Goal: Use online tool/utility: Utilize a website feature to perform a specific function

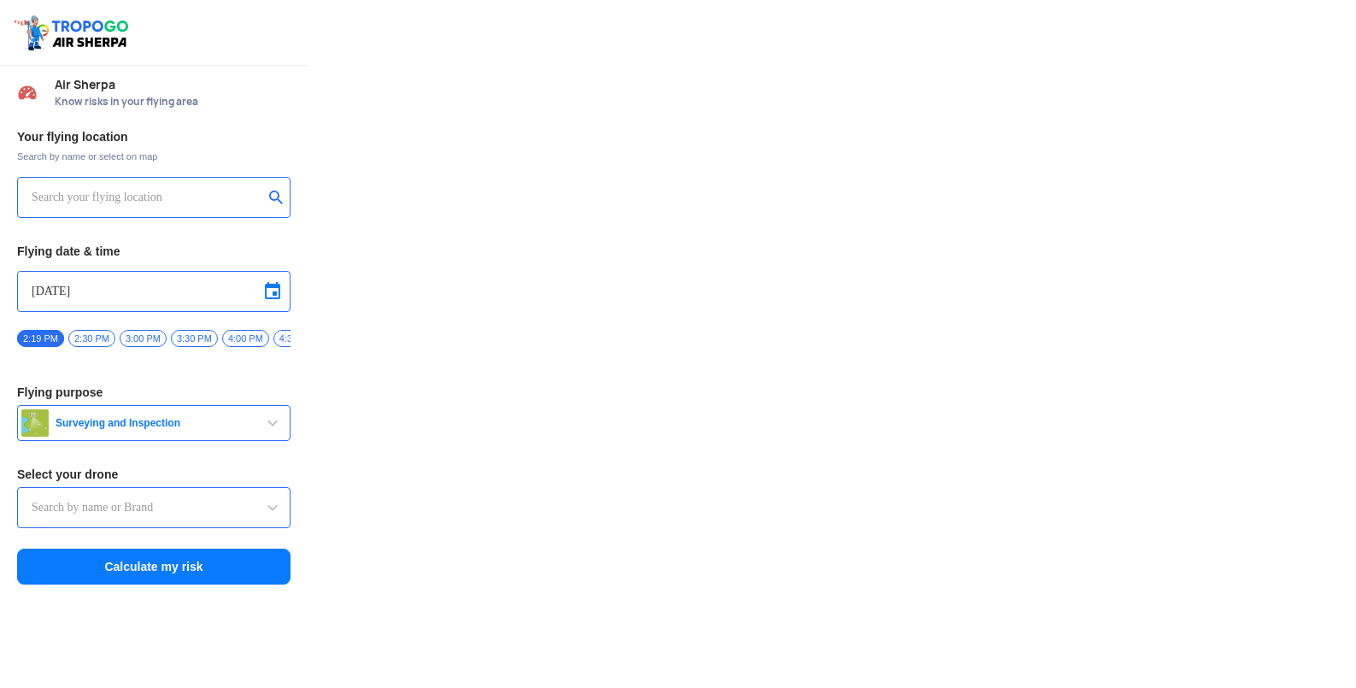
type input "Throttle Dopo"
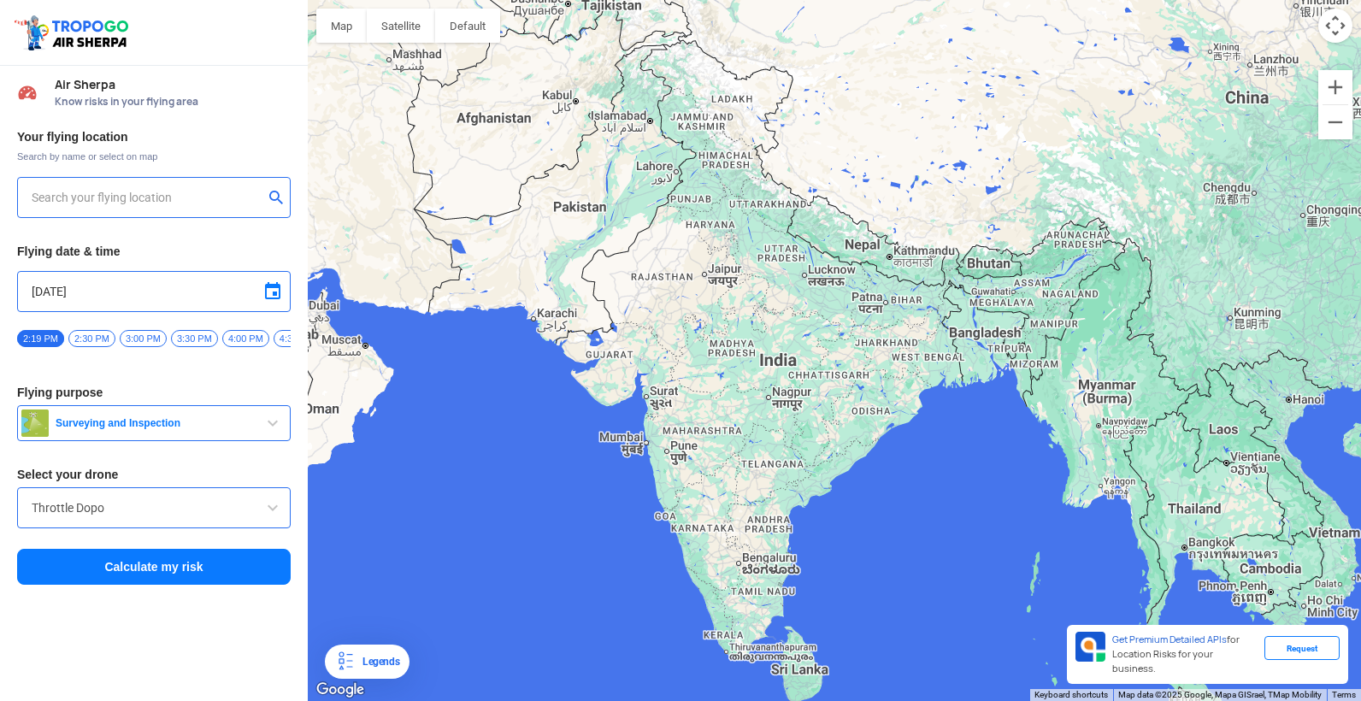
click at [273, 195] on button "submit" at bounding box center [279, 199] width 21 height 17
type input "[GEOGRAPHIC_DATA], [GEOGRAPHIC_DATA] 530049, [GEOGRAPHIC_DATA]"
click at [249, 570] on button "Calculate my risk" at bounding box center [153, 567] width 273 height 36
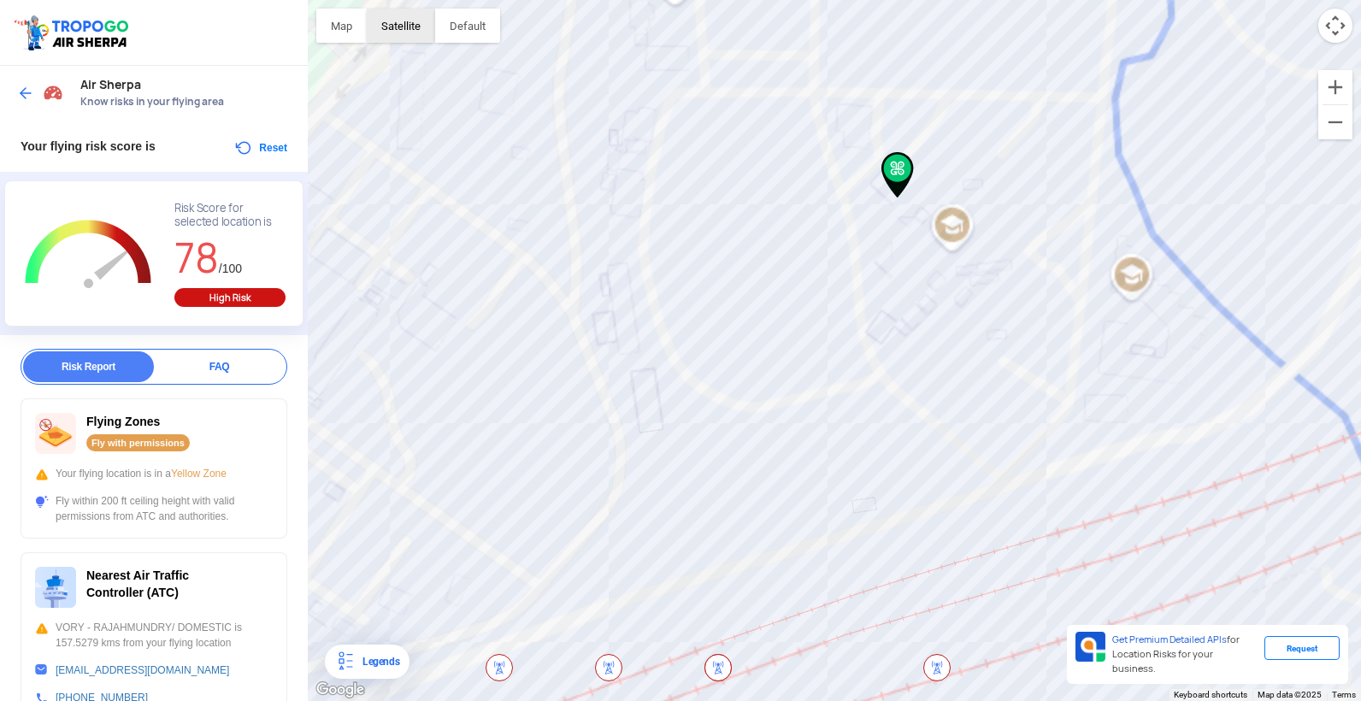
click at [420, 26] on button "Satellite" at bounding box center [401, 26] width 68 height 34
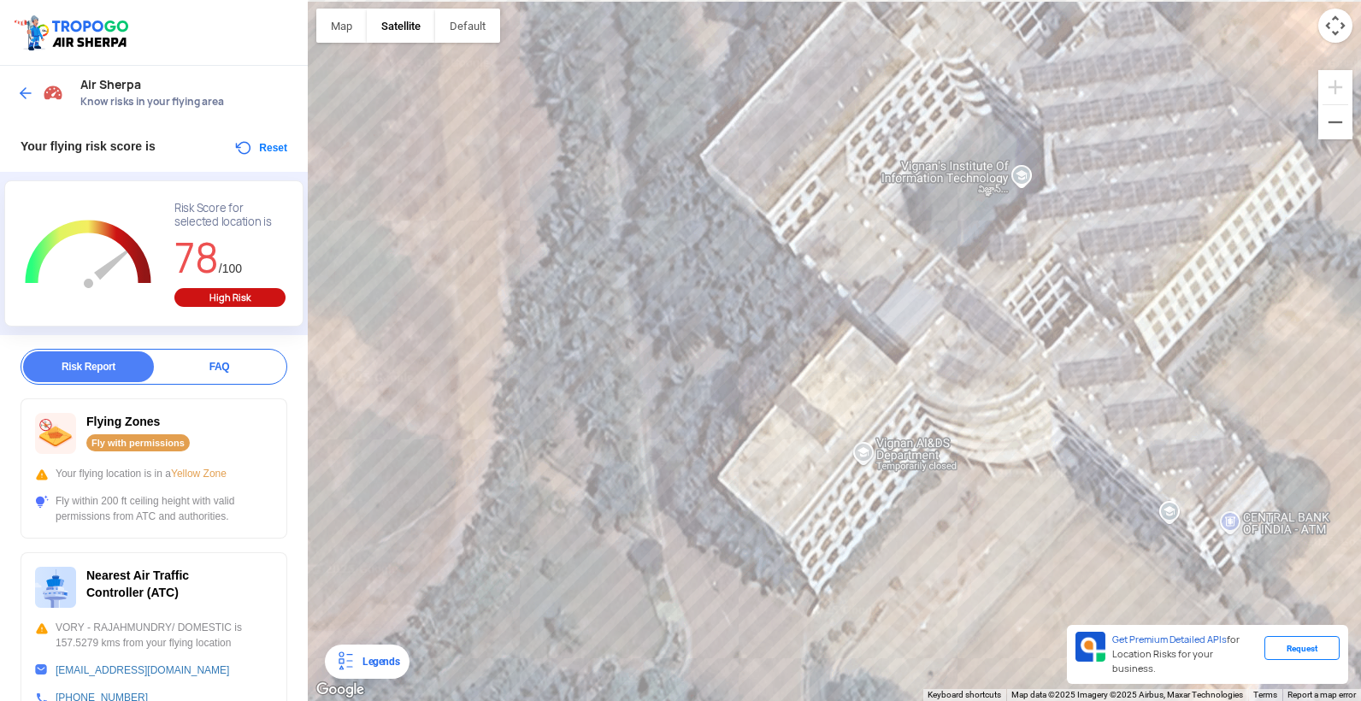
drag, startPoint x: 865, startPoint y: 314, endPoint x: 765, endPoint y: 366, distance: 112.4
click at [765, 366] on div at bounding box center [834, 350] width 1053 height 701
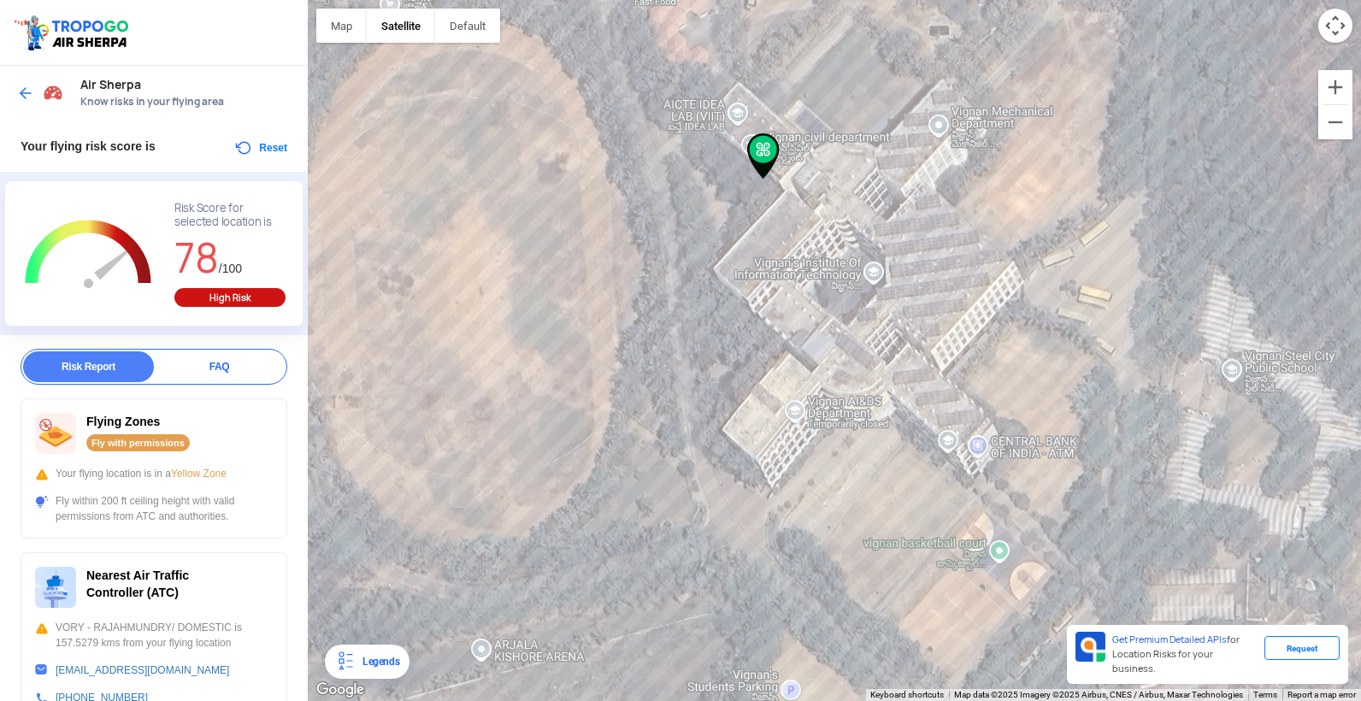
click at [858, 290] on div at bounding box center [834, 350] width 1053 height 701
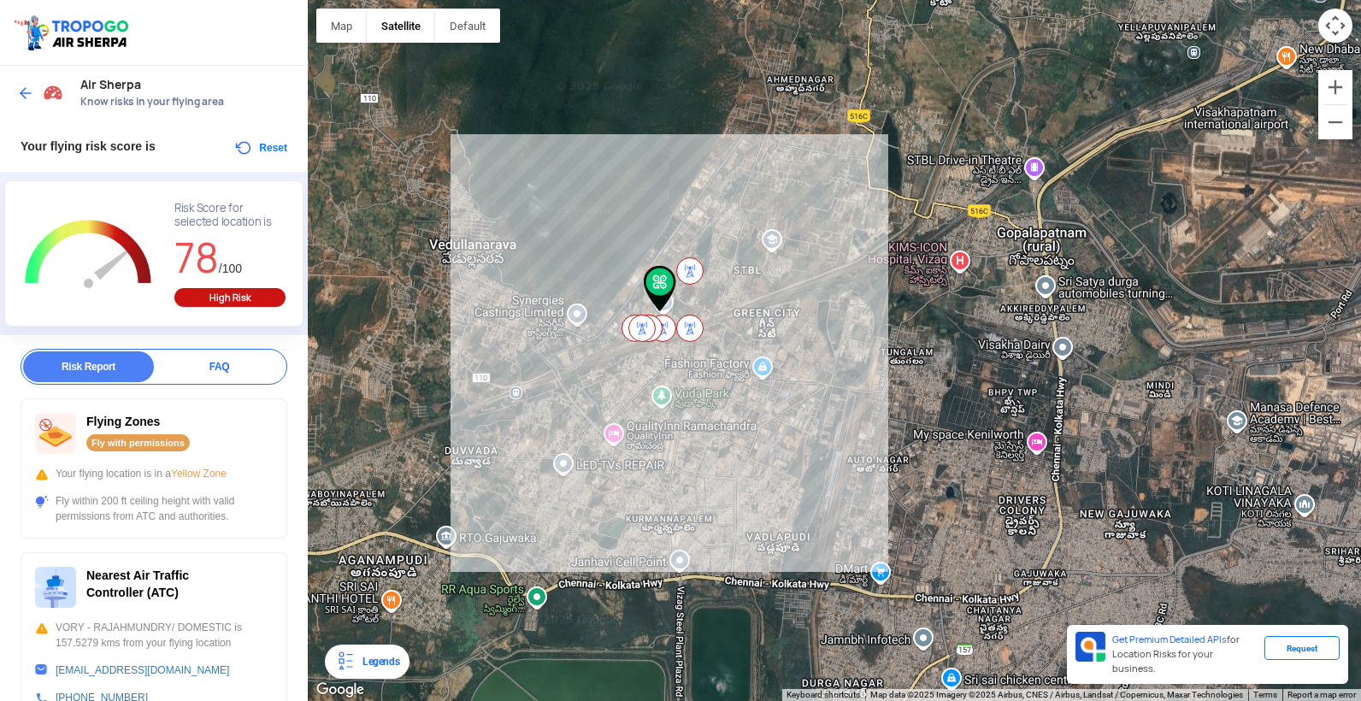
drag, startPoint x: 1086, startPoint y: 374, endPoint x: 880, endPoint y: 517, distance: 250.6
click at [880, 517] on div at bounding box center [834, 350] width 1053 height 701
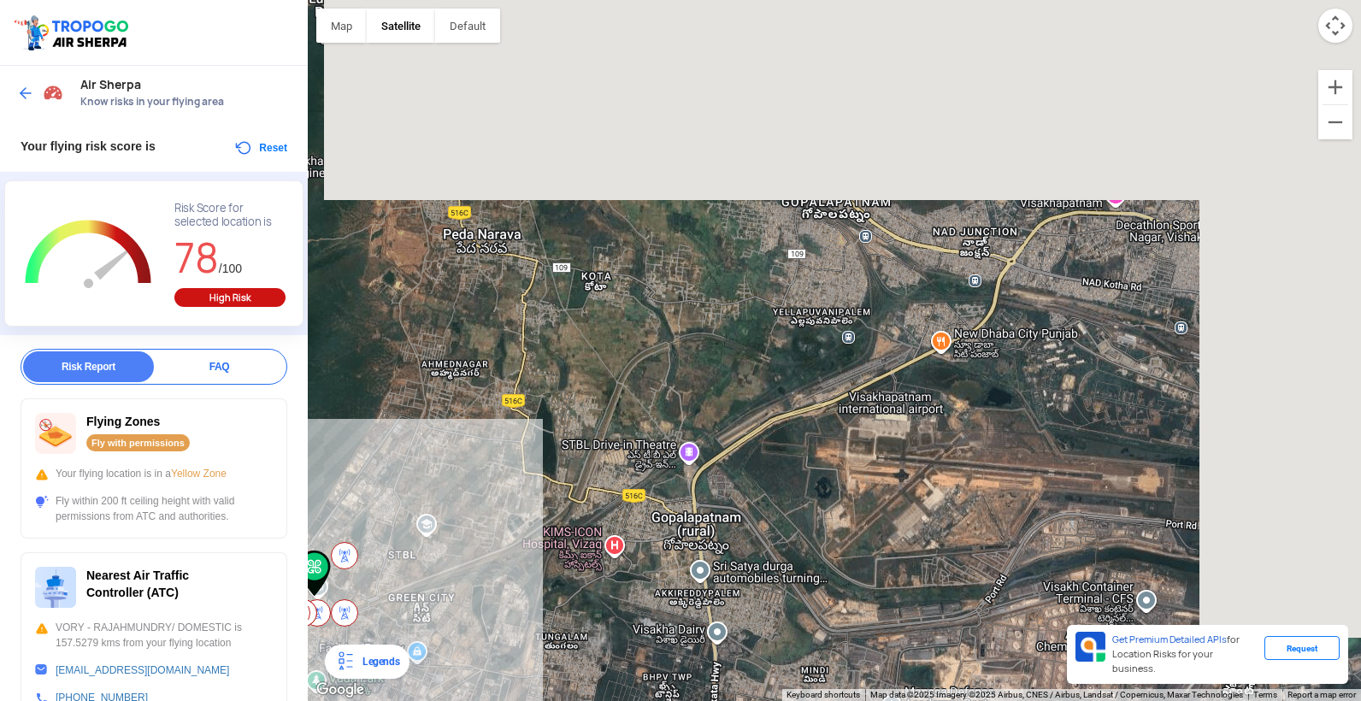
drag, startPoint x: 1283, startPoint y: 182, endPoint x: 935, endPoint y: 467, distance: 449.4
click at [935, 467] on div at bounding box center [834, 350] width 1053 height 701
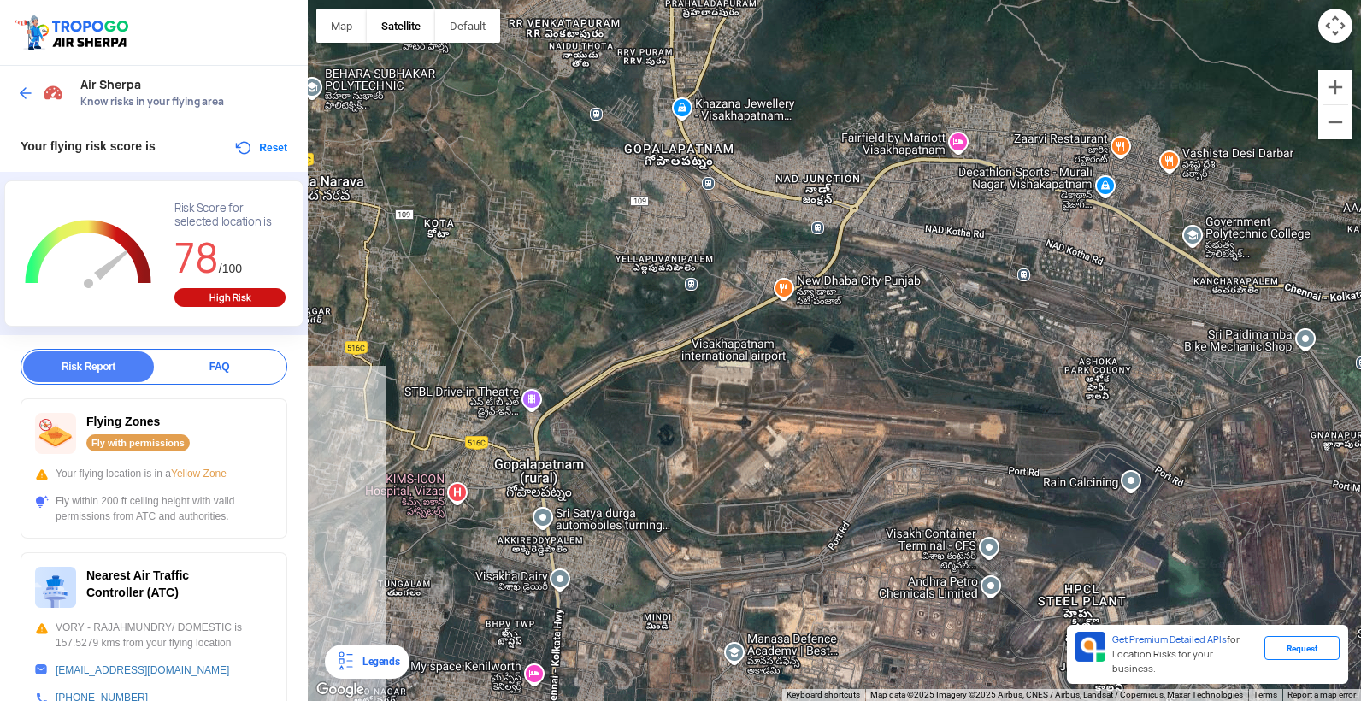
drag, startPoint x: 1203, startPoint y: 296, endPoint x: 1039, endPoint y: 238, distance: 173.8
click at [1039, 238] on div at bounding box center [834, 350] width 1053 height 701
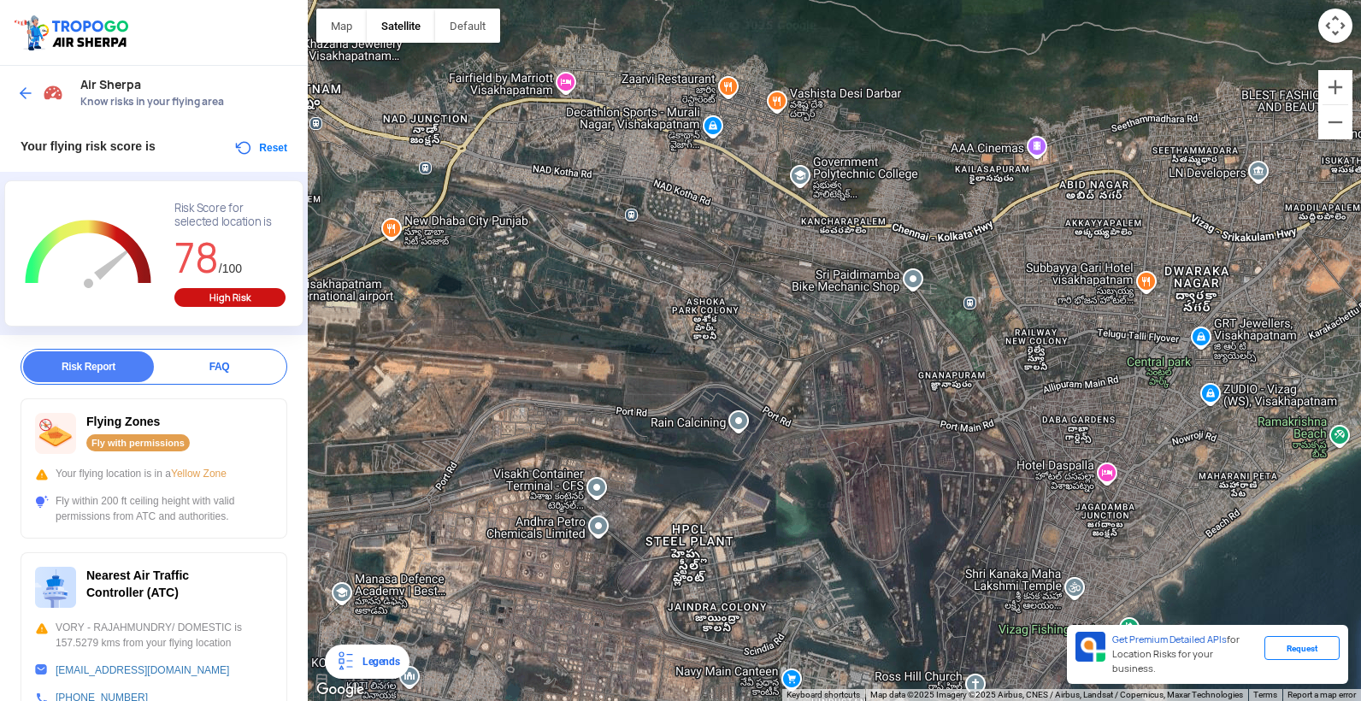
drag, startPoint x: 1159, startPoint y: 308, endPoint x: 811, endPoint y: 256, distance: 351.7
click at [811, 256] on div at bounding box center [834, 350] width 1053 height 701
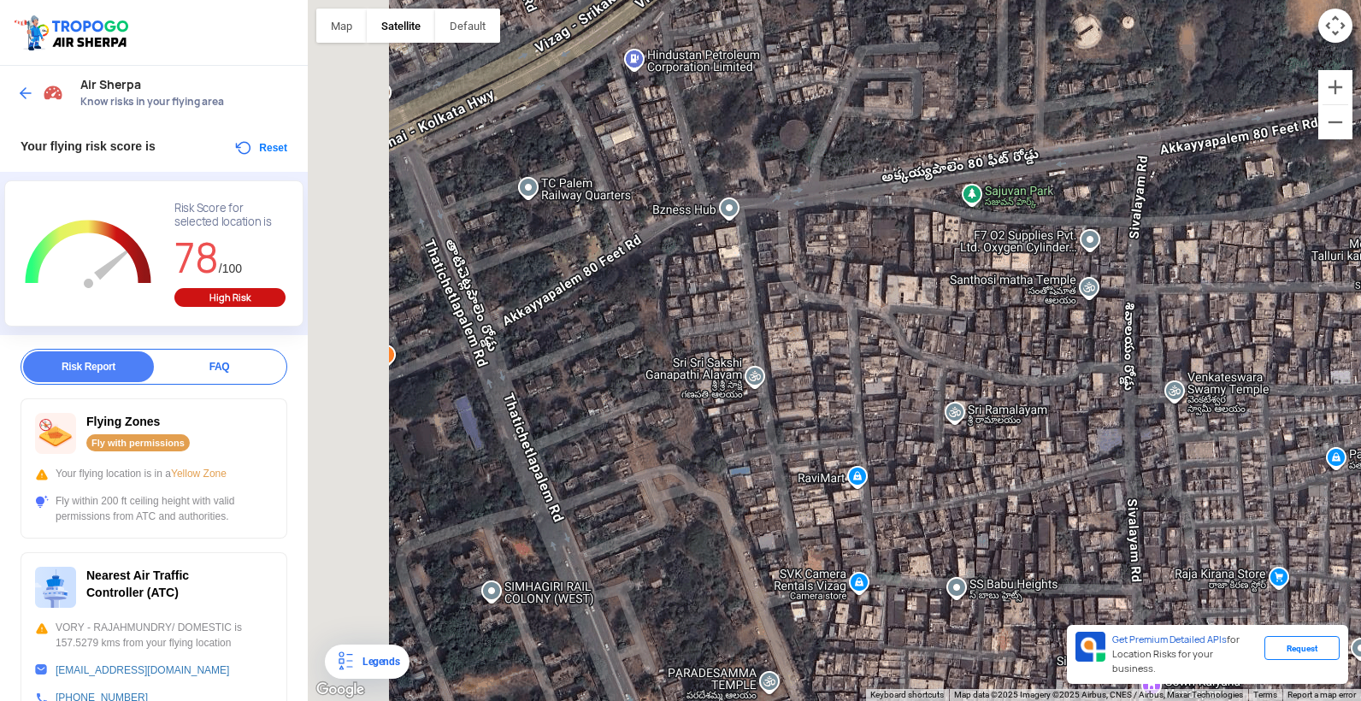
drag, startPoint x: 713, startPoint y: 320, endPoint x: 891, endPoint y: 323, distance: 177.8
click at [891, 323] on div at bounding box center [834, 350] width 1053 height 701
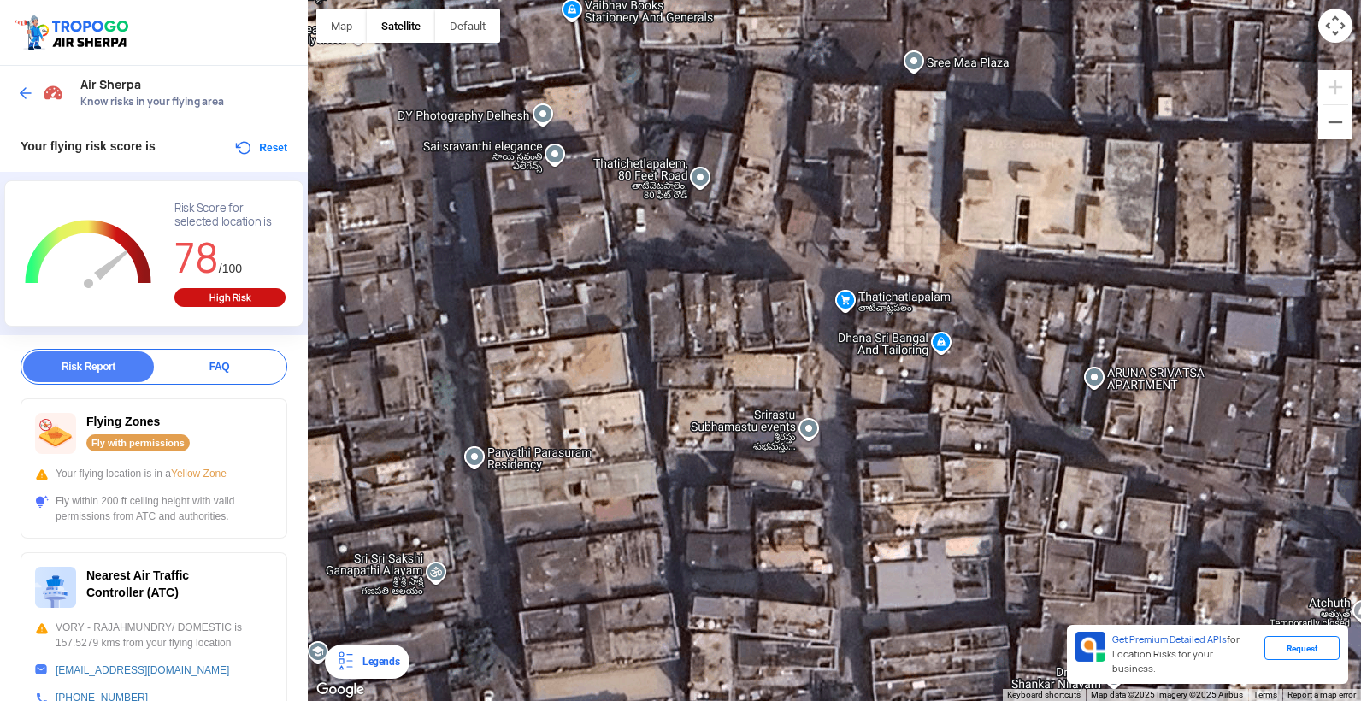
drag, startPoint x: 1080, startPoint y: 485, endPoint x: 1072, endPoint y: 356, distance: 129.3
click at [1072, 356] on div at bounding box center [834, 350] width 1053 height 701
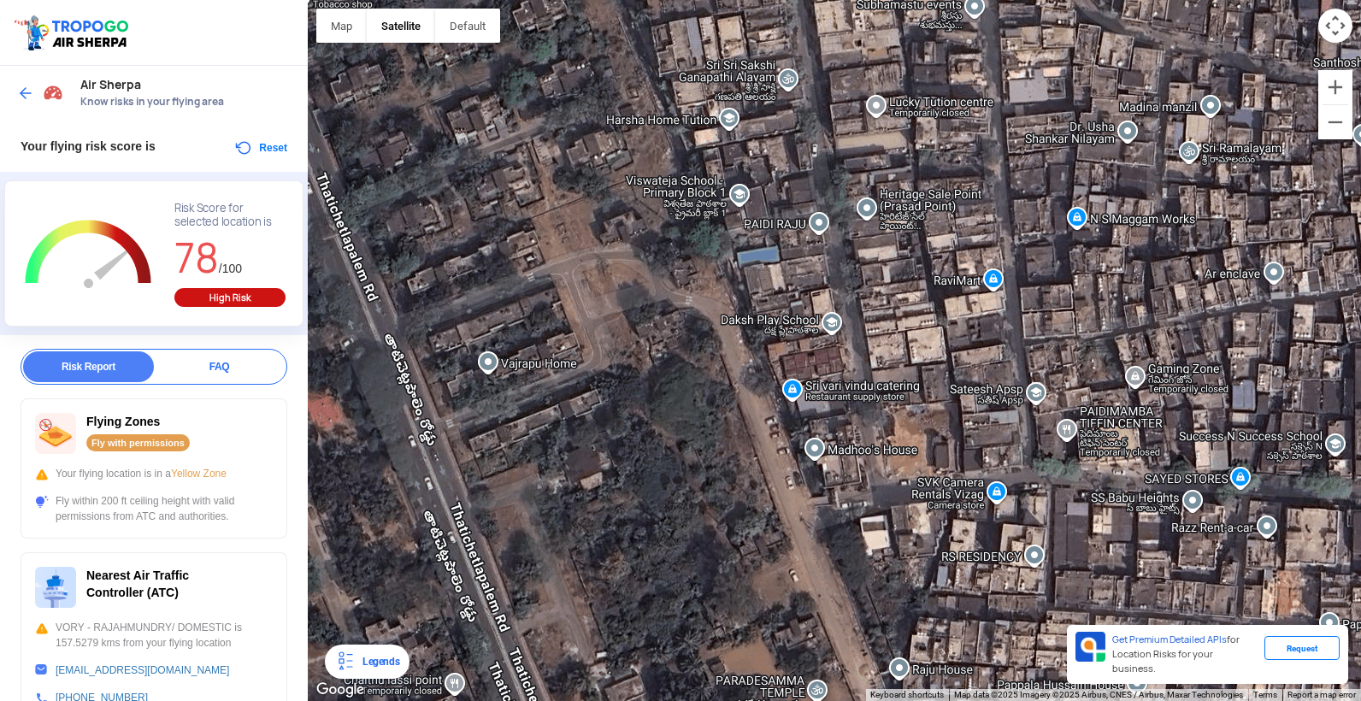
drag, startPoint x: 1019, startPoint y: 483, endPoint x: 1071, endPoint y: 87, distance: 399.1
click at [1071, 87] on div at bounding box center [834, 350] width 1053 height 701
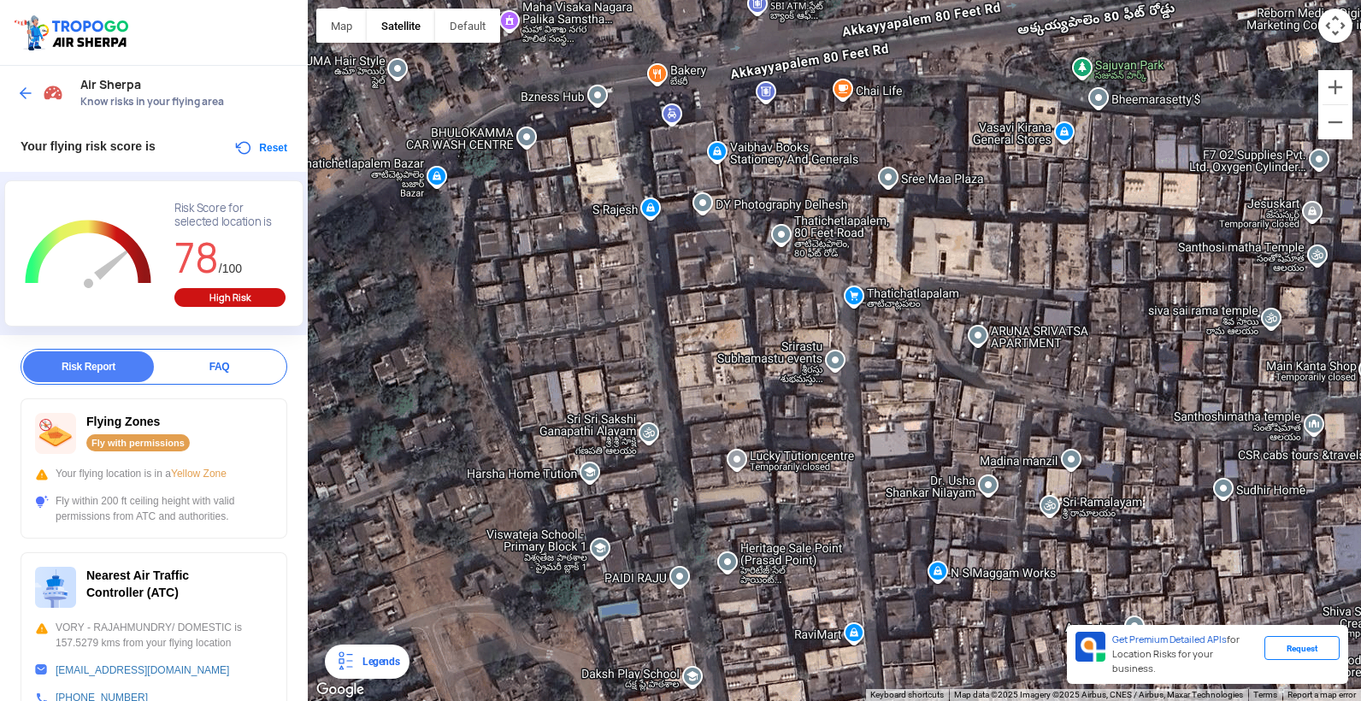
drag, startPoint x: 855, startPoint y: 116, endPoint x: 711, endPoint y: 477, distance: 388.2
click at [711, 477] on div at bounding box center [834, 350] width 1053 height 701
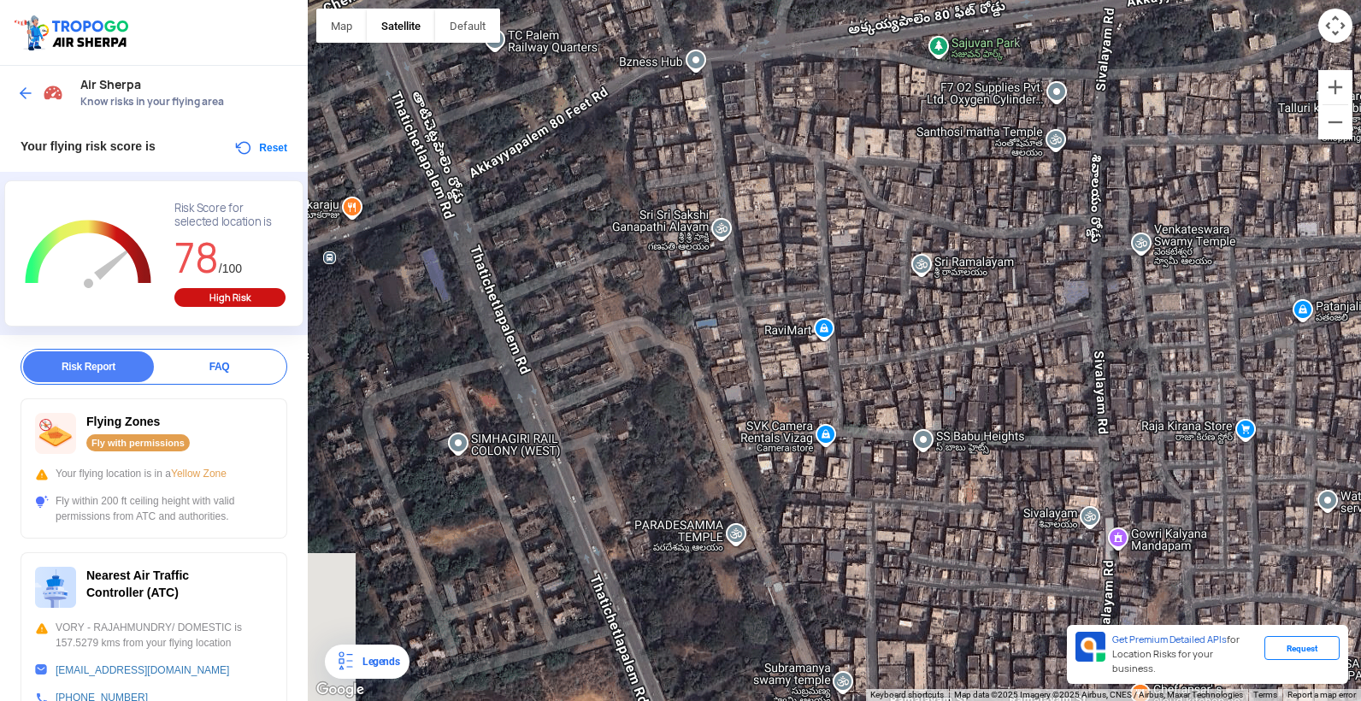
drag, startPoint x: 1071, startPoint y: 428, endPoint x: 910, endPoint y: 201, distance: 278.4
click at [910, 201] on div at bounding box center [834, 350] width 1053 height 701
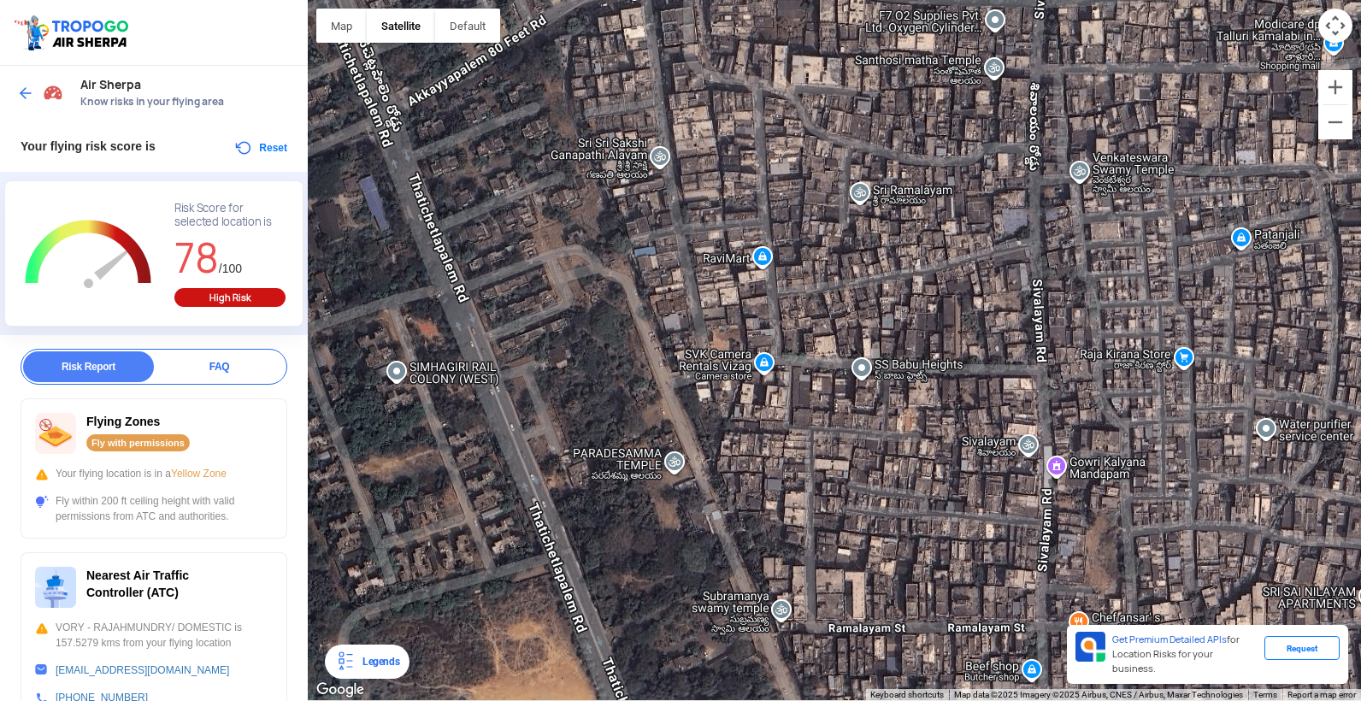
drag, startPoint x: 1037, startPoint y: 314, endPoint x: 973, endPoint y: 249, distance: 91.9
click at [973, 249] on div at bounding box center [834, 350] width 1053 height 701
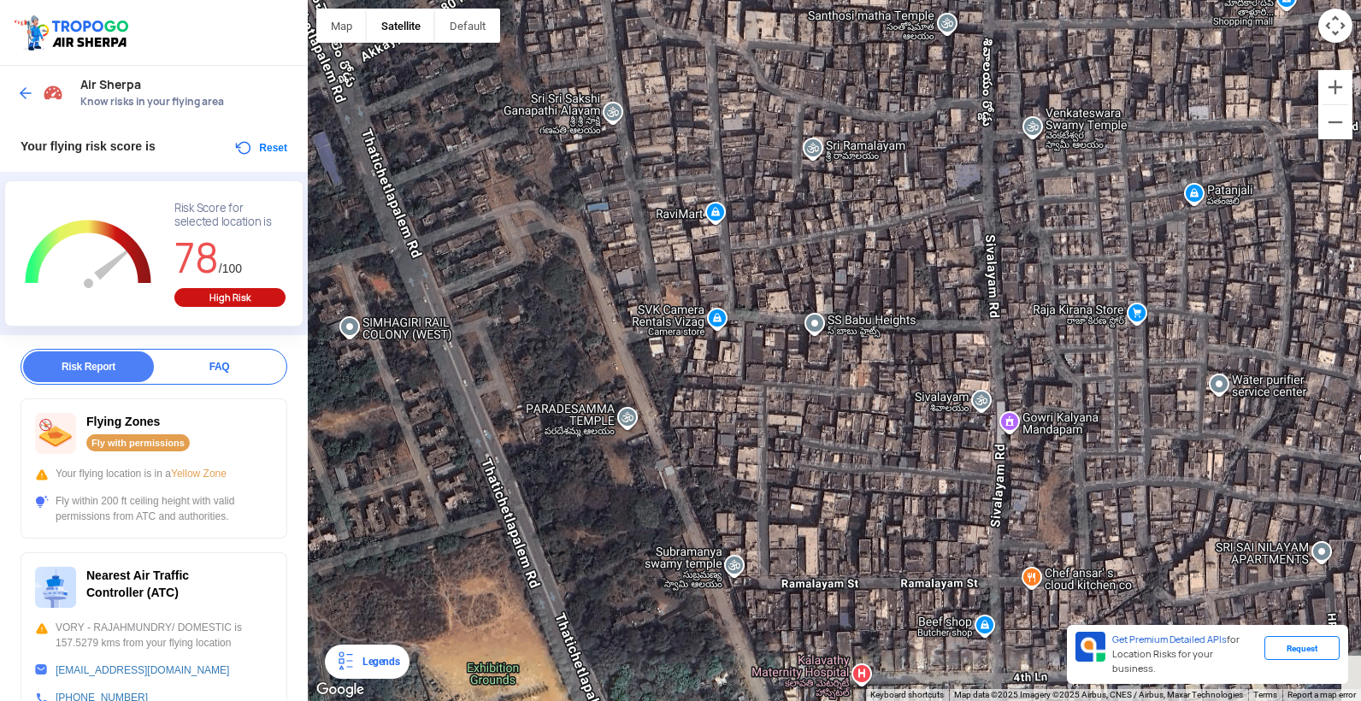
drag, startPoint x: 978, startPoint y: 361, endPoint x: 914, endPoint y: 297, distance: 90.0
click at [914, 297] on div at bounding box center [834, 350] width 1053 height 701
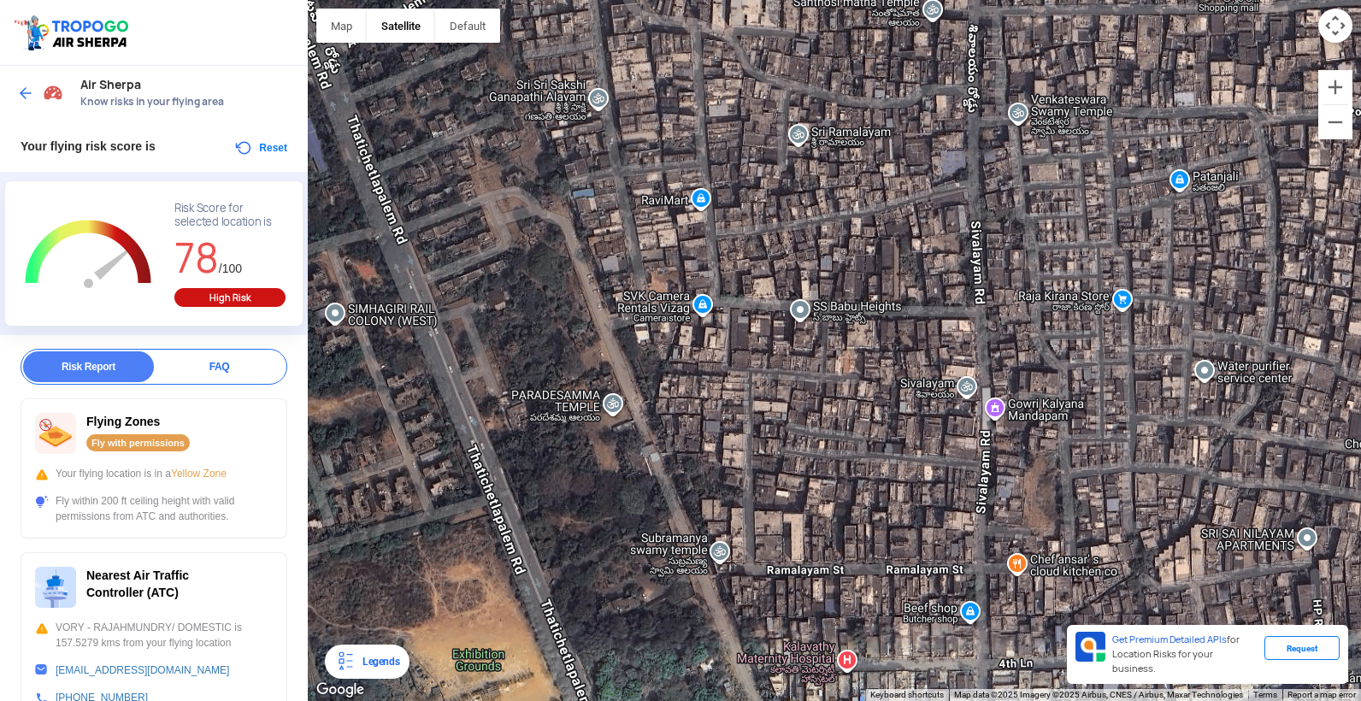
click at [986, 309] on div at bounding box center [834, 350] width 1053 height 701
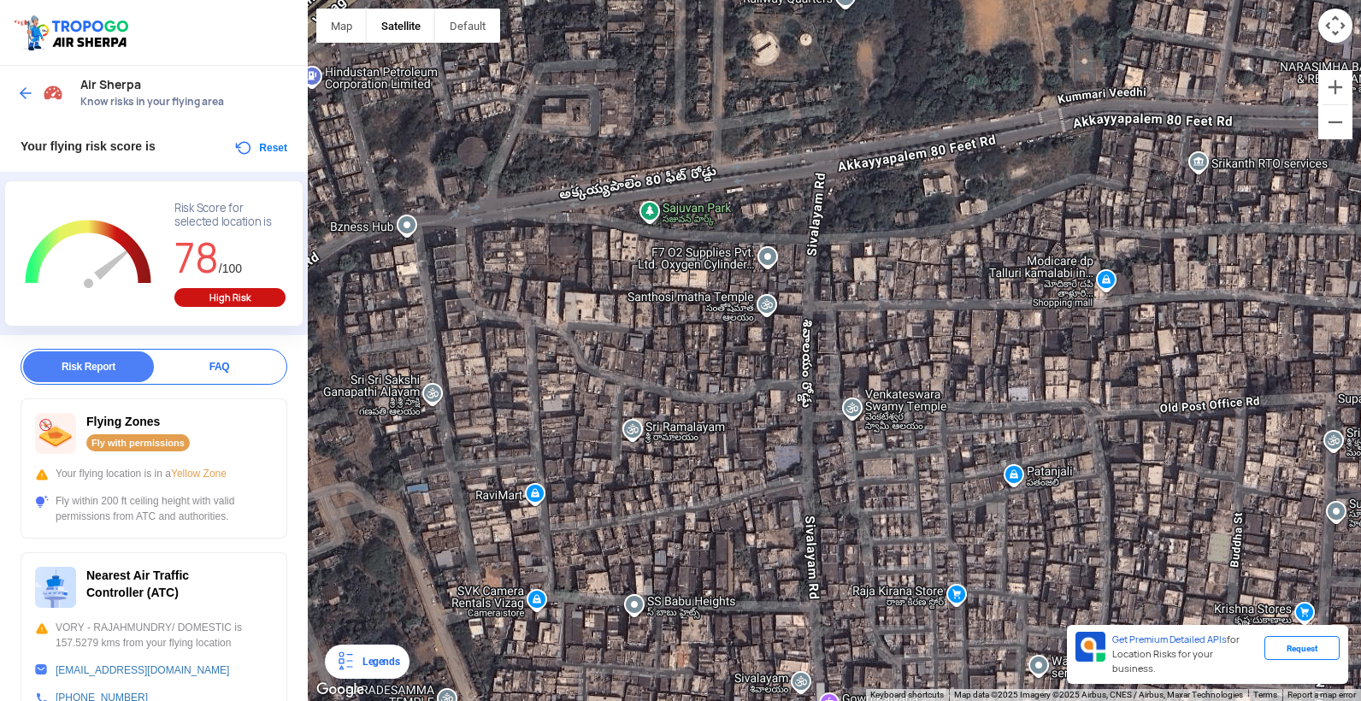
drag, startPoint x: 986, startPoint y: 309, endPoint x: 809, endPoint y: 597, distance: 337.3
click at [809, 597] on div at bounding box center [834, 350] width 1053 height 701
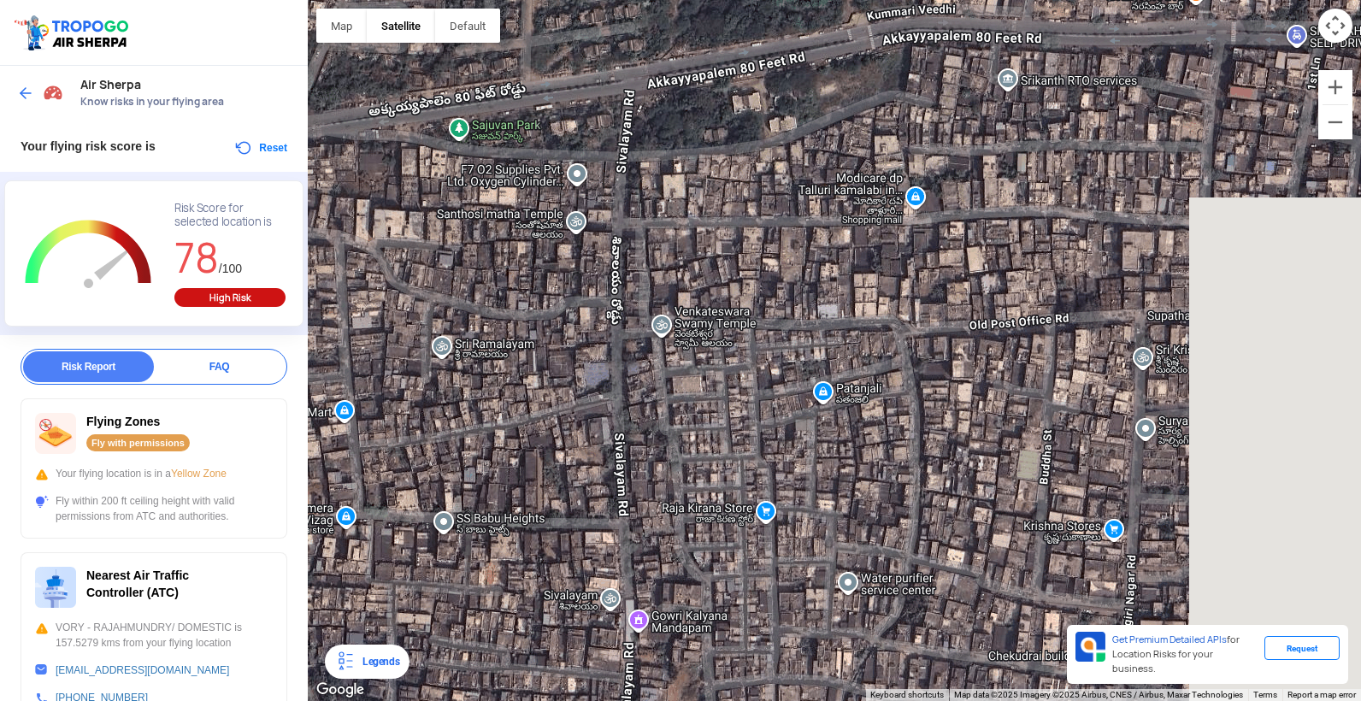
drag, startPoint x: 1117, startPoint y: 254, endPoint x: 916, endPoint y: 166, distance: 219.3
click at [918, 166] on div at bounding box center [834, 350] width 1053 height 701
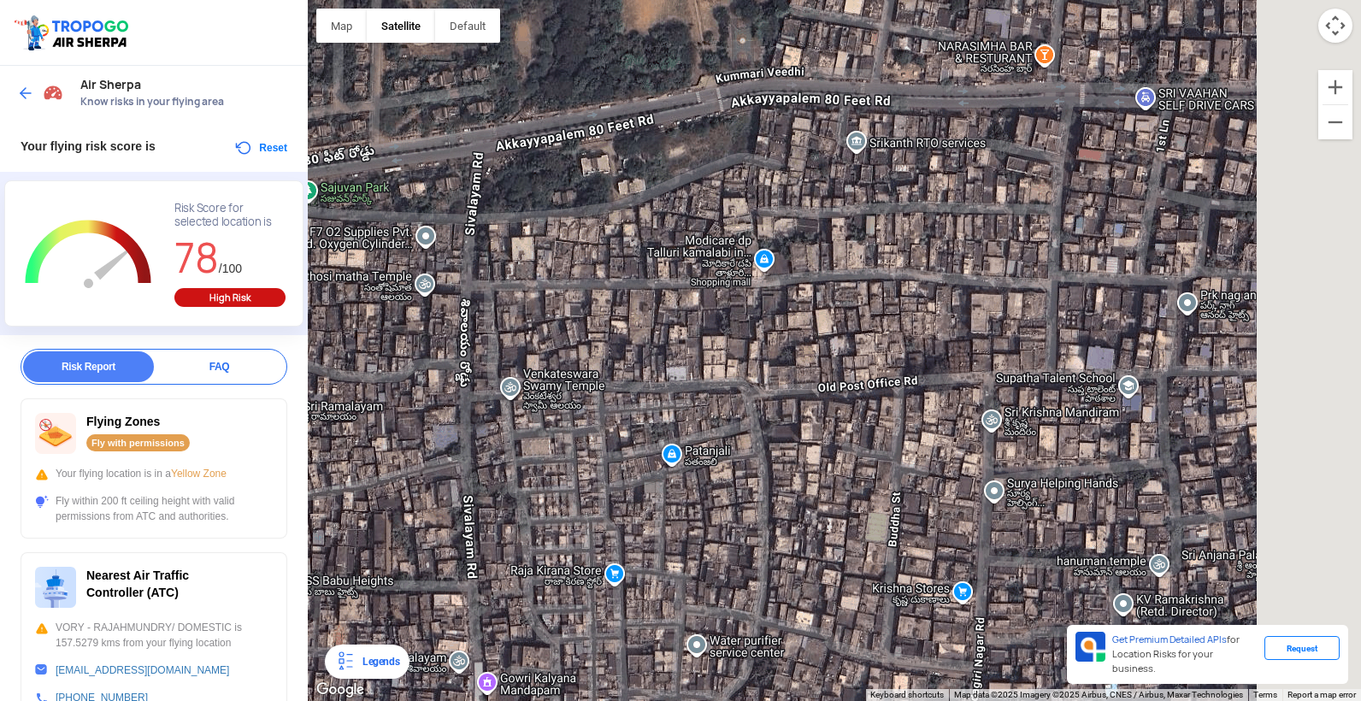
drag, startPoint x: 1093, startPoint y: 185, endPoint x: 927, endPoint y: 266, distance: 184.2
click at [927, 266] on div at bounding box center [834, 350] width 1053 height 701
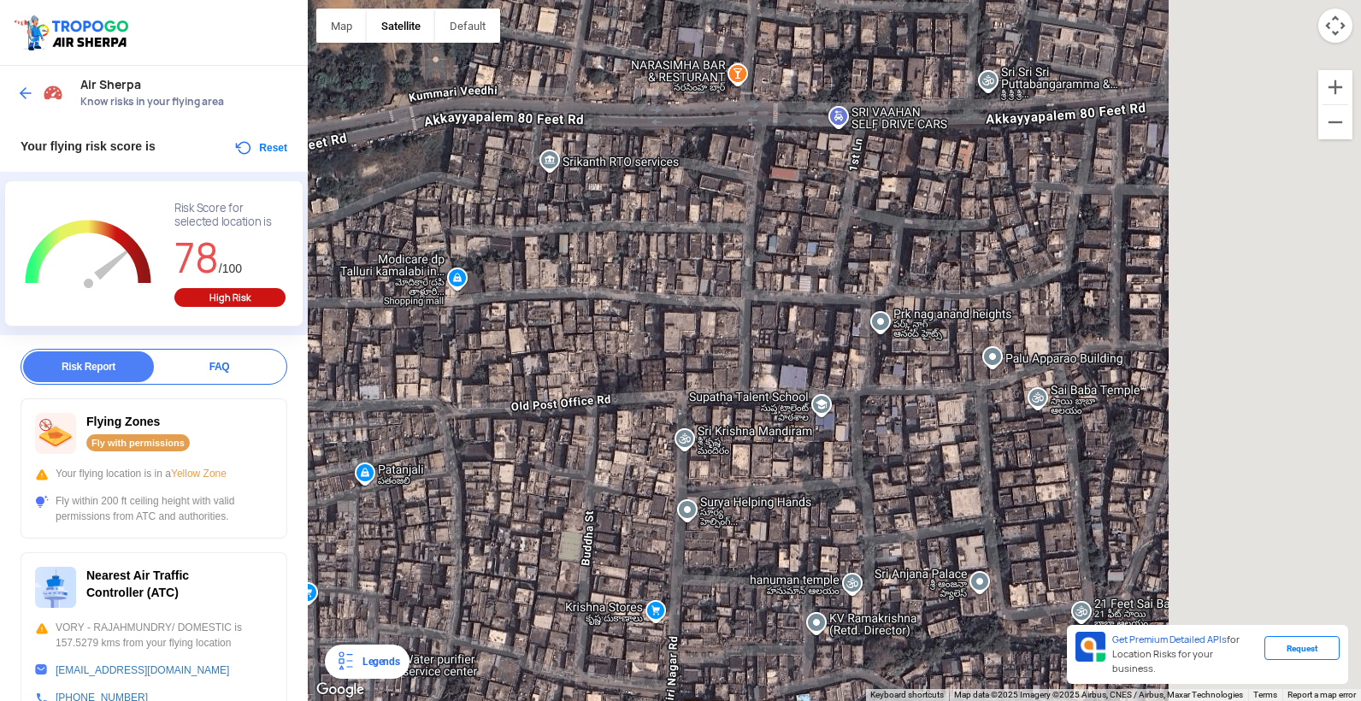
drag, startPoint x: 1032, startPoint y: 232, endPoint x: 734, endPoint y: 238, distance: 297.5
click at [734, 238] on div at bounding box center [834, 350] width 1053 height 701
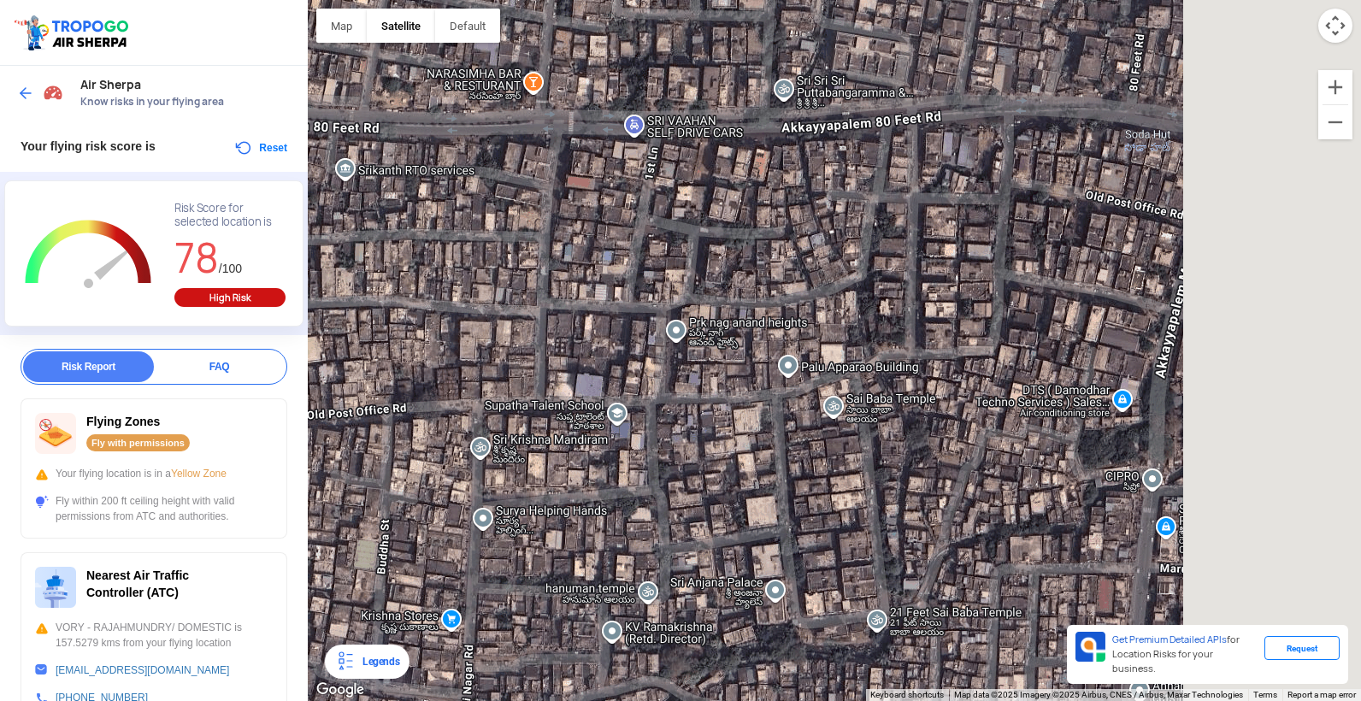
drag, startPoint x: 1033, startPoint y: 245, endPoint x: 823, endPoint y: 254, distance: 210.4
click at [823, 254] on div at bounding box center [834, 350] width 1053 height 701
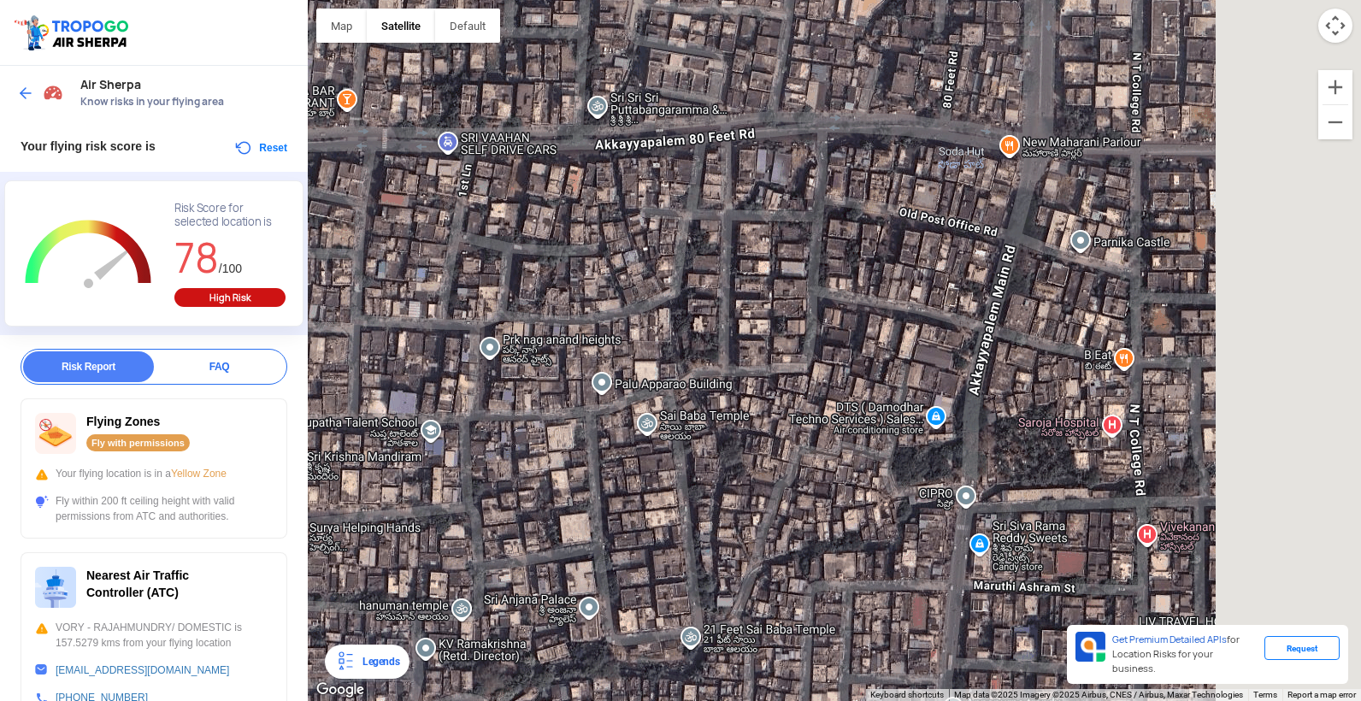
drag, startPoint x: 1085, startPoint y: 241, endPoint x: 878, endPoint y: 261, distance: 208.6
click at [878, 261] on div at bounding box center [834, 350] width 1053 height 701
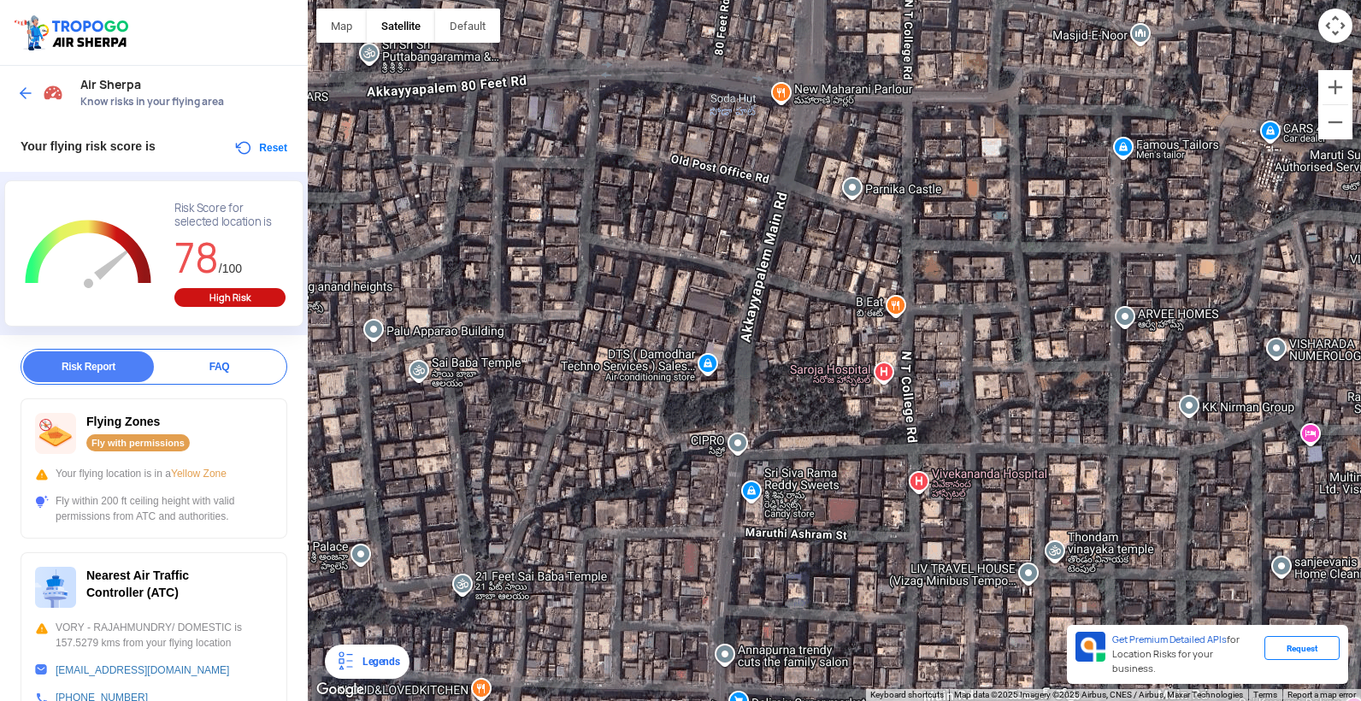
drag, startPoint x: 865, startPoint y: 262, endPoint x: 820, endPoint y: 209, distance: 69.7
click at [820, 209] on div at bounding box center [834, 350] width 1053 height 701
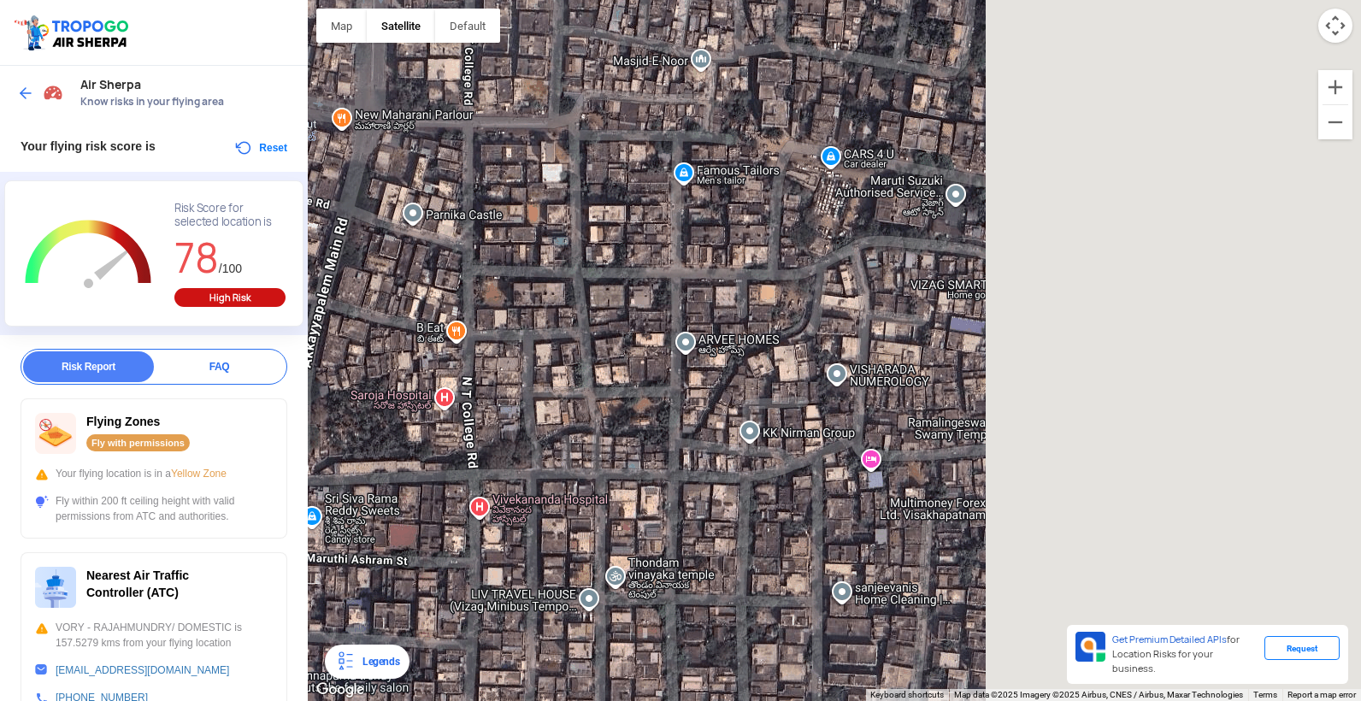
drag, startPoint x: 716, startPoint y: 233, endPoint x: 735, endPoint y: 232, distance: 18.8
click at [512, 235] on div at bounding box center [834, 350] width 1053 height 701
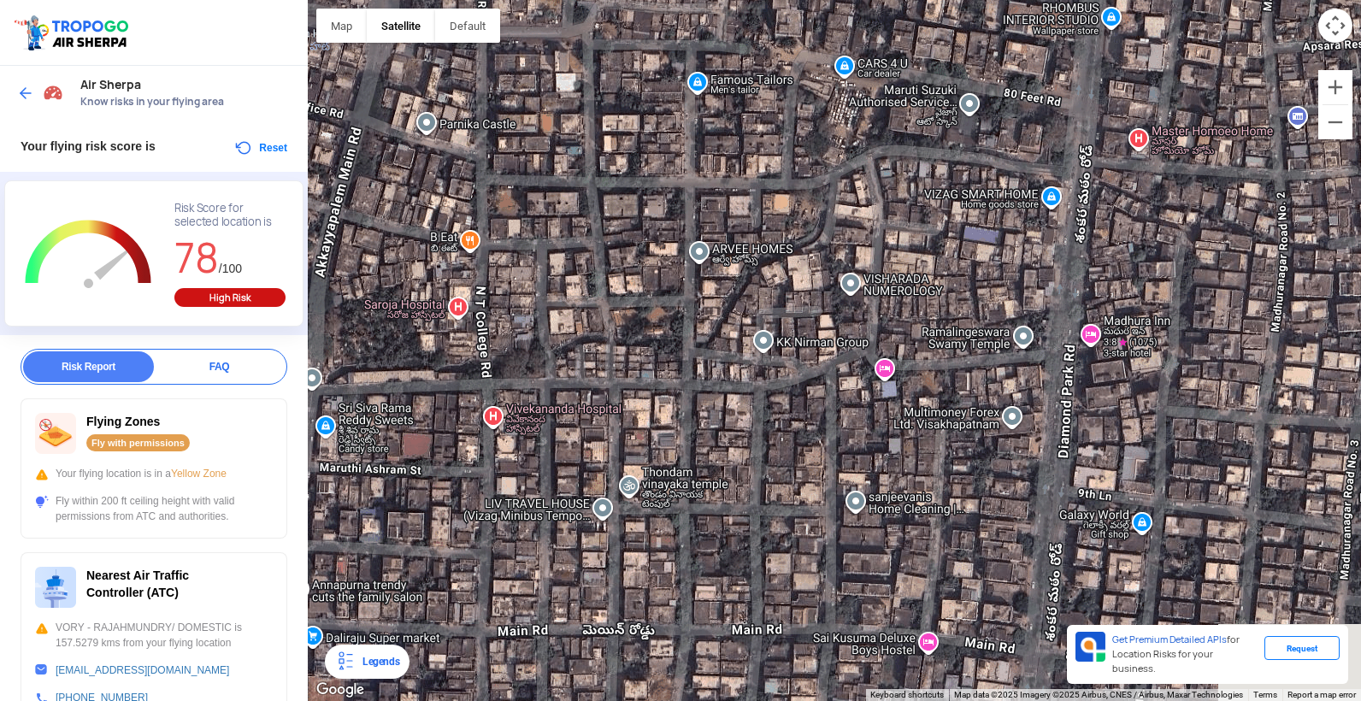
drag, startPoint x: 999, startPoint y: 285, endPoint x: 1002, endPoint y: 119, distance: 166.7
click at [1002, 119] on div at bounding box center [834, 350] width 1053 height 701
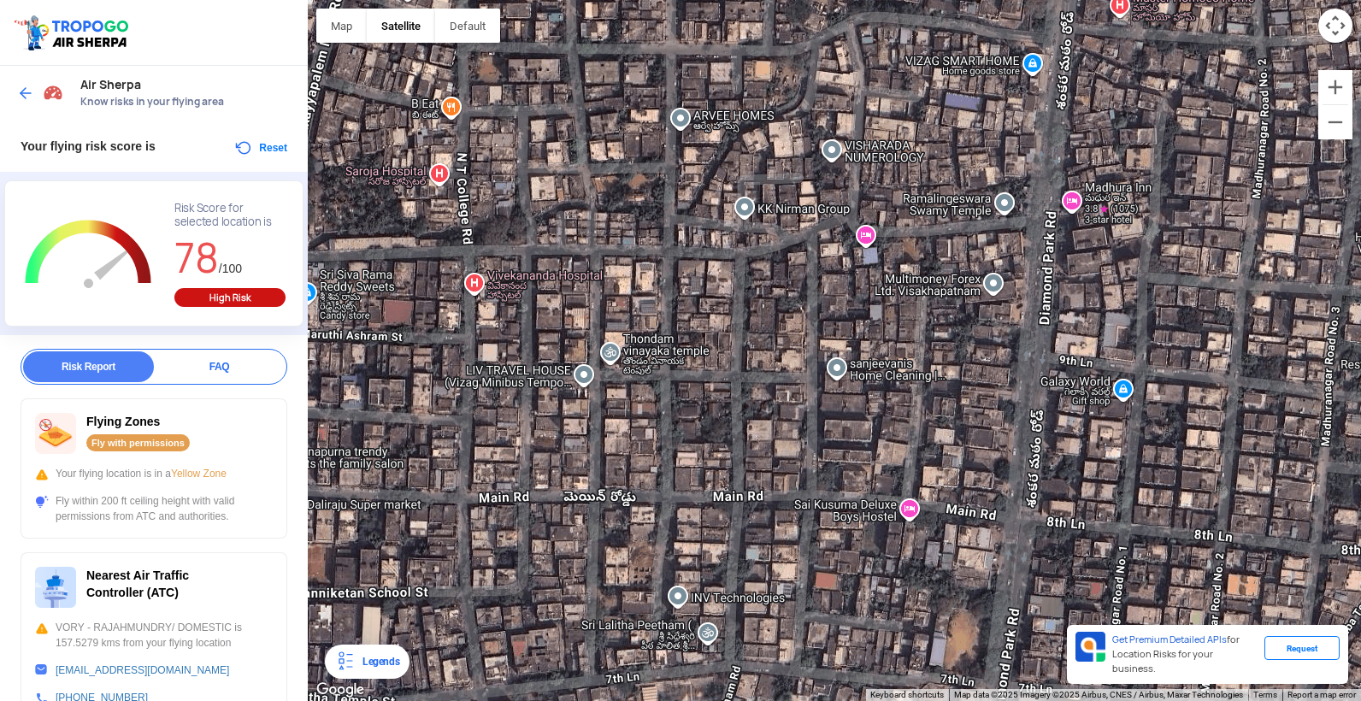
drag, startPoint x: 985, startPoint y: 518, endPoint x: 990, endPoint y: 241, distance: 276.9
click at [990, 243] on div at bounding box center [834, 350] width 1053 height 701
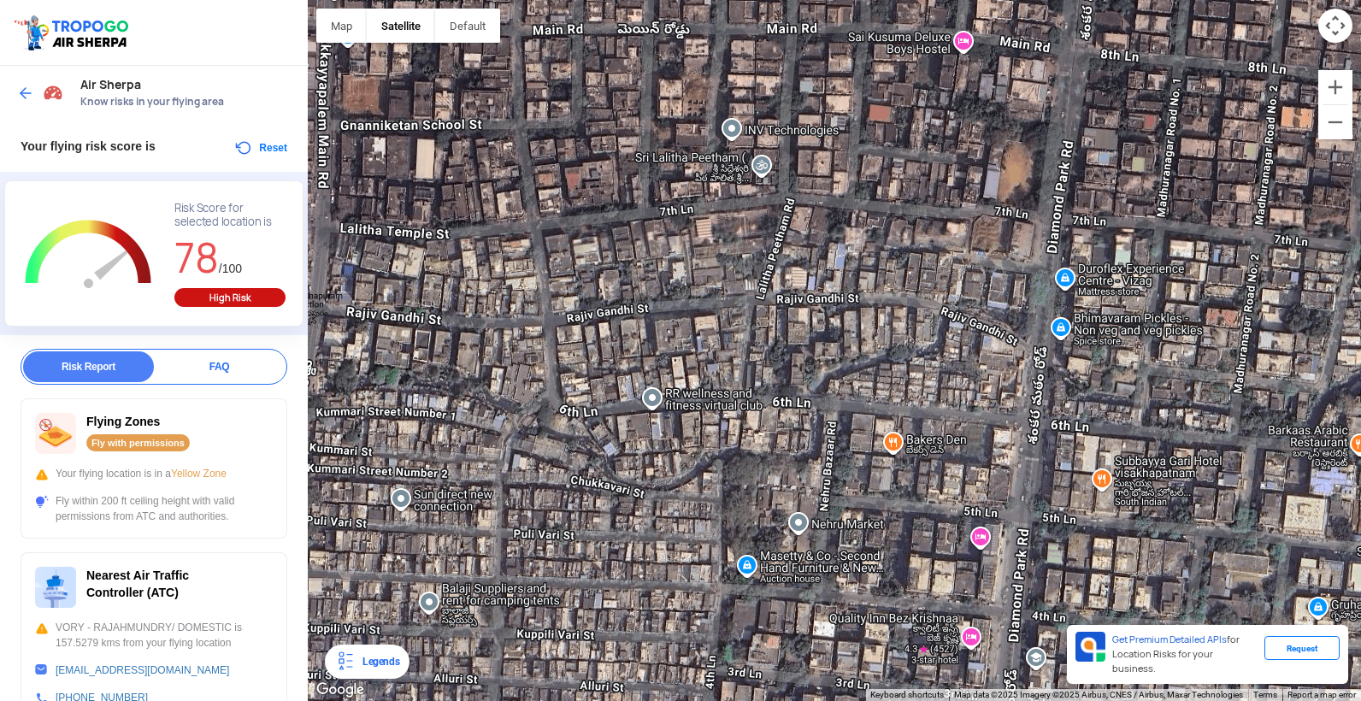
drag, startPoint x: 1032, startPoint y: 461, endPoint x: 1049, endPoint y: 316, distance: 146.3
click at [1049, 316] on div at bounding box center [834, 350] width 1053 height 701
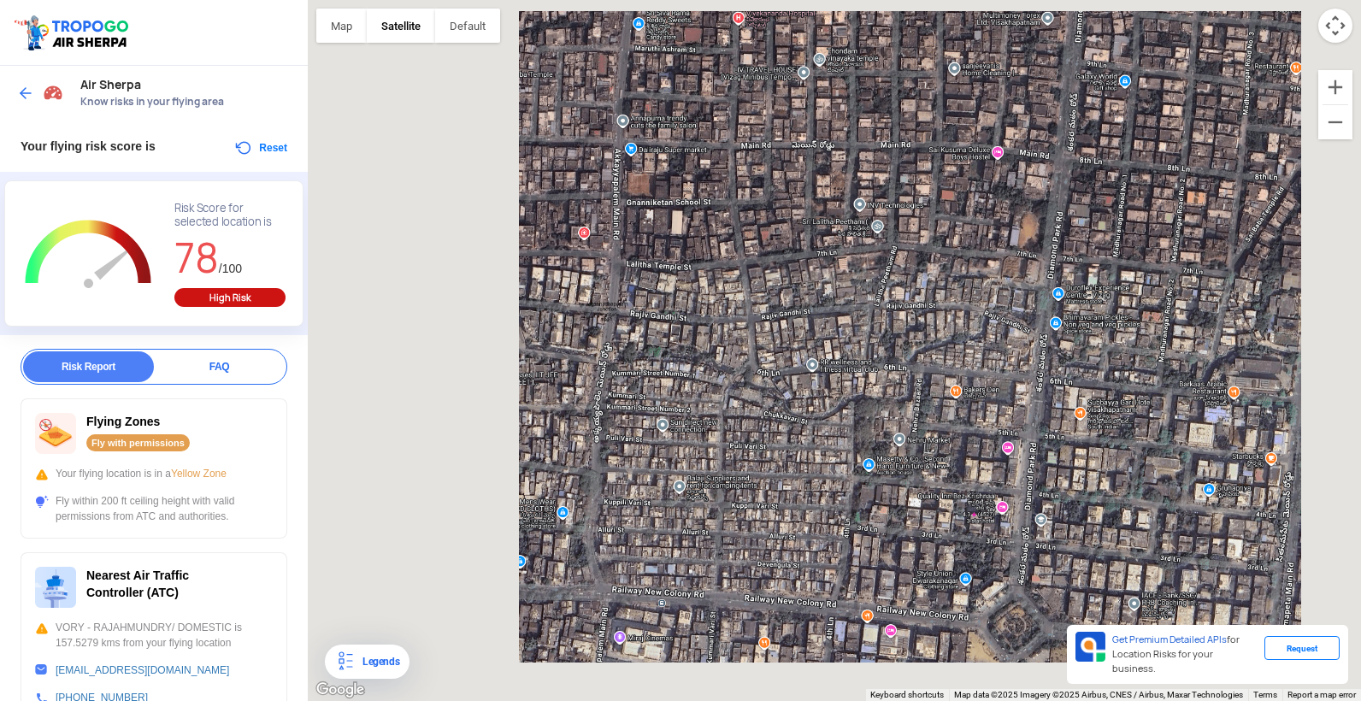
click at [1049, 315] on div at bounding box center [834, 350] width 1053 height 701
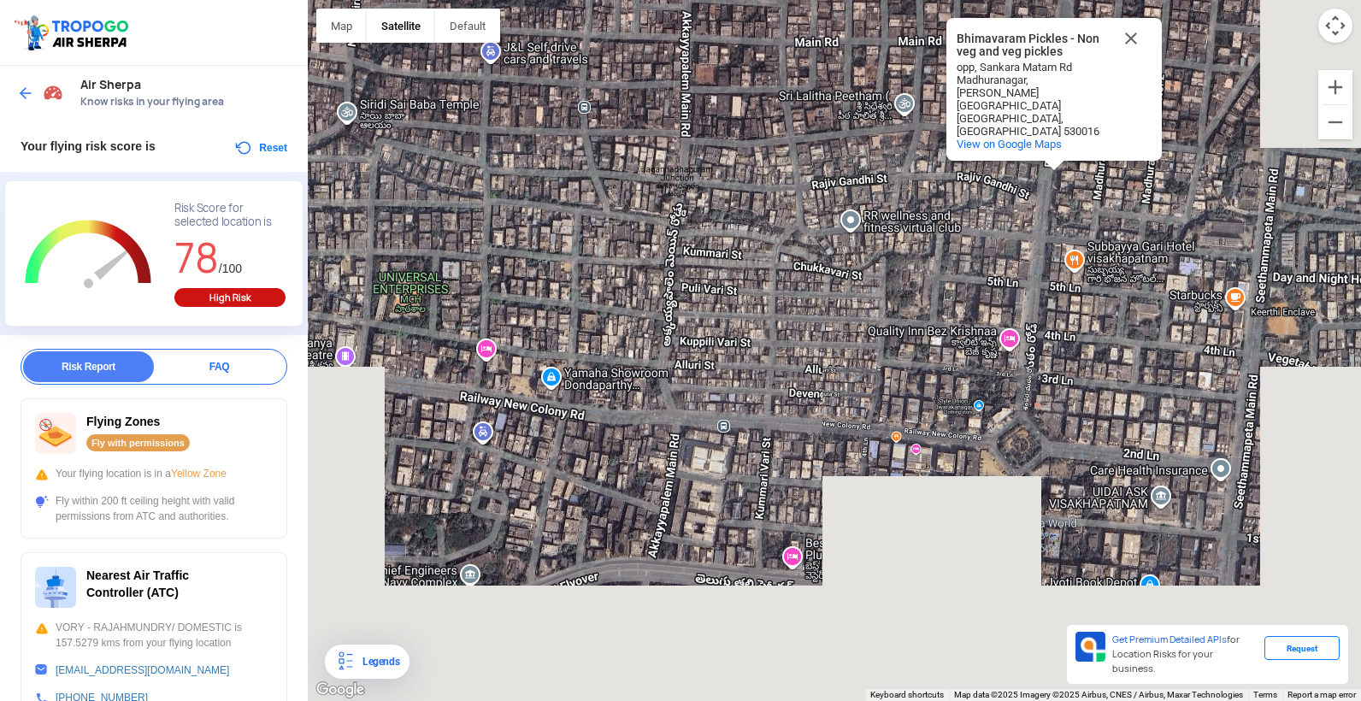
drag, startPoint x: 1034, startPoint y: 532, endPoint x: 1034, endPoint y: 388, distance: 144.4
click at [1034, 388] on div "Bhimavaram Pickles - Non veg and veg pickles Bhimavaram Pickles - Non veg and v…" at bounding box center [834, 350] width 1053 height 701
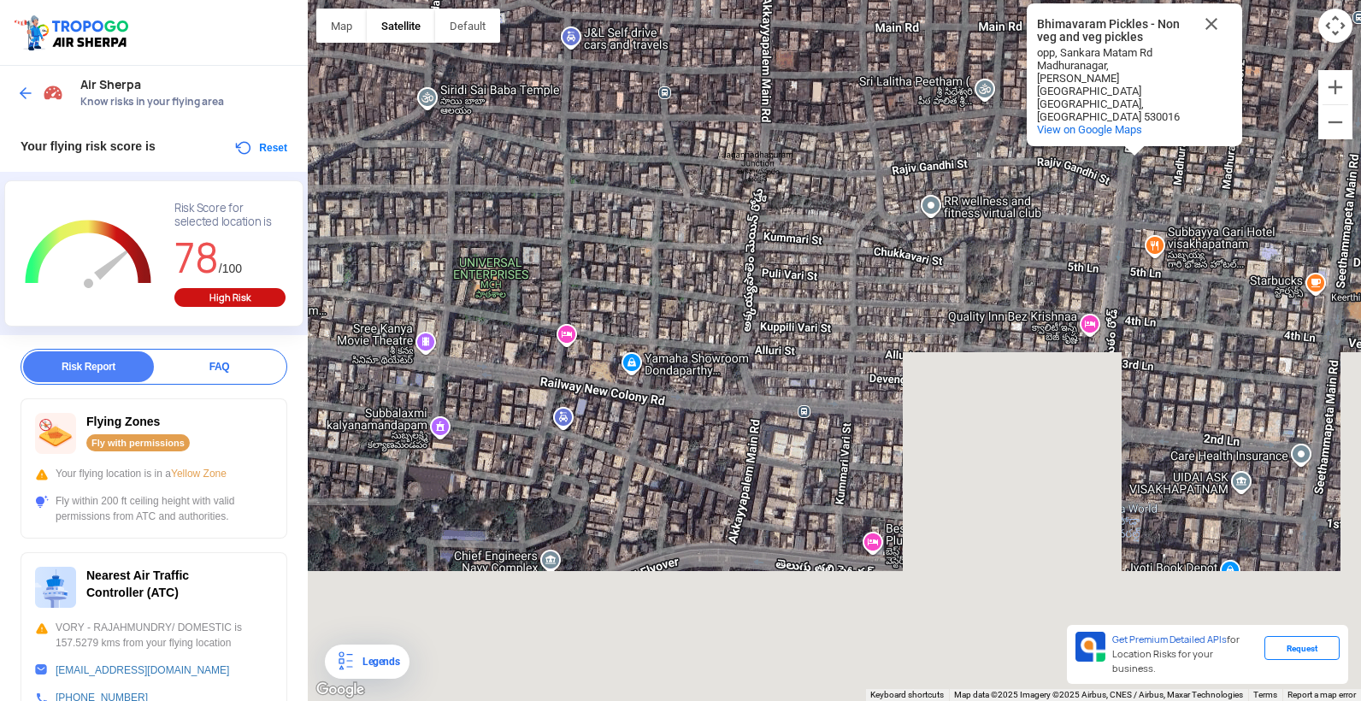
drag, startPoint x: 568, startPoint y: 391, endPoint x: 834, endPoint y: 405, distance: 266.2
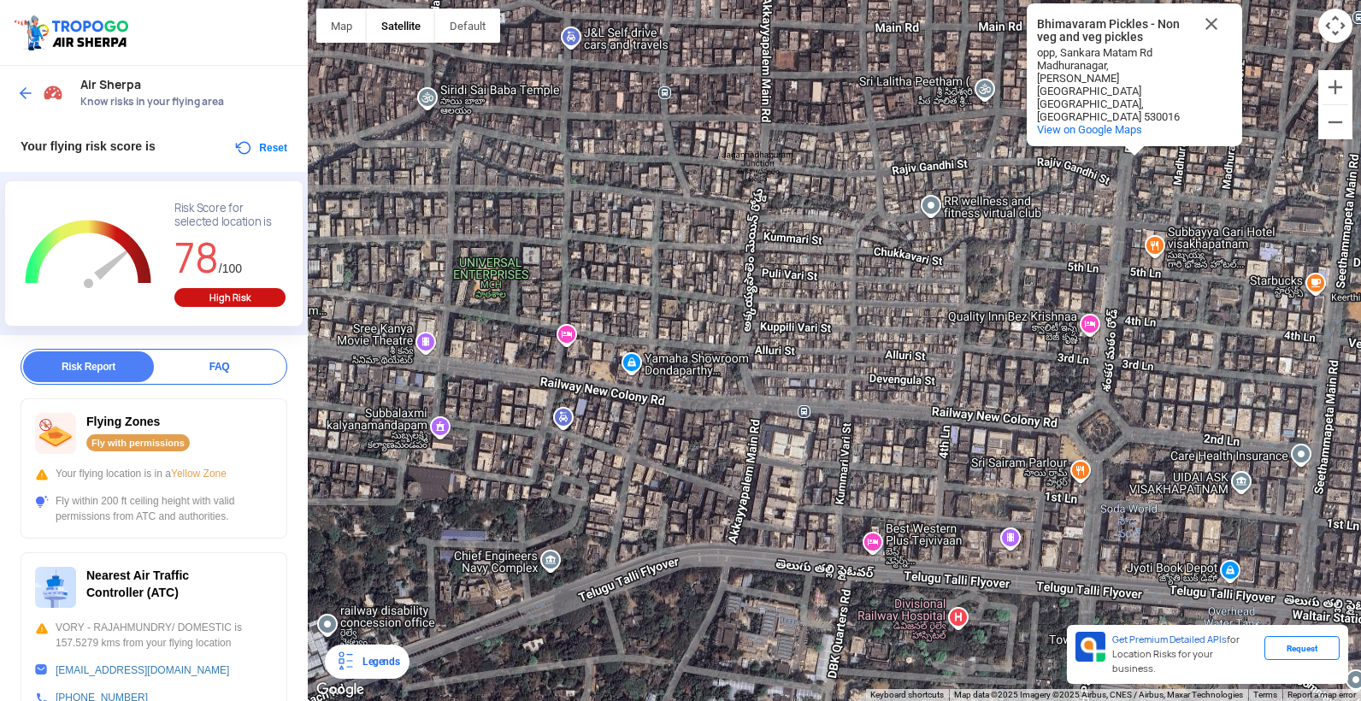
click at [653, 382] on div "Bhimavaram Pickles - Non veg and veg pickles Bhimavaram Pickles - Non veg and v…" at bounding box center [834, 350] width 1053 height 701
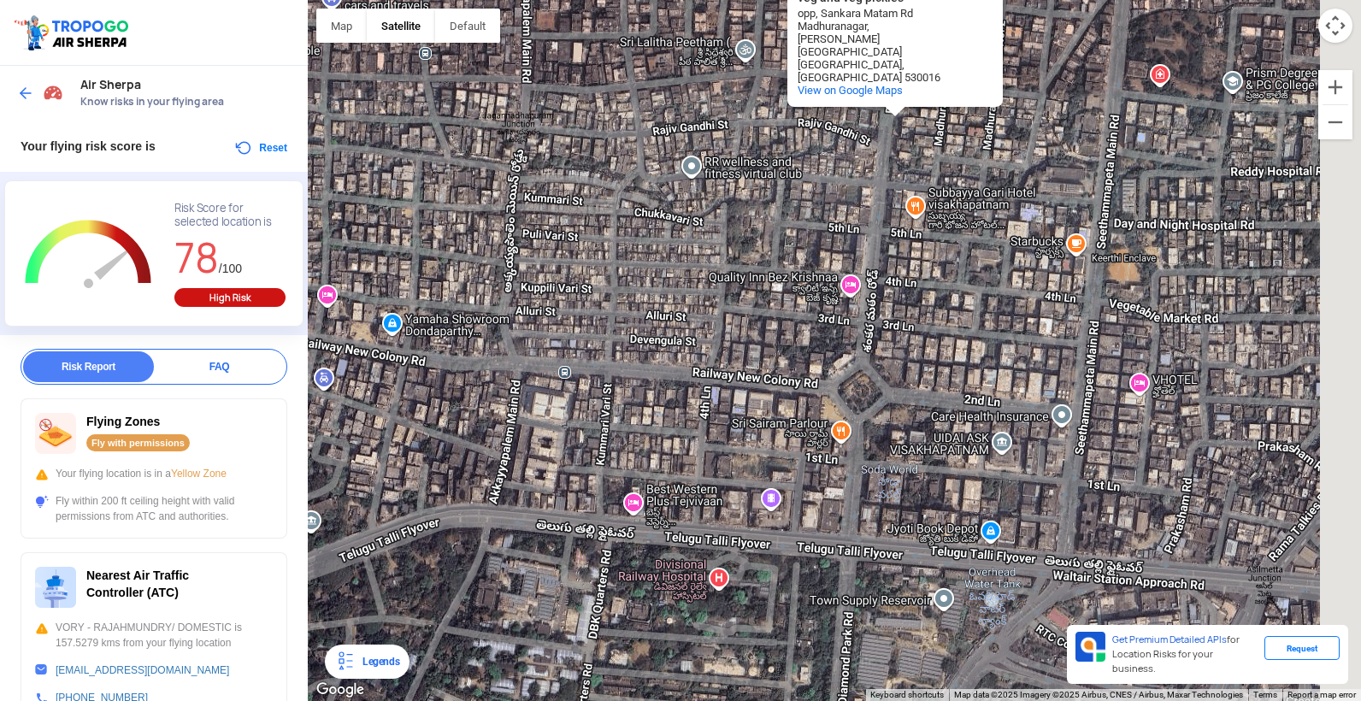
drag, startPoint x: 1073, startPoint y: 444, endPoint x: 856, endPoint y: 412, distance: 219.4
click at [856, 412] on div "Bhimavaram Pickles - Non veg and veg pickles Bhimavaram Pickles - Non veg and v…" at bounding box center [834, 350] width 1053 height 701
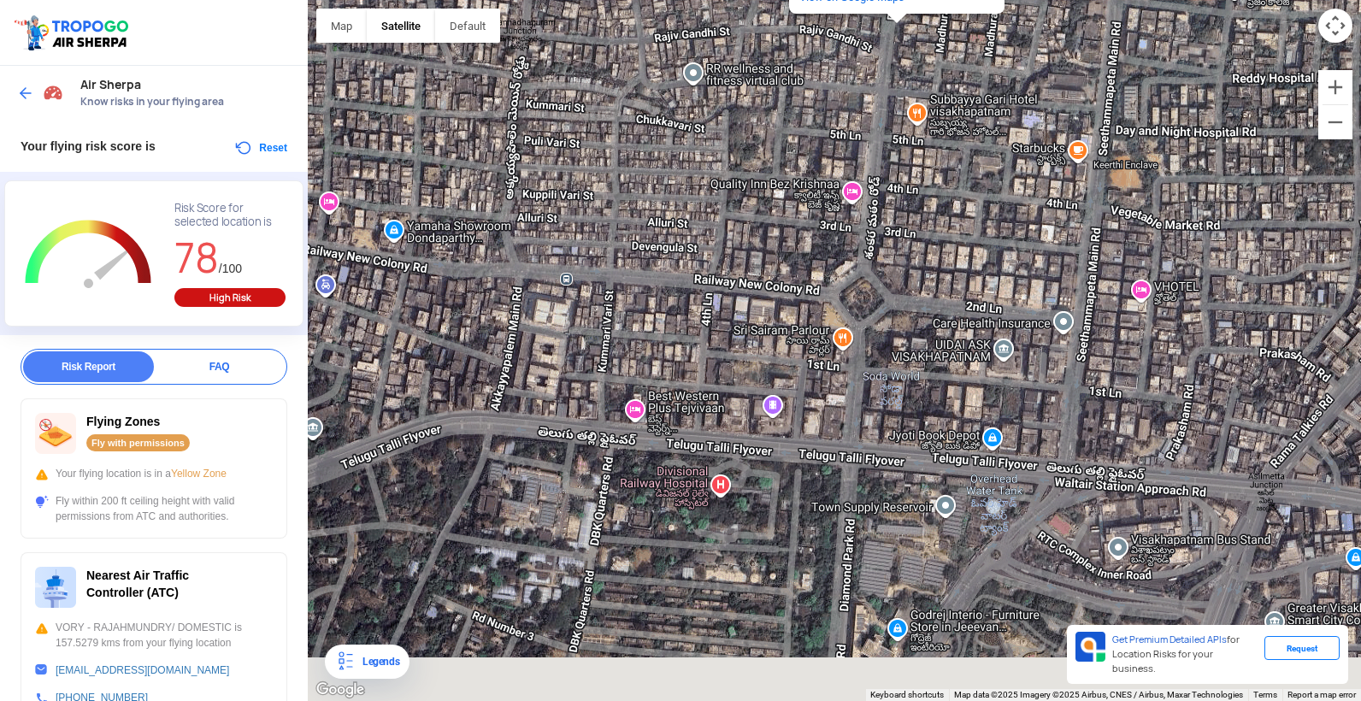
drag, startPoint x: 1074, startPoint y: 522, endPoint x: 1088, endPoint y: 422, distance: 100.9
click at [1088, 422] on div "Bhimavaram Pickles - Non veg and veg pickles Bhimavaram Pickles - Non veg and v…" at bounding box center [834, 350] width 1053 height 701
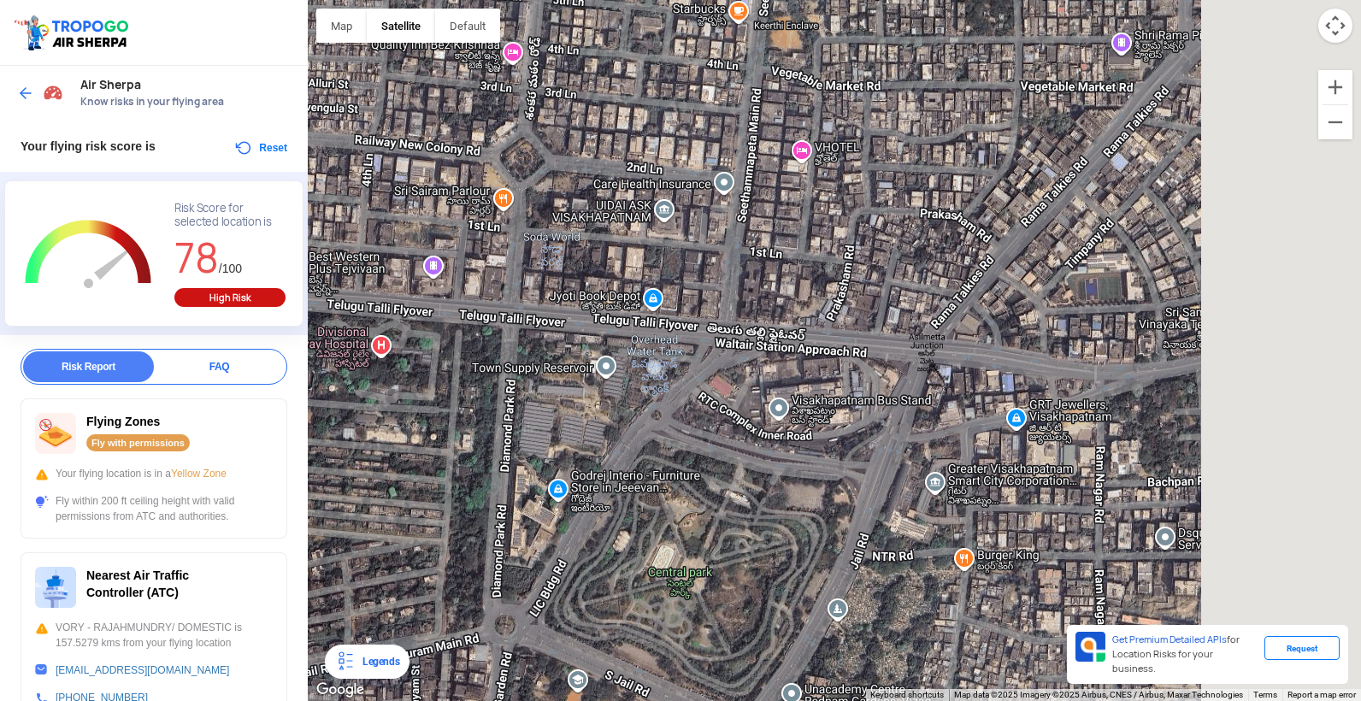
drag, startPoint x: 1126, startPoint y: 420, endPoint x: 784, endPoint y: 285, distance: 368.3
click at [784, 285] on div "Bhimavaram Pickles - Non veg and veg pickles Bhimavaram Pickles - Non veg and v…" at bounding box center [834, 350] width 1053 height 701
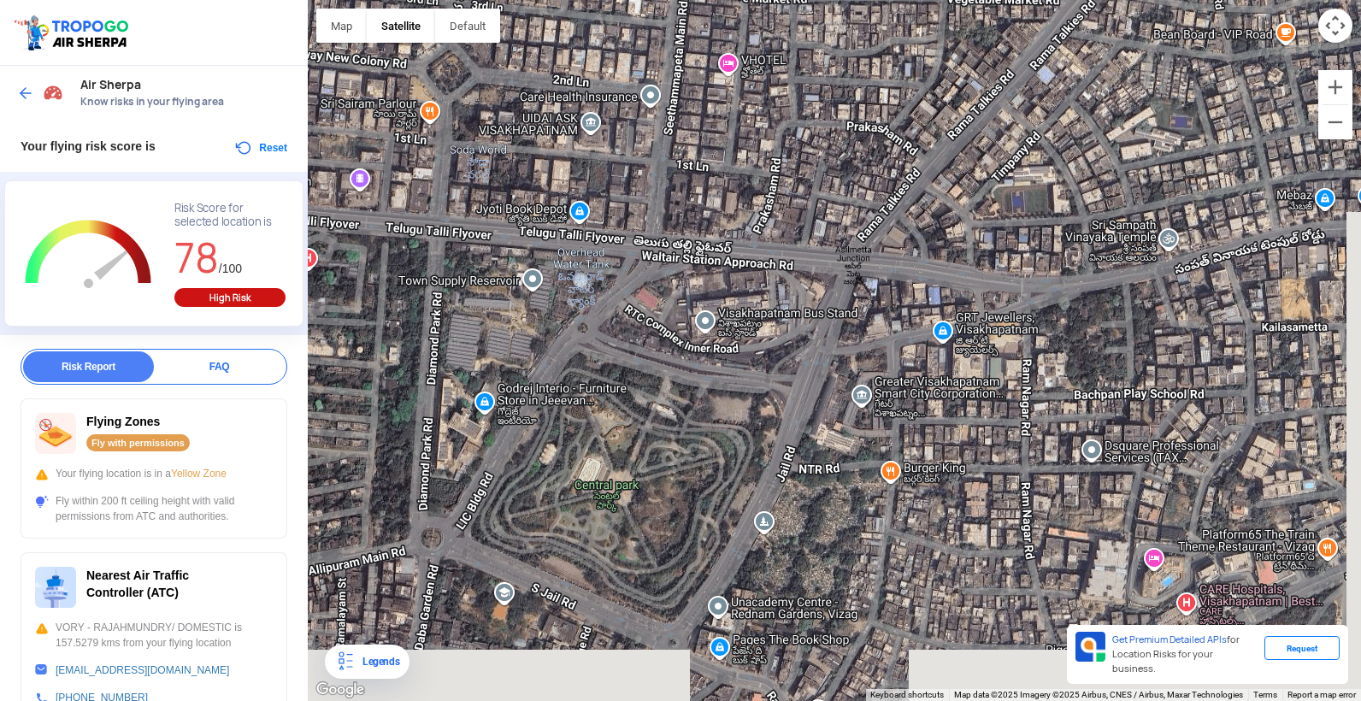
drag, startPoint x: 1149, startPoint y: 464, endPoint x: 1075, endPoint y: 375, distance: 115.3
click at [1075, 375] on div "Bhimavaram Pickles - Non veg and veg pickles Bhimavaram Pickles - Non veg and v…" at bounding box center [834, 350] width 1053 height 701
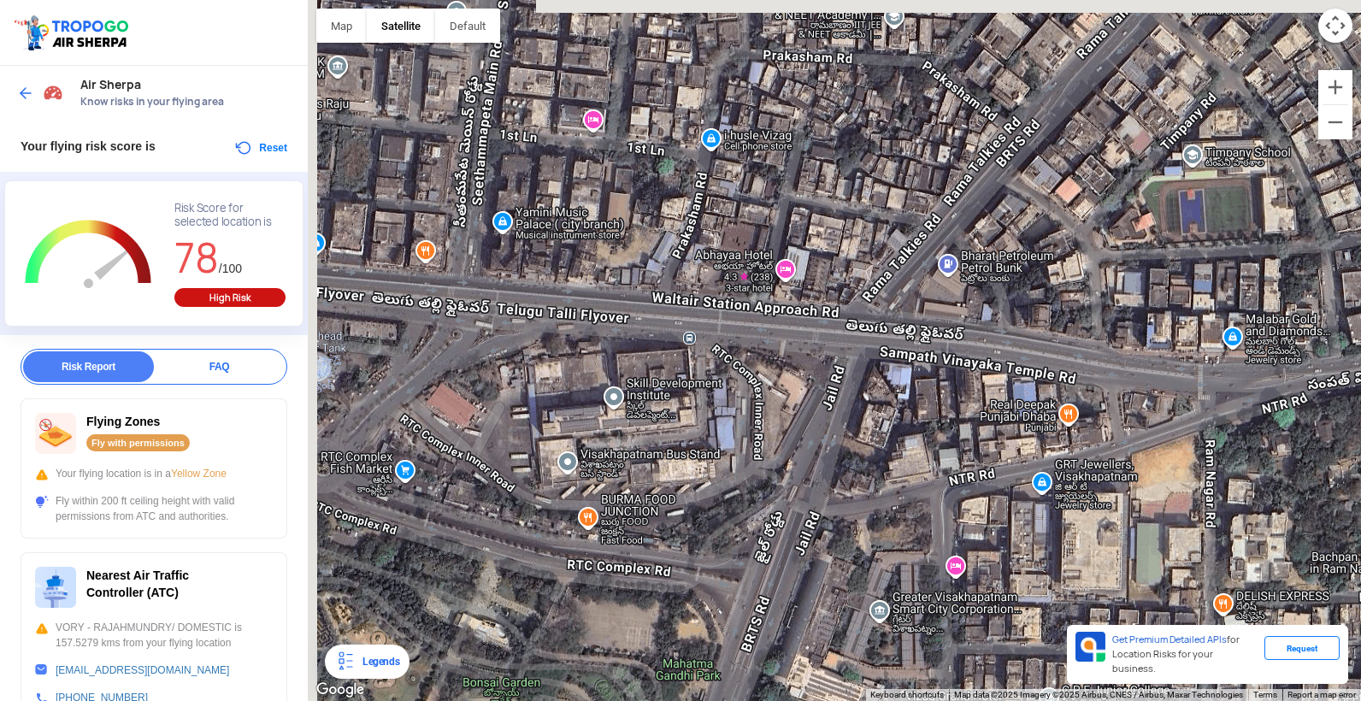
drag, startPoint x: 763, startPoint y: 137, endPoint x: 938, endPoint y: 294, distance: 235.4
click at [938, 294] on div "Bhimavaram Pickles - Non veg and veg pickles Bhimavaram Pickles - Non veg and v…" at bounding box center [834, 350] width 1053 height 701
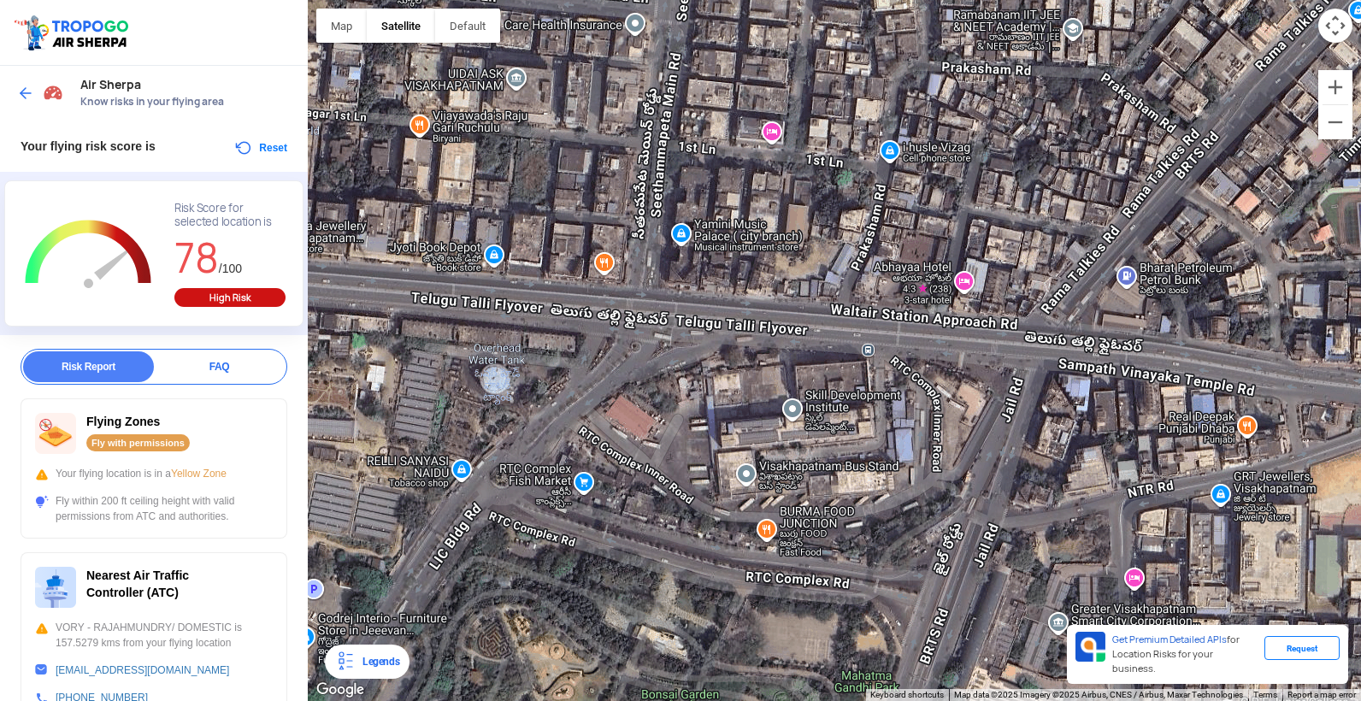
drag, startPoint x: 791, startPoint y: 191, endPoint x: 983, endPoint y: 204, distance: 192.7
click at [983, 204] on div "Bhimavaram Pickles - Non veg and veg pickles Bhimavaram Pickles - Non veg and v…" at bounding box center [834, 350] width 1053 height 701
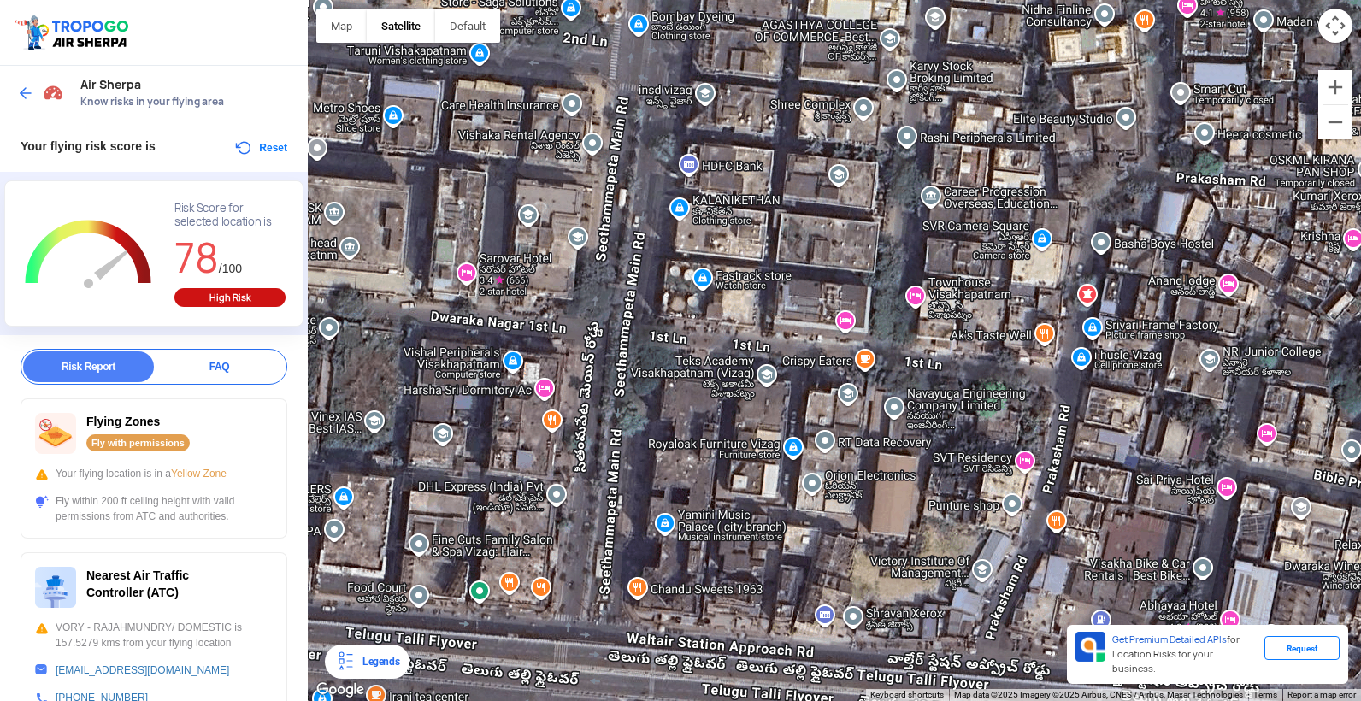
drag, startPoint x: 818, startPoint y: 93, endPoint x: 869, endPoint y: 326, distance: 238.0
click at [869, 326] on div "Bhimavaram Pickles - Non veg and veg pickles Bhimavaram Pickles - Non veg and v…" at bounding box center [834, 350] width 1053 height 701
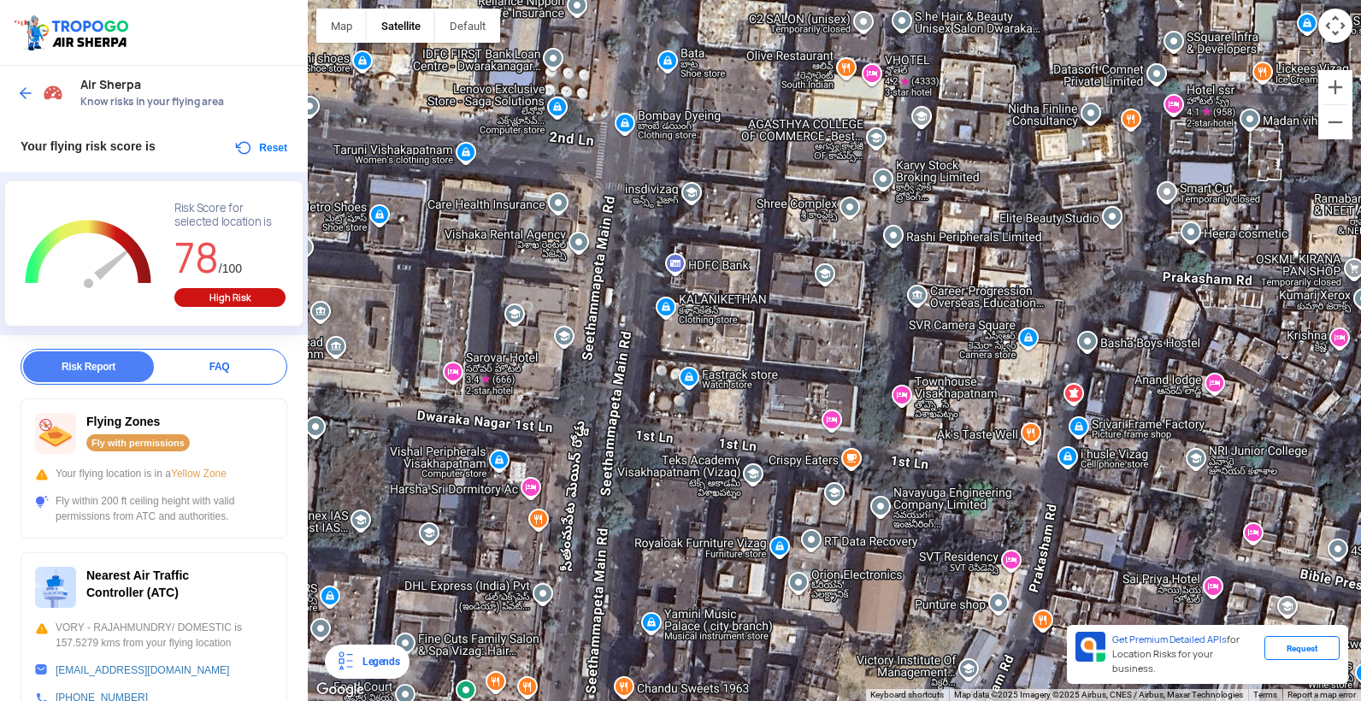
drag, startPoint x: 882, startPoint y: 210, endPoint x: 868, endPoint y: 316, distance: 106.9
click at [868, 316] on div "Bhimavaram Pickles - Non veg and veg pickles Bhimavaram Pickles - Non veg and v…" at bounding box center [834, 350] width 1053 height 701
click at [823, 281] on div "Bhimavaram Pickles - Non veg and veg pickles Bhimavaram Pickles - Non veg and v…" at bounding box center [834, 350] width 1053 height 701
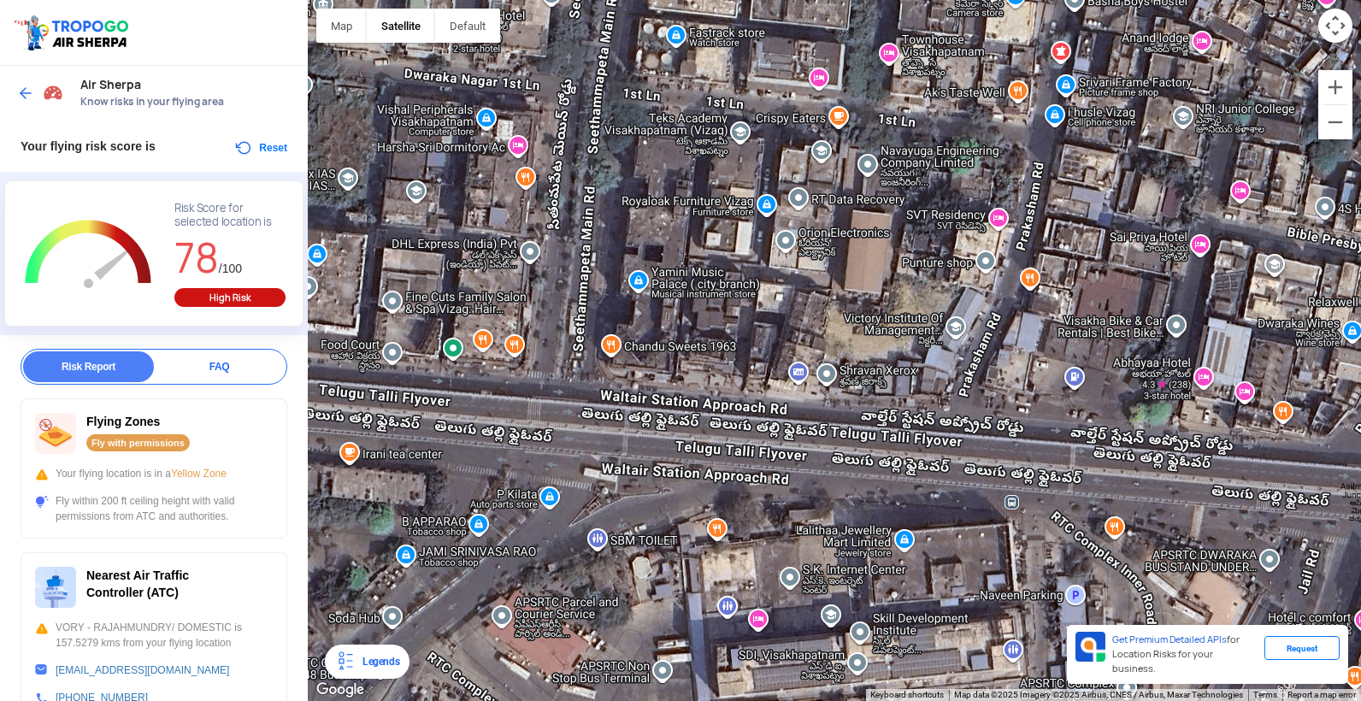
drag, startPoint x: 866, startPoint y: 546, endPoint x: 853, endPoint y: 191, distance: 355.7
click at [853, 191] on div "[GEOGRAPHIC_DATA][PERSON_NAME] [GEOGRAPHIC_DATA][PERSON_NAME] 1st Ln beside [GE…" at bounding box center [834, 350] width 1053 height 701
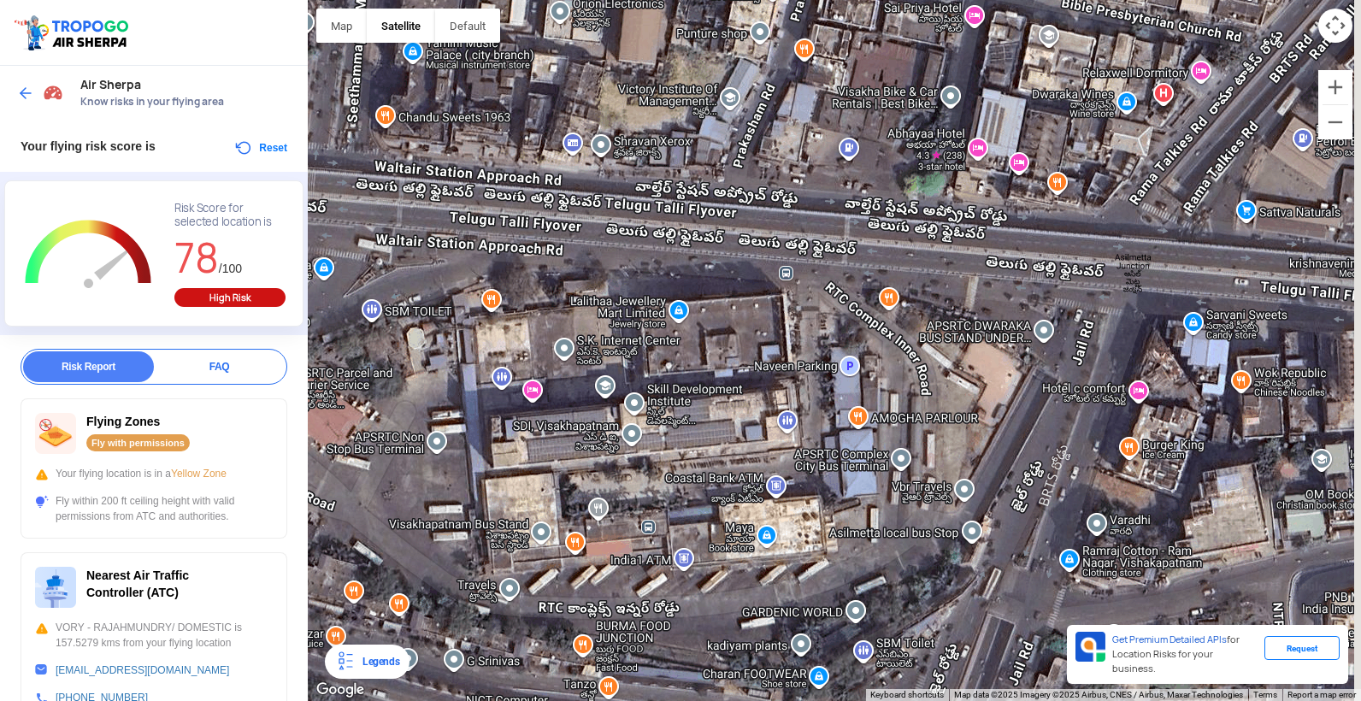
drag, startPoint x: 1075, startPoint y: 346, endPoint x: 817, endPoint y: 207, distance: 293.3
click at [817, 207] on div "[GEOGRAPHIC_DATA][PERSON_NAME] [GEOGRAPHIC_DATA][PERSON_NAME] 1st Ln beside [GE…" at bounding box center [834, 350] width 1053 height 701
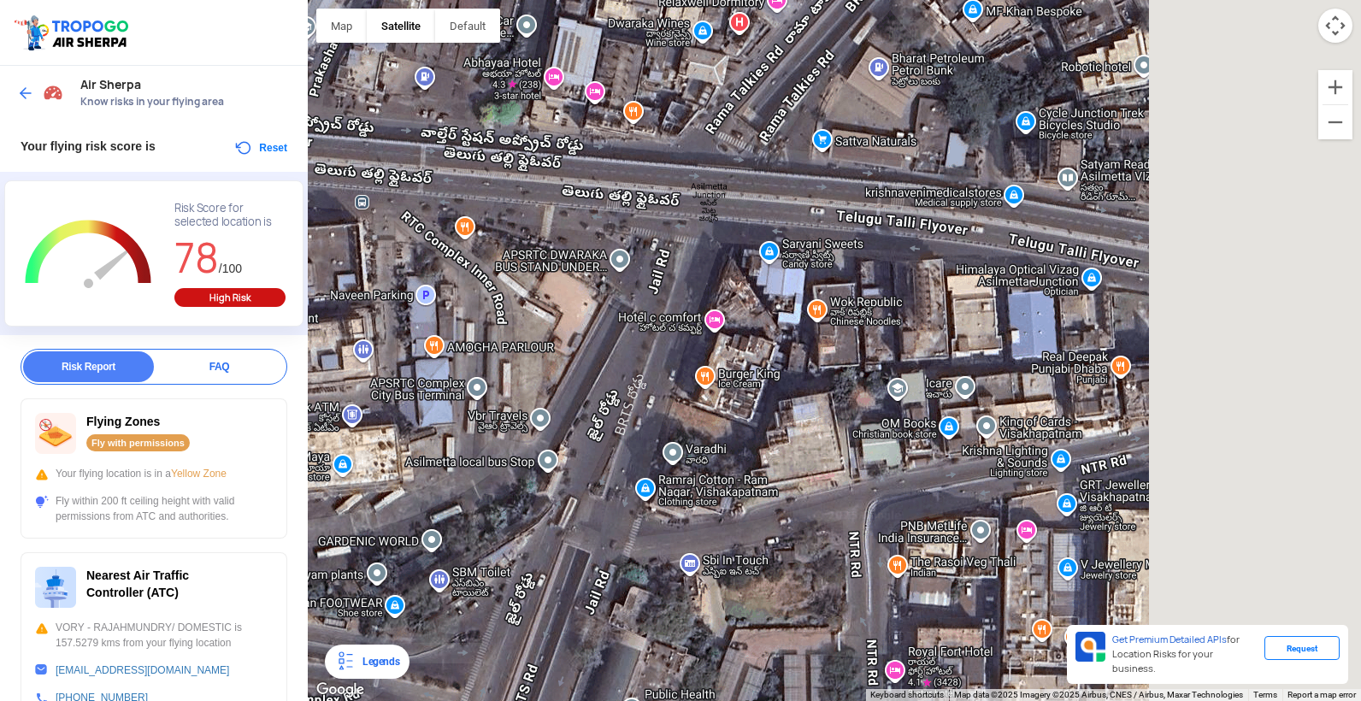
drag, startPoint x: 985, startPoint y: 315, endPoint x: 729, endPoint y: 313, distance: 255.5
click at [729, 313] on div "[GEOGRAPHIC_DATA][PERSON_NAME] [GEOGRAPHIC_DATA][PERSON_NAME] 1st Ln beside [GE…" at bounding box center [834, 350] width 1053 height 701
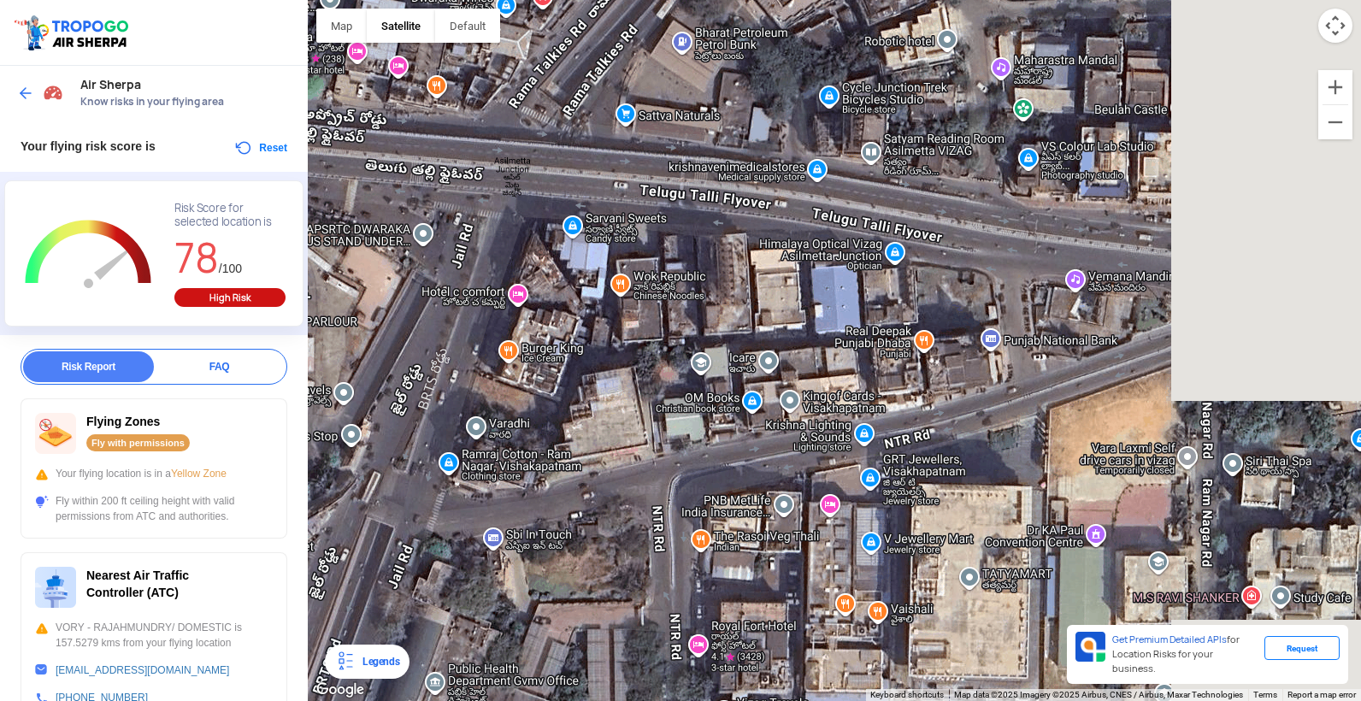
drag, startPoint x: 1149, startPoint y: 371, endPoint x: 937, endPoint y: 345, distance: 213.5
click at [937, 345] on div "[GEOGRAPHIC_DATA][PERSON_NAME] [GEOGRAPHIC_DATA][PERSON_NAME] 1st Ln beside [GE…" at bounding box center [834, 350] width 1053 height 701
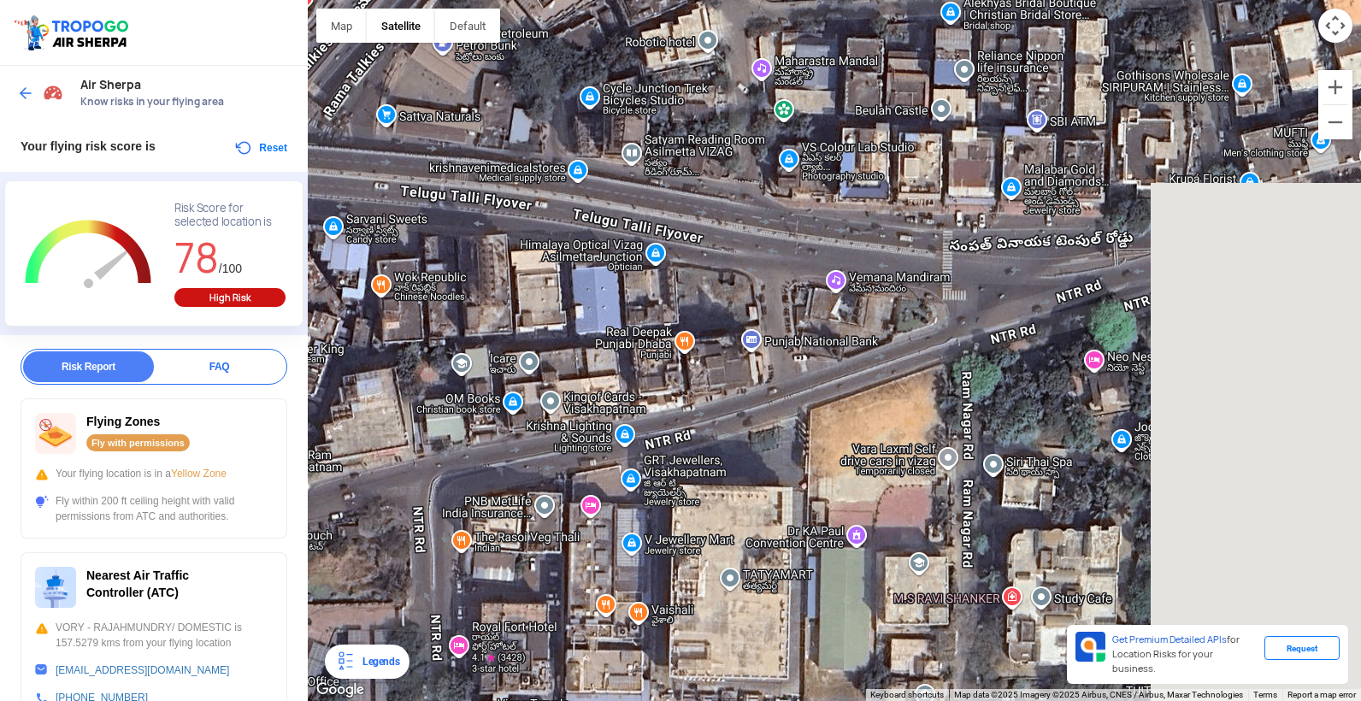
drag, startPoint x: 1115, startPoint y: 385, endPoint x: 880, endPoint y: 385, distance: 235.0
click at [880, 385] on div "[GEOGRAPHIC_DATA][PERSON_NAME] [GEOGRAPHIC_DATA][PERSON_NAME] 1st Ln beside [GE…" at bounding box center [834, 350] width 1053 height 701
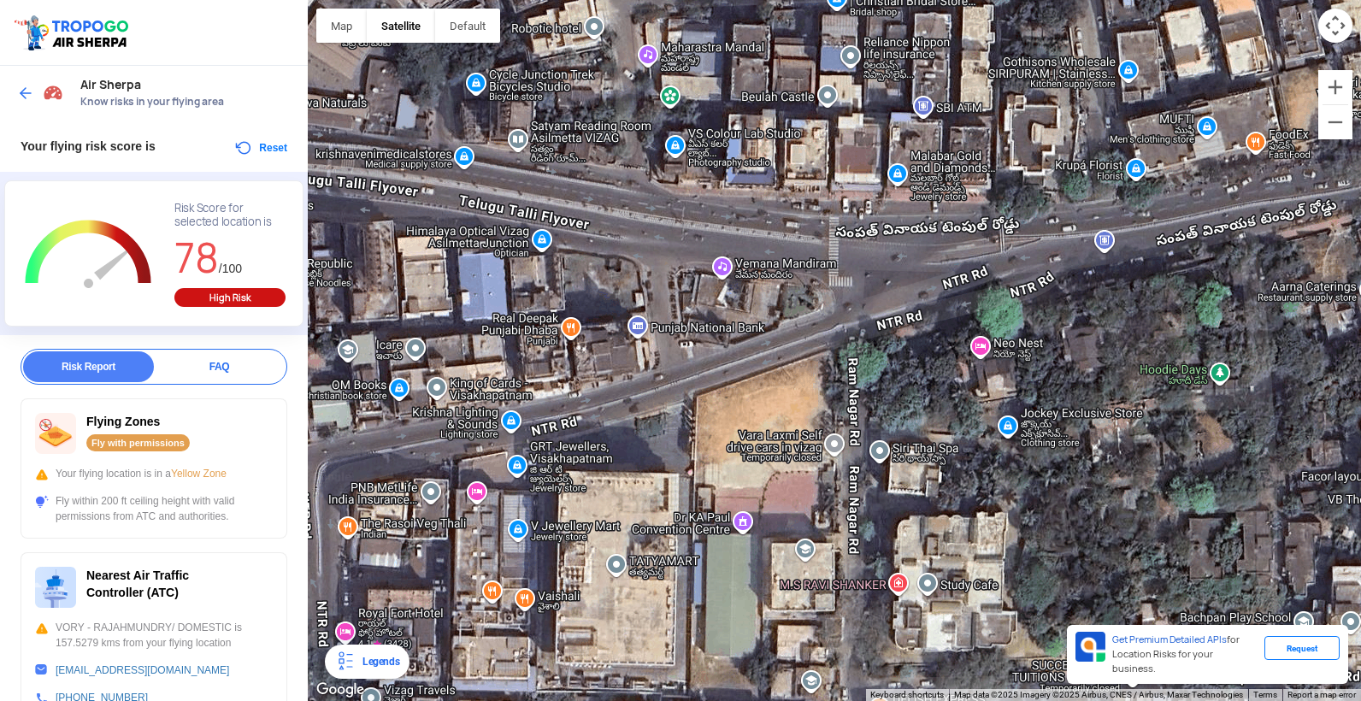
drag, startPoint x: 994, startPoint y: 382, endPoint x: 791, endPoint y: 354, distance: 204.5
click at [793, 354] on div "[GEOGRAPHIC_DATA][PERSON_NAME] [GEOGRAPHIC_DATA][PERSON_NAME] 1st Ln beside [GE…" at bounding box center [834, 350] width 1053 height 701
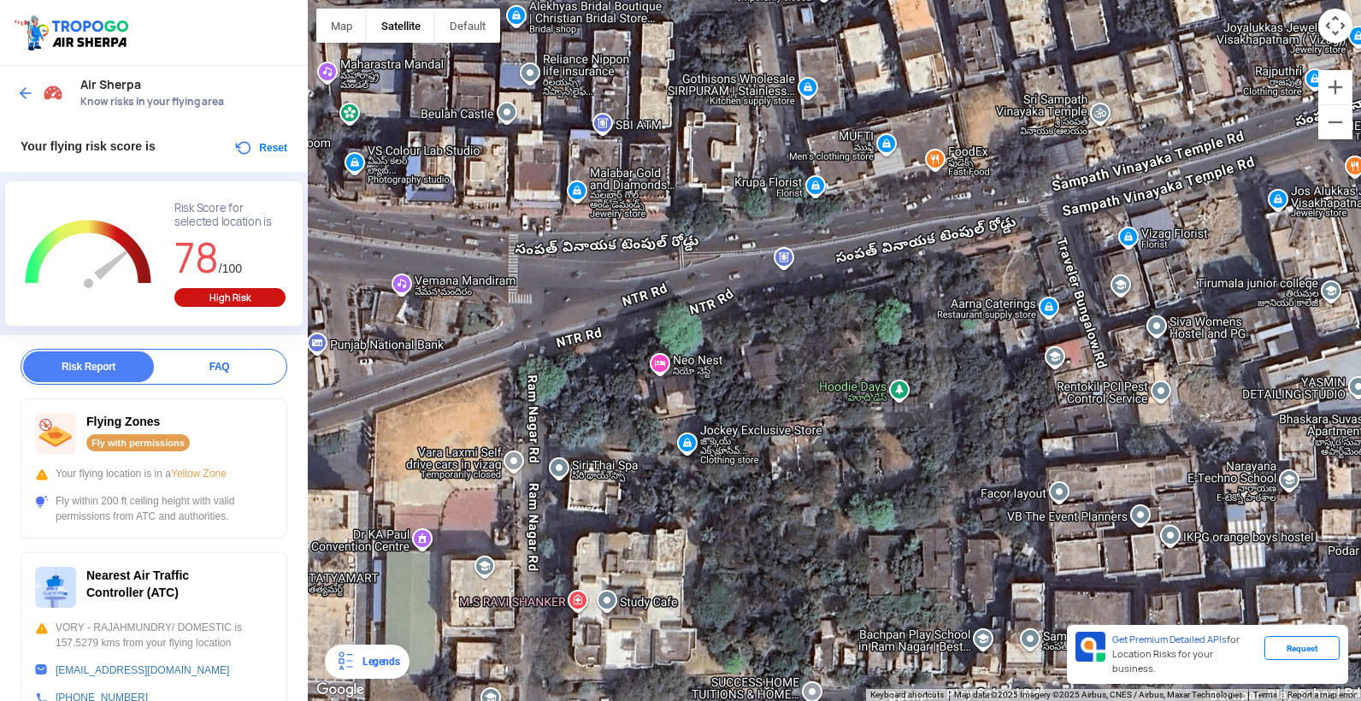
drag, startPoint x: 1059, startPoint y: 314, endPoint x: 931, endPoint y: 373, distance: 141.1
click at [931, 373] on div "[GEOGRAPHIC_DATA][PERSON_NAME] [GEOGRAPHIC_DATA][PERSON_NAME] 1st Ln beside [GE…" at bounding box center [834, 350] width 1053 height 701
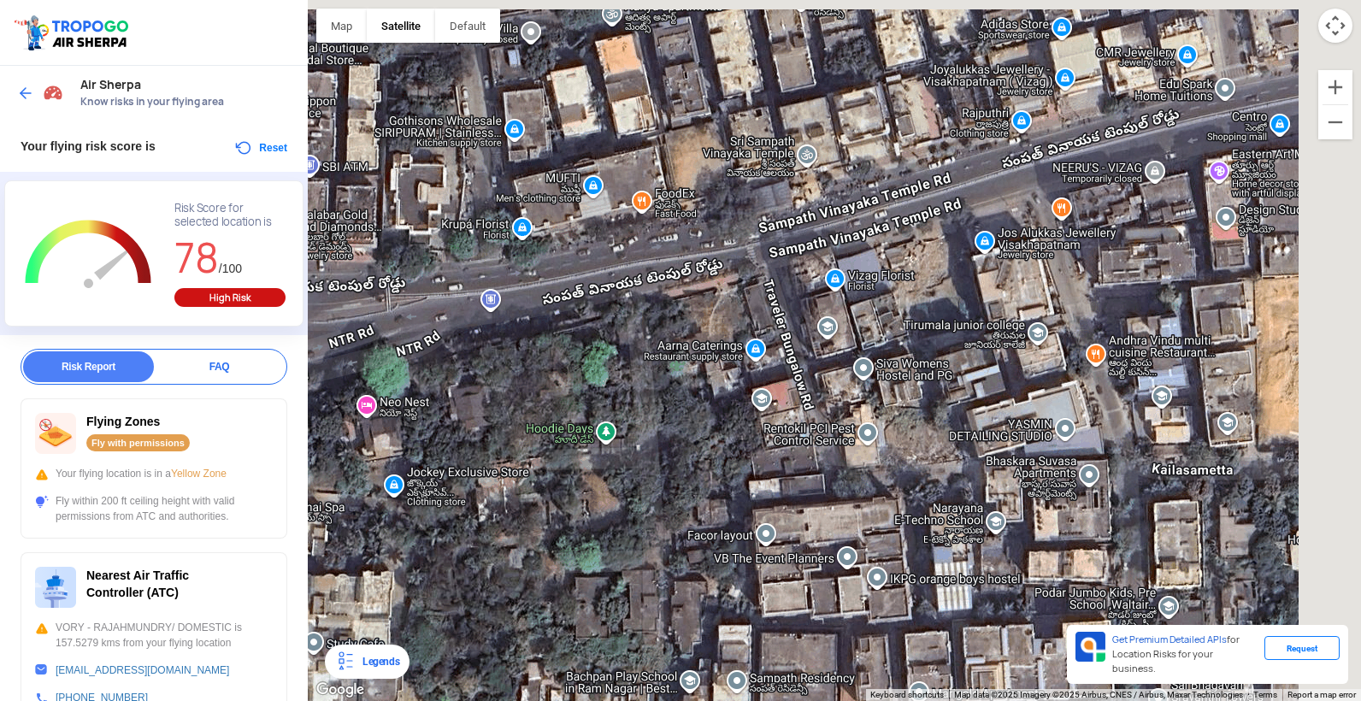
drag, startPoint x: 1027, startPoint y: 280, endPoint x: 887, endPoint y: 291, distance: 140.5
click at [887, 291] on div "[GEOGRAPHIC_DATA][PERSON_NAME] [GEOGRAPHIC_DATA][PERSON_NAME] 1st Ln beside [GE…" at bounding box center [834, 350] width 1053 height 701
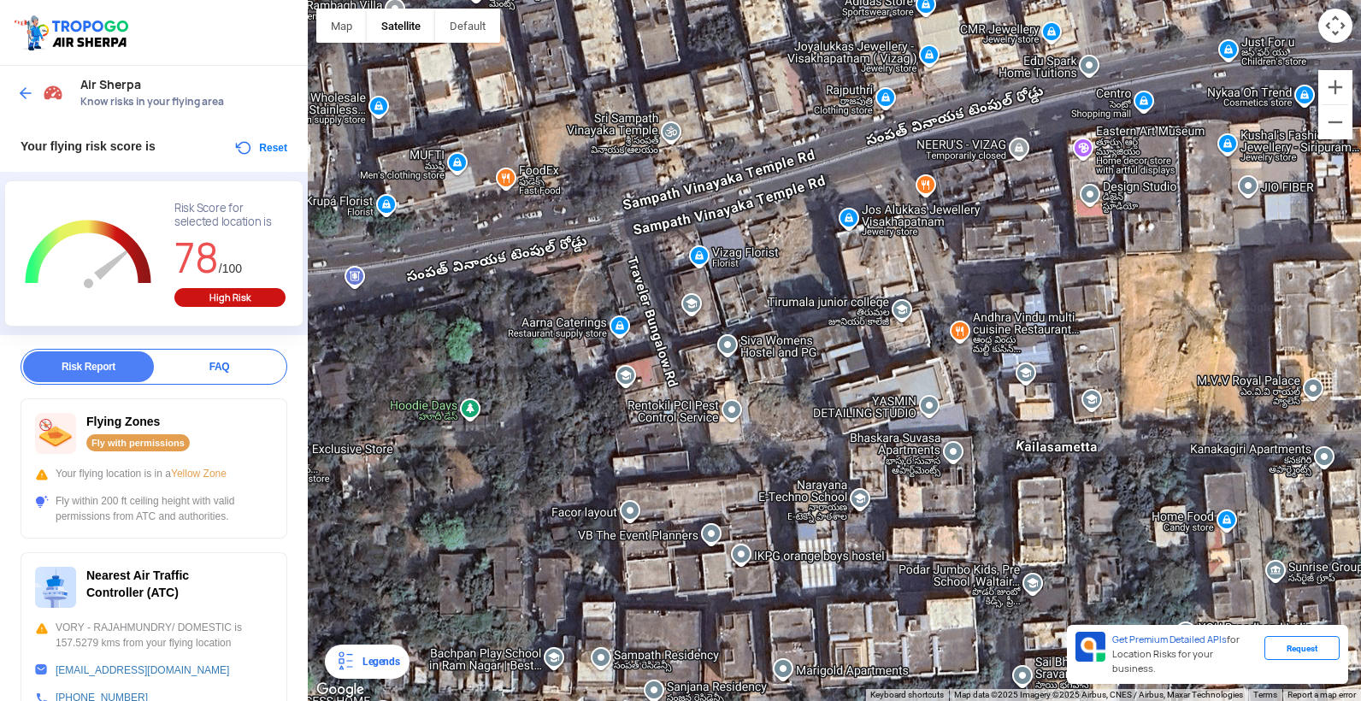
drag, startPoint x: 1033, startPoint y: 292, endPoint x: 912, endPoint y: 264, distance: 124.6
click at [912, 264] on div "[GEOGRAPHIC_DATA][PERSON_NAME] [GEOGRAPHIC_DATA][PERSON_NAME] 1st Ln beside [GE…" at bounding box center [834, 350] width 1053 height 701
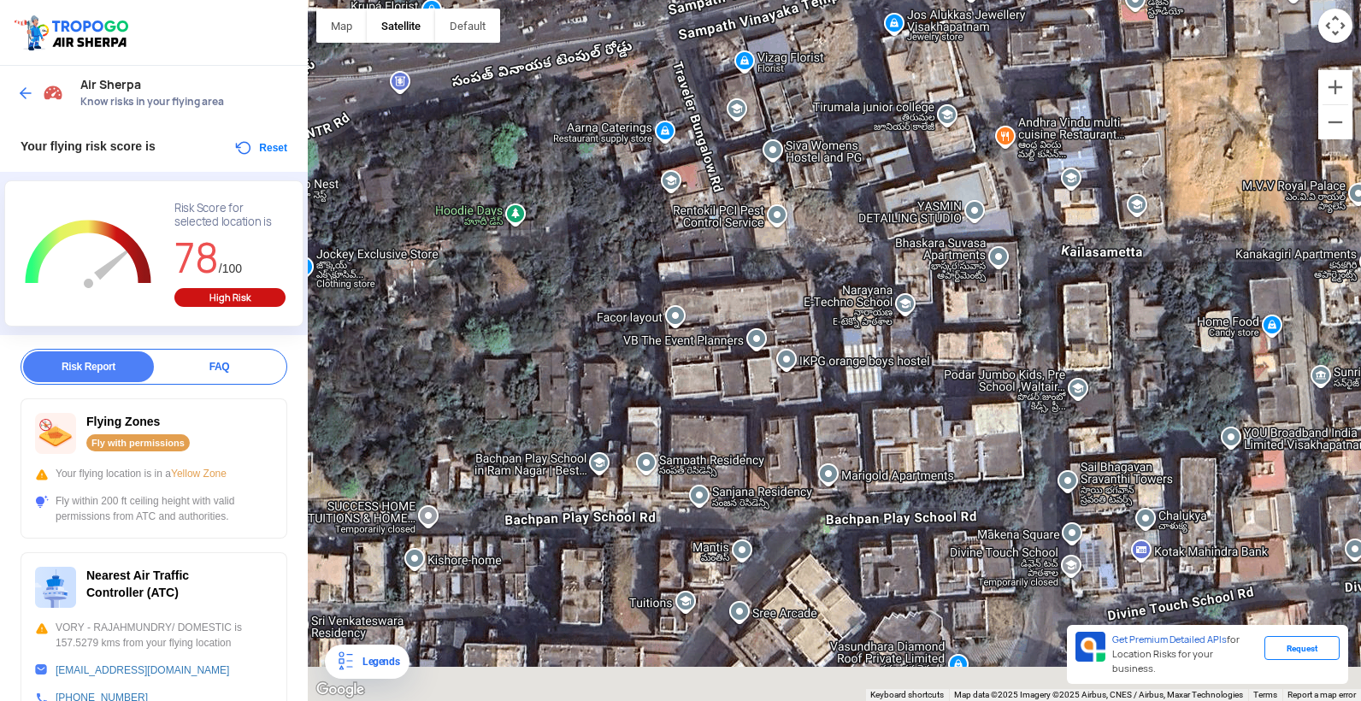
drag, startPoint x: 954, startPoint y: 534, endPoint x: 1005, endPoint y: 316, distance: 223.9
click at [1005, 316] on div "[GEOGRAPHIC_DATA][PERSON_NAME] [GEOGRAPHIC_DATA][PERSON_NAME] 1st Ln beside [GE…" at bounding box center [834, 350] width 1053 height 701
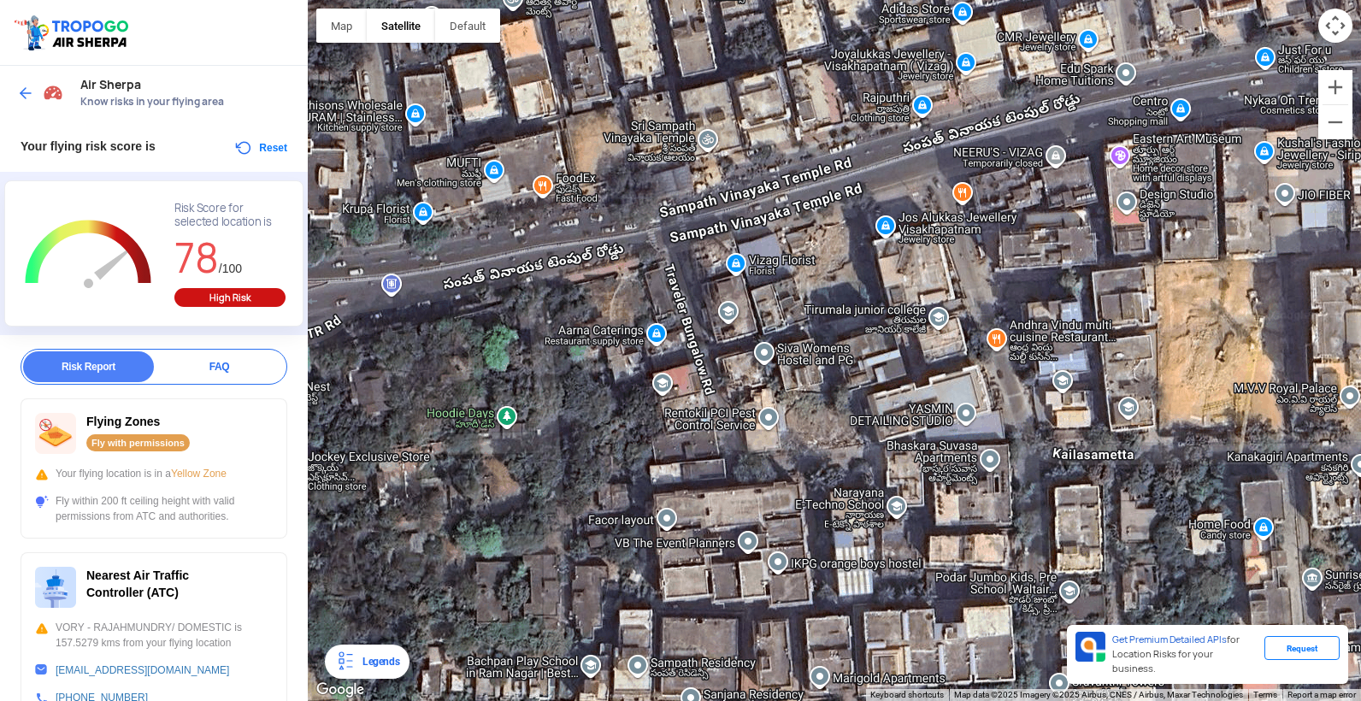
drag, startPoint x: 943, startPoint y: 135, endPoint x: 936, endPoint y: 345, distance: 210.3
click at [936, 345] on div "[GEOGRAPHIC_DATA][PERSON_NAME] [GEOGRAPHIC_DATA][PERSON_NAME] 1st Ln beside [GE…" at bounding box center [834, 350] width 1053 height 701
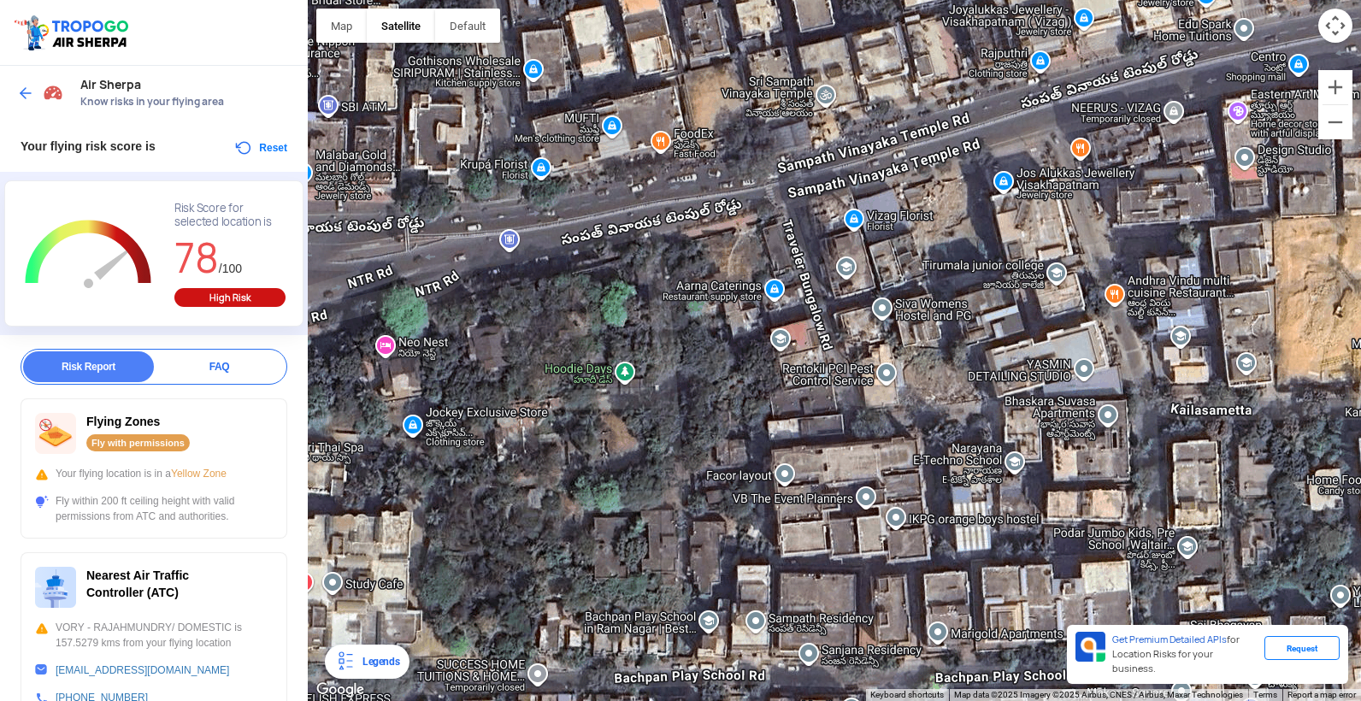
drag, startPoint x: 743, startPoint y: 489, endPoint x: 867, endPoint y: 407, distance: 149.3
click at [867, 407] on div "[GEOGRAPHIC_DATA][PERSON_NAME] [GEOGRAPHIC_DATA][PERSON_NAME] 1st Ln beside [GE…" at bounding box center [834, 350] width 1053 height 701
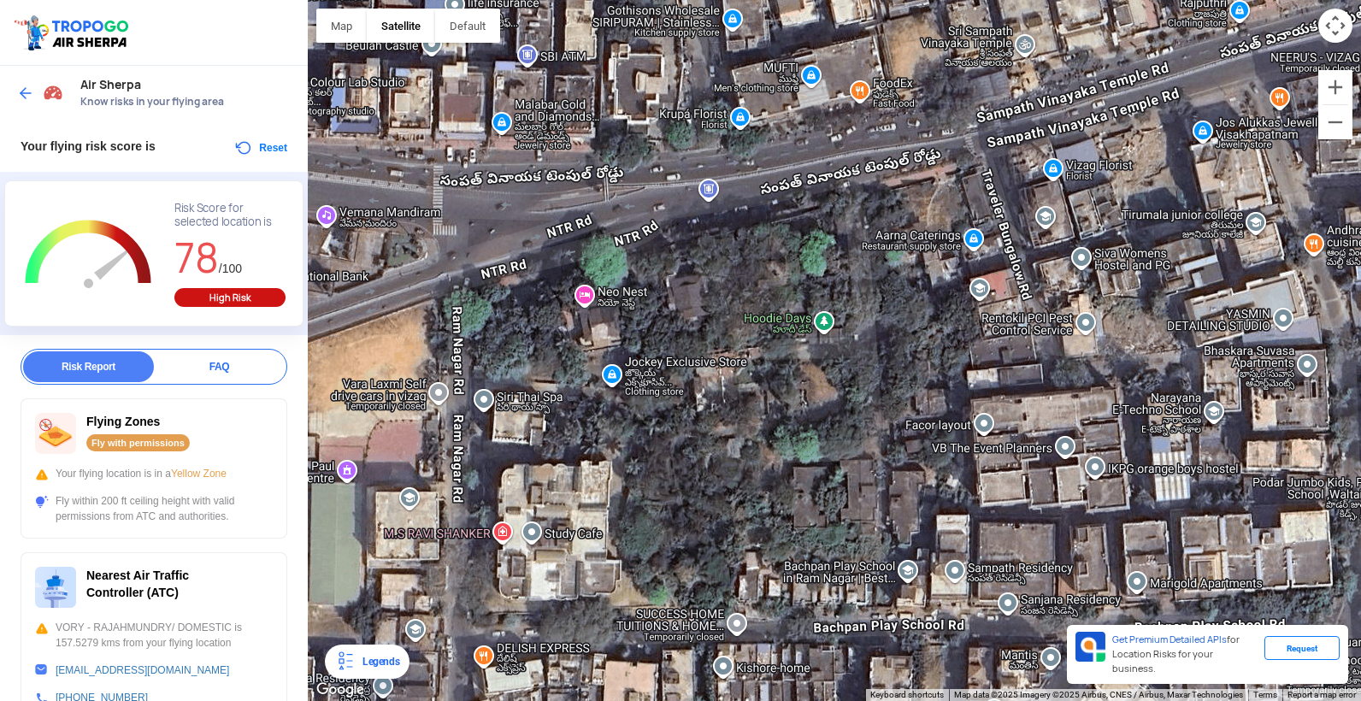
drag, startPoint x: 917, startPoint y: 456, endPoint x: 1126, endPoint y: 439, distance: 210.0
click at [1126, 439] on div "[GEOGRAPHIC_DATA][PERSON_NAME] [GEOGRAPHIC_DATA][PERSON_NAME] 1st Ln beside [GE…" at bounding box center [834, 350] width 1053 height 701
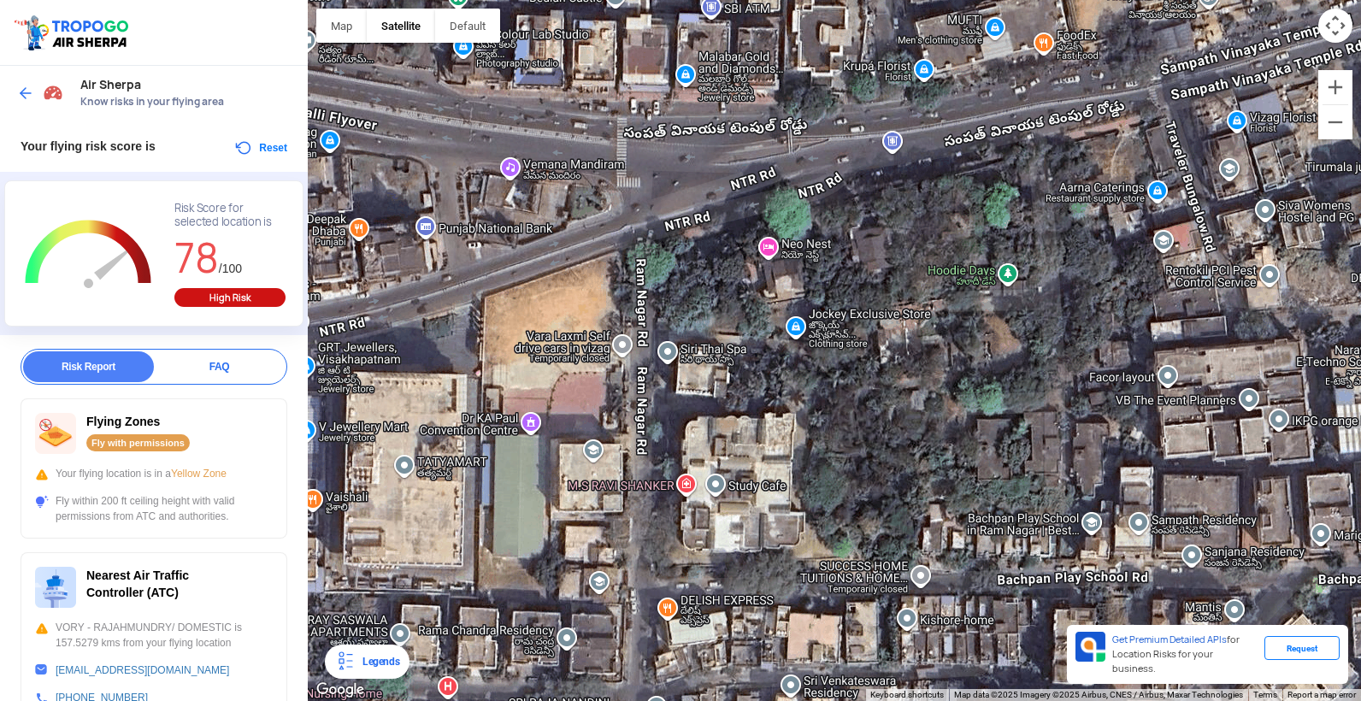
drag, startPoint x: 871, startPoint y: 457, endPoint x: 974, endPoint y: 409, distance: 113.9
click at [974, 409] on div "[GEOGRAPHIC_DATA][PERSON_NAME] [GEOGRAPHIC_DATA][PERSON_NAME] 1st Ln beside [GE…" at bounding box center [834, 350] width 1053 height 701
click at [599, 455] on div "[GEOGRAPHIC_DATA][PERSON_NAME] [GEOGRAPHIC_DATA][PERSON_NAME] 1st Ln beside [GE…" at bounding box center [834, 350] width 1053 height 701
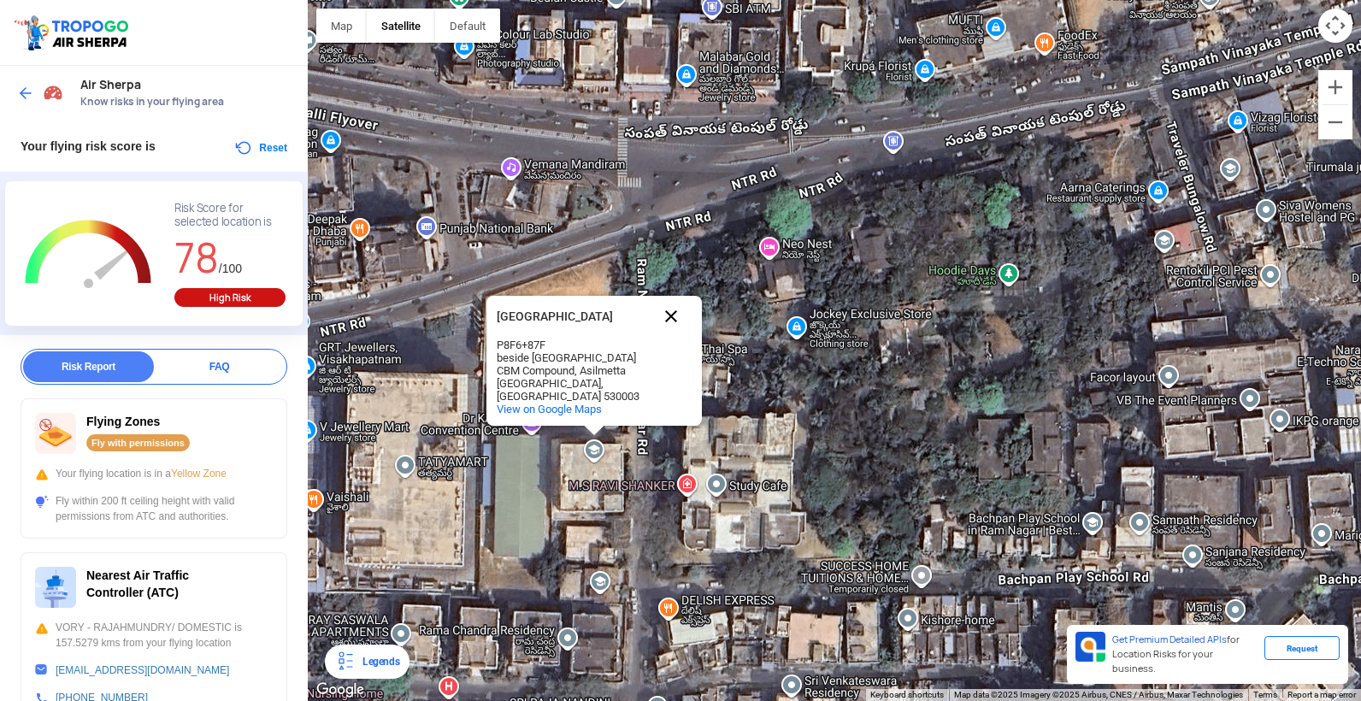
click at [667, 316] on button "Close" at bounding box center [670, 316] width 41 height 41
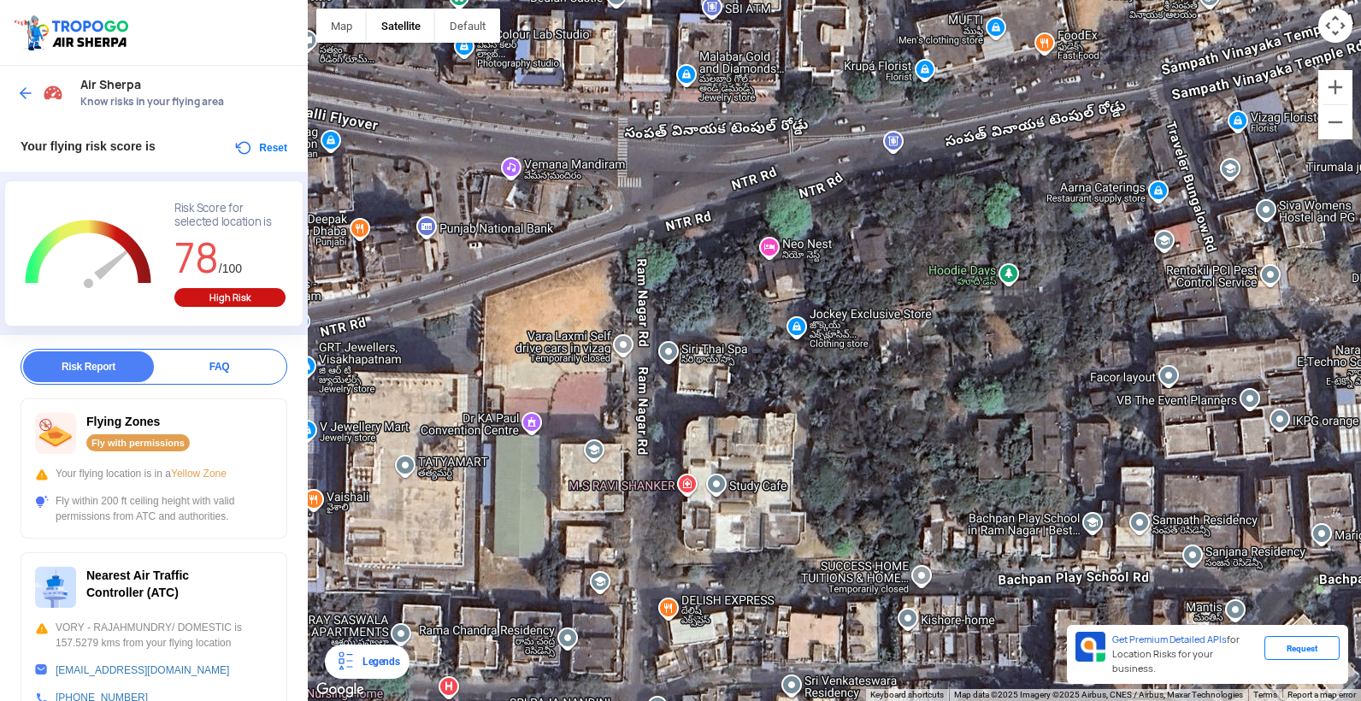
click at [667, 316] on div at bounding box center [834, 350] width 1053 height 701
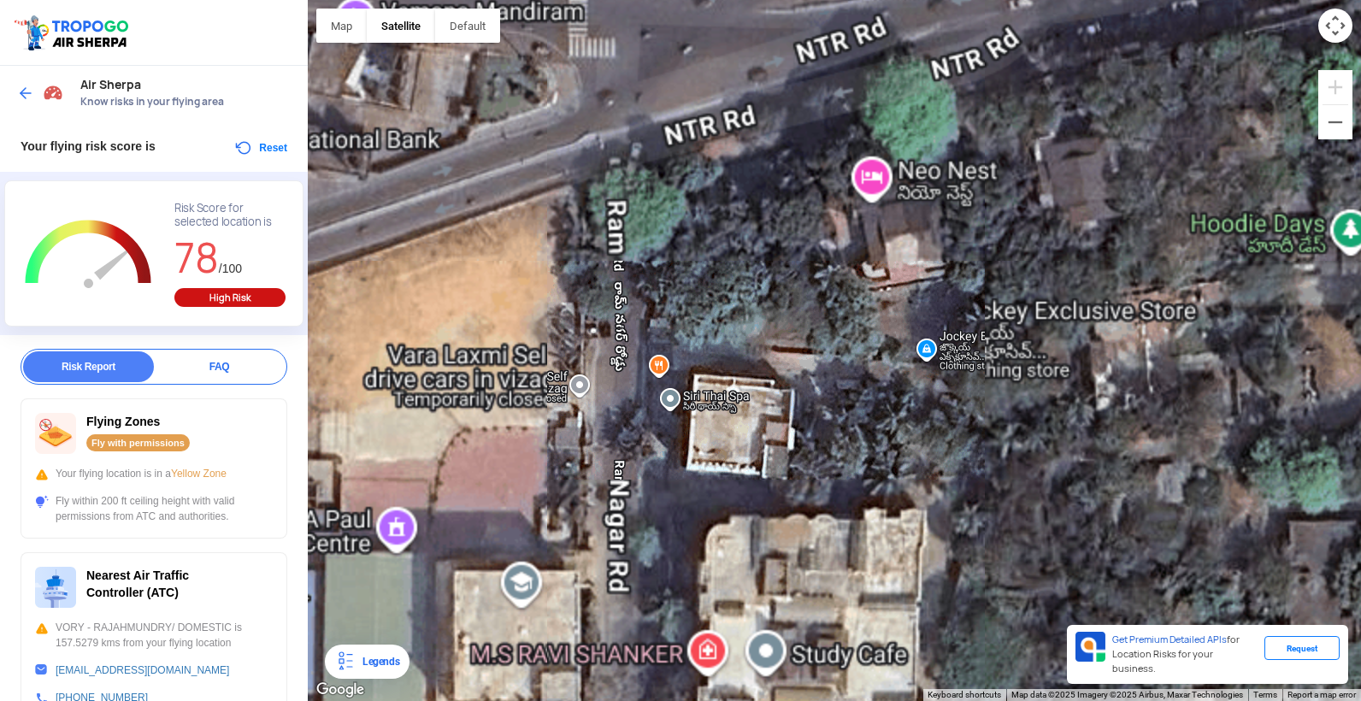
click at [667, 316] on div at bounding box center [834, 350] width 1053 height 701
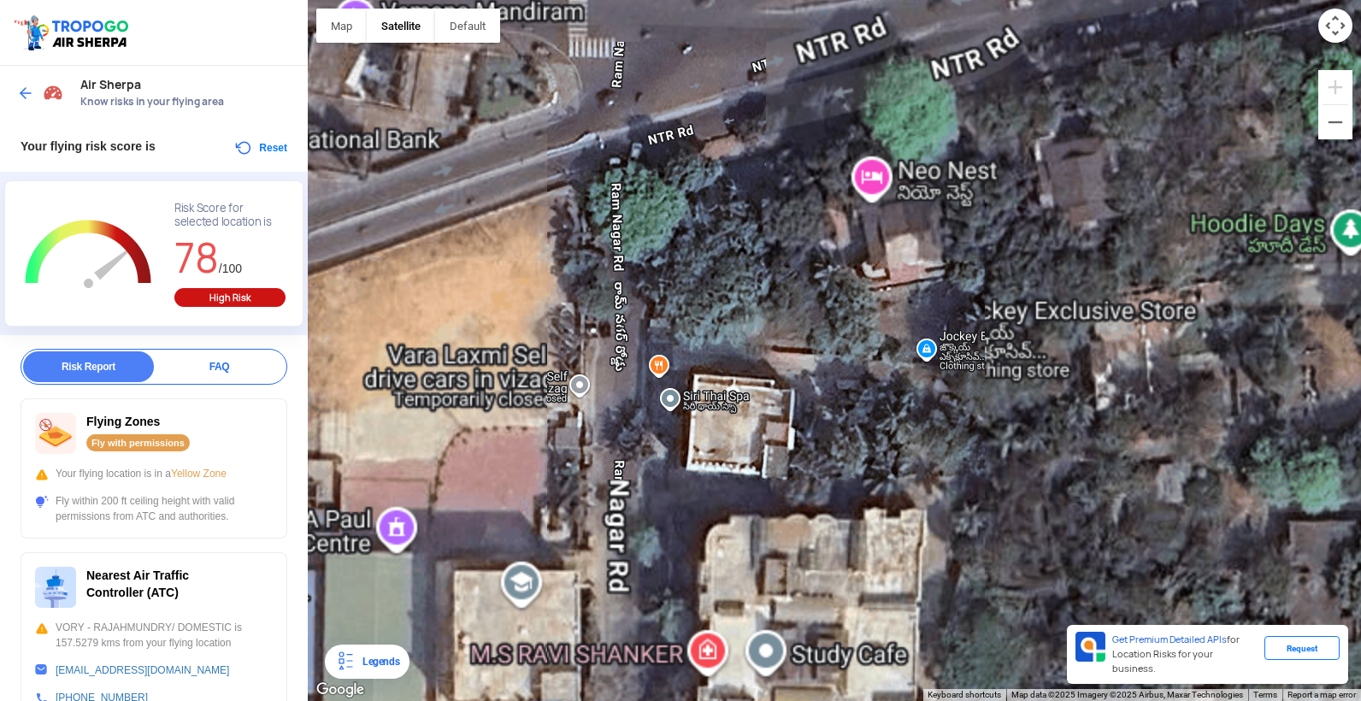
click at [667, 316] on div at bounding box center [834, 350] width 1053 height 701
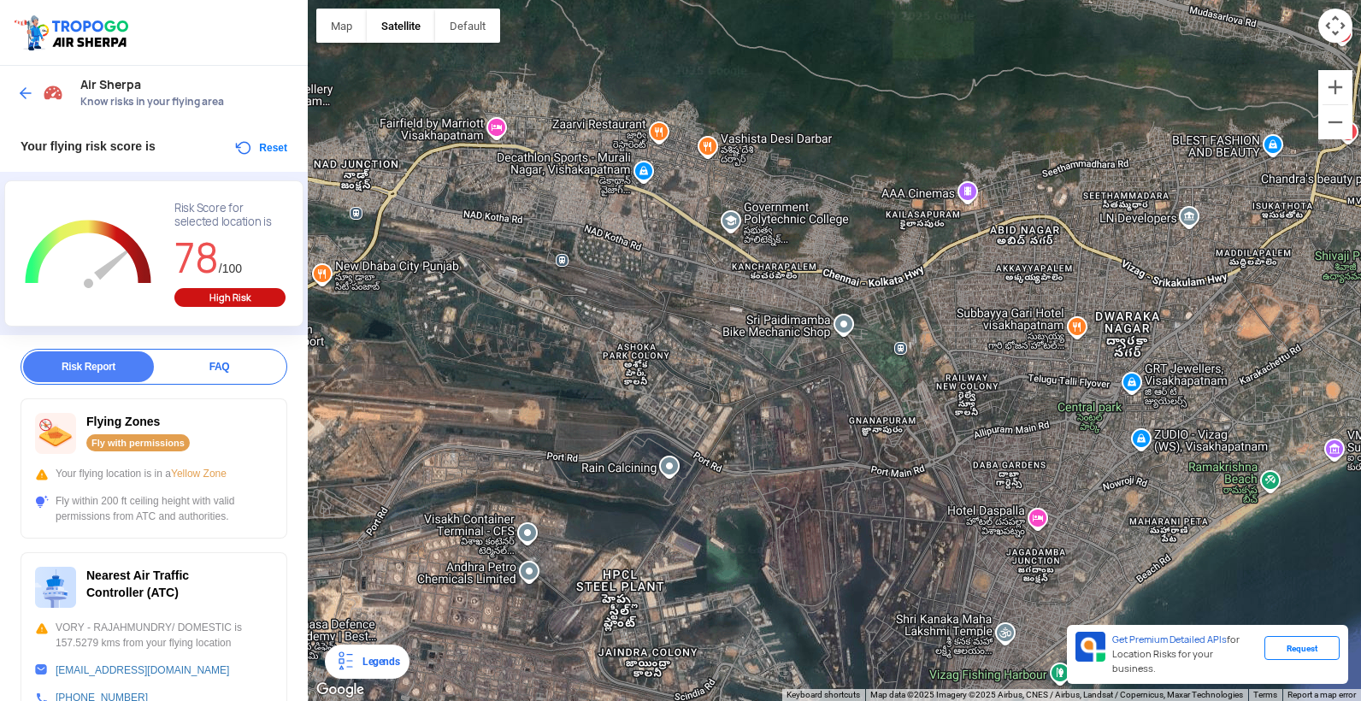
drag, startPoint x: 768, startPoint y: 287, endPoint x: 1258, endPoint y: 366, distance: 496.0
click at [1258, 366] on div at bounding box center [834, 350] width 1053 height 701
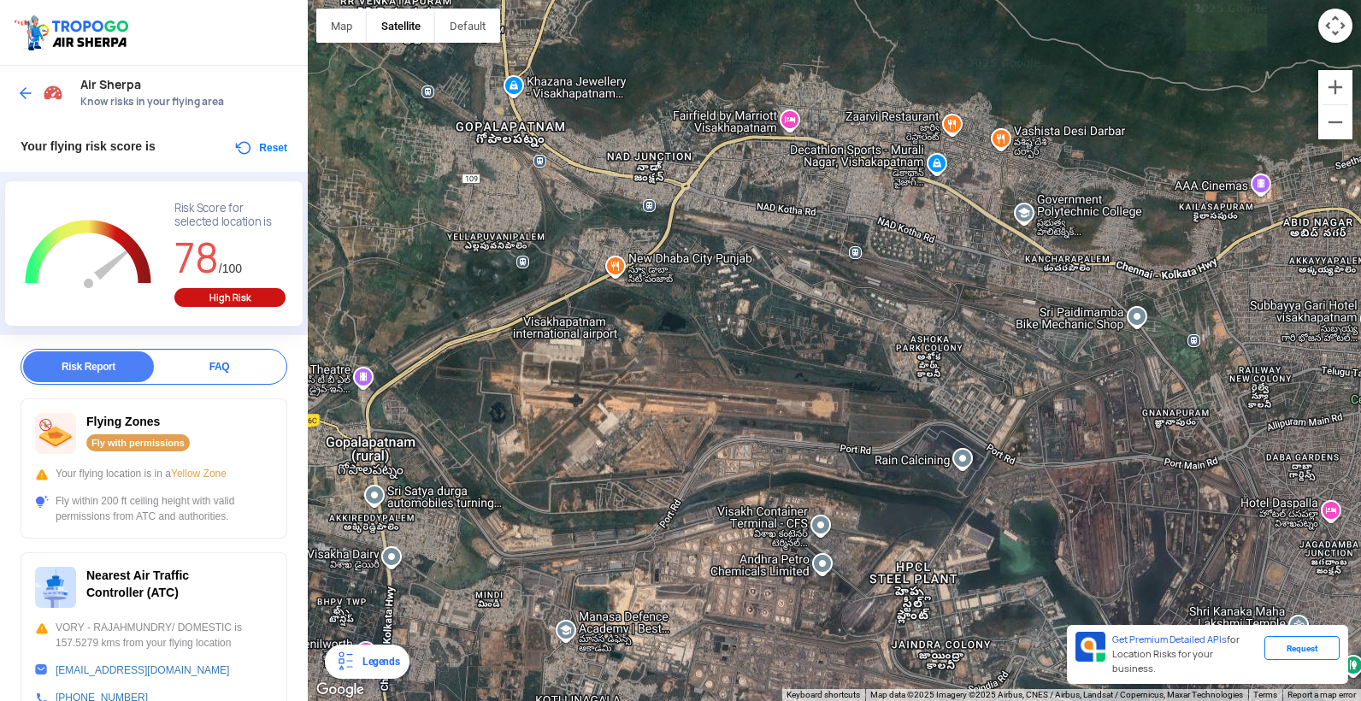
drag, startPoint x: 980, startPoint y: 368, endPoint x: 1237, endPoint y: 376, distance: 256.5
click at [1237, 376] on div at bounding box center [834, 350] width 1053 height 701
drag, startPoint x: 1360, startPoint y: 337, endPoint x: 1290, endPoint y: 355, distance: 72.3
click at [1341, 341] on div at bounding box center [834, 350] width 1053 height 701
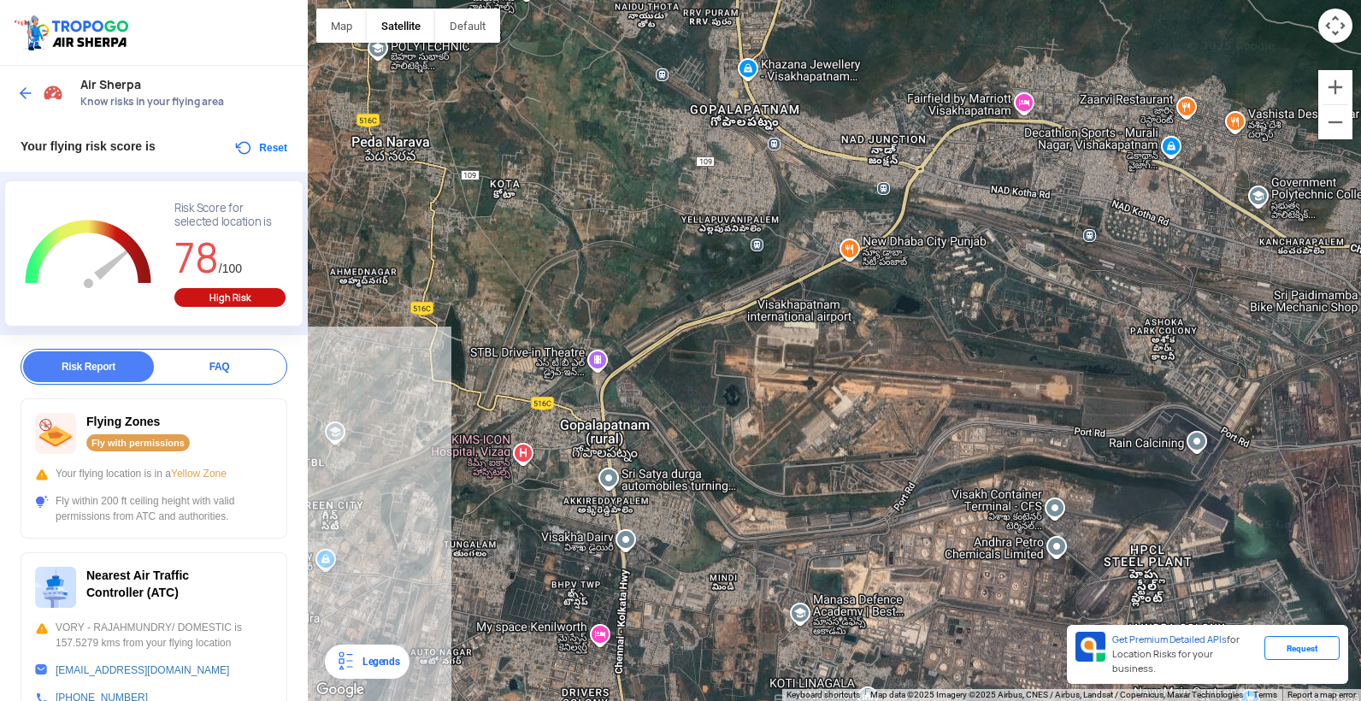
drag, startPoint x: 1096, startPoint y: 374, endPoint x: 1363, endPoint y: 350, distance: 268.6
click at [1360, 350] on html "Location Risk Score Air Sherpa Know risks in your flying area Your flying risk …" at bounding box center [680, 350] width 1361 height 701
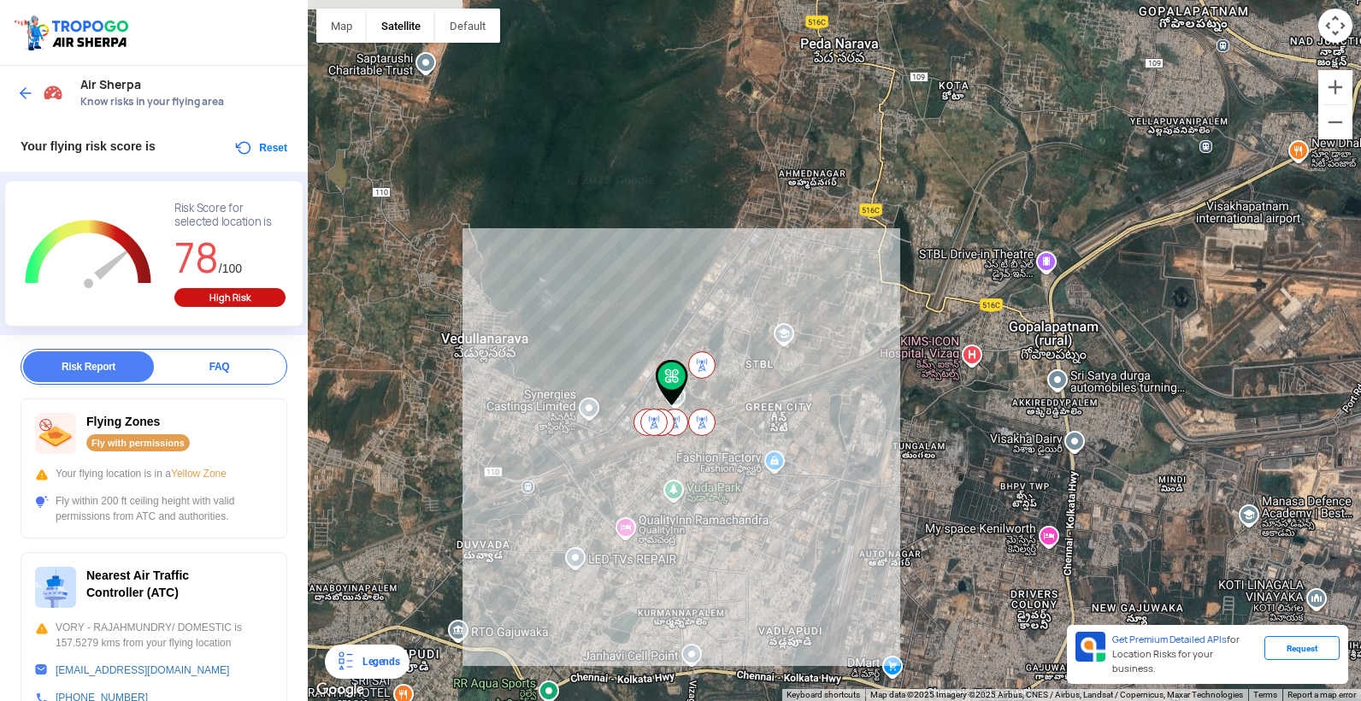
drag, startPoint x: 910, startPoint y: 436, endPoint x: 1281, endPoint y: 360, distance: 378.6
click at [1356, 338] on div at bounding box center [834, 350] width 1053 height 701
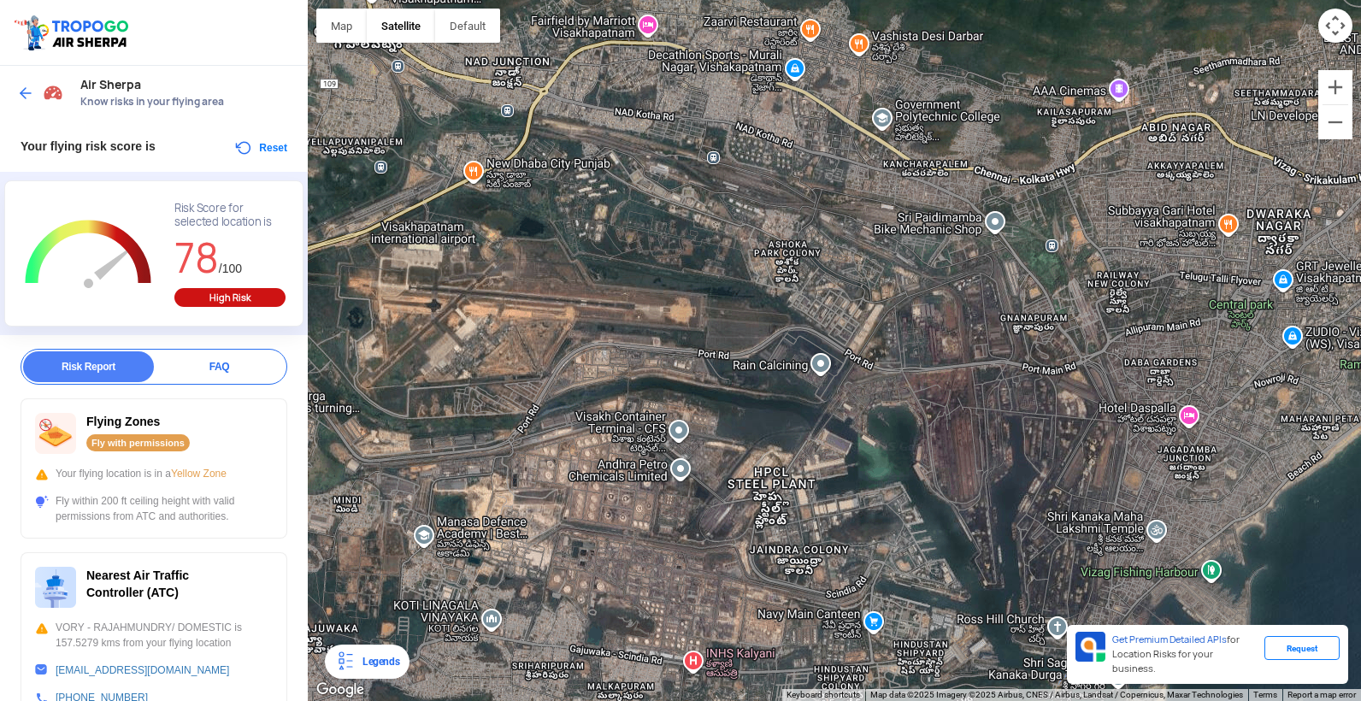
drag, startPoint x: 1161, startPoint y: 439, endPoint x: 394, endPoint y: 450, distance: 767.5
click at [394, 450] on div at bounding box center [834, 350] width 1053 height 701
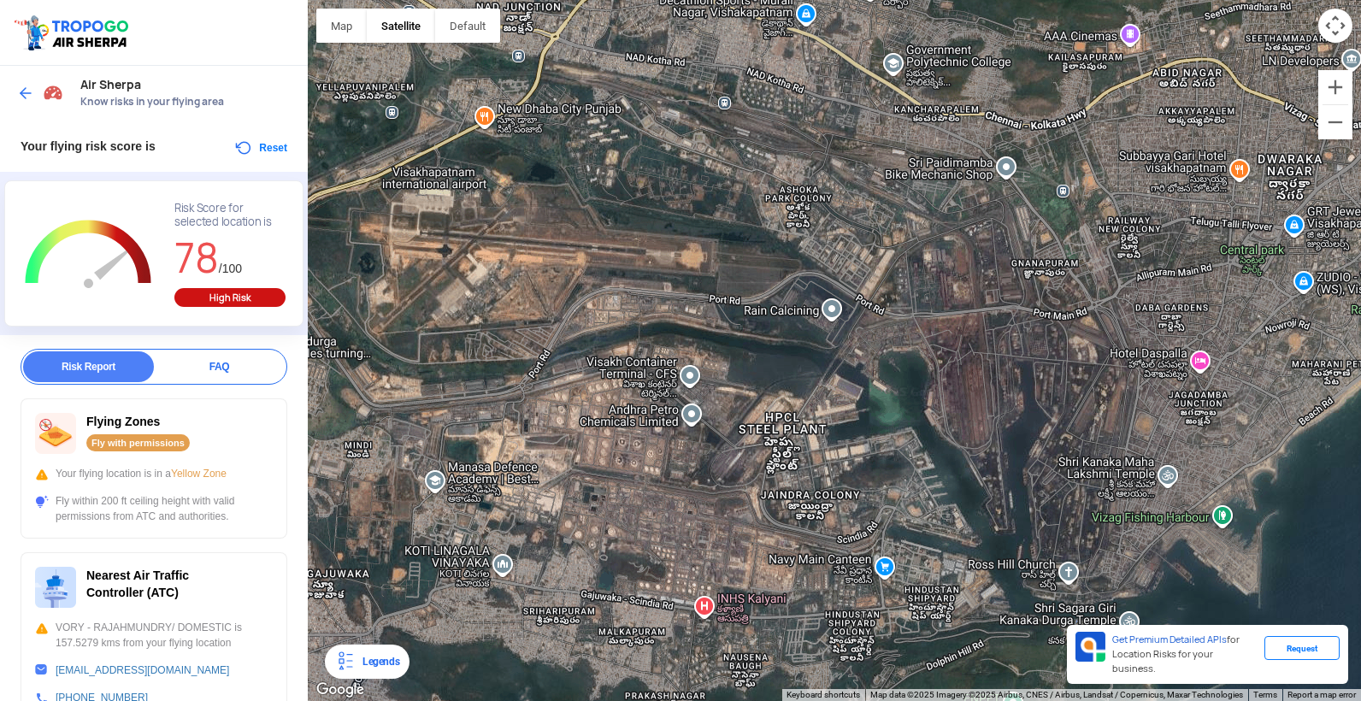
drag, startPoint x: 546, startPoint y: 403, endPoint x: 554, endPoint y: 343, distance: 61.2
click at [561, 346] on div at bounding box center [834, 350] width 1053 height 701
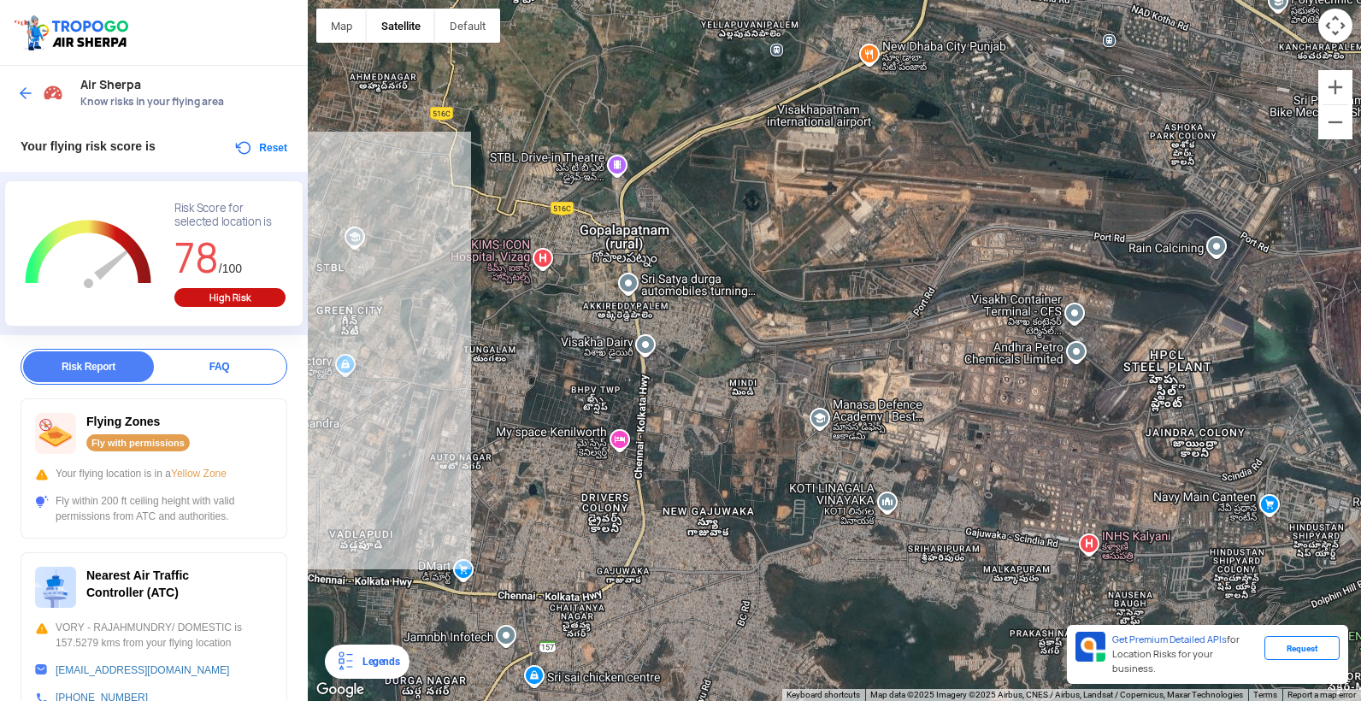
drag, startPoint x: 538, startPoint y: 343, endPoint x: 932, endPoint y: 288, distance: 397.8
click at [932, 288] on div at bounding box center [834, 350] width 1053 height 701
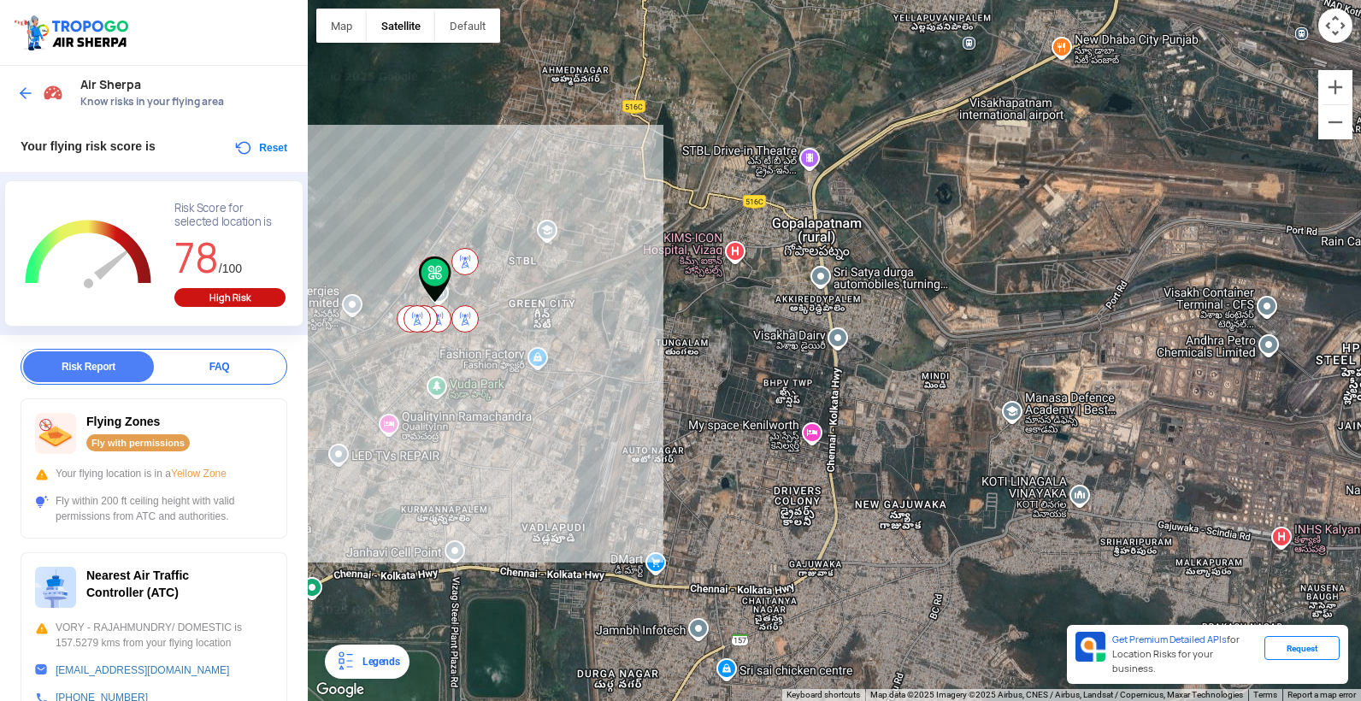
drag, startPoint x: 601, startPoint y: 329, endPoint x: 862, endPoint y: 321, distance: 261.6
click at [862, 321] on div at bounding box center [834, 350] width 1053 height 701
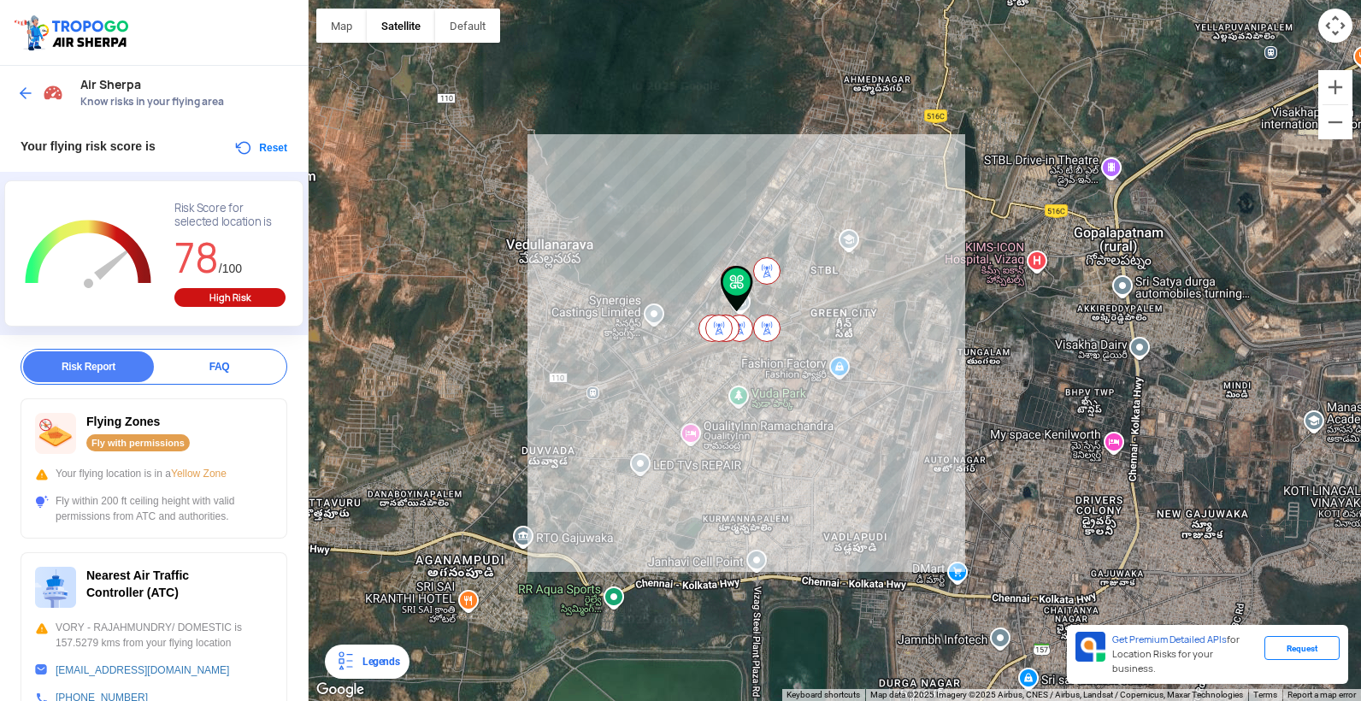
drag, startPoint x: 585, startPoint y: 359, endPoint x: 794, endPoint y: 372, distance: 209.8
click at [794, 372] on div at bounding box center [834, 350] width 1053 height 701
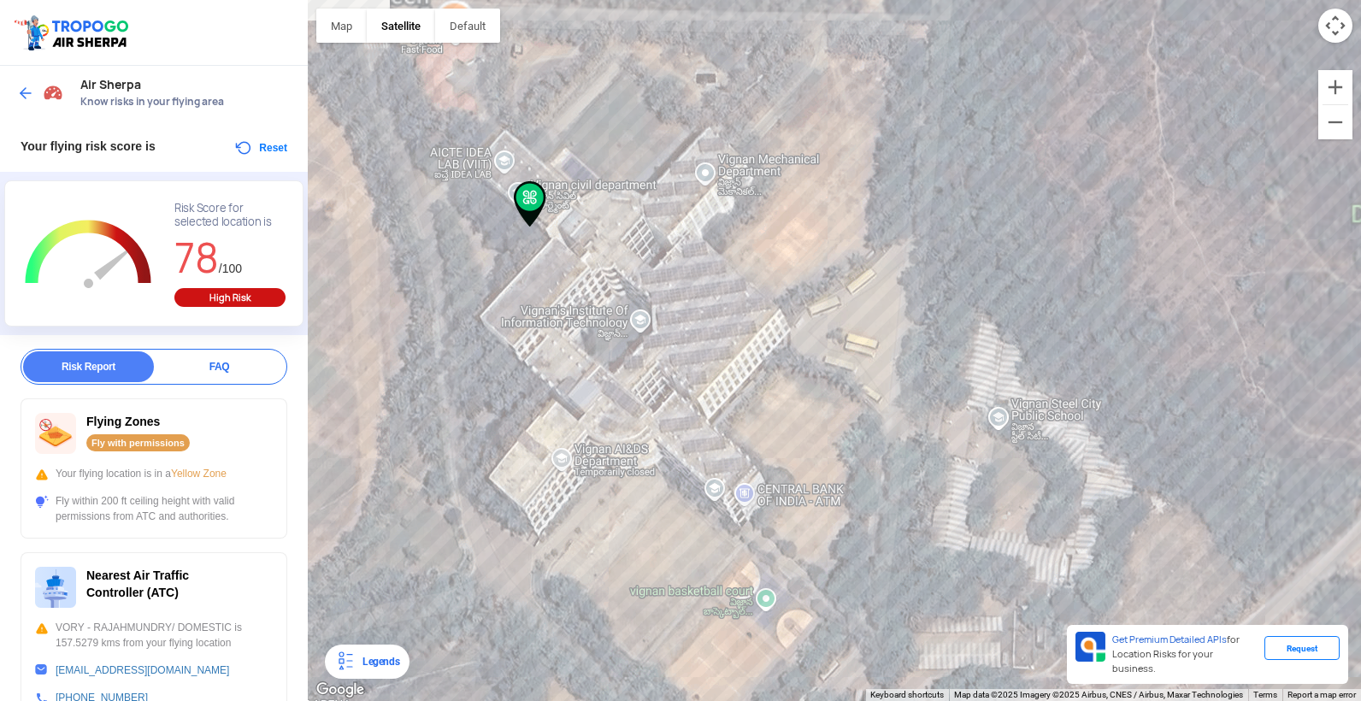
drag, startPoint x: 521, startPoint y: 351, endPoint x: 648, endPoint y: 318, distance: 130.8
click at [648, 318] on div at bounding box center [834, 350] width 1053 height 701
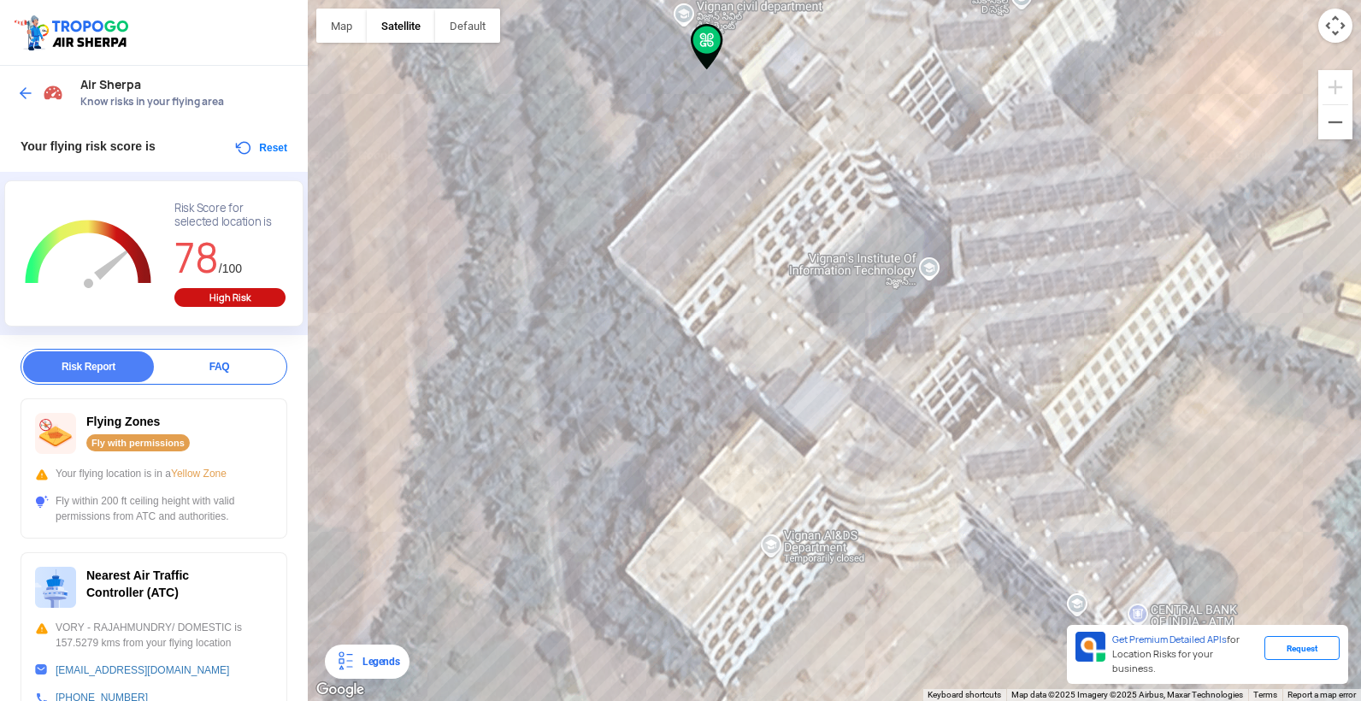
drag, startPoint x: 628, startPoint y: 356, endPoint x: 907, endPoint y: 287, distance: 287.1
click at [907, 287] on div at bounding box center [834, 350] width 1053 height 701
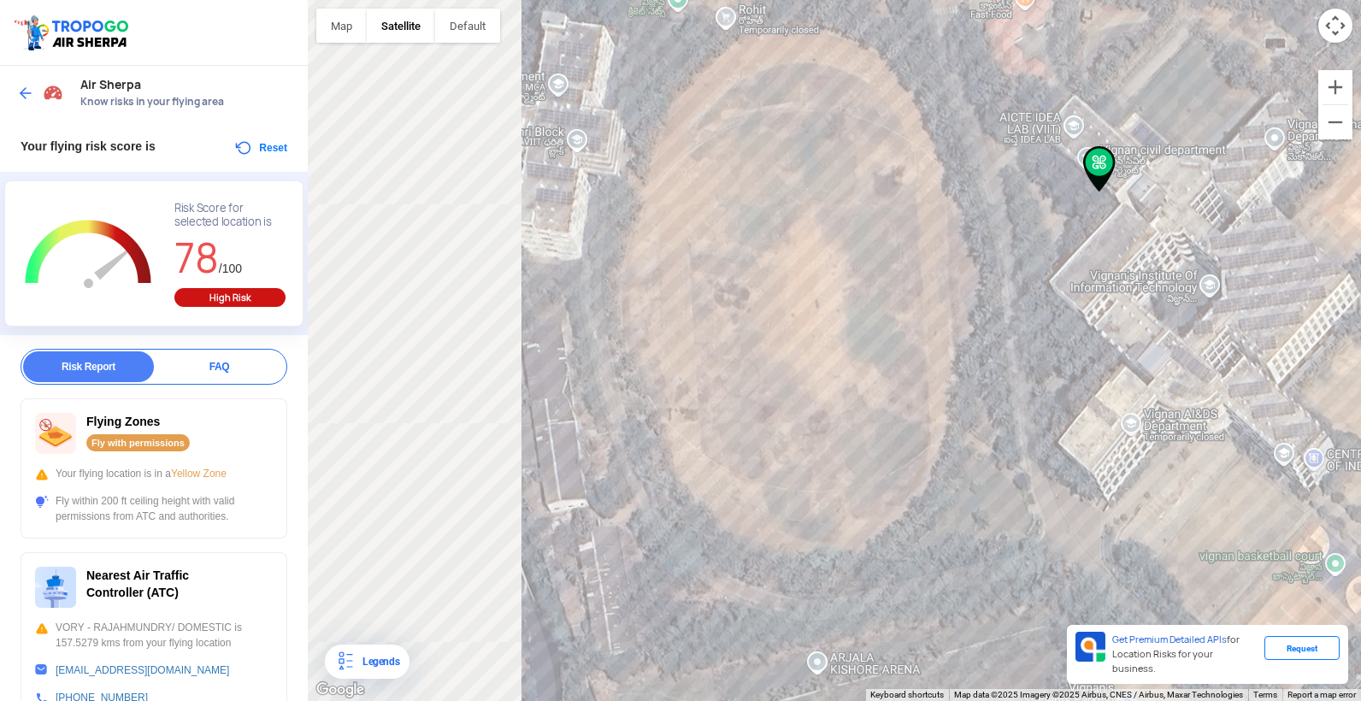
drag, startPoint x: 644, startPoint y: 193, endPoint x: 931, endPoint y: 218, distance: 287.4
click at [931, 218] on div at bounding box center [834, 350] width 1053 height 701
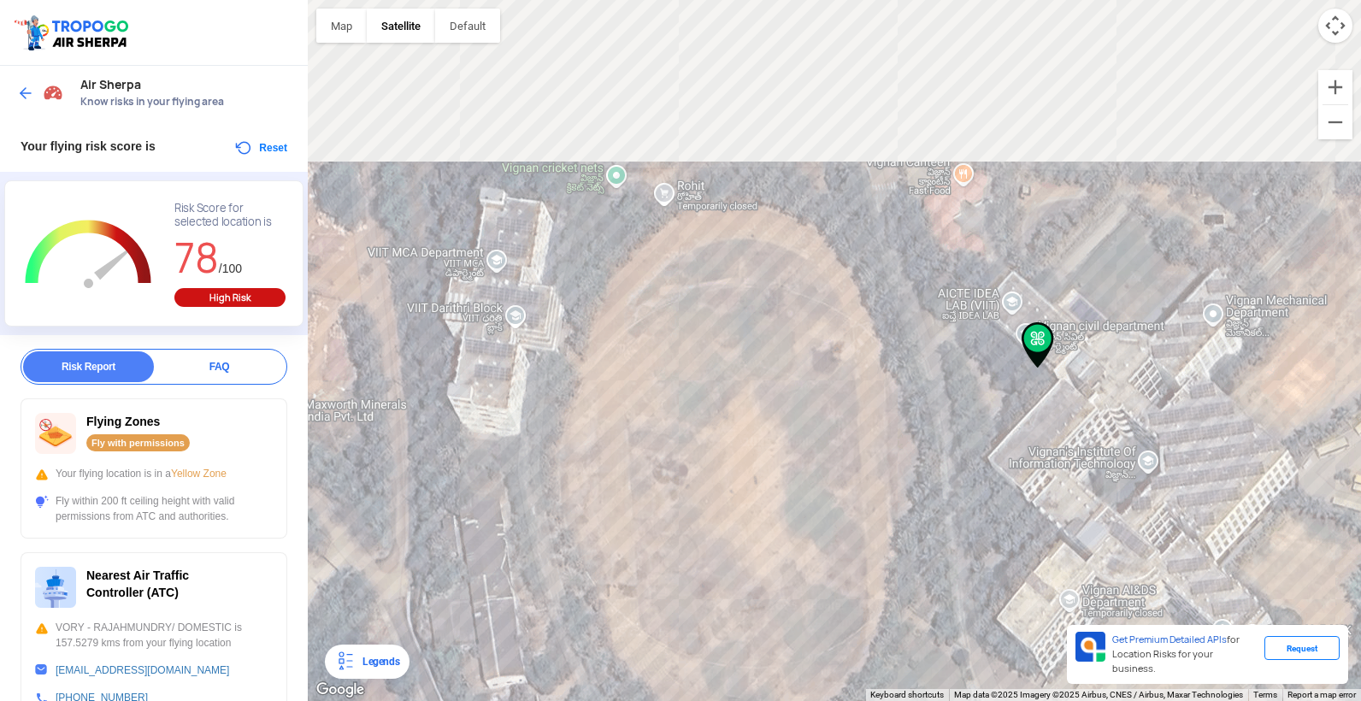
drag, startPoint x: 1073, startPoint y: 213, endPoint x: 1004, endPoint y: 391, distance: 191.6
click at [1004, 391] on div at bounding box center [834, 350] width 1053 height 701
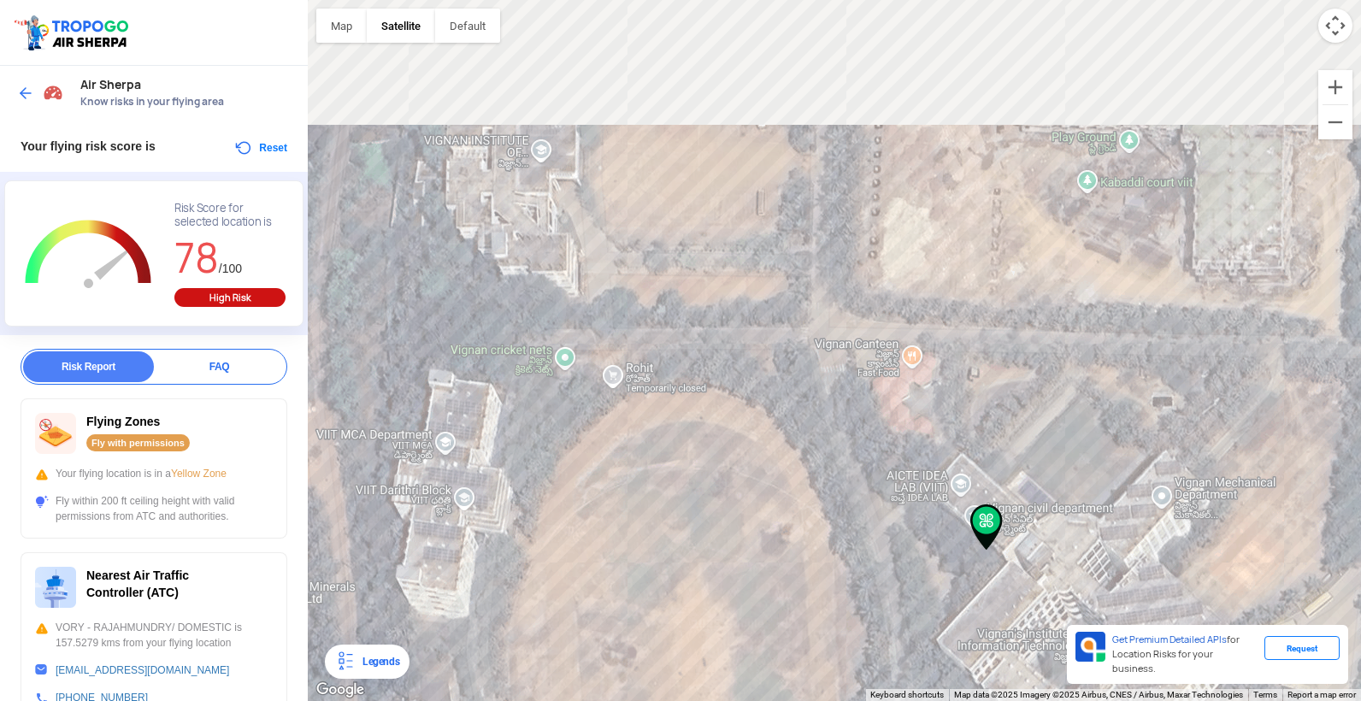
drag, startPoint x: 908, startPoint y: 267, endPoint x: 841, endPoint y: 423, distance: 169.2
click at [849, 459] on div at bounding box center [834, 350] width 1053 height 701
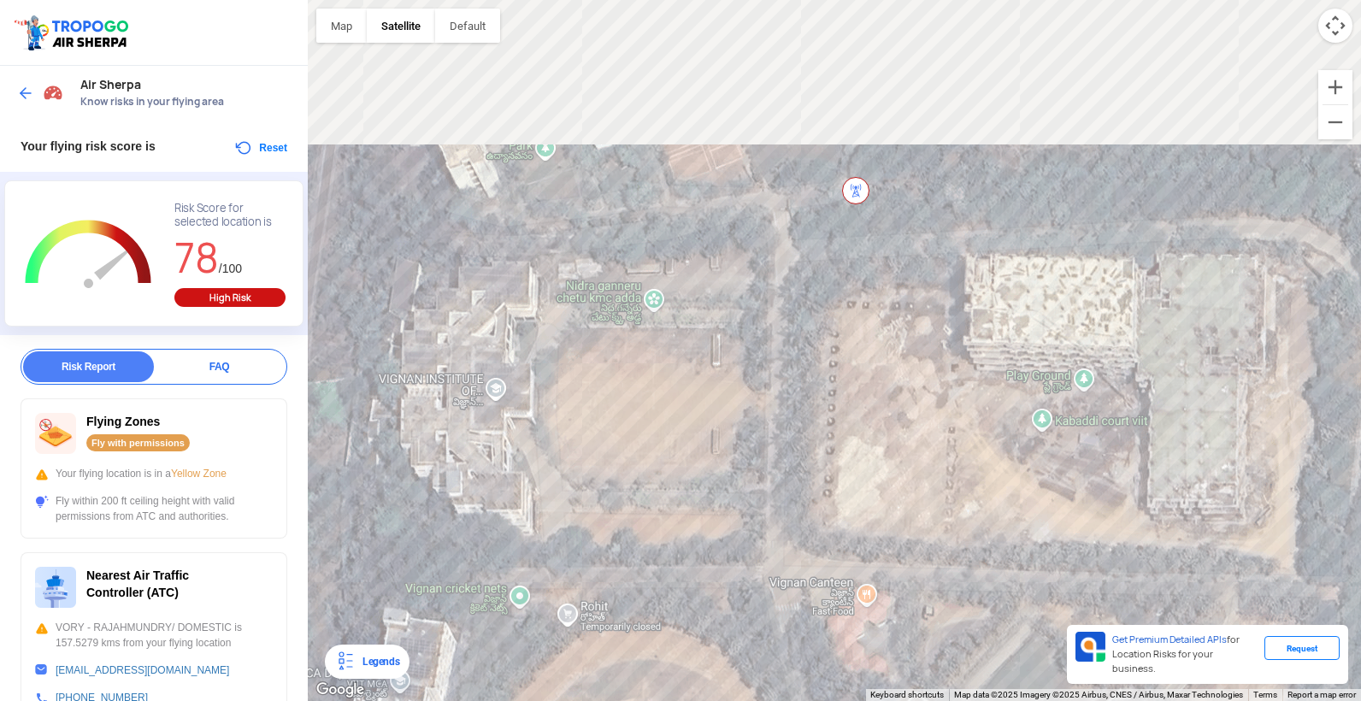
drag, startPoint x: 773, startPoint y: 135, endPoint x: 735, endPoint y: 373, distance: 240.7
click at [735, 373] on div at bounding box center [834, 350] width 1053 height 701
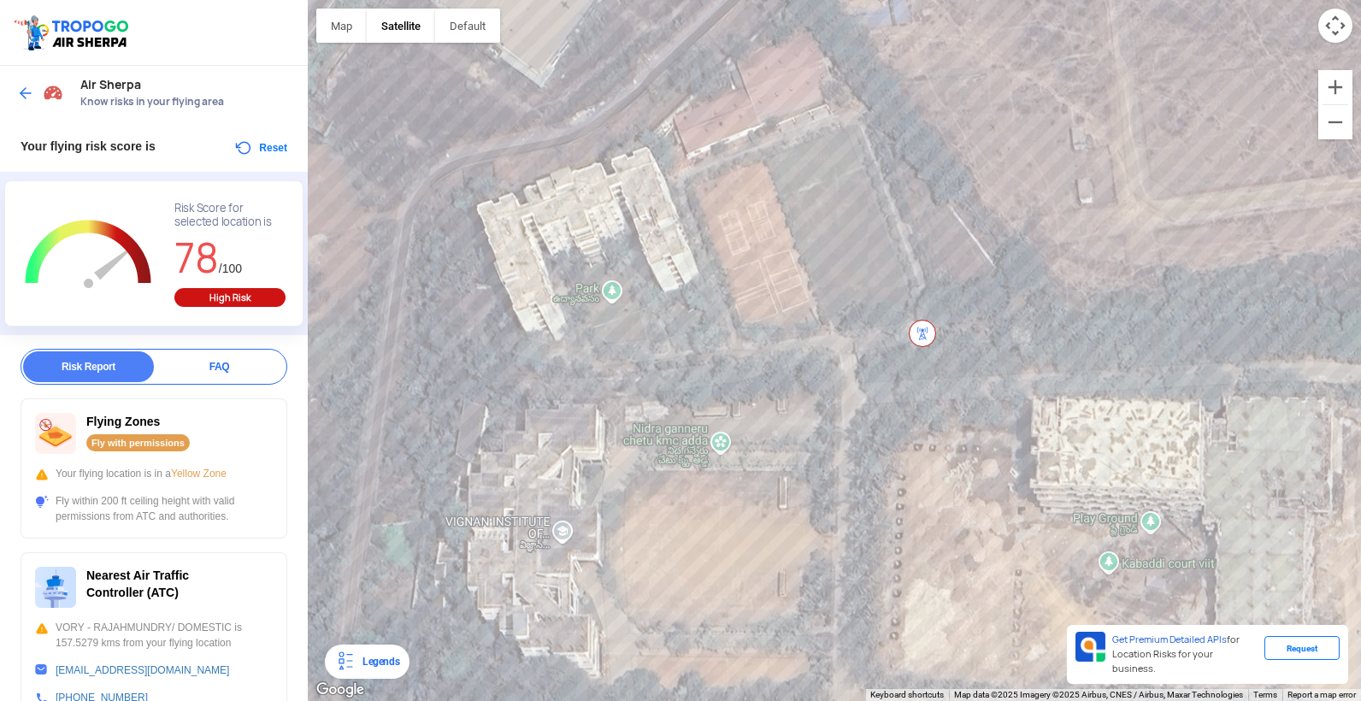
drag, startPoint x: 688, startPoint y: 73, endPoint x: 757, endPoint y: 208, distance: 151.0
click at [757, 208] on div at bounding box center [834, 350] width 1053 height 701
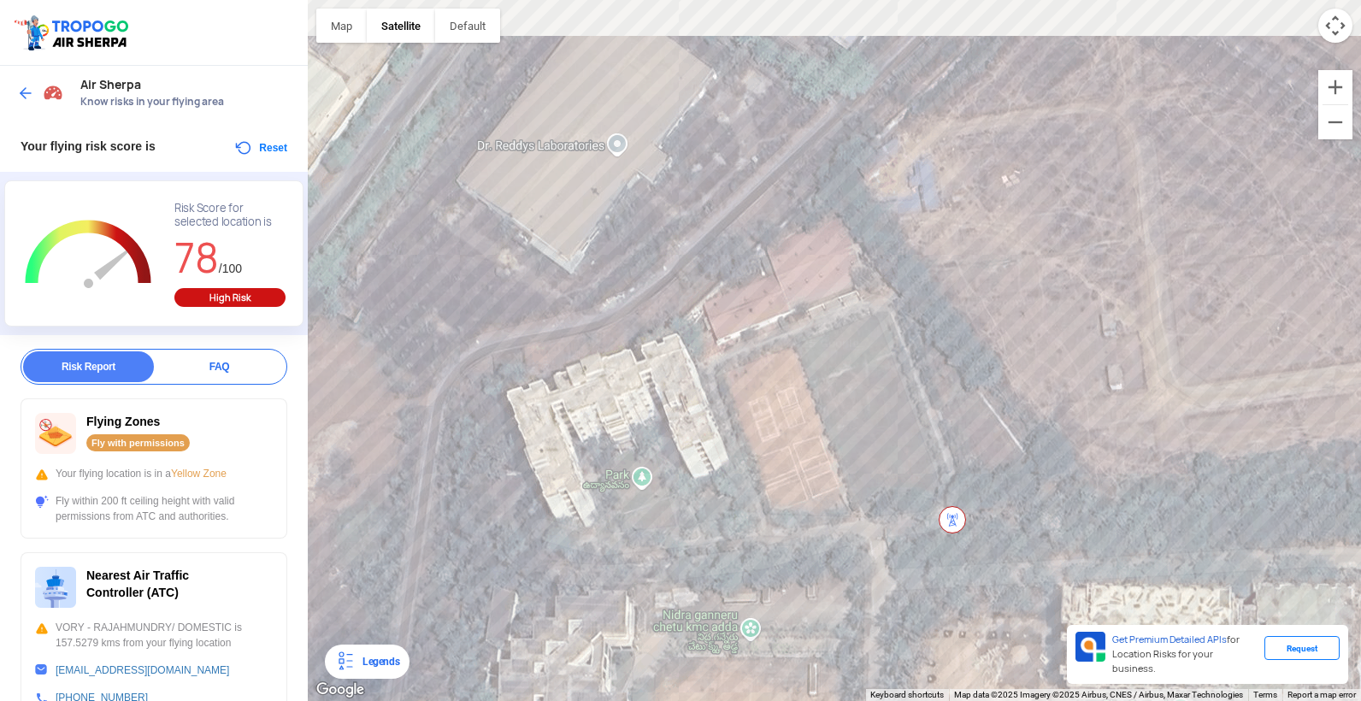
drag, startPoint x: 728, startPoint y: 209, endPoint x: 759, endPoint y: 398, distance: 191.4
click at [759, 398] on div at bounding box center [834, 350] width 1053 height 701
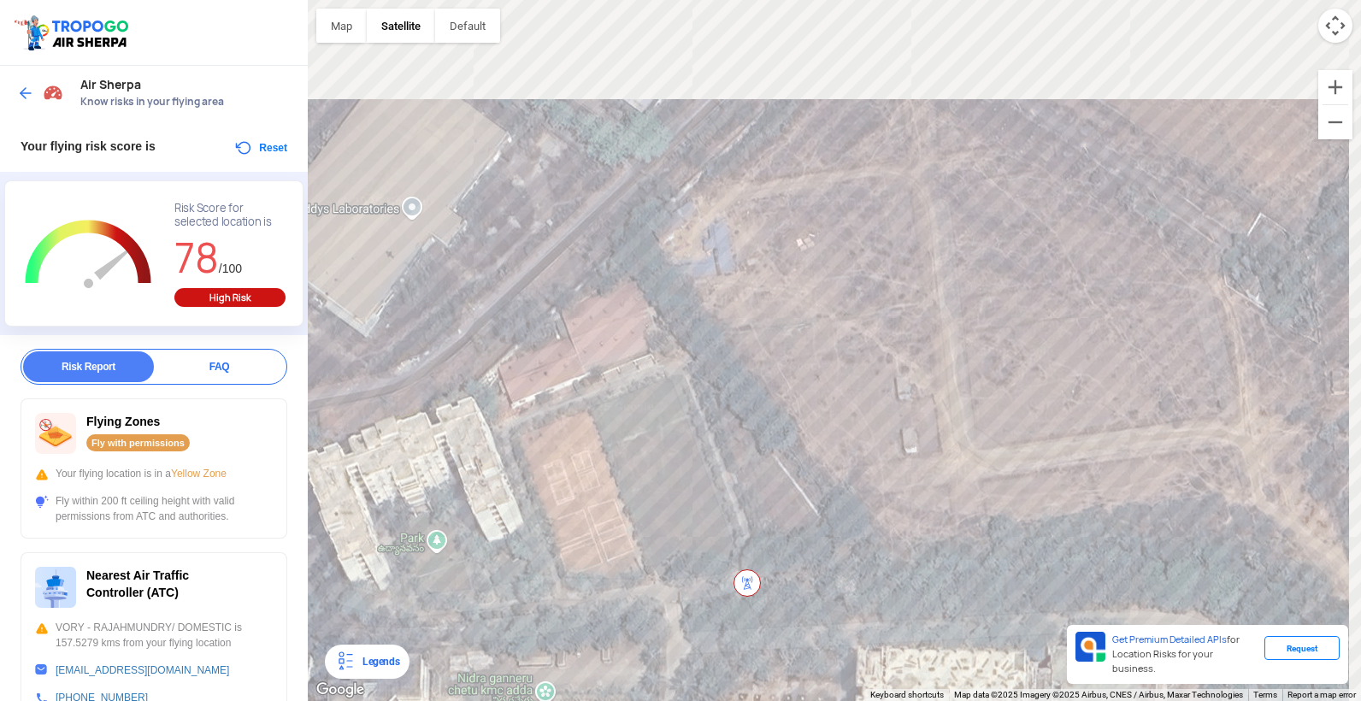
drag, startPoint x: 876, startPoint y: 314, endPoint x: 671, endPoint y: 378, distance: 214.6
click at [671, 378] on div at bounding box center [834, 350] width 1053 height 701
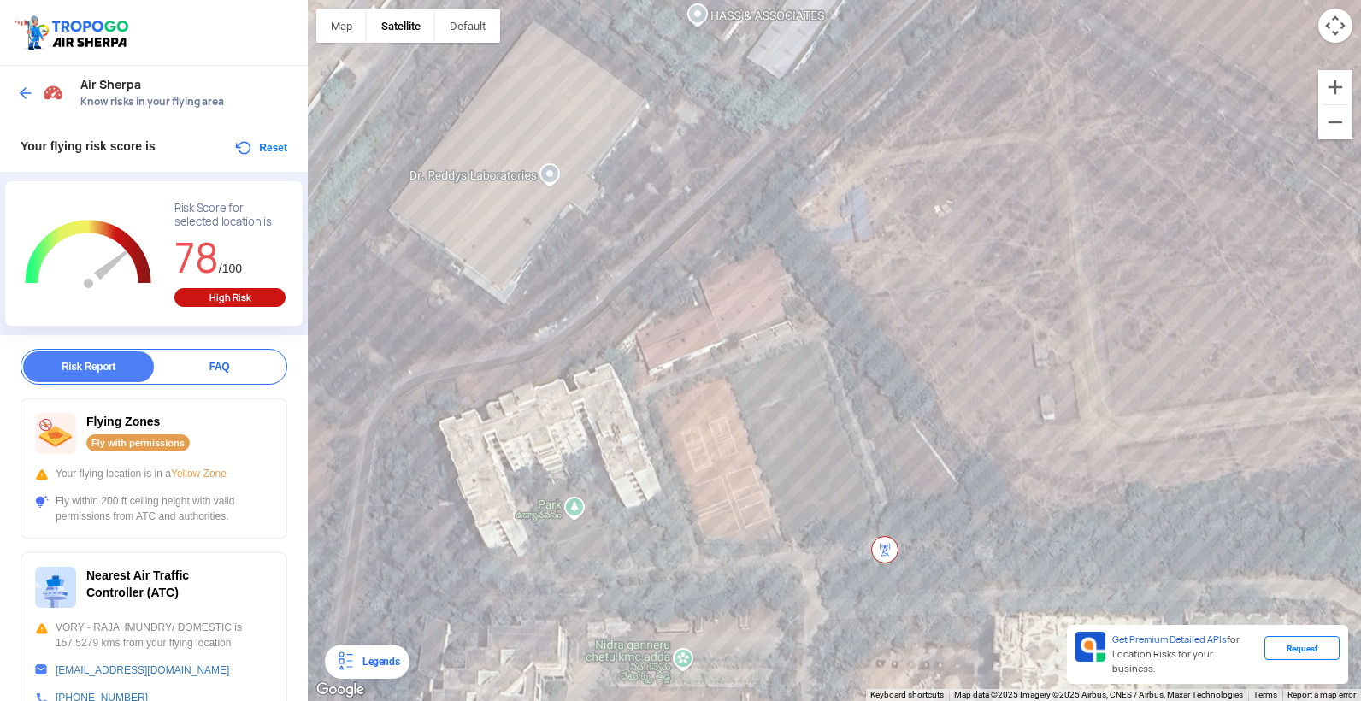
drag, startPoint x: 675, startPoint y: 370, endPoint x: 813, endPoint y: 335, distance: 142.0
click at [813, 335] on div at bounding box center [834, 350] width 1053 height 701
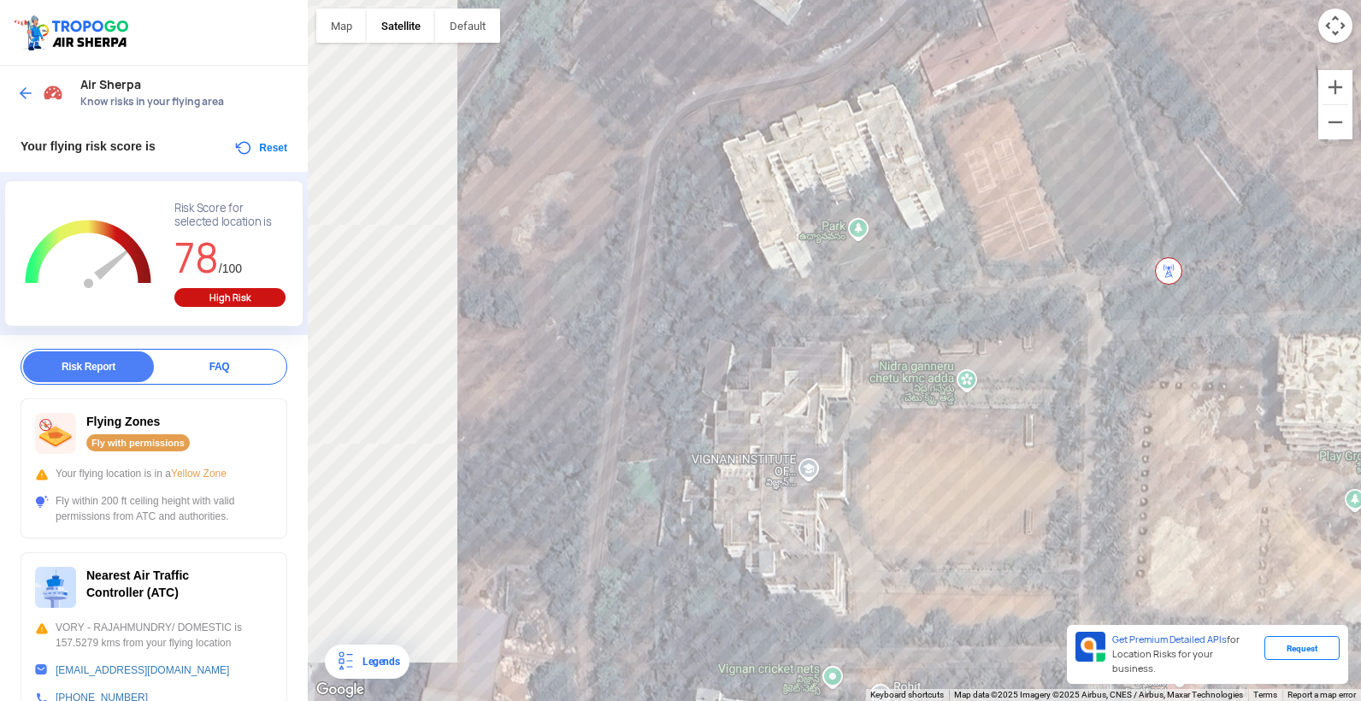
drag, startPoint x: 735, startPoint y: 432, endPoint x: 1026, endPoint y: 143, distance: 410.3
click at [1026, 143] on div at bounding box center [834, 350] width 1053 height 701
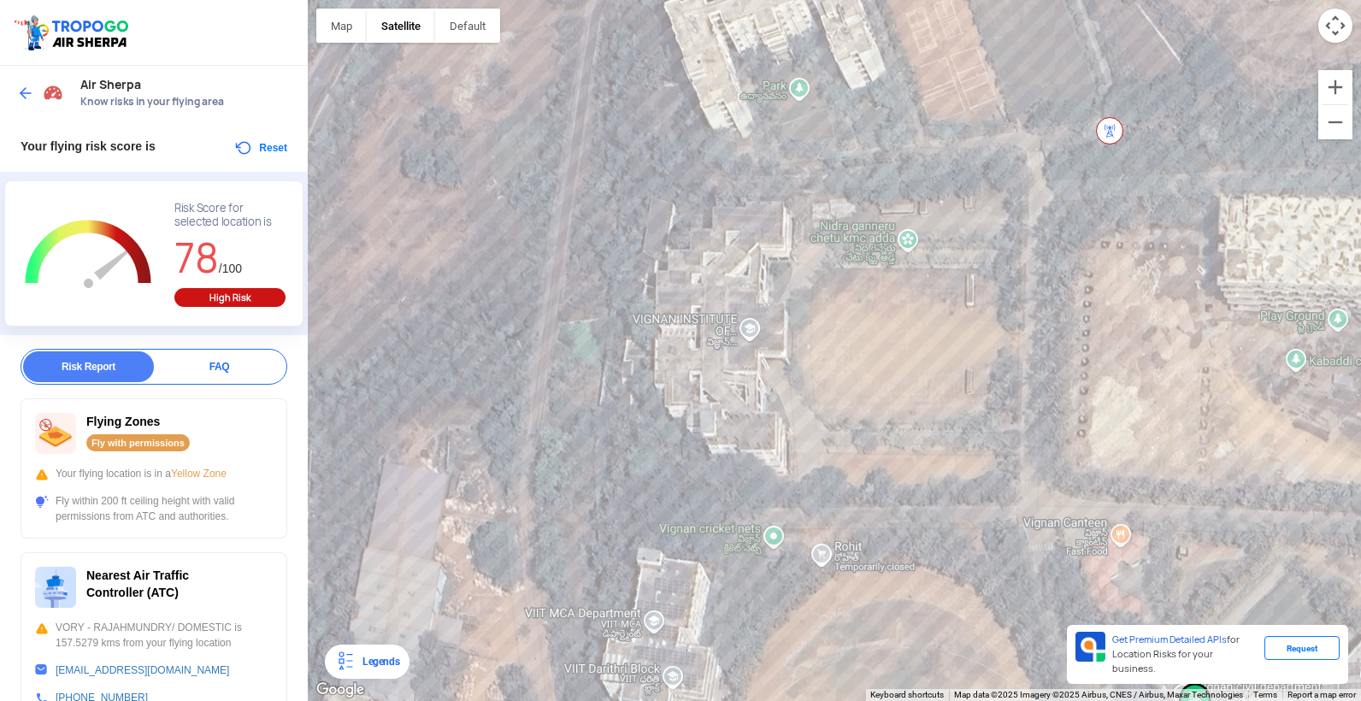
drag, startPoint x: 958, startPoint y: 381, endPoint x: 850, endPoint y: 244, distance: 174.7
click at [850, 244] on div at bounding box center [834, 350] width 1053 height 701
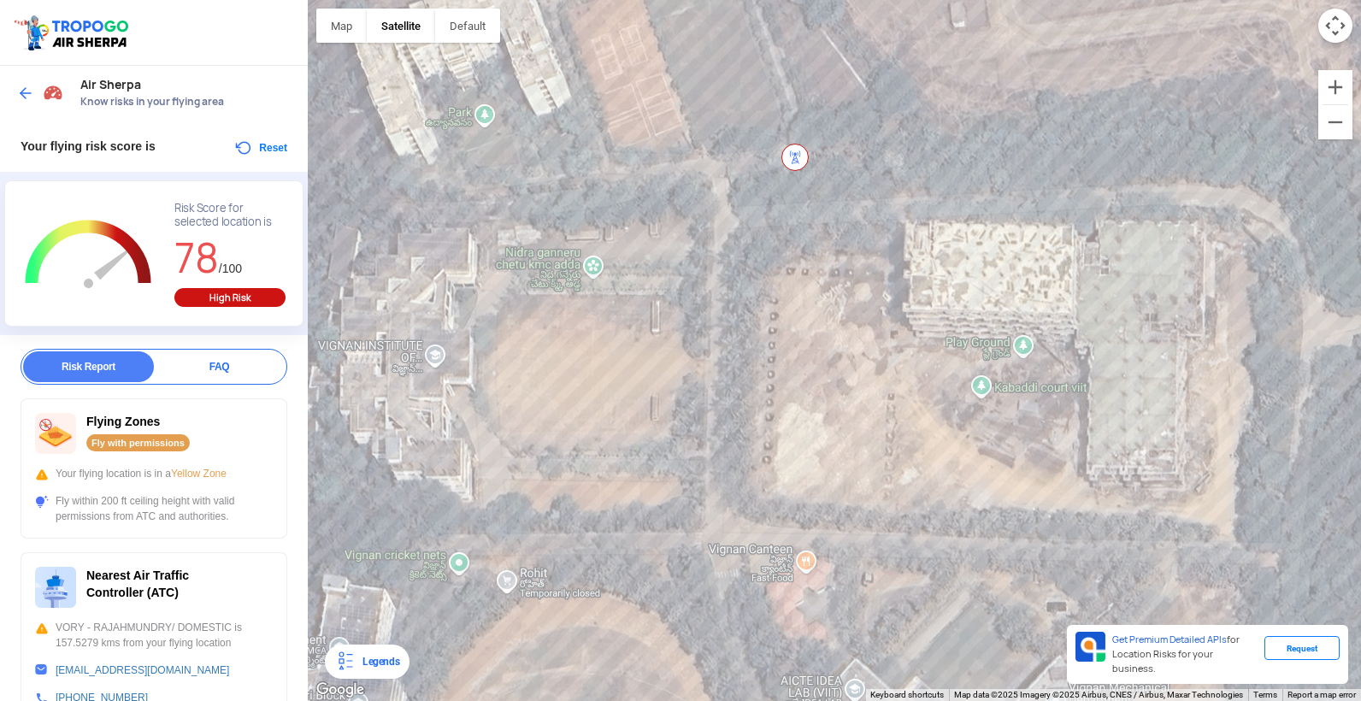
drag, startPoint x: 1037, startPoint y: 275, endPoint x: 691, endPoint y: 367, distance: 358.8
click at [680, 377] on div at bounding box center [834, 350] width 1053 height 701
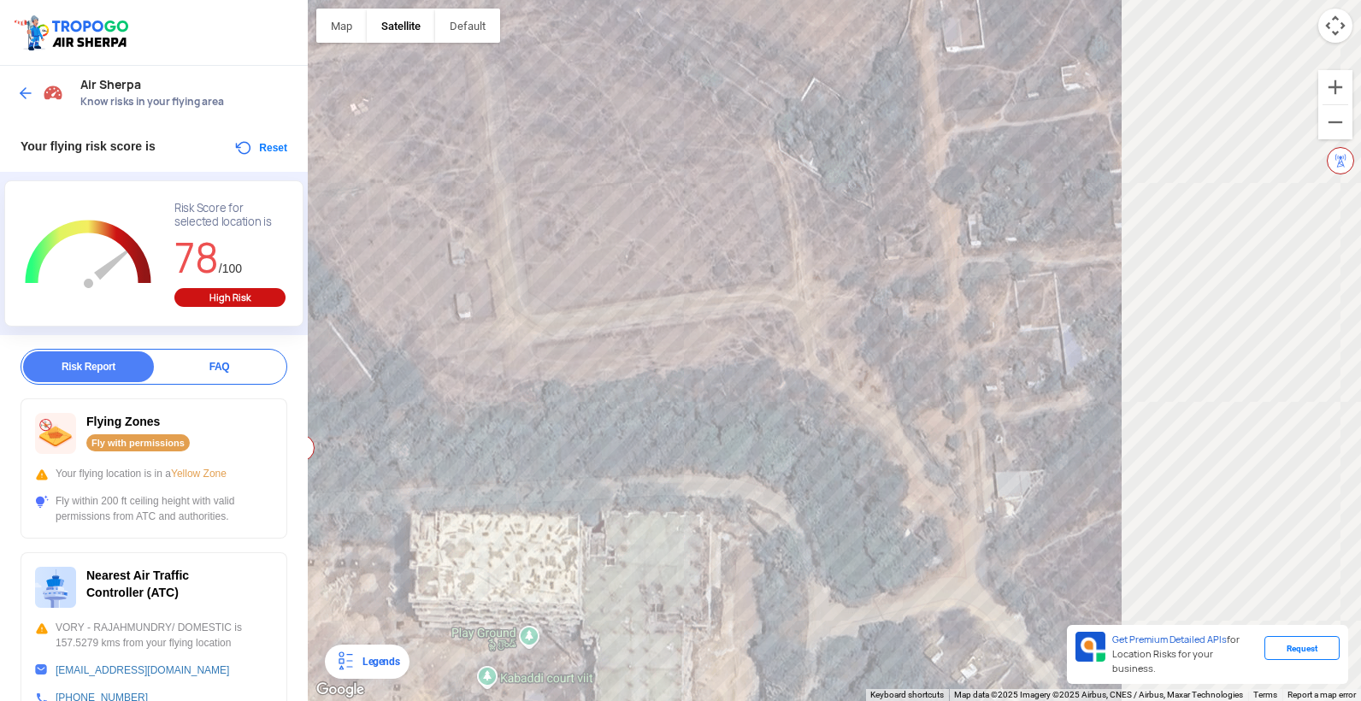
drag, startPoint x: 820, startPoint y: 304, endPoint x: 422, endPoint y: 507, distance: 446.0
click at [433, 525] on div at bounding box center [834, 350] width 1053 height 701
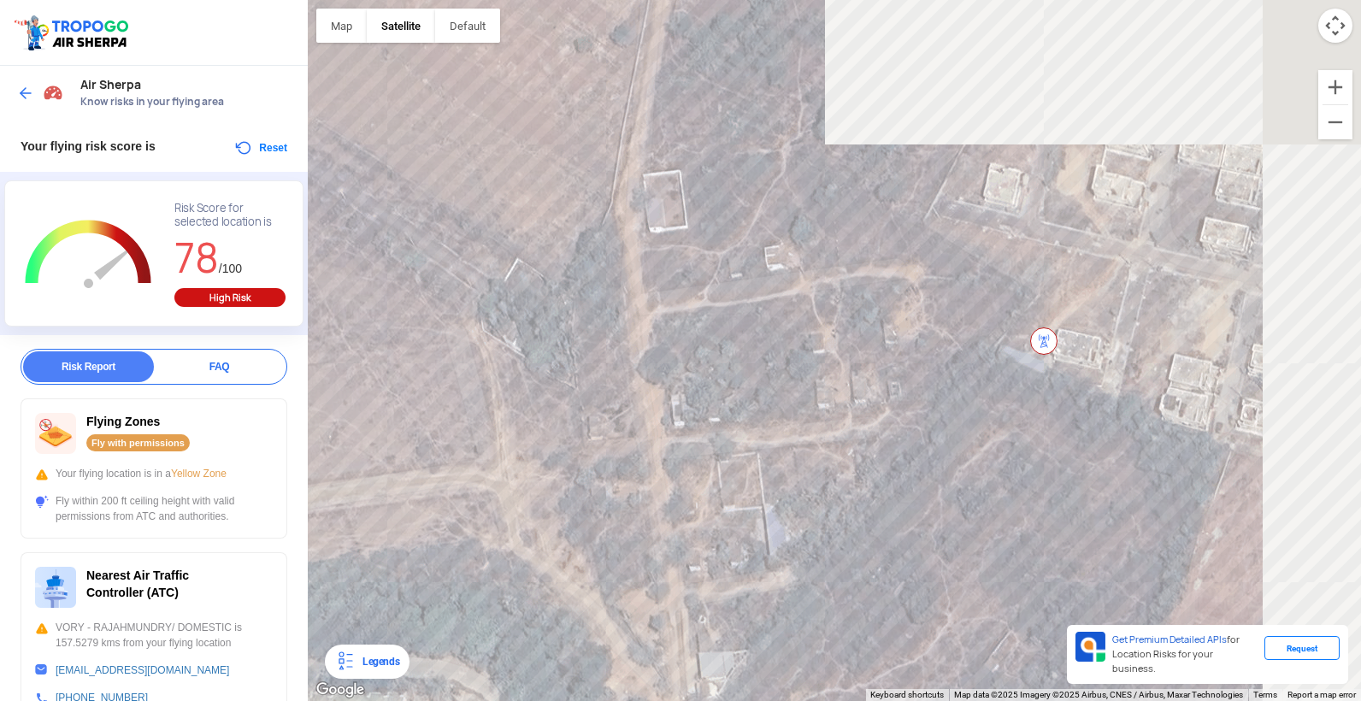
drag, startPoint x: 692, startPoint y: 384, endPoint x: 513, endPoint y: 529, distance: 230.9
click at [513, 529] on div at bounding box center [834, 350] width 1053 height 701
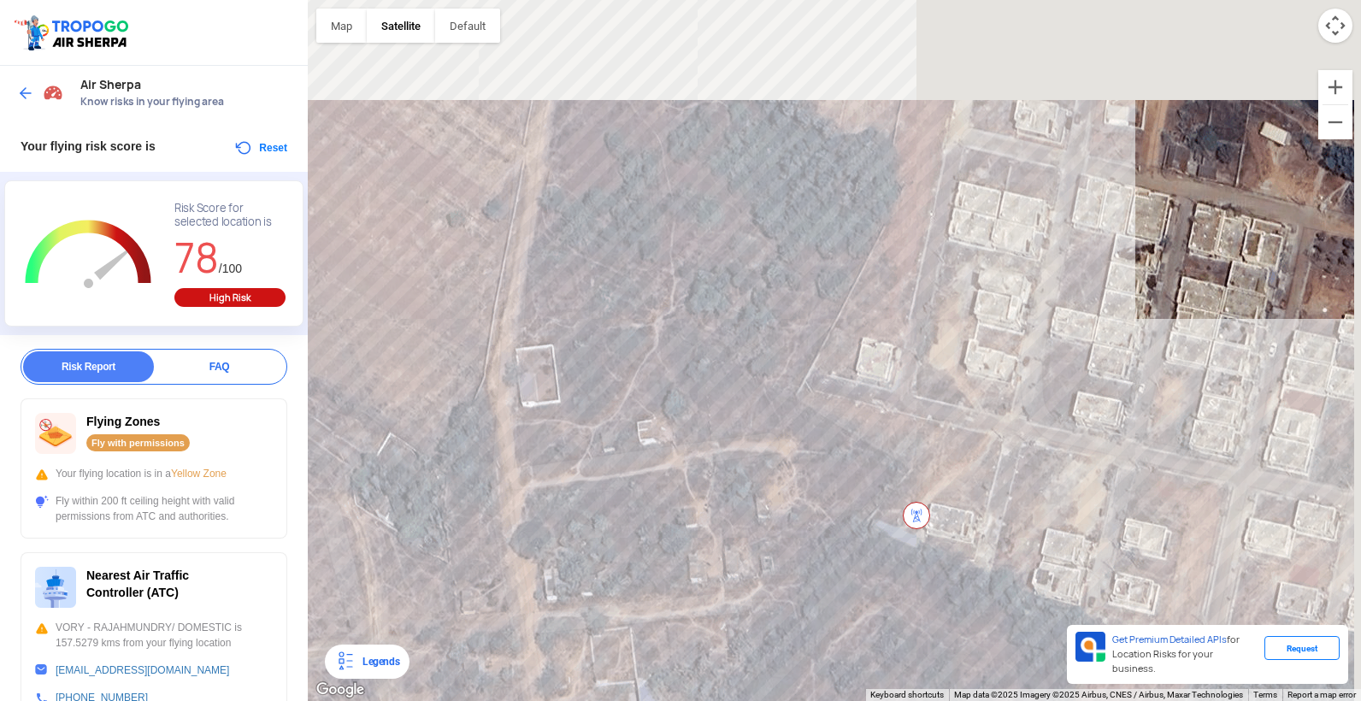
drag, startPoint x: 978, startPoint y: 467, endPoint x: 862, endPoint y: 514, distance: 124.9
click at [867, 540] on div at bounding box center [834, 350] width 1053 height 701
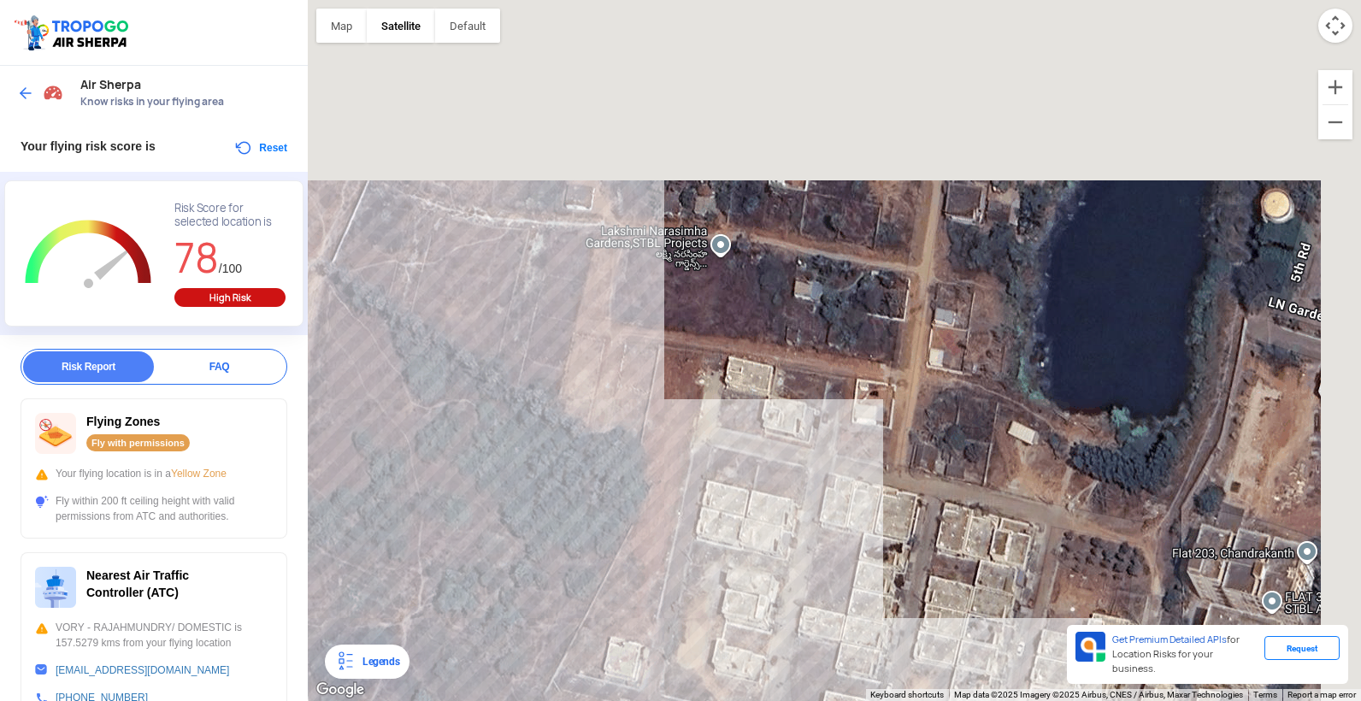
drag, startPoint x: 795, startPoint y: 473, endPoint x: 650, endPoint y: 662, distance: 237.8
click at [650, 662] on div at bounding box center [834, 350] width 1053 height 701
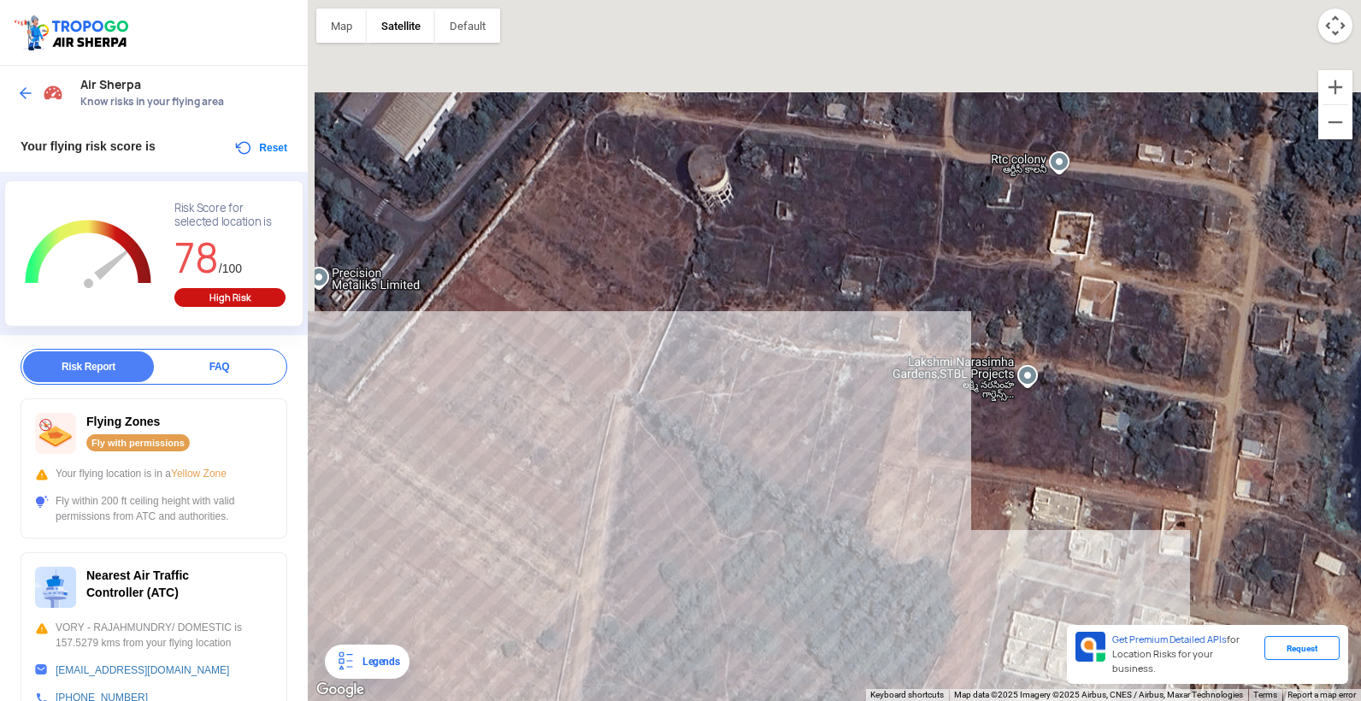
drag, startPoint x: 456, startPoint y: 500, endPoint x: 726, endPoint y: 600, distance: 288.0
click at [726, 600] on div at bounding box center [834, 350] width 1053 height 701
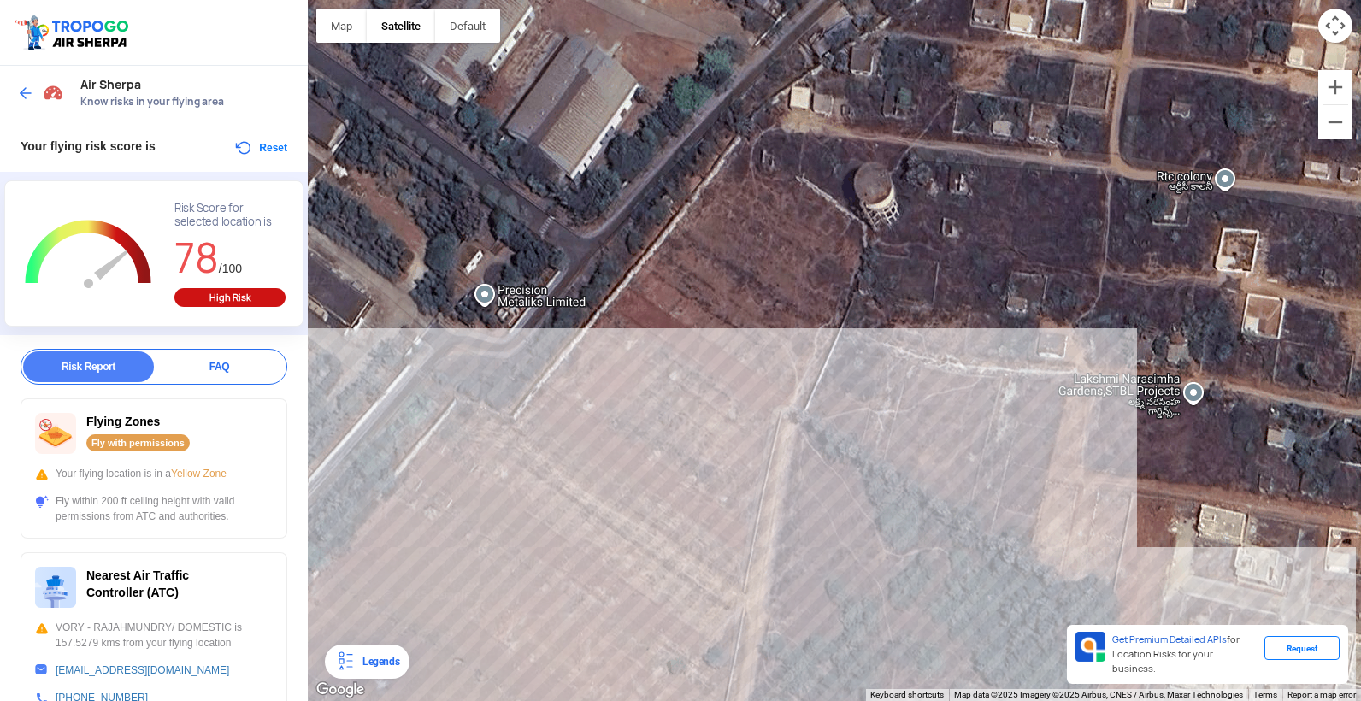
drag, startPoint x: 663, startPoint y: 411, endPoint x: 826, endPoint y: 438, distance: 165.4
click at [826, 438] on div at bounding box center [834, 350] width 1053 height 701
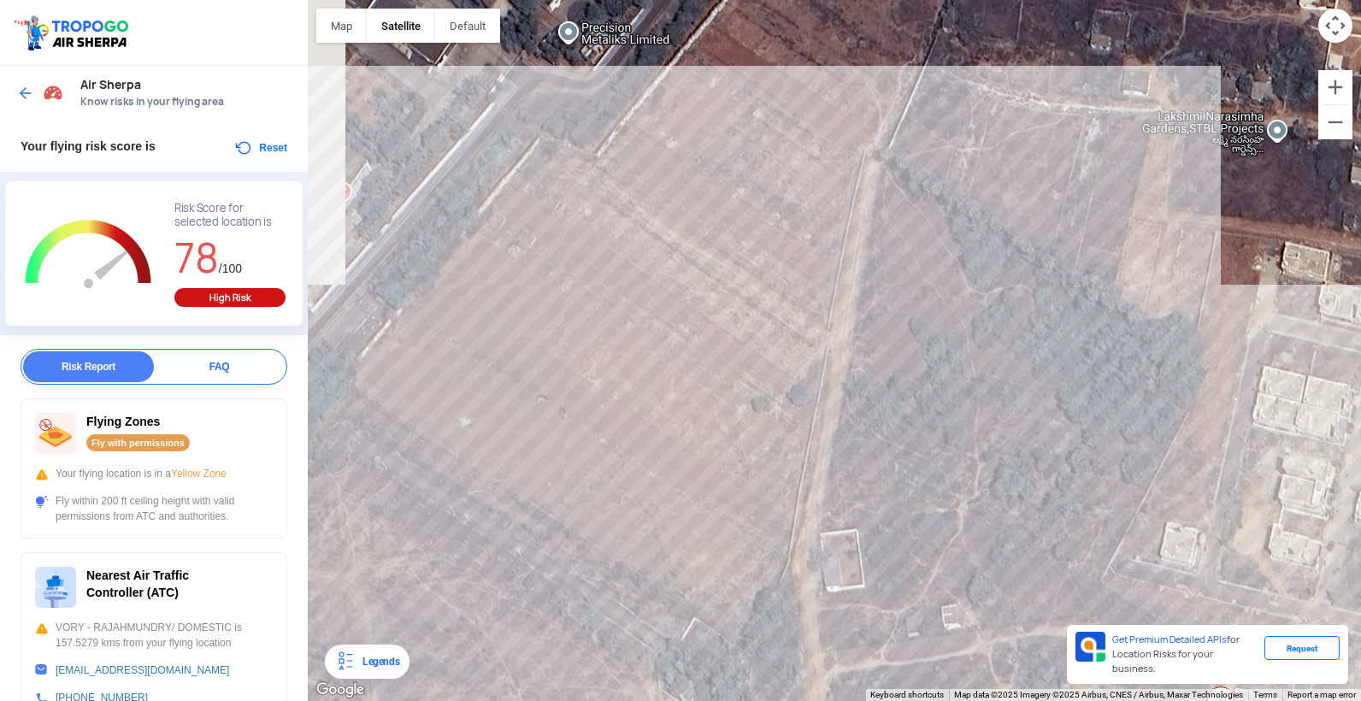
drag, startPoint x: 799, startPoint y: 513, endPoint x: 884, endPoint y: 232, distance: 292.8
click at [884, 232] on div at bounding box center [834, 350] width 1053 height 701
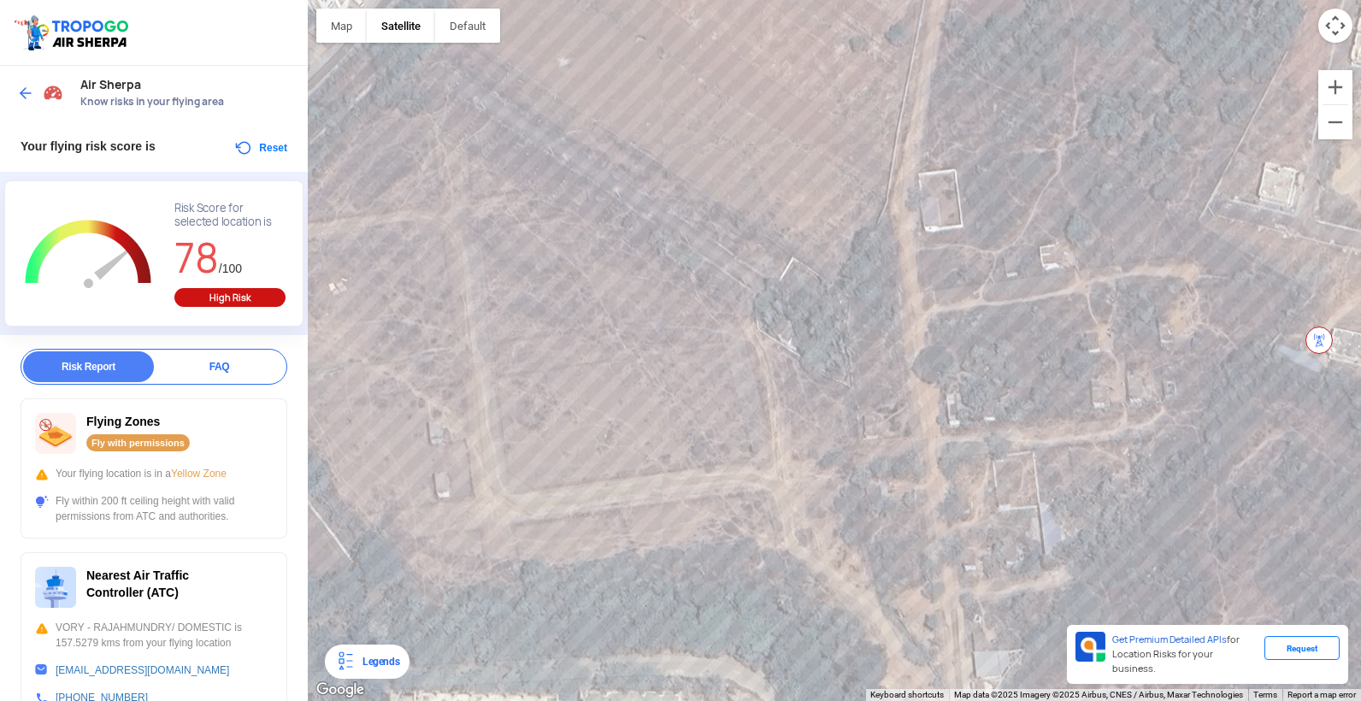
drag, startPoint x: 771, startPoint y: 571, endPoint x: 899, endPoint y: 145, distance: 444.5
click at [899, 145] on div at bounding box center [834, 350] width 1053 height 701
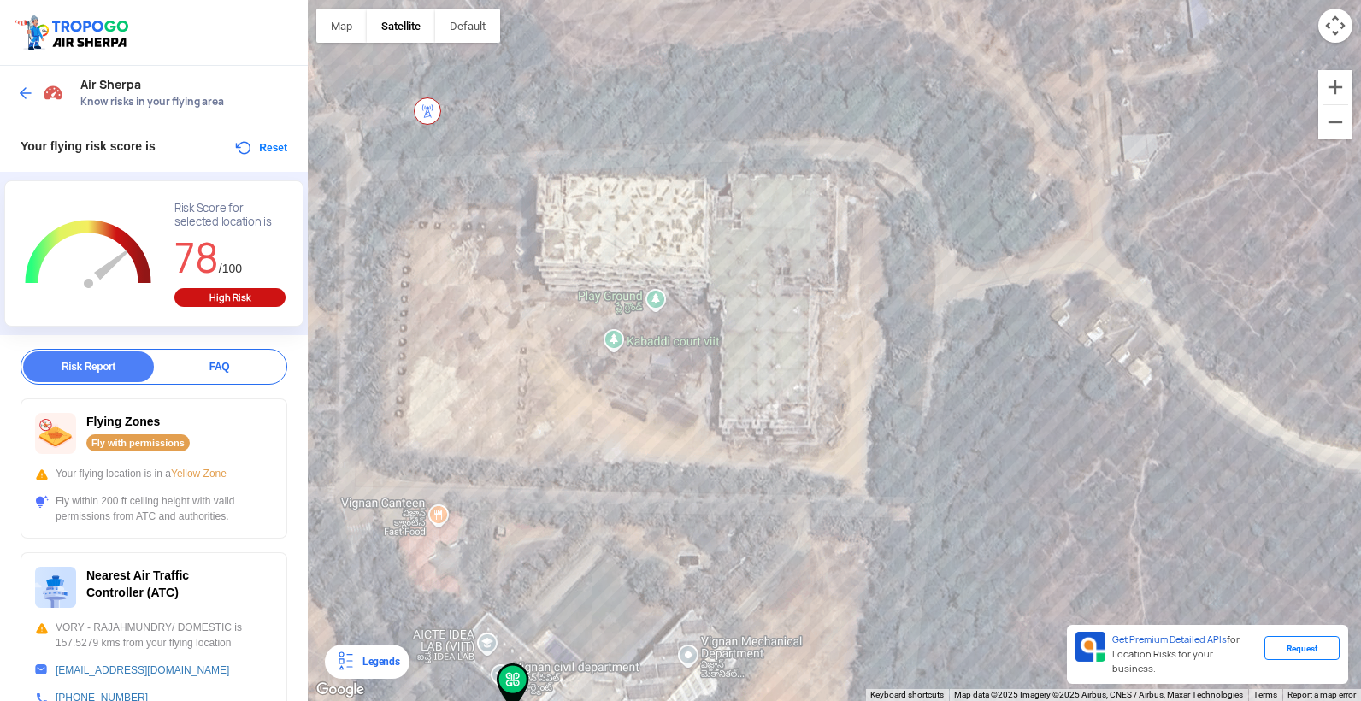
drag, startPoint x: 749, startPoint y: 248, endPoint x: 743, endPoint y: 204, distance: 44.1
click at [743, 204] on div at bounding box center [834, 350] width 1053 height 701
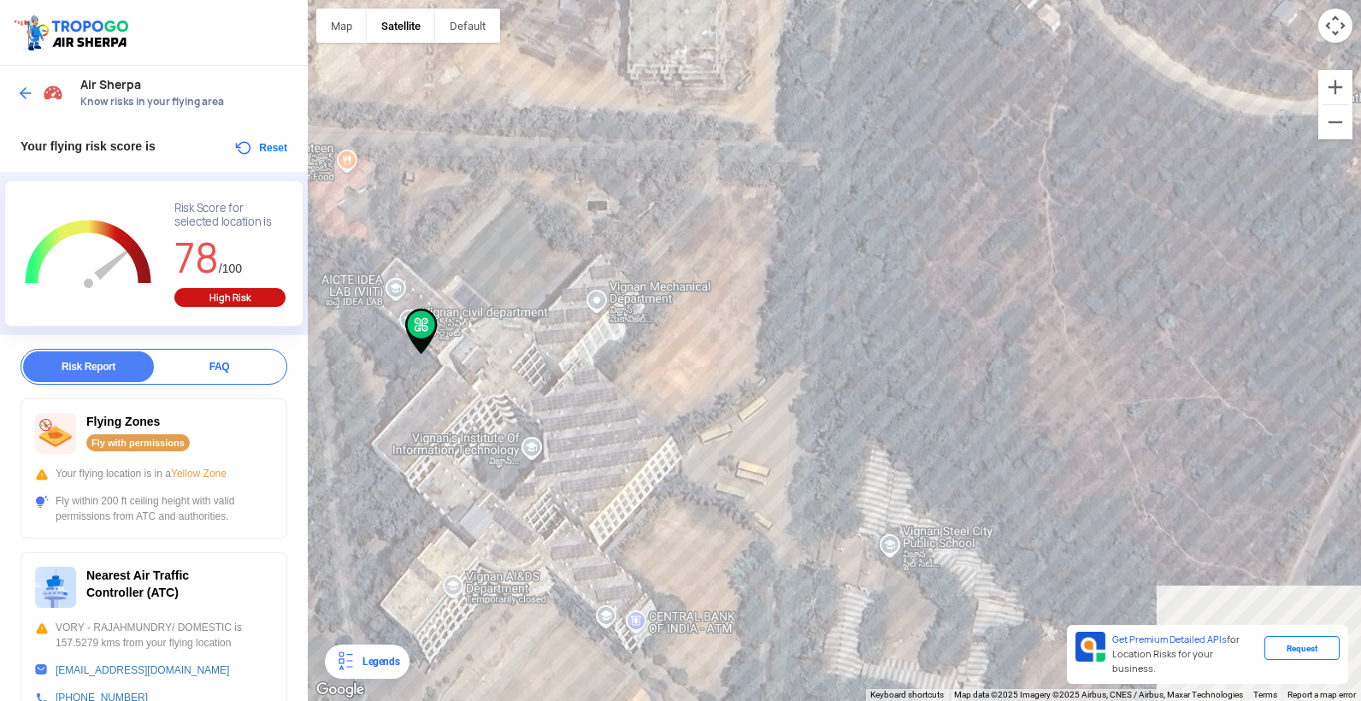
drag, startPoint x: 849, startPoint y: 419, endPoint x: 752, endPoint y: 44, distance: 387.4
click at [752, 44] on div at bounding box center [834, 350] width 1053 height 701
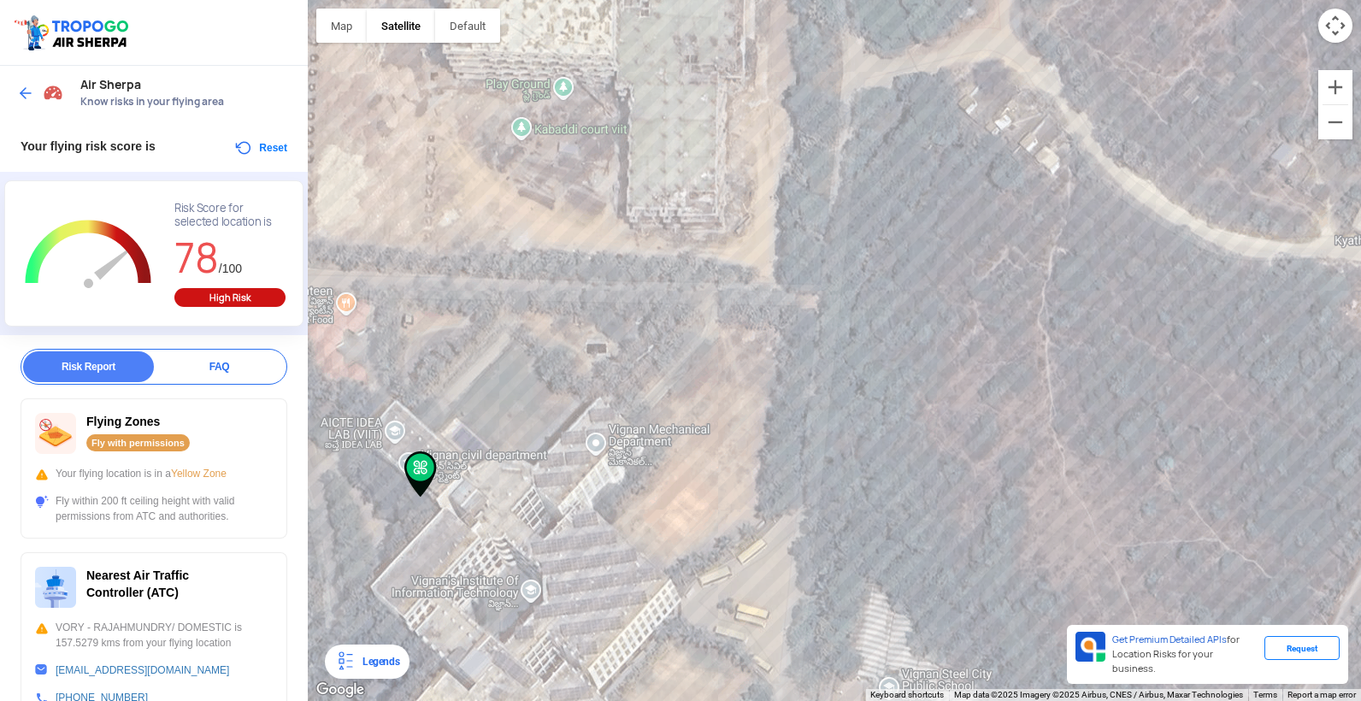
drag, startPoint x: 818, startPoint y: 318, endPoint x: 814, endPoint y: 383, distance: 65.0
click at [814, 383] on div at bounding box center [834, 350] width 1053 height 701
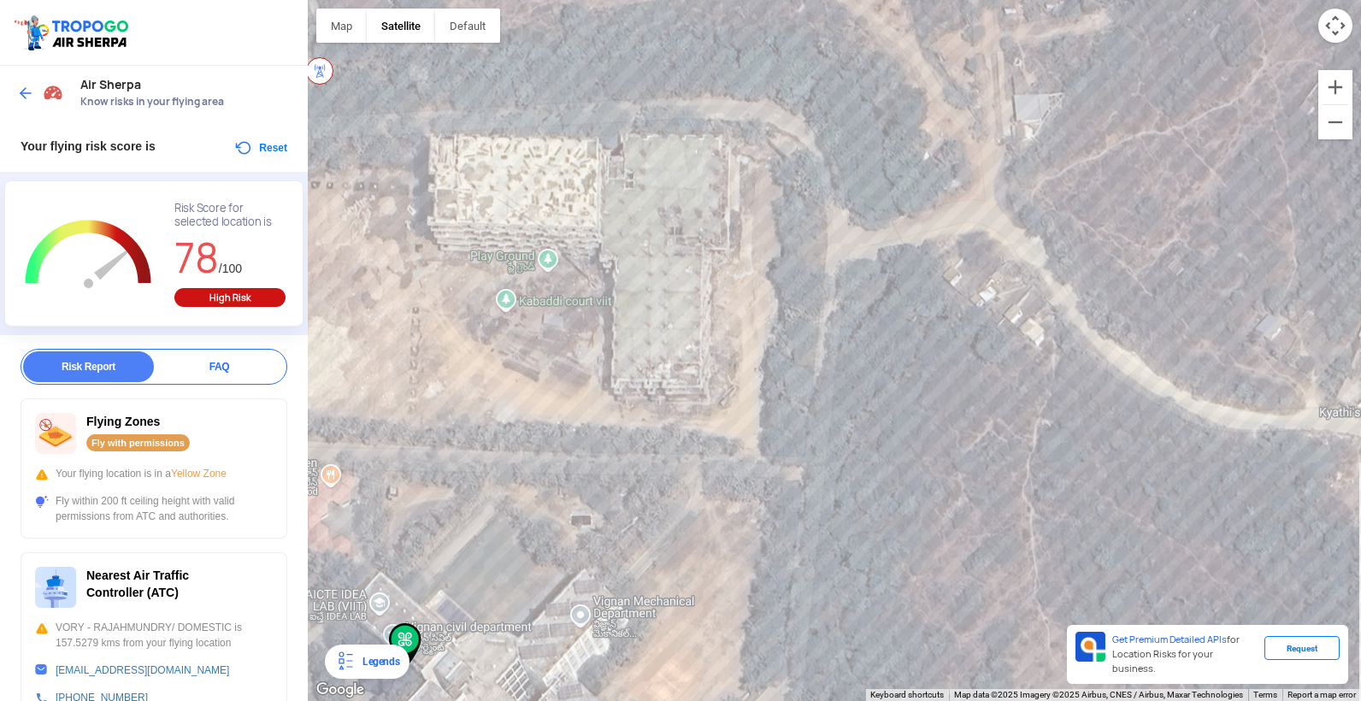
drag, startPoint x: 826, startPoint y: 222, endPoint x: 818, endPoint y: 350, distance: 128.4
click at [818, 350] on div at bounding box center [834, 350] width 1053 height 701
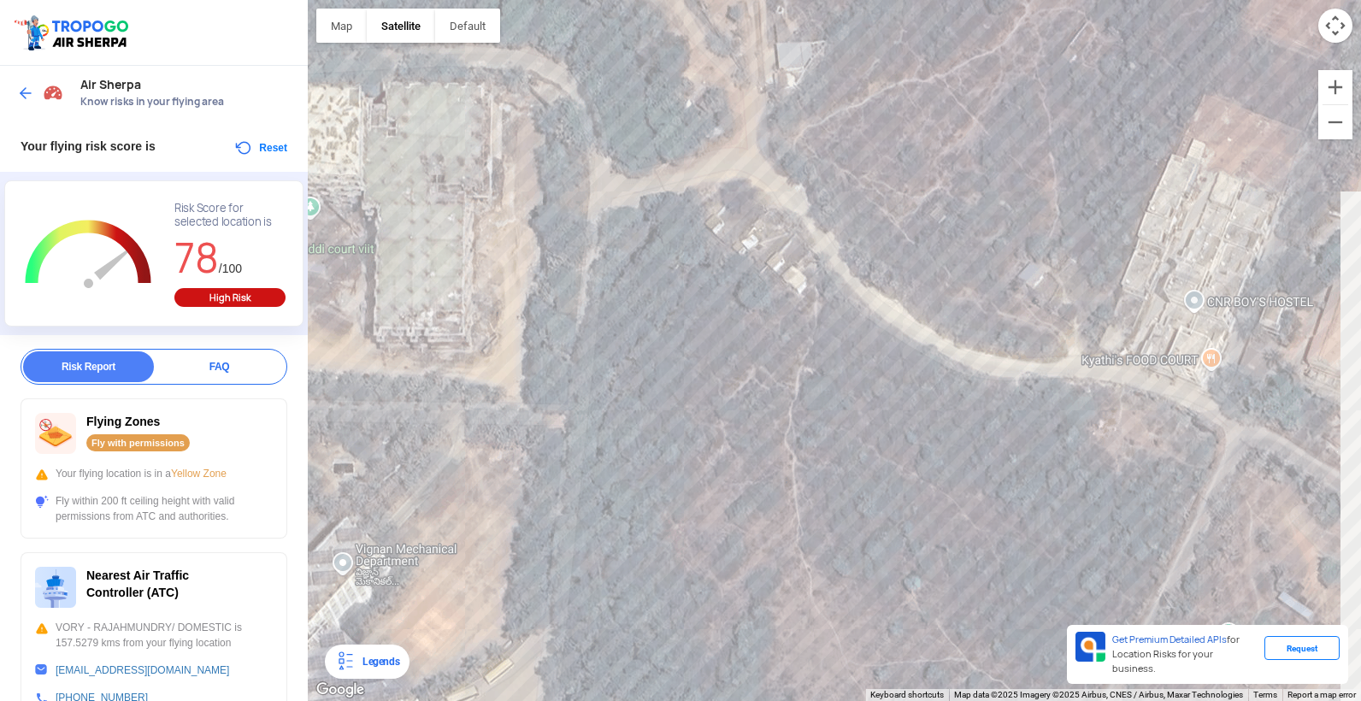
drag, startPoint x: 1046, startPoint y: 367, endPoint x: 846, endPoint y: 338, distance: 202.0
click at [779, 291] on div at bounding box center [834, 350] width 1053 height 701
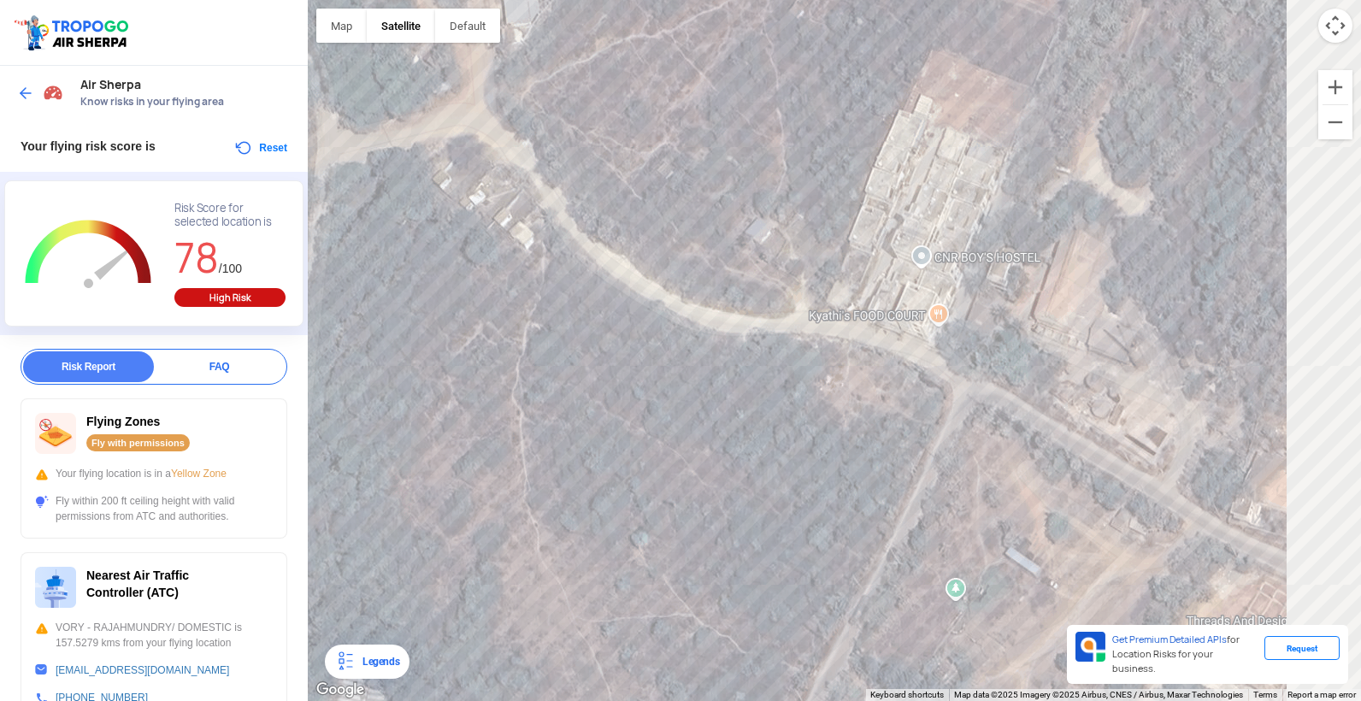
drag, startPoint x: 1002, startPoint y: 451, endPoint x: 810, endPoint y: 392, distance: 201.1
click at [804, 396] on div at bounding box center [834, 350] width 1053 height 701
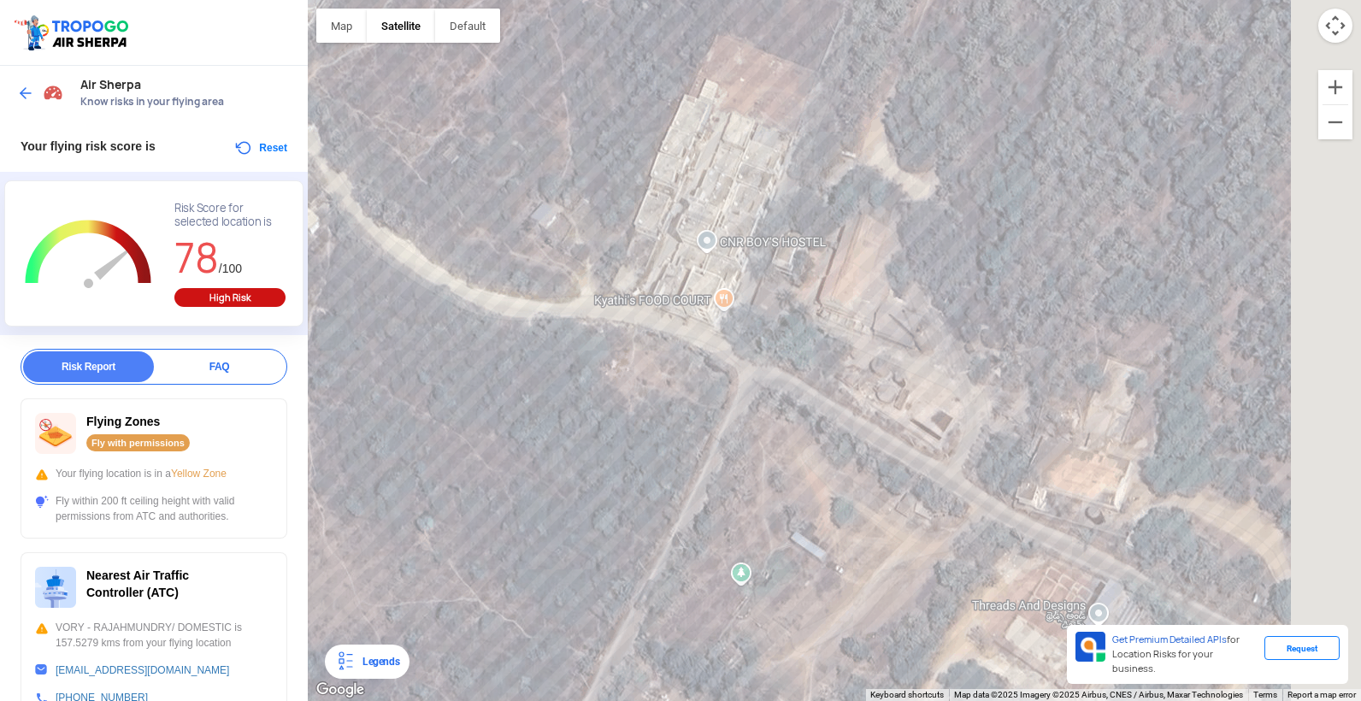
drag, startPoint x: 985, startPoint y: 431, endPoint x: 797, endPoint y: 378, distance: 194.5
click at [799, 379] on div at bounding box center [834, 350] width 1053 height 701
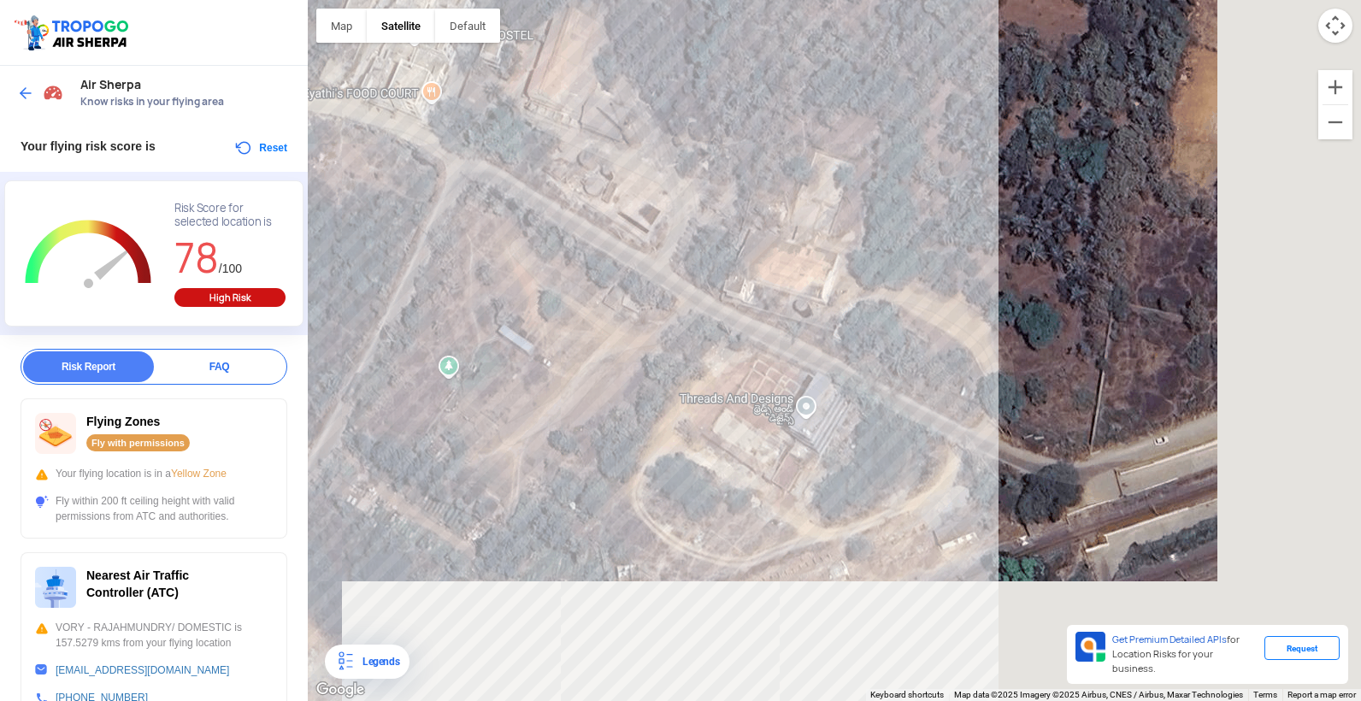
drag, startPoint x: 1049, startPoint y: 501, endPoint x: 838, endPoint y: 354, distance: 257.2
click at [830, 355] on div at bounding box center [834, 350] width 1053 height 701
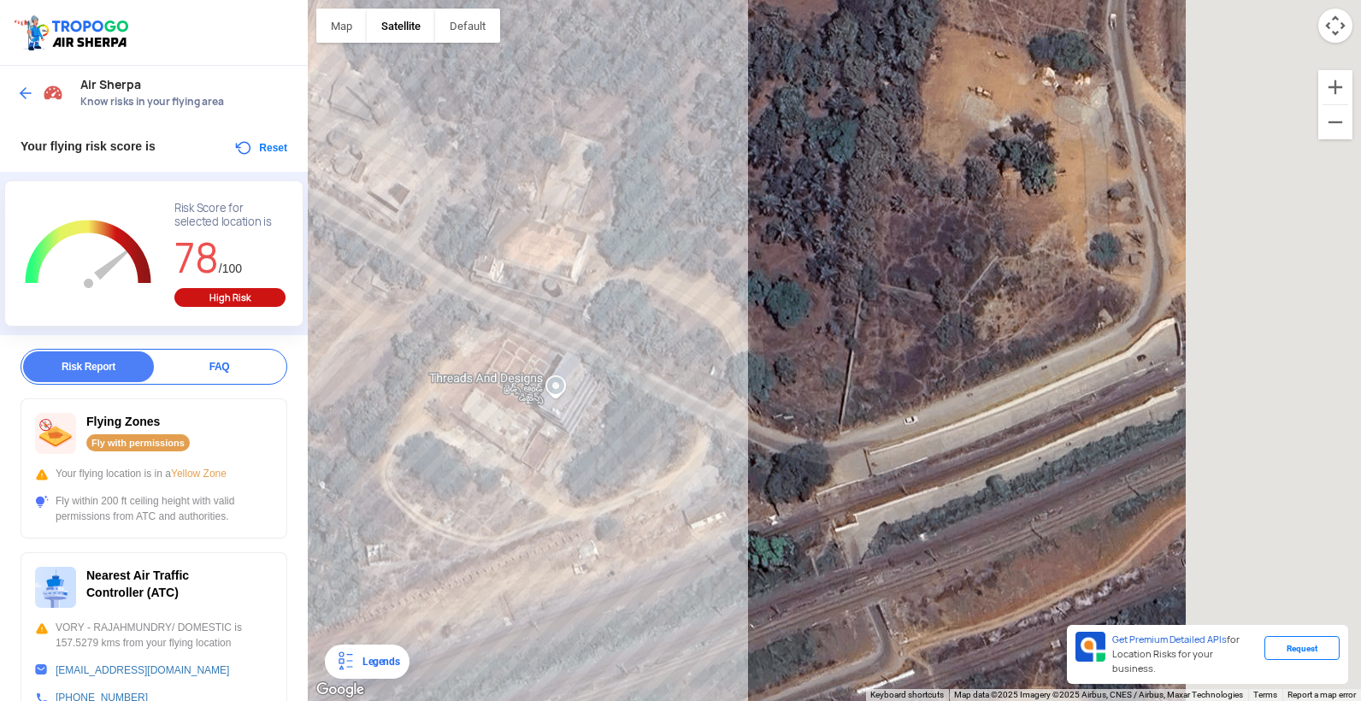
drag, startPoint x: 1014, startPoint y: 398, endPoint x: 809, endPoint y: 467, distance: 216.2
click at [756, 482] on div at bounding box center [834, 350] width 1053 height 701
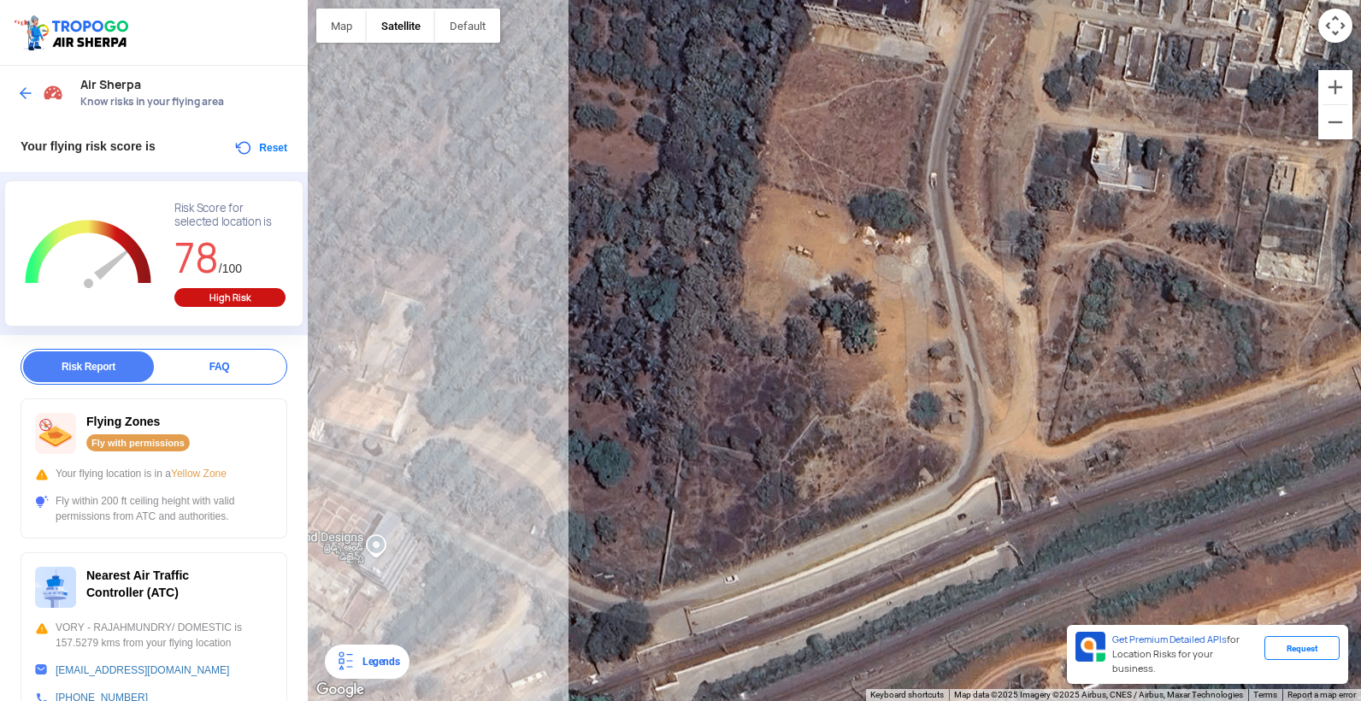
drag, startPoint x: 902, startPoint y: 458, endPoint x: 844, endPoint y: 479, distance: 62.4
click at [844, 480] on div at bounding box center [834, 350] width 1053 height 701
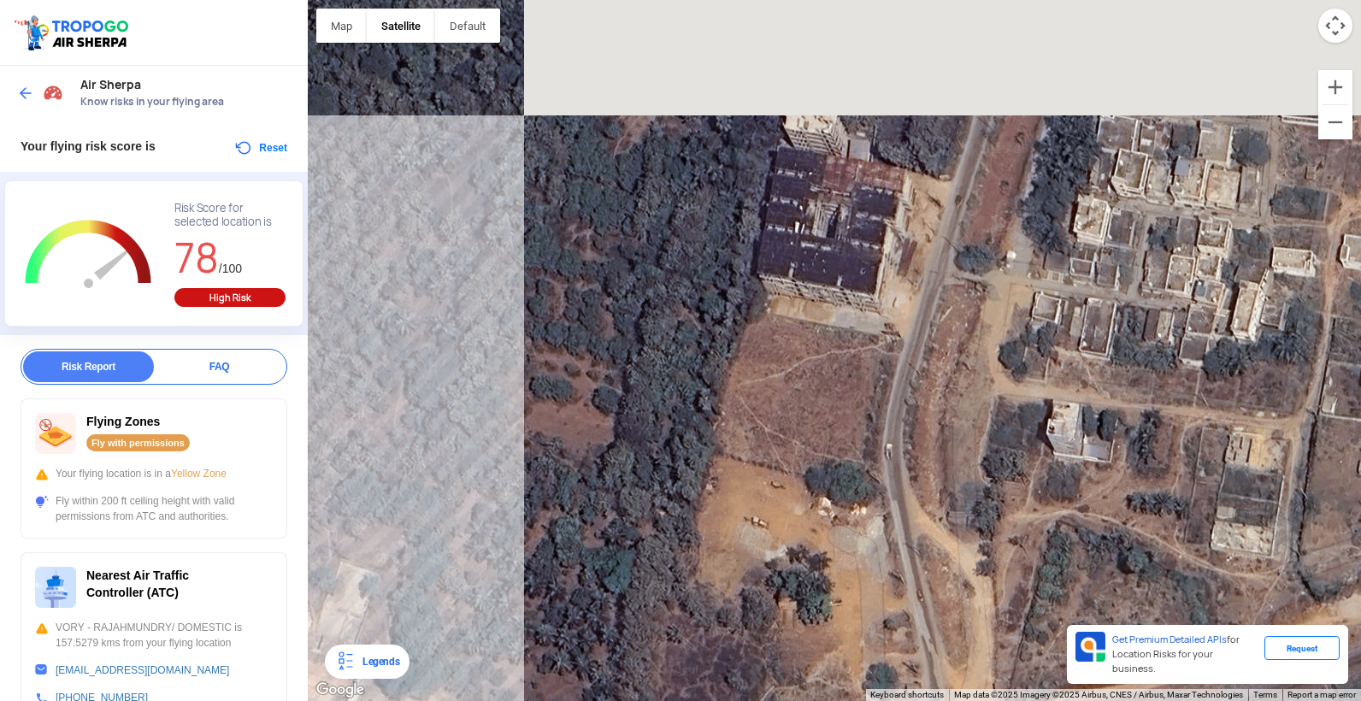
drag, startPoint x: 964, startPoint y: 273, endPoint x: 934, endPoint y: 549, distance: 277.7
click at [934, 549] on div at bounding box center [834, 350] width 1053 height 701
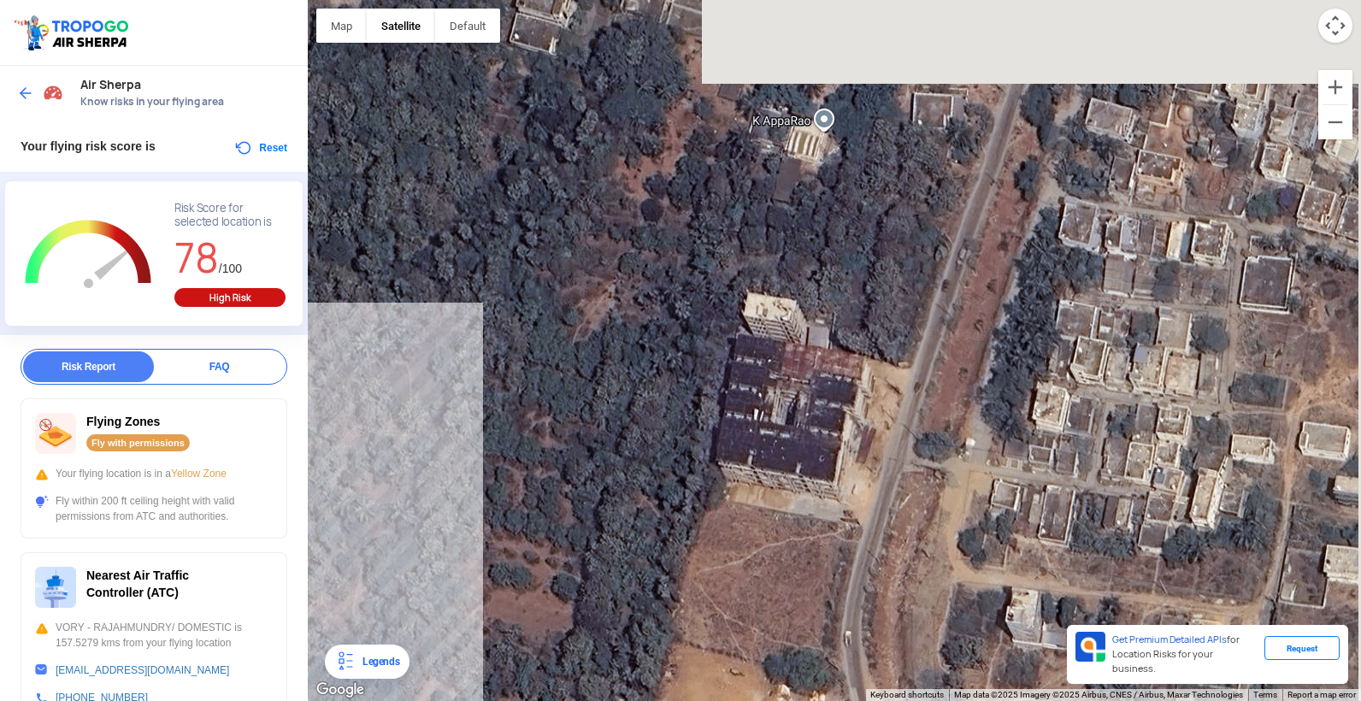
drag, startPoint x: 935, startPoint y: 416, endPoint x: 905, endPoint y: 536, distance: 123.3
click at [905, 536] on div at bounding box center [834, 350] width 1053 height 701
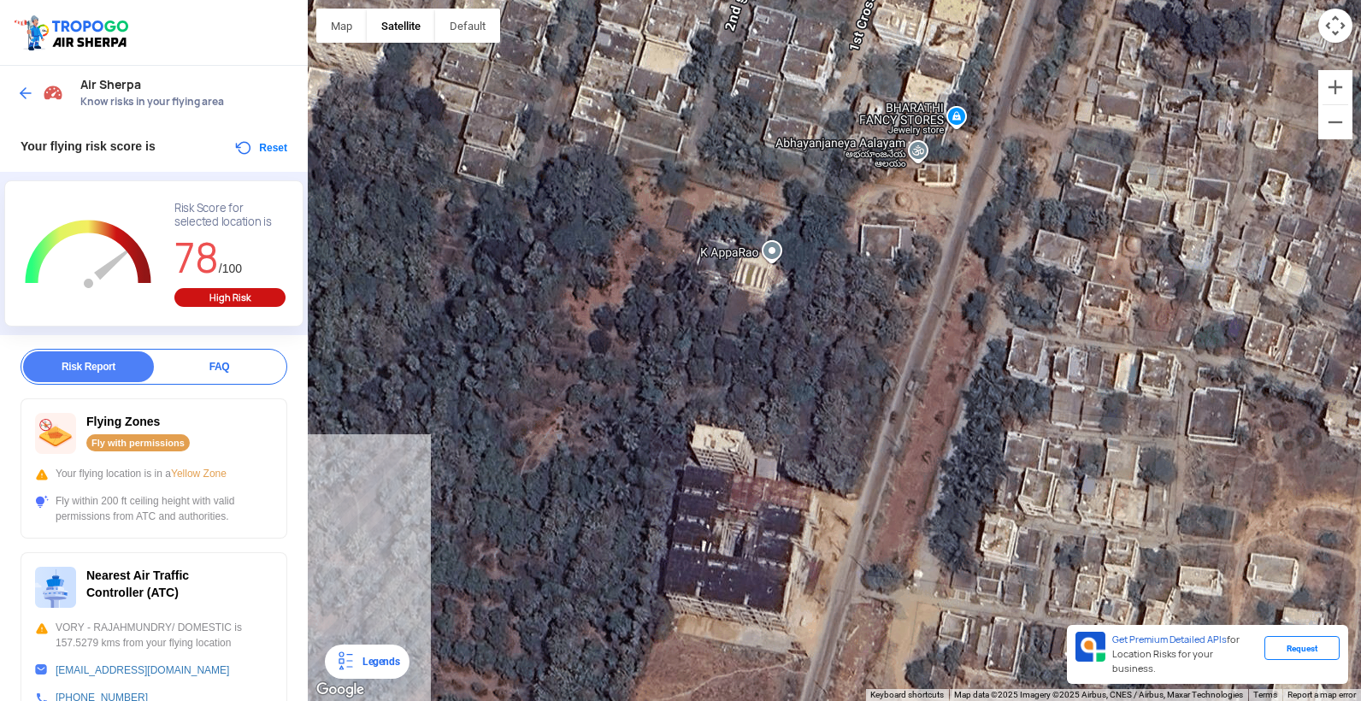
drag
click at [898, 487] on div at bounding box center [834, 350] width 1053 height 701
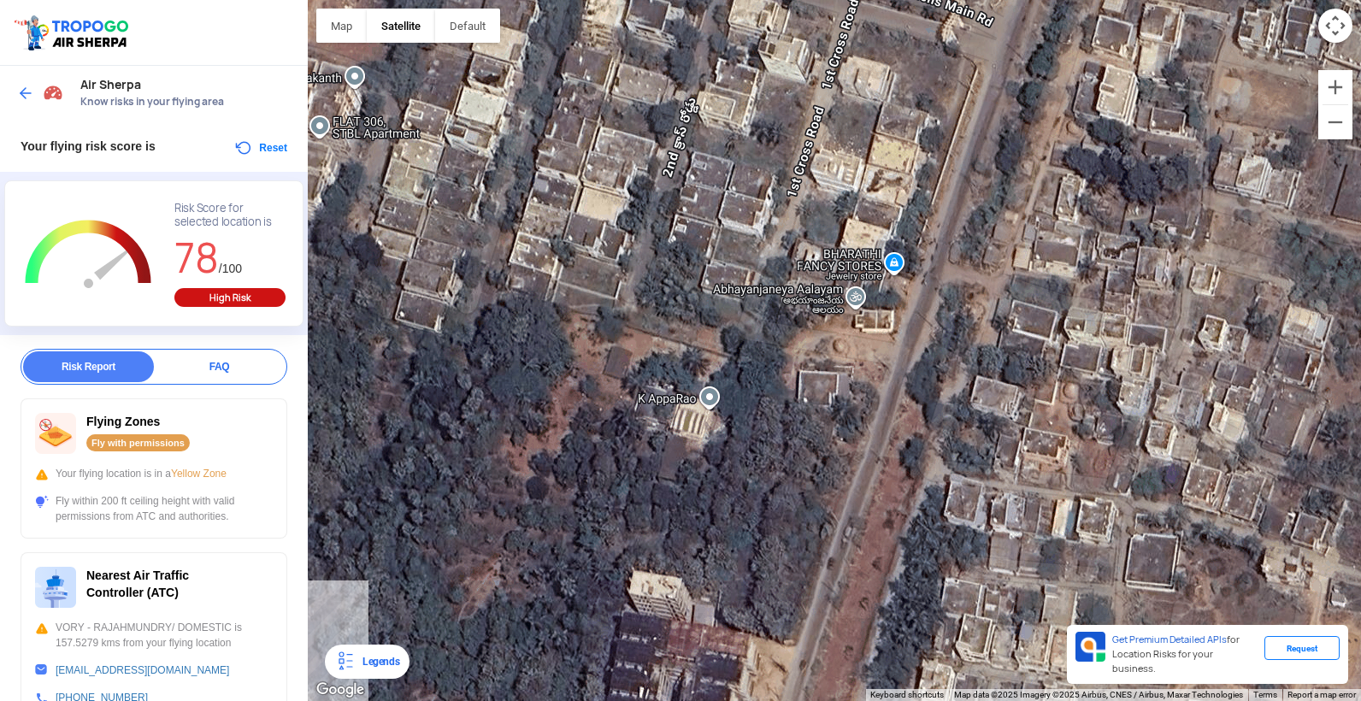
click at [850, 542] on div at bounding box center [834, 350] width 1053 height 701
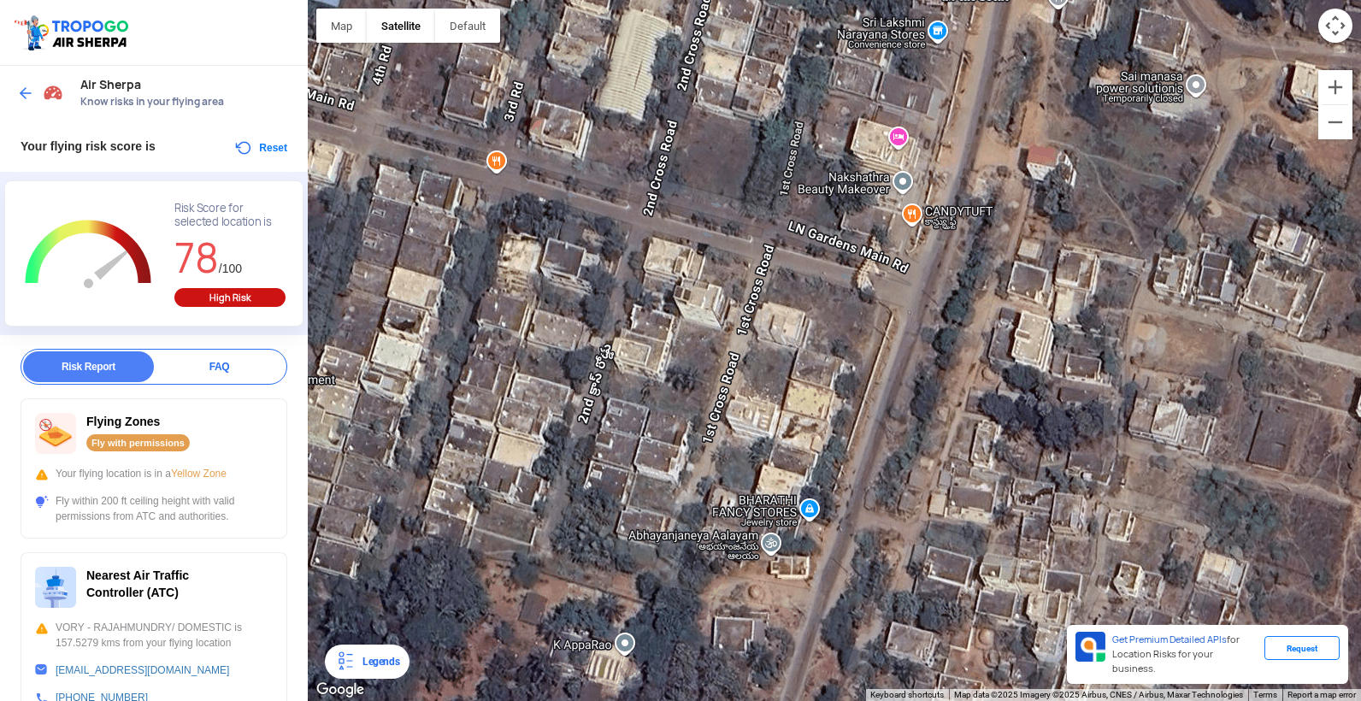
click at [855, 504] on div at bounding box center [834, 350] width 1053 height 701
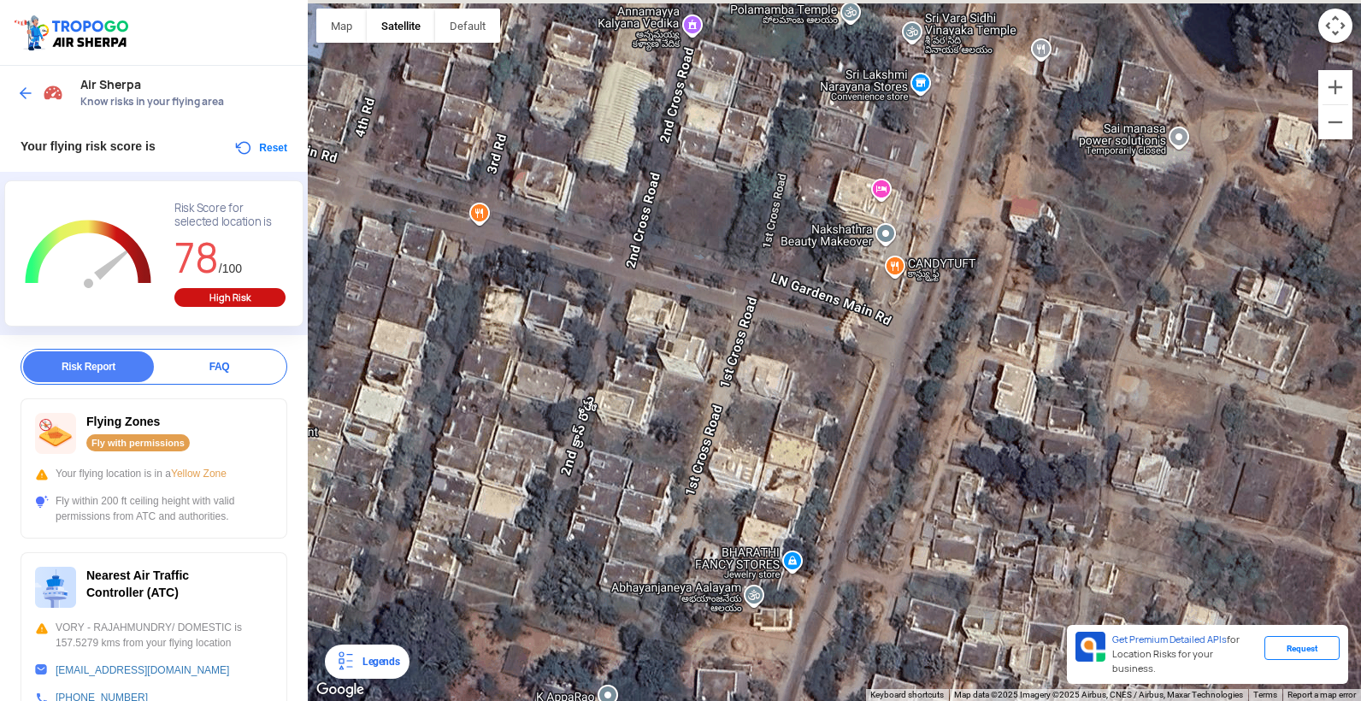
click at [893, 457] on div at bounding box center [834, 350] width 1053 height 701
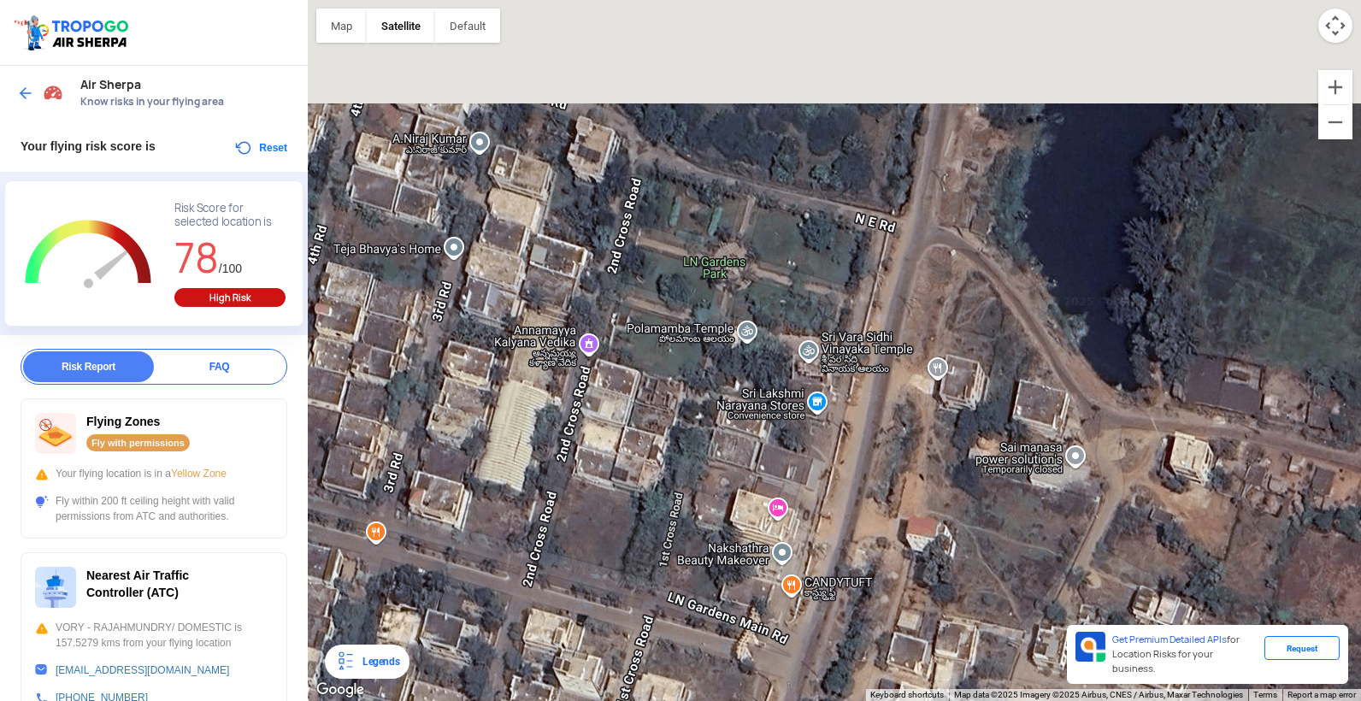
click at [873, 547] on div at bounding box center [834, 350] width 1053 height 701
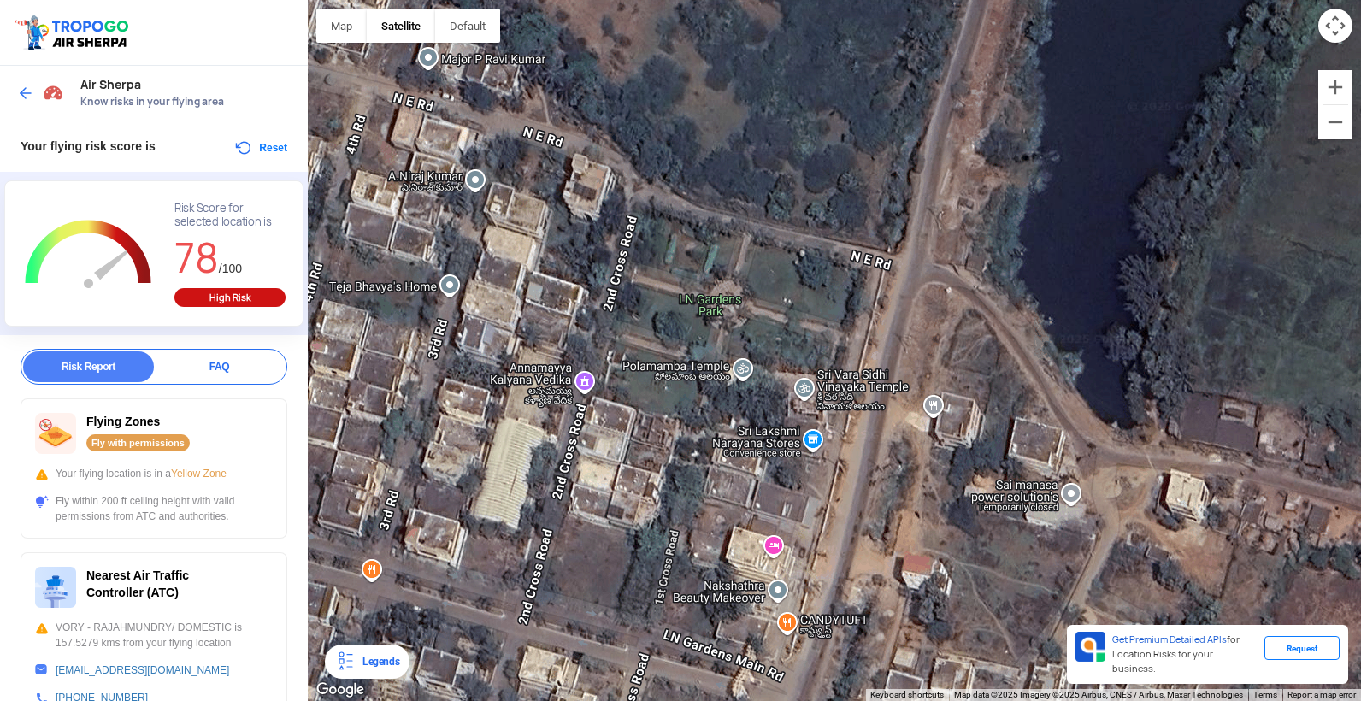
click at [873, 441] on div at bounding box center [834, 350] width 1053 height 701
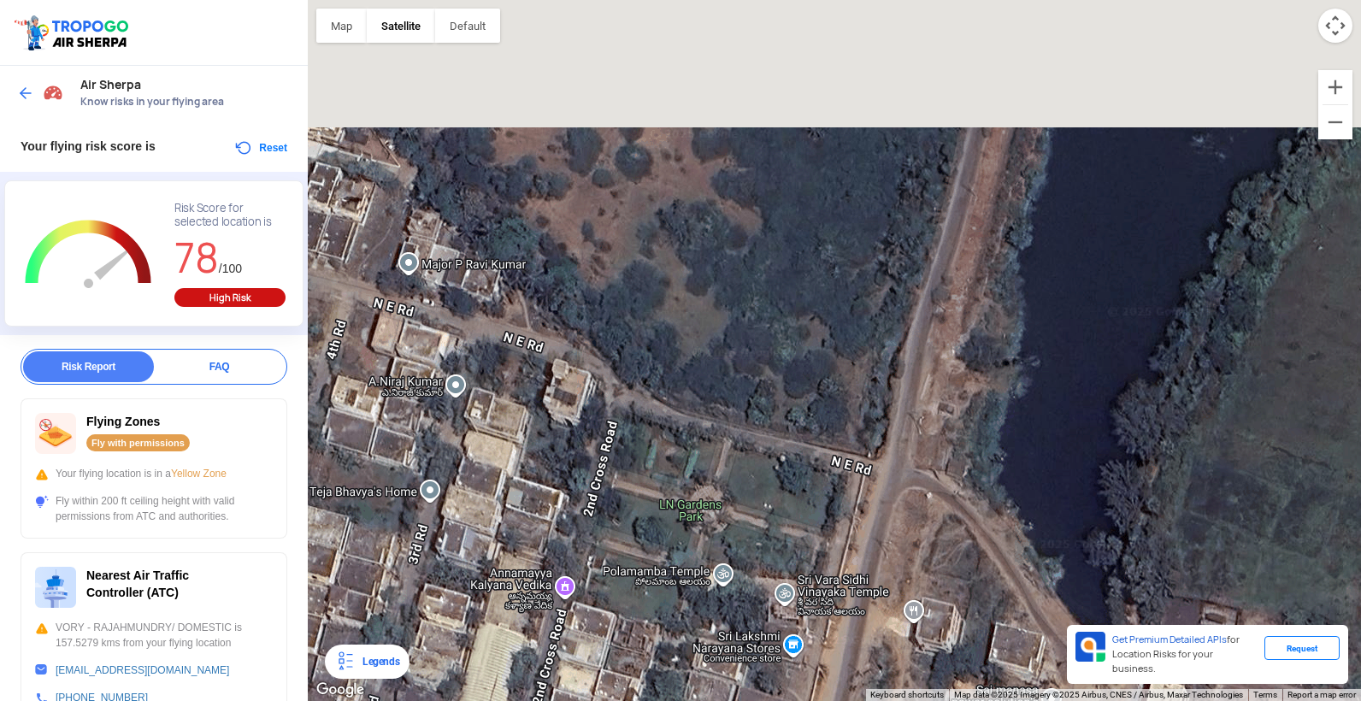
click at [876, 540] on div at bounding box center [834, 350] width 1053 height 701
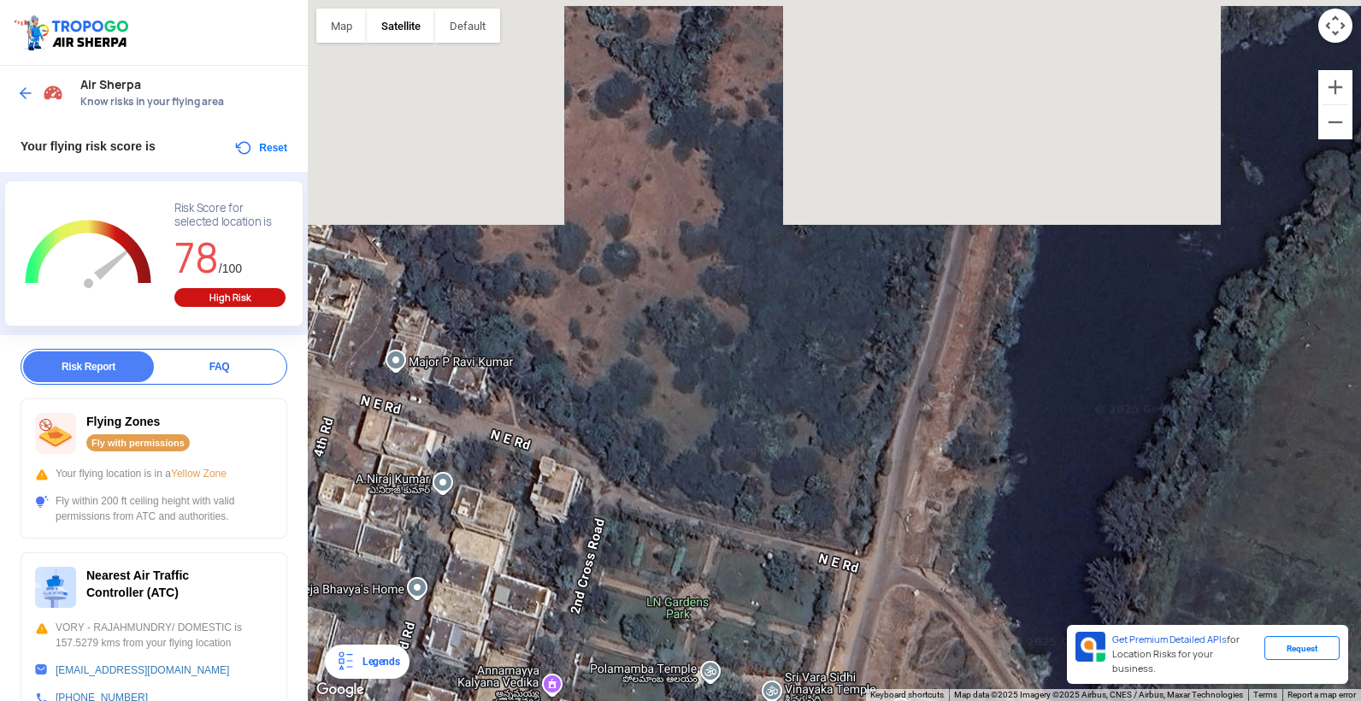
click at [895, 504] on div at bounding box center [834, 350] width 1053 height 701
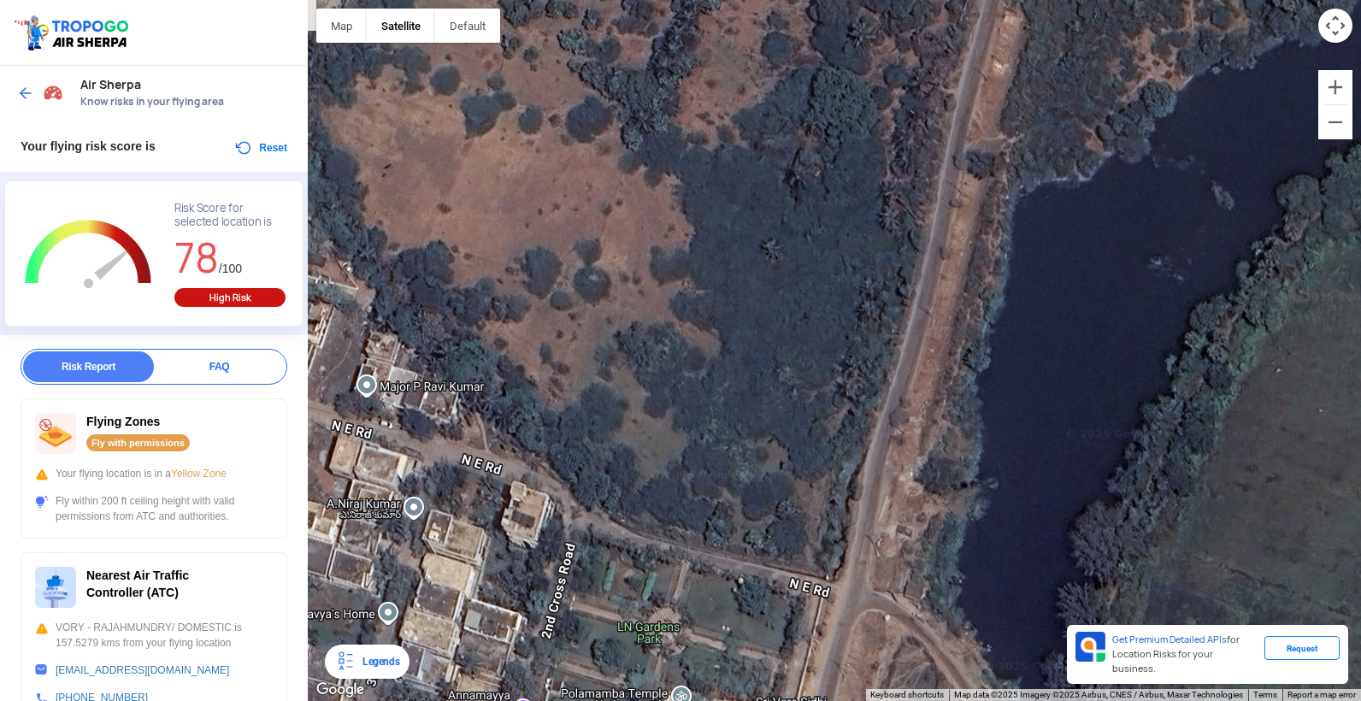
click at [896, 278] on div at bounding box center [834, 350] width 1053 height 701
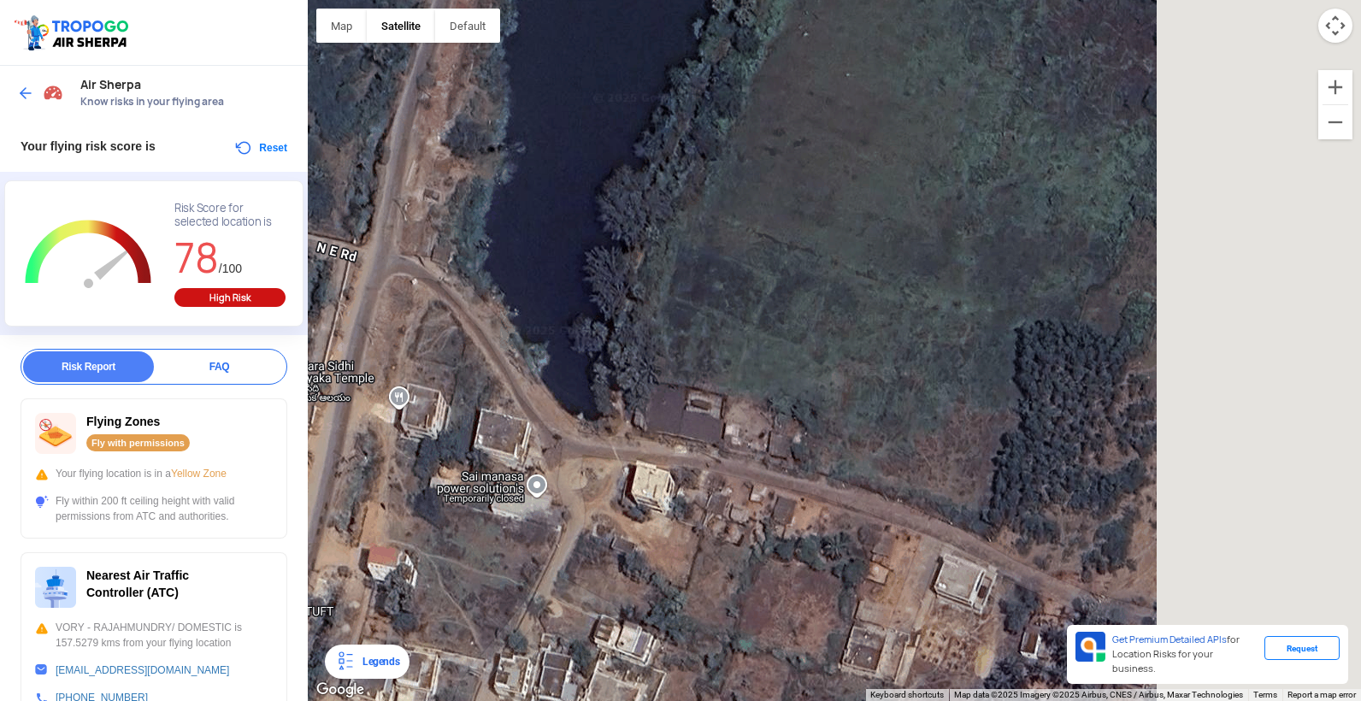
click at [585, 326] on div at bounding box center [834, 350] width 1053 height 701
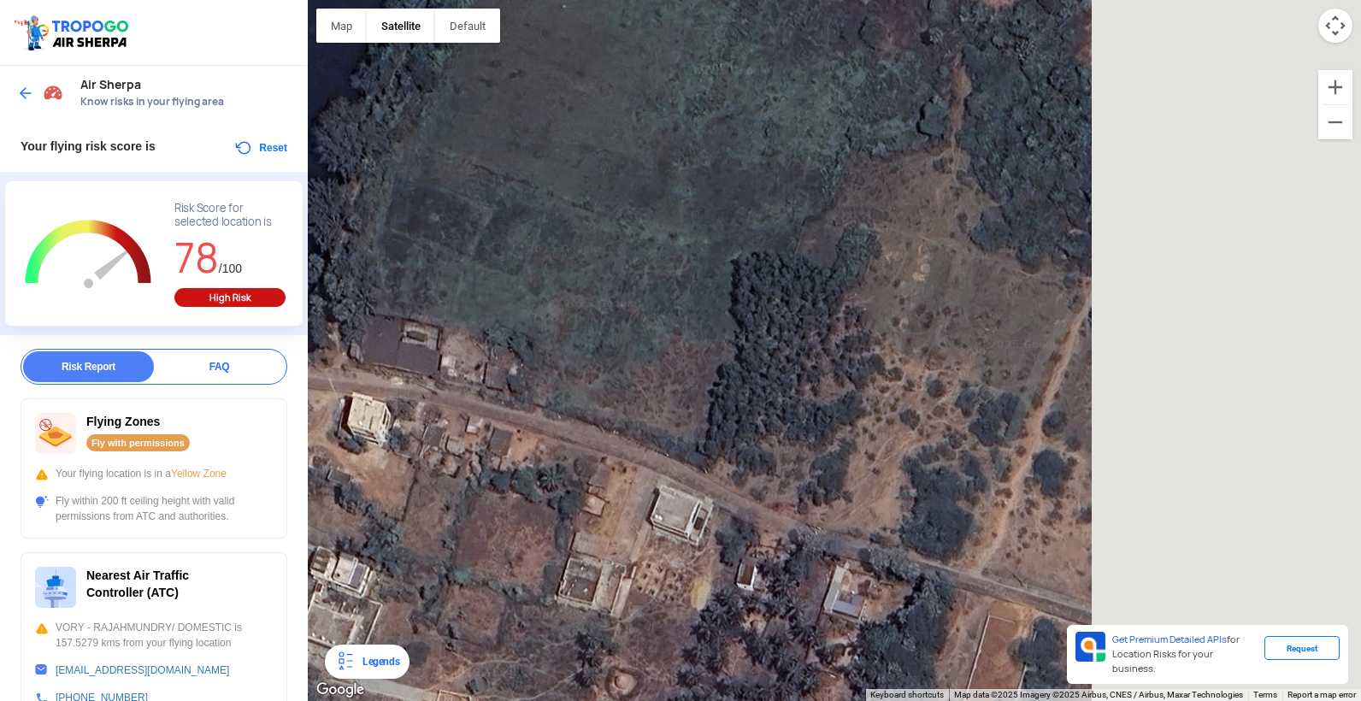
click at [842, 238] on div at bounding box center [834, 350] width 1053 height 701
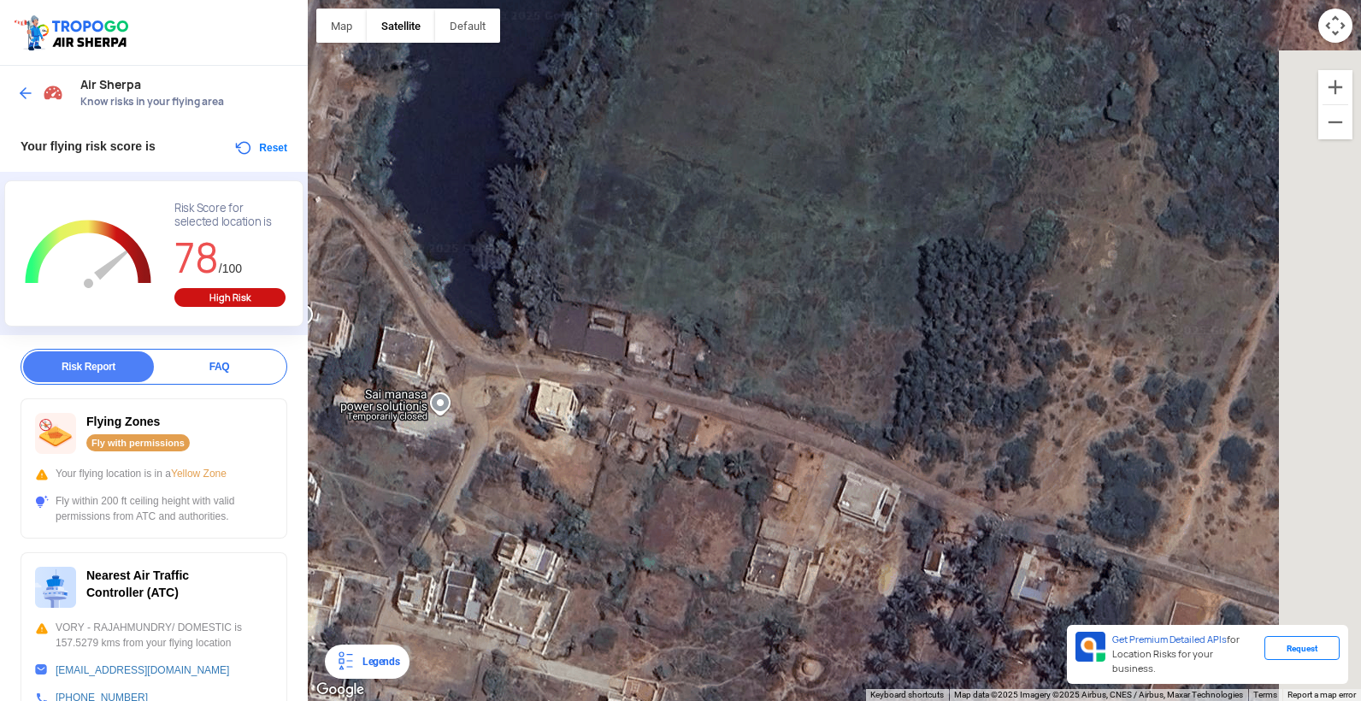
click at [1360, 593] on html "Location Risk Score Air Sherpa Know risks in your flying area Your flying risk …" at bounding box center [680, 350] width 1361 height 701
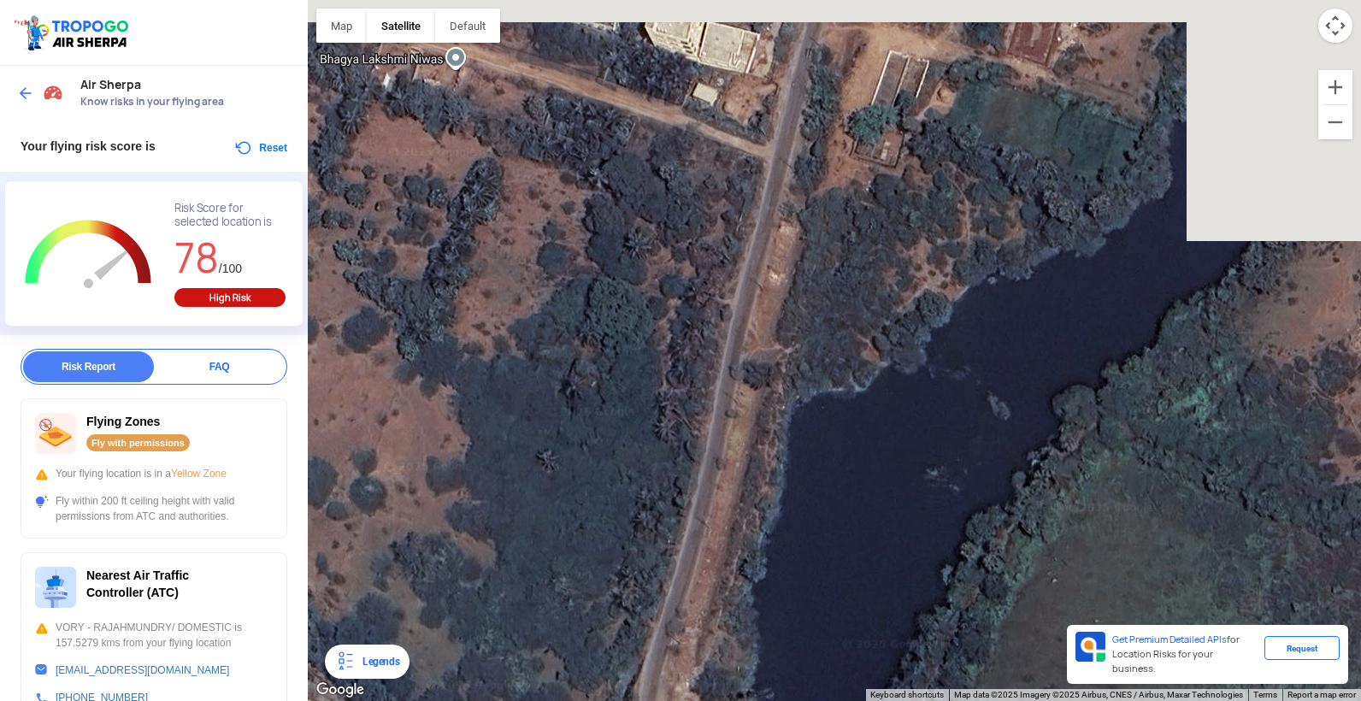
click at [1002, 682] on div at bounding box center [834, 350] width 1053 height 701
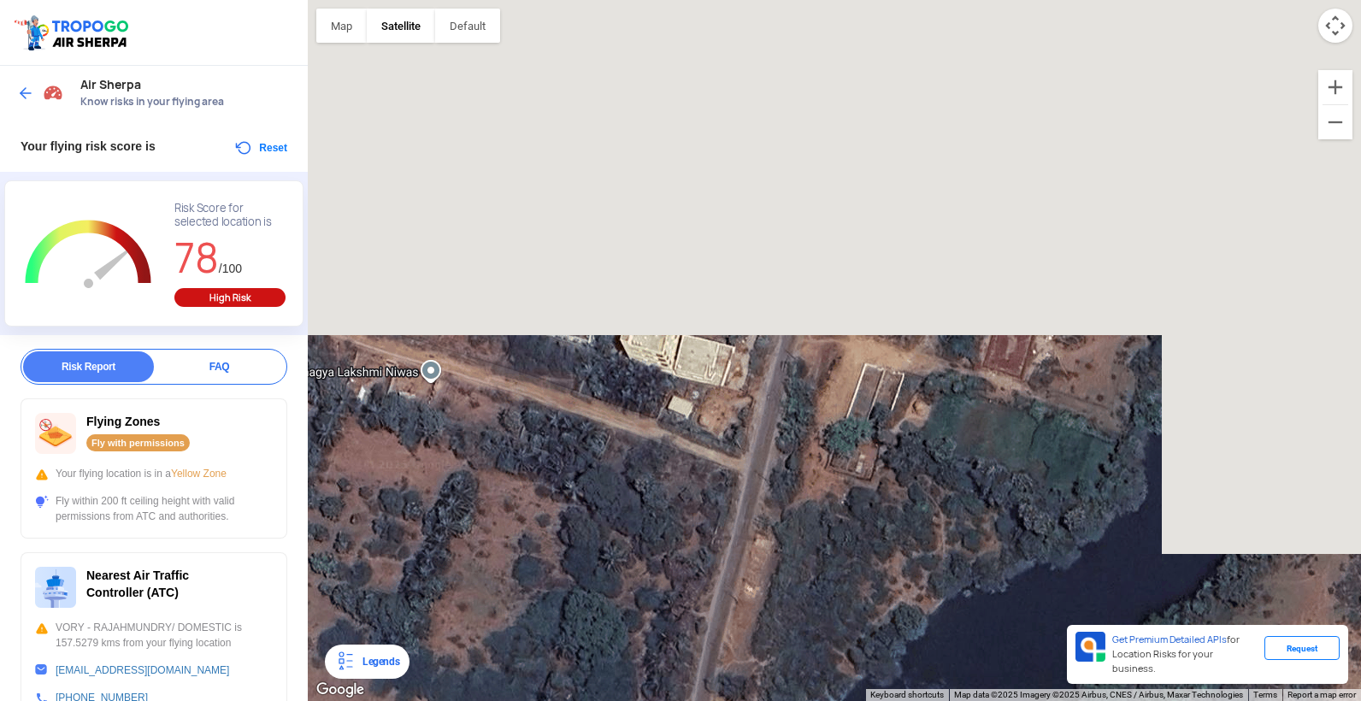
click at [802, 679] on div at bounding box center [834, 350] width 1053 height 701
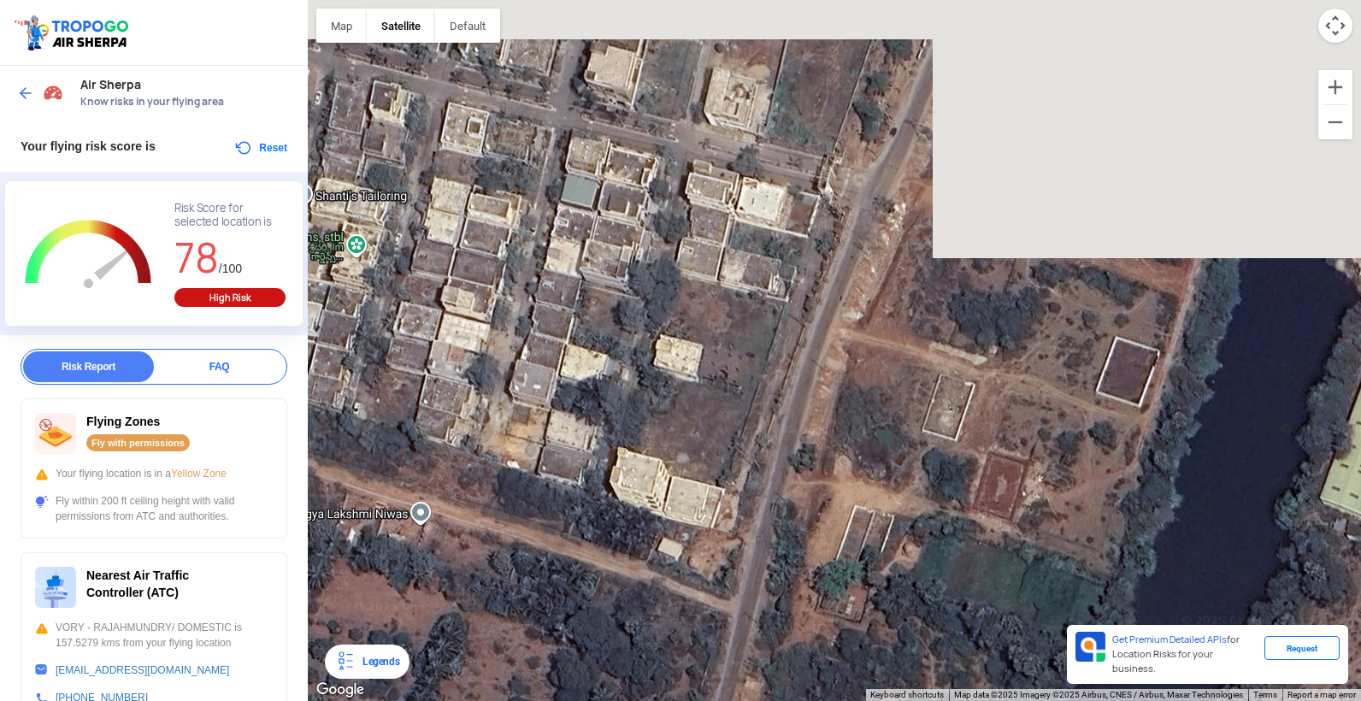
click at [791, 453] on div at bounding box center [834, 350] width 1053 height 701
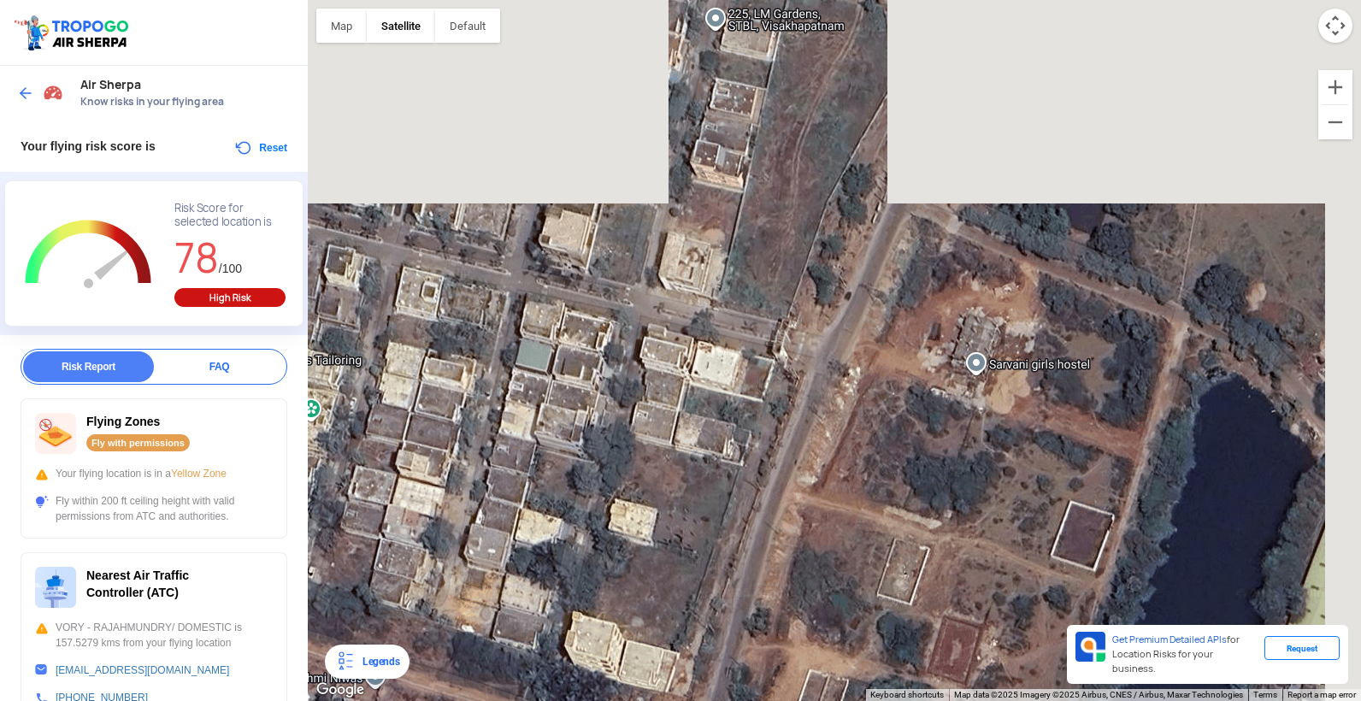
click at [808, 487] on div at bounding box center [834, 350] width 1053 height 701
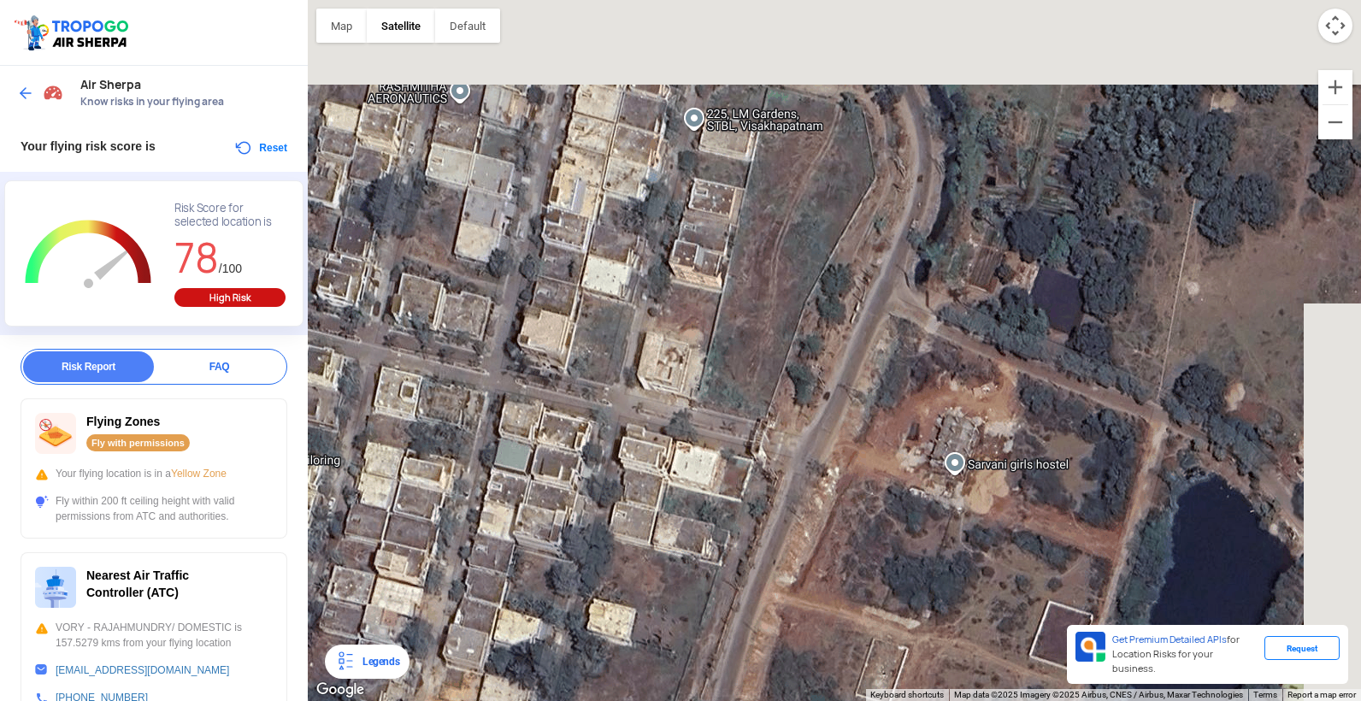
click at [835, 431] on div at bounding box center [834, 350] width 1053 height 701
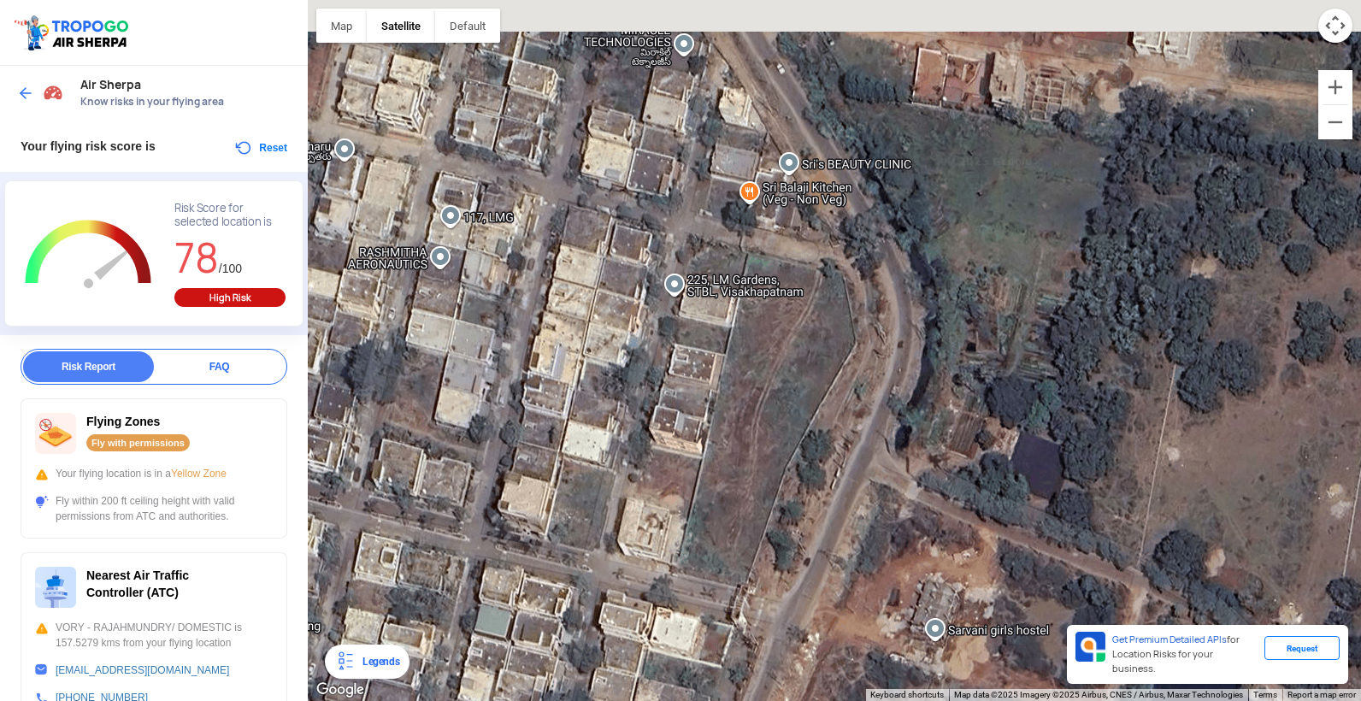
click at [868, 459] on div at bounding box center [834, 350] width 1053 height 701
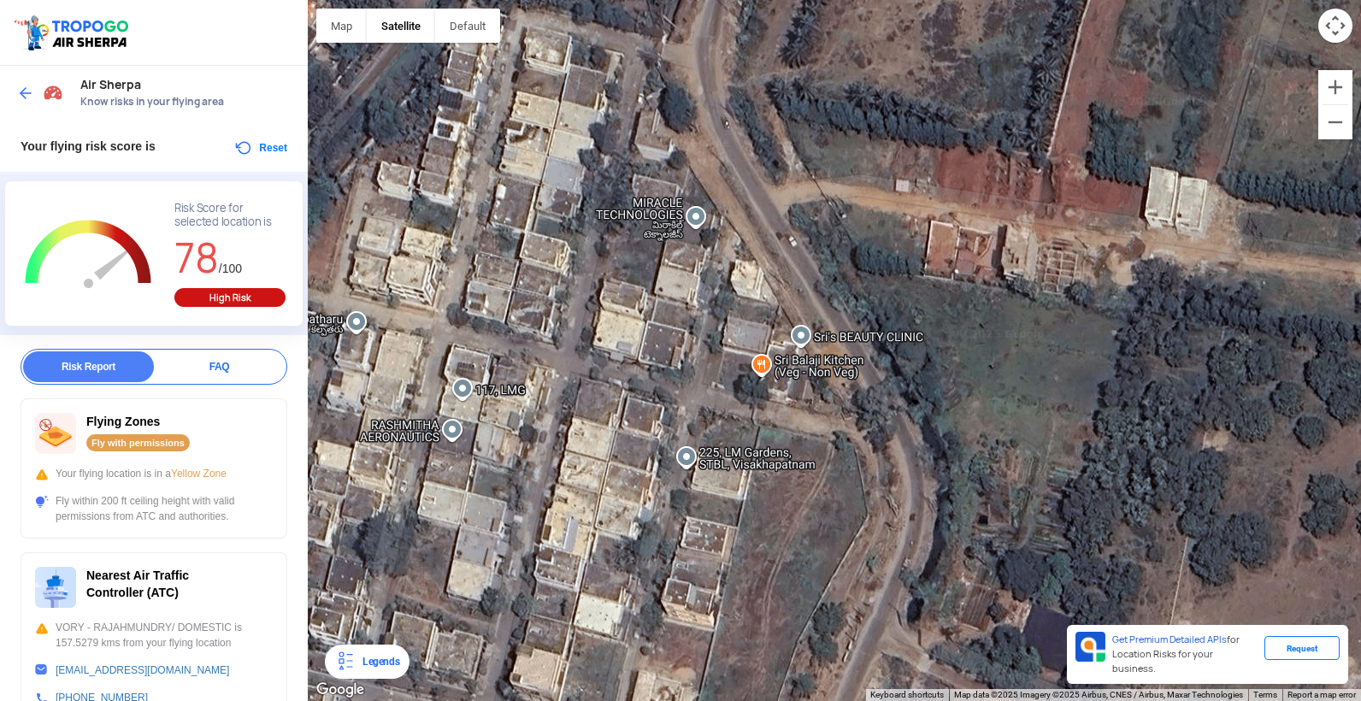
click at [882, 595] on div at bounding box center [834, 350] width 1053 height 701
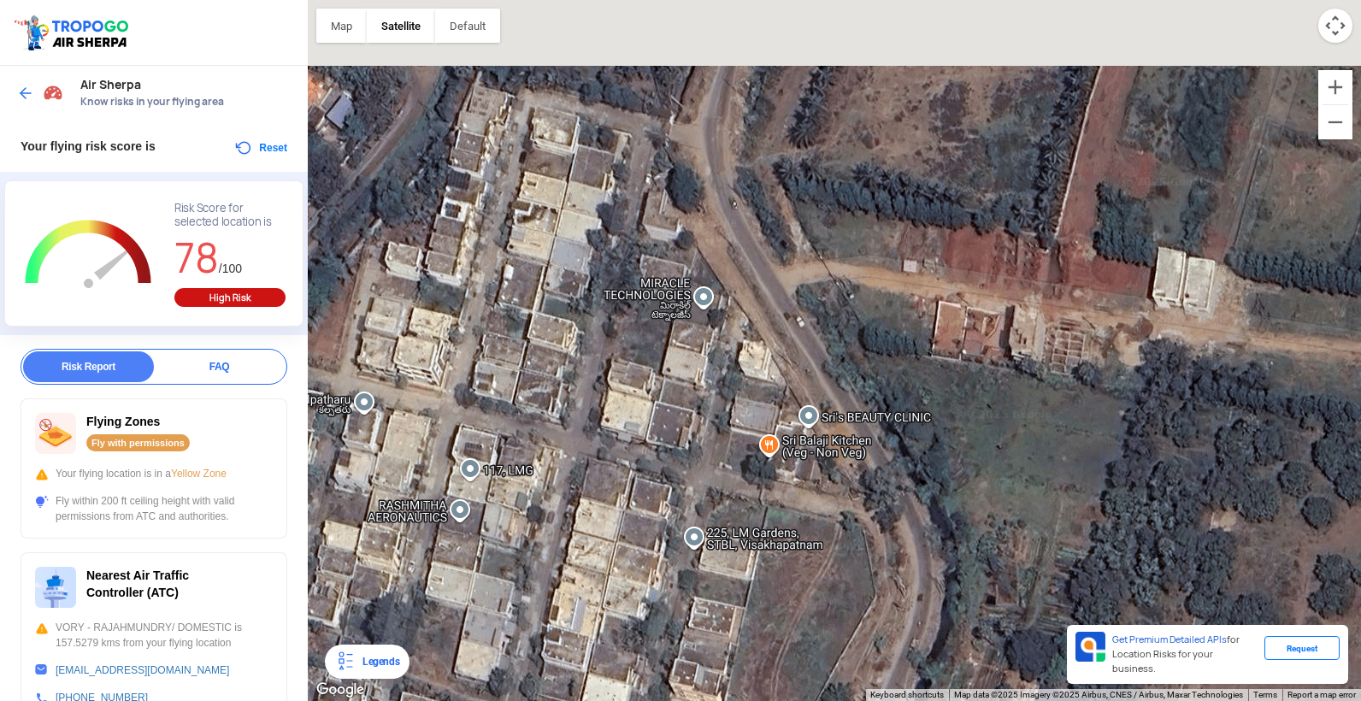
click at [883, 555] on div at bounding box center [834, 350] width 1053 height 701
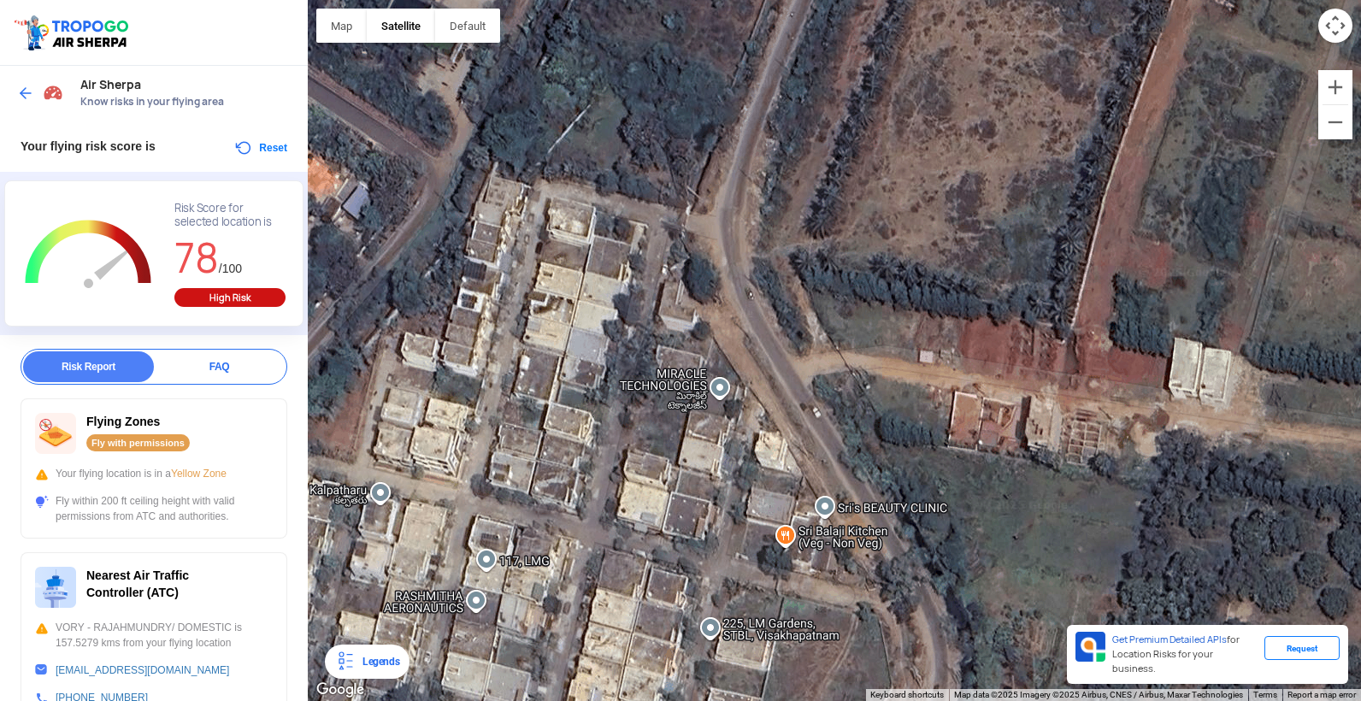
click at [886, 700] on html "Location Risk Score Air Sherpa Know risks in your flying area Your flying risk …" at bounding box center [680, 350] width 1361 height 701
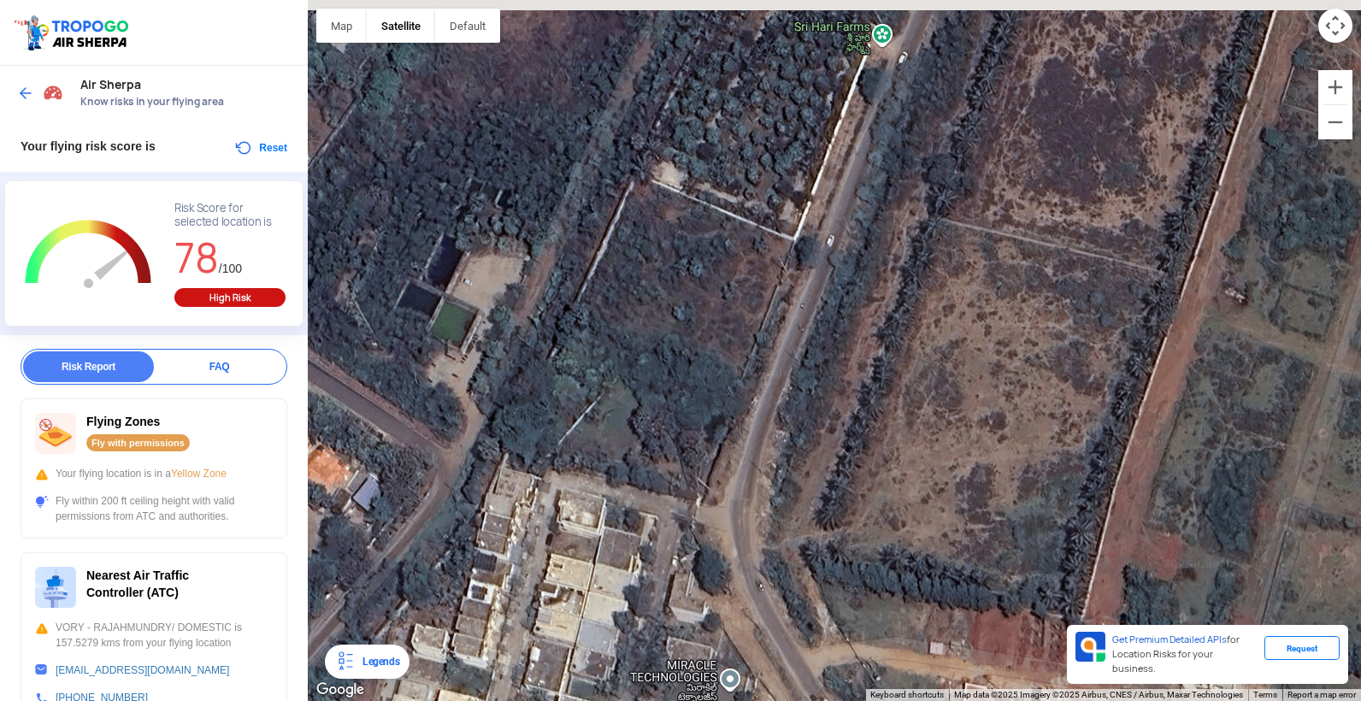
click at [900, 700] on html "Location Risk Score Air Sherpa Know risks in your flying area Your flying risk …" at bounding box center [680, 350] width 1361 height 701
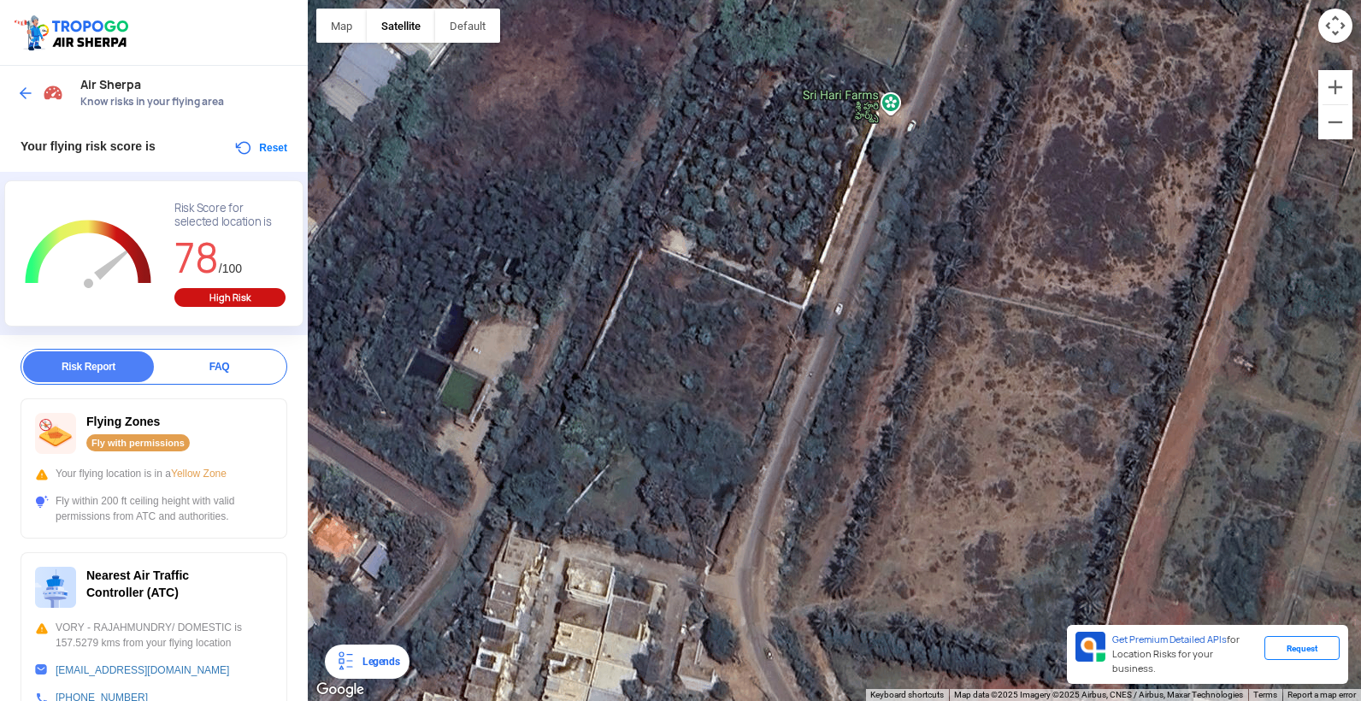
click at [904, 653] on div at bounding box center [834, 350] width 1053 height 701
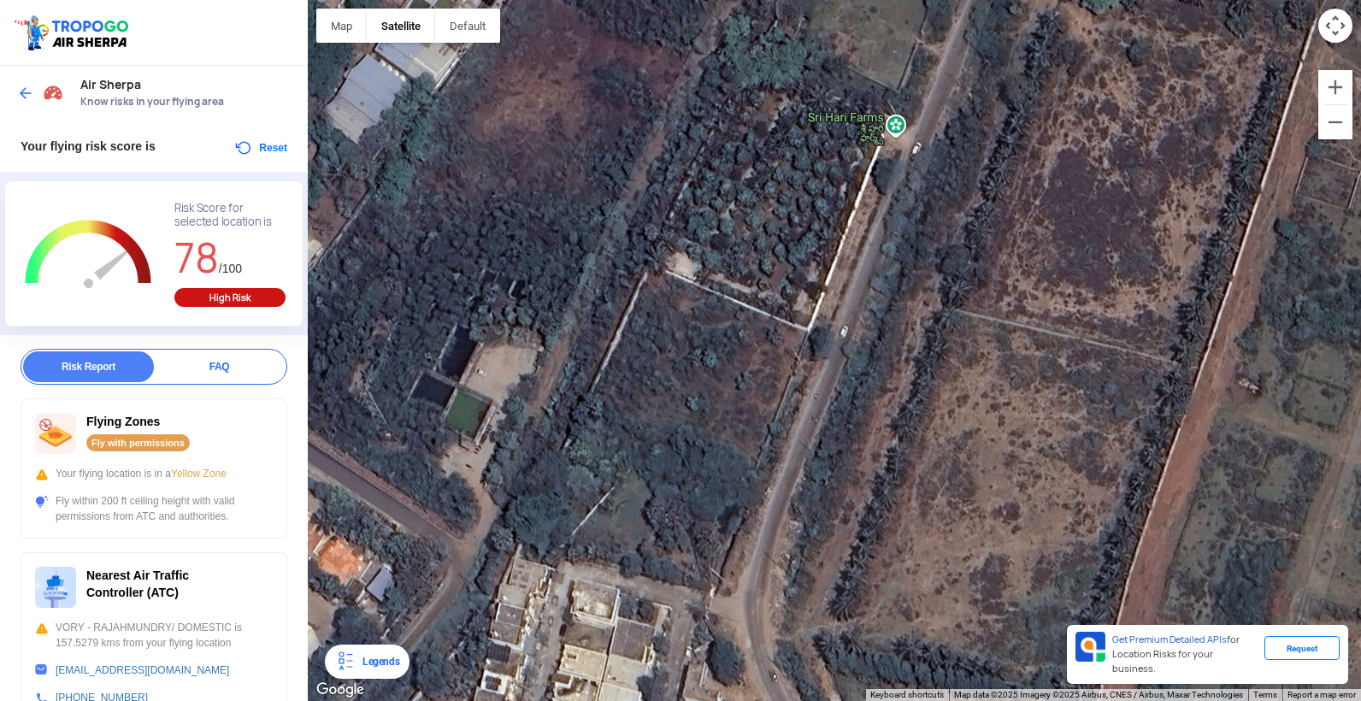
click at [909, 700] on html "Location Risk Score Air Sherpa Know risks in your flying area Your flying risk …" at bounding box center [680, 350] width 1361 height 701
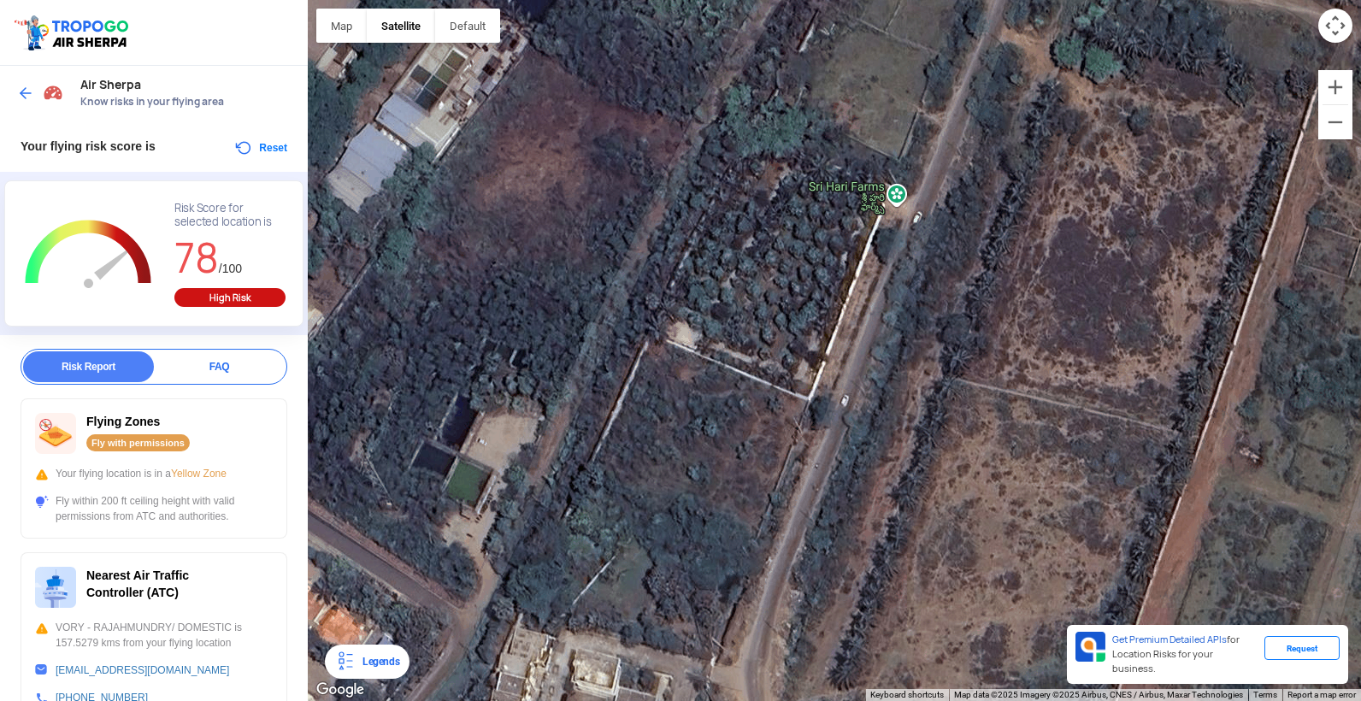
click at [909, 700] on html "Location Risk Score Air Sherpa Know risks in your flying area Your flying risk …" at bounding box center [680, 350] width 1361 height 701
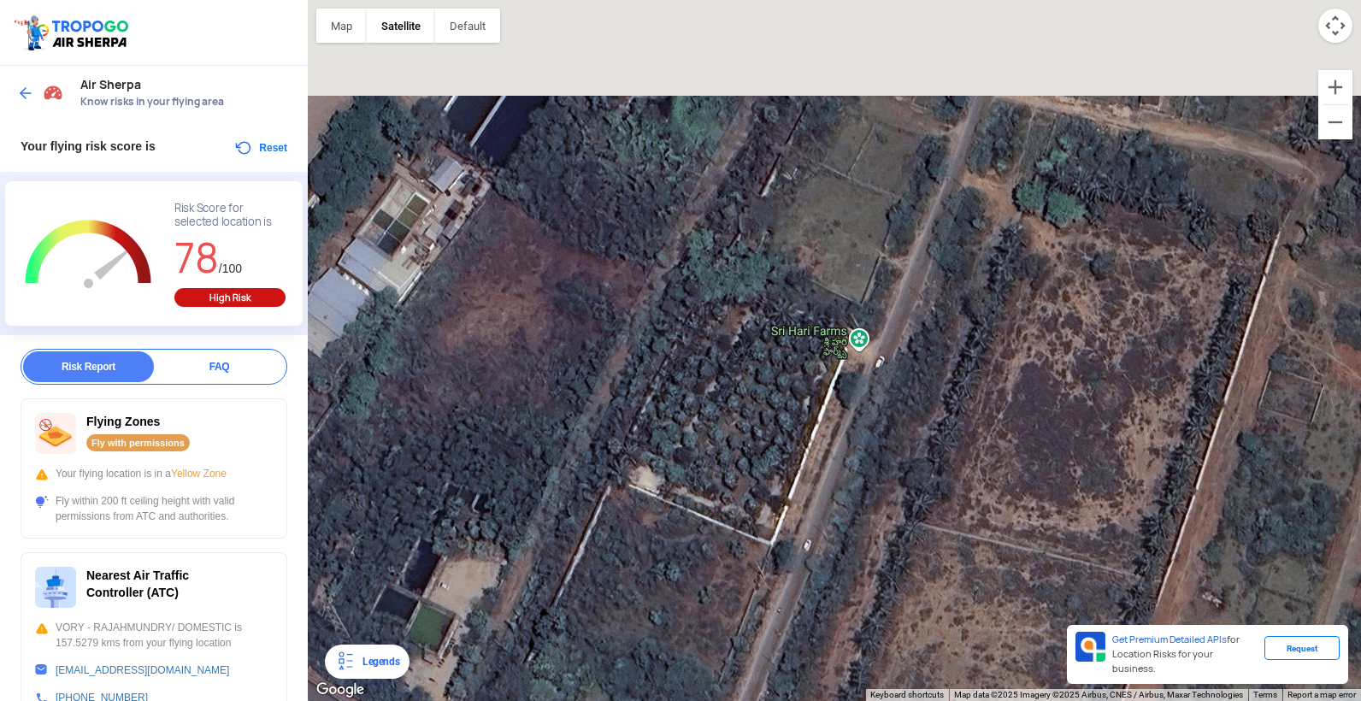
click at [853, 566] on div at bounding box center [834, 350] width 1053 height 701
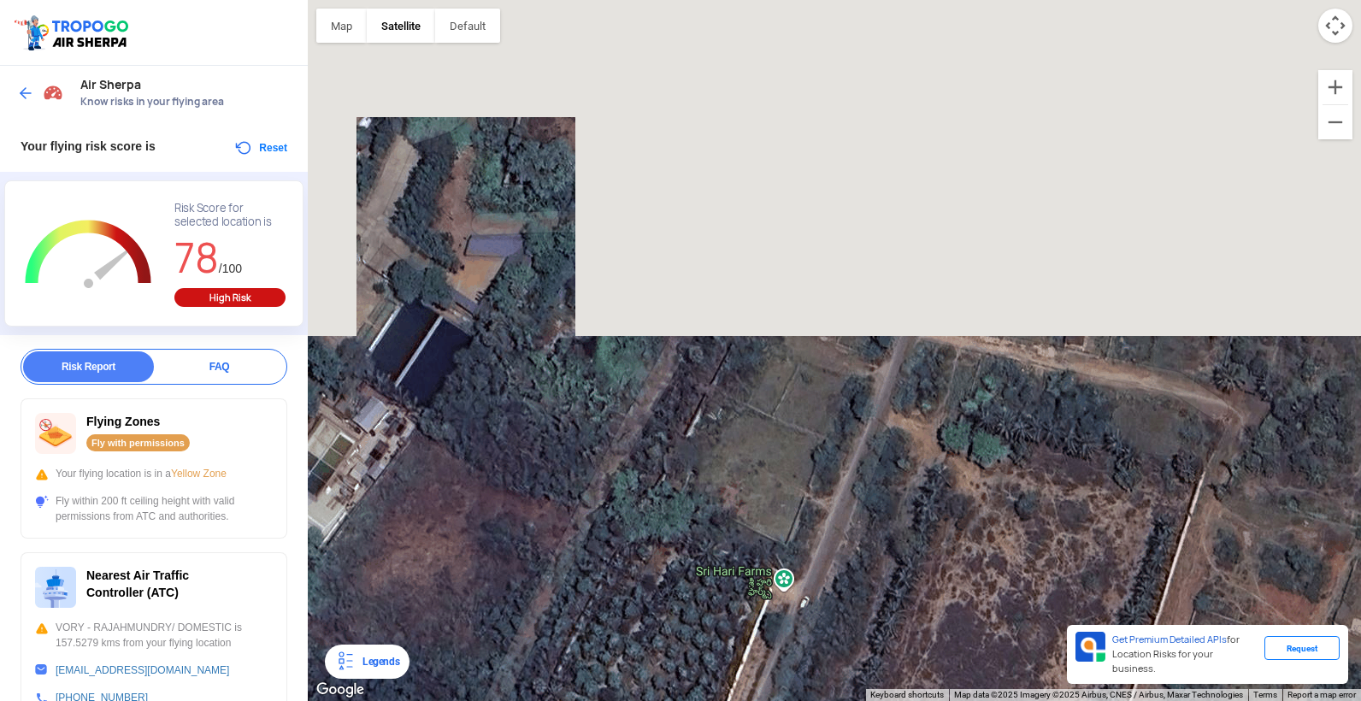
click at [831, 610] on div at bounding box center [834, 350] width 1053 height 701
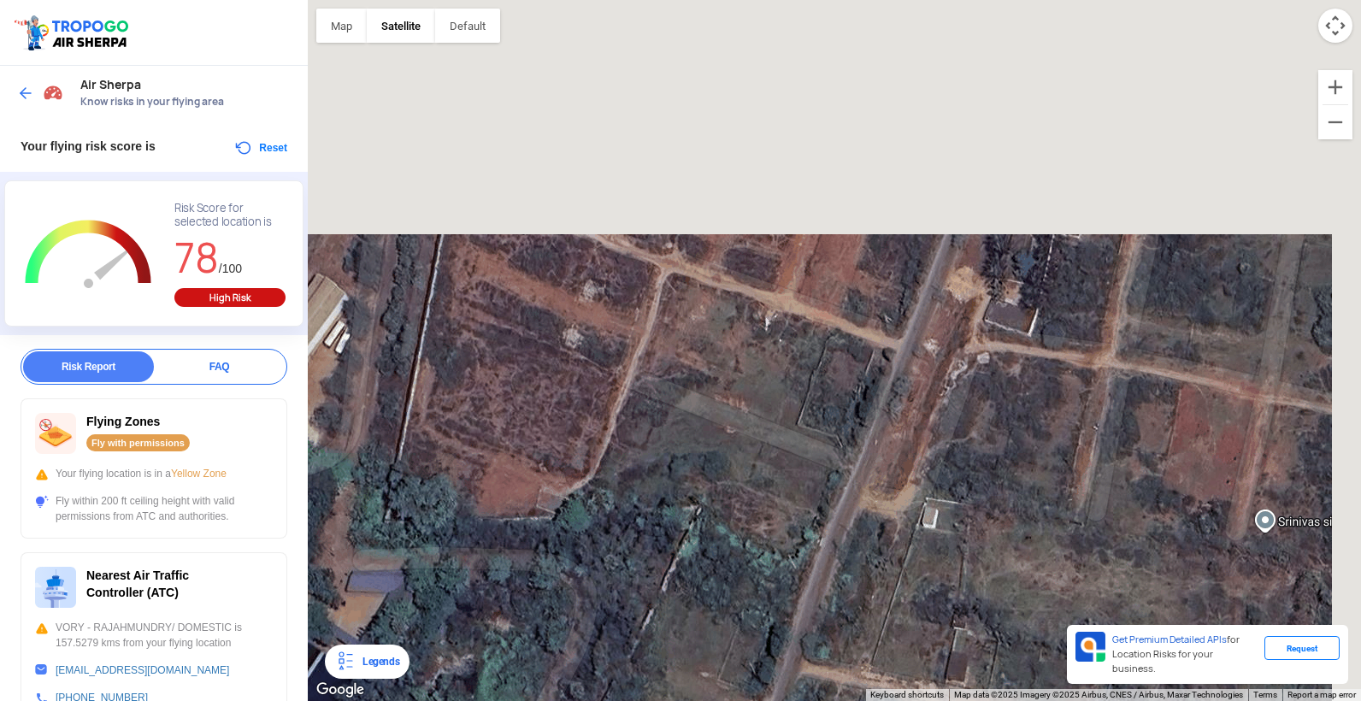
click at [861, 503] on div at bounding box center [834, 350] width 1053 height 701
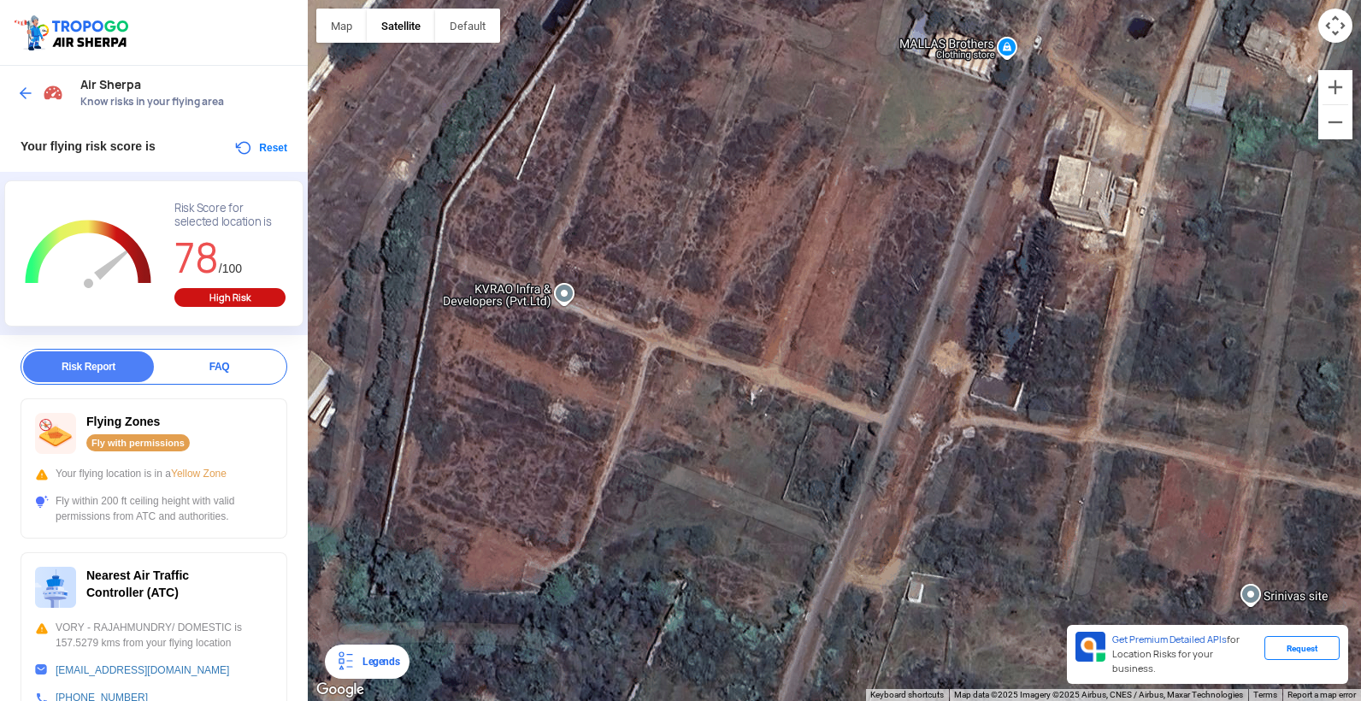
click at [926, 362] on div at bounding box center [834, 350] width 1053 height 701
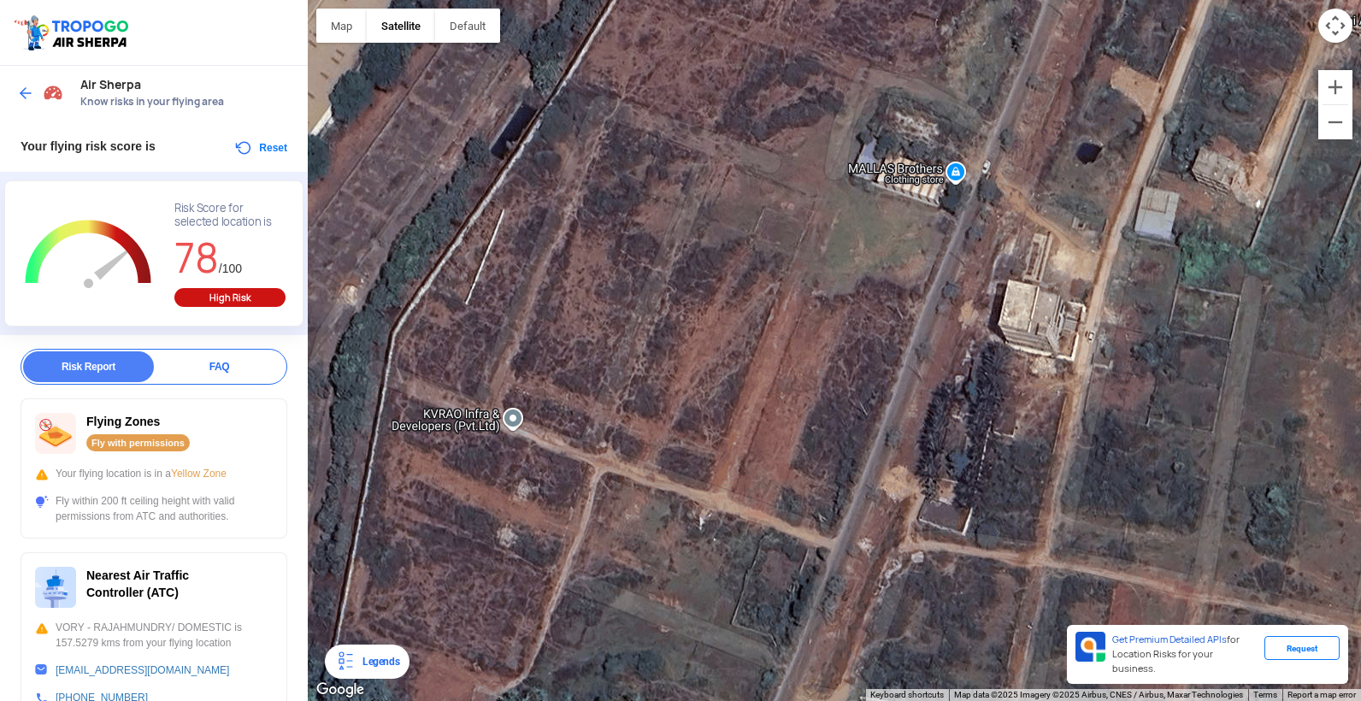
click at [876, 493] on div at bounding box center [834, 350] width 1053 height 701
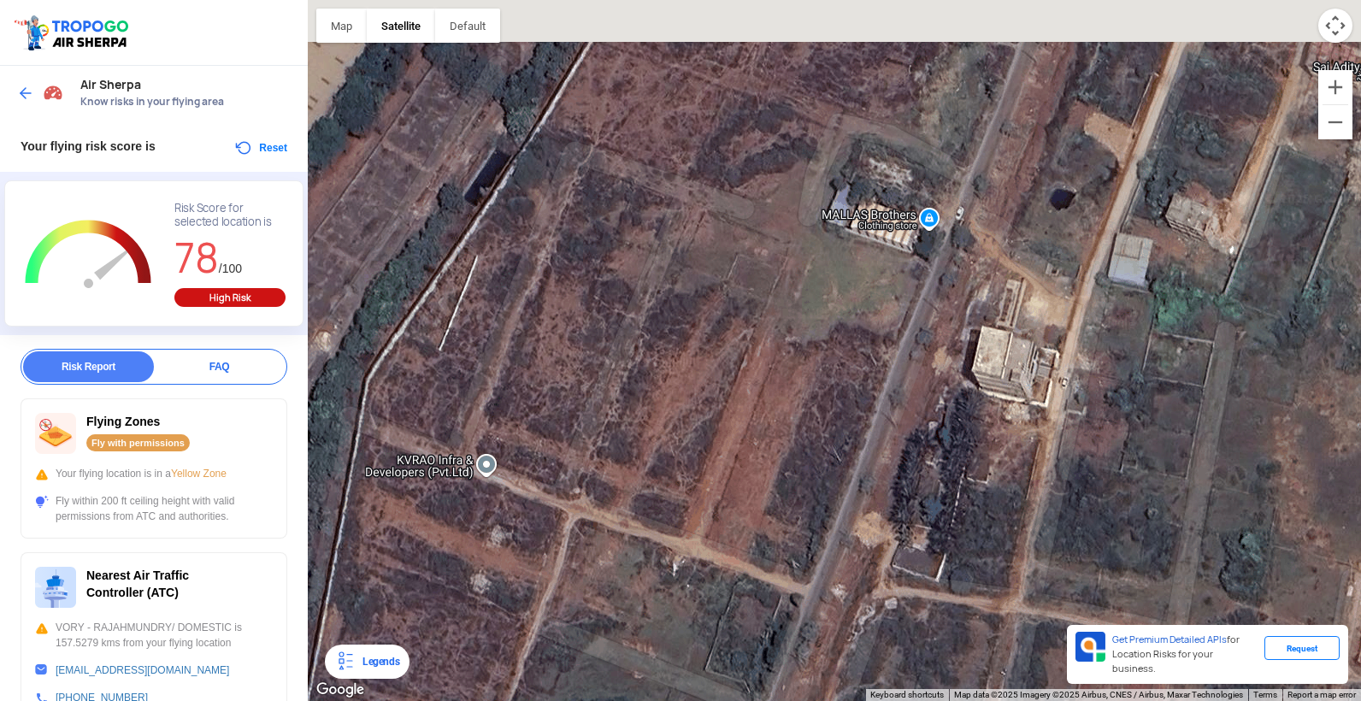
click at [910, 398] on div at bounding box center [834, 350] width 1053 height 701
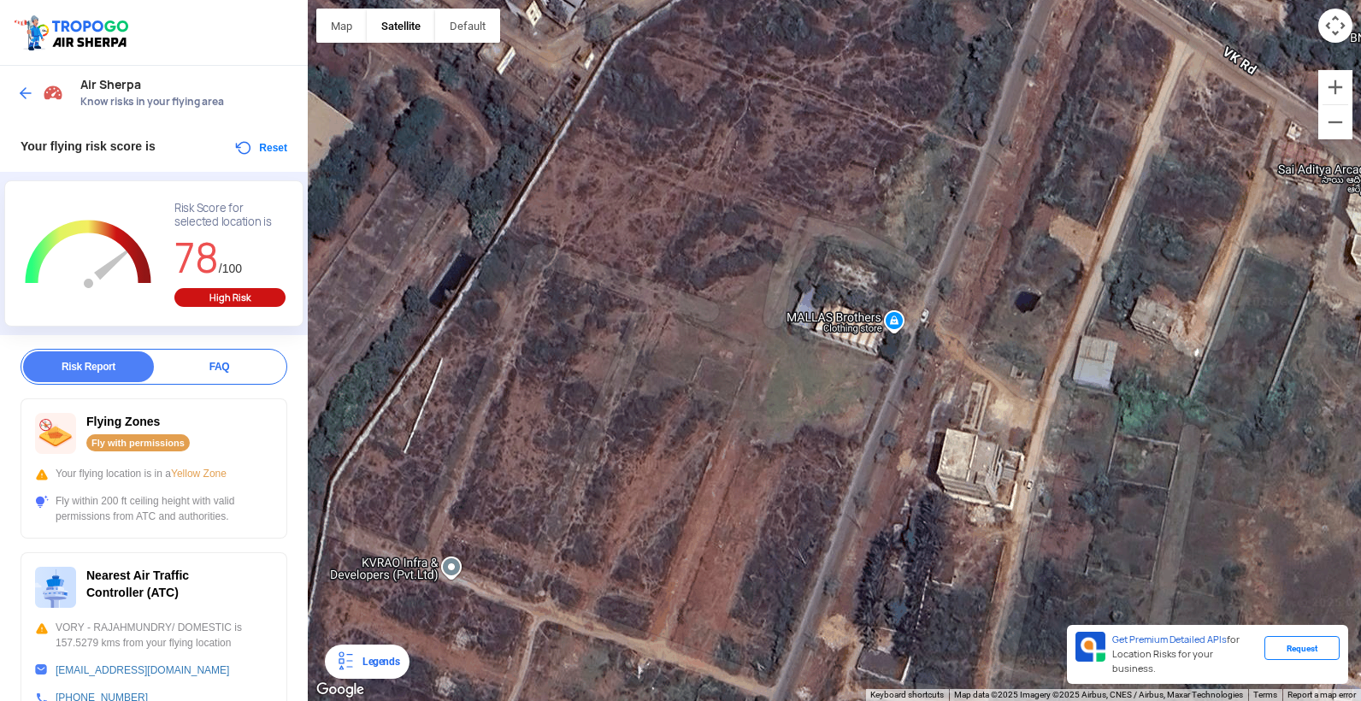
click at [876, 513] on div at bounding box center [834, 350] width 1053 height 701
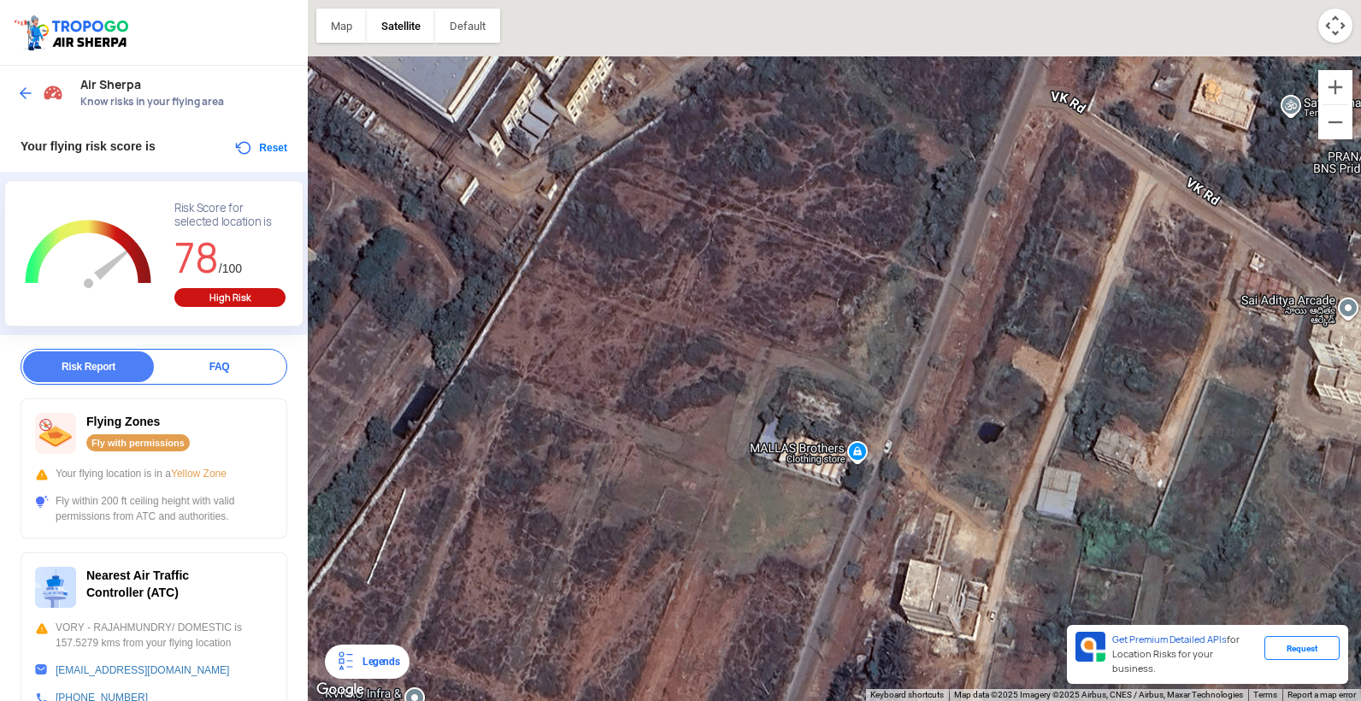
click at [855, 583] on div at bounding box center [834, 350] width 1053 height 701
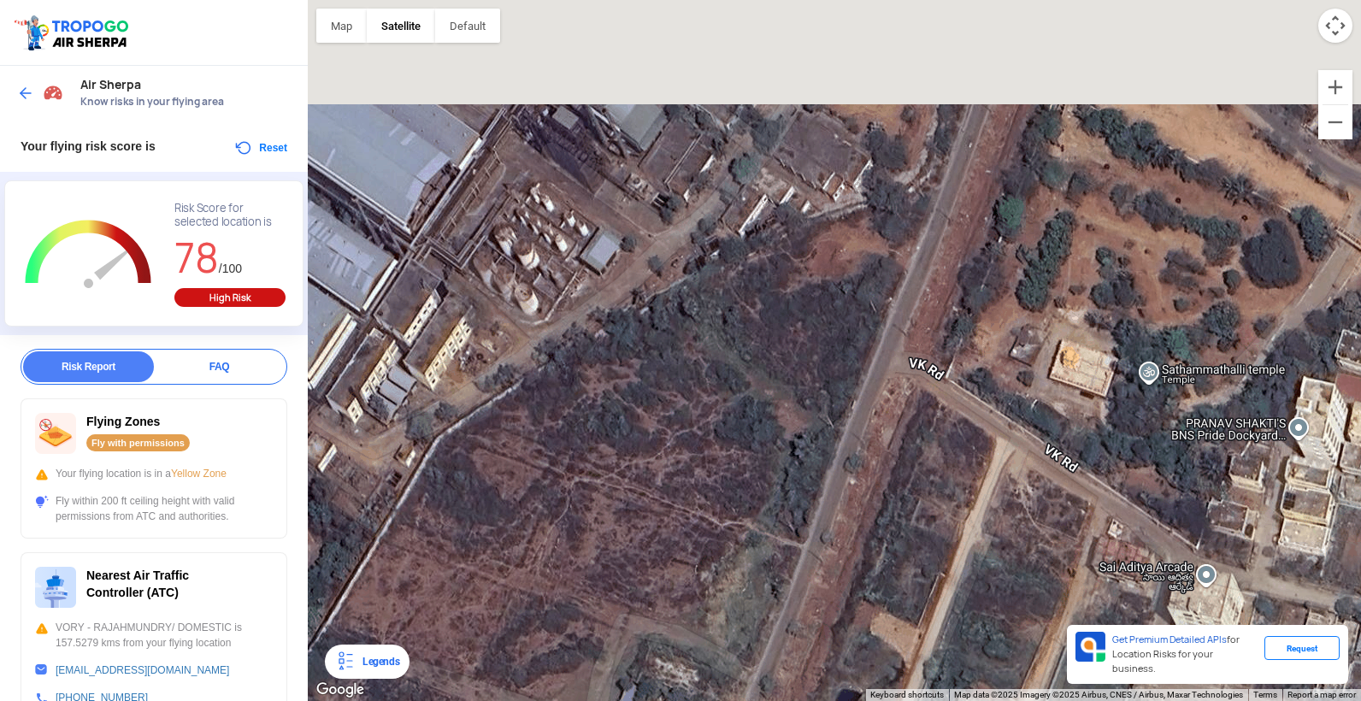
click at [888, 514] on div at bounding box center [834, 350] width 1053 height 701
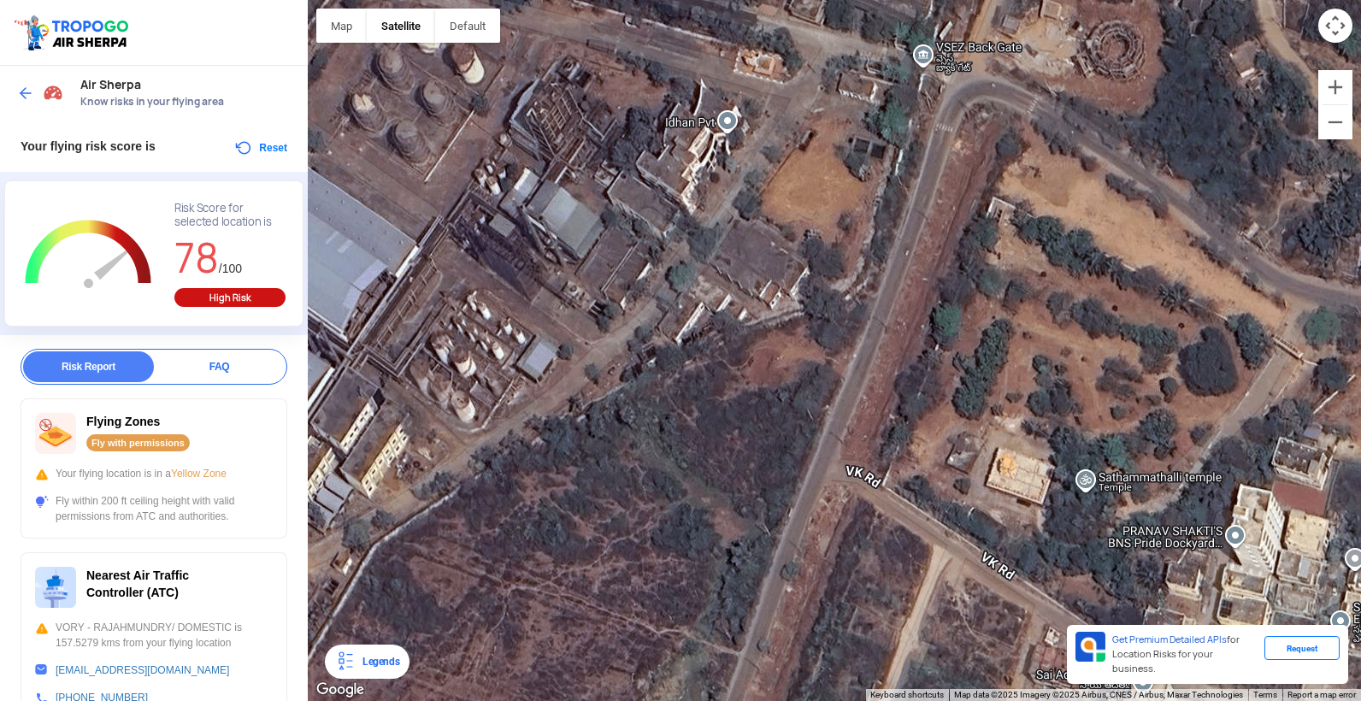
click at [835, 504] on div at bounding box center [834, 350] width 1053 height 701
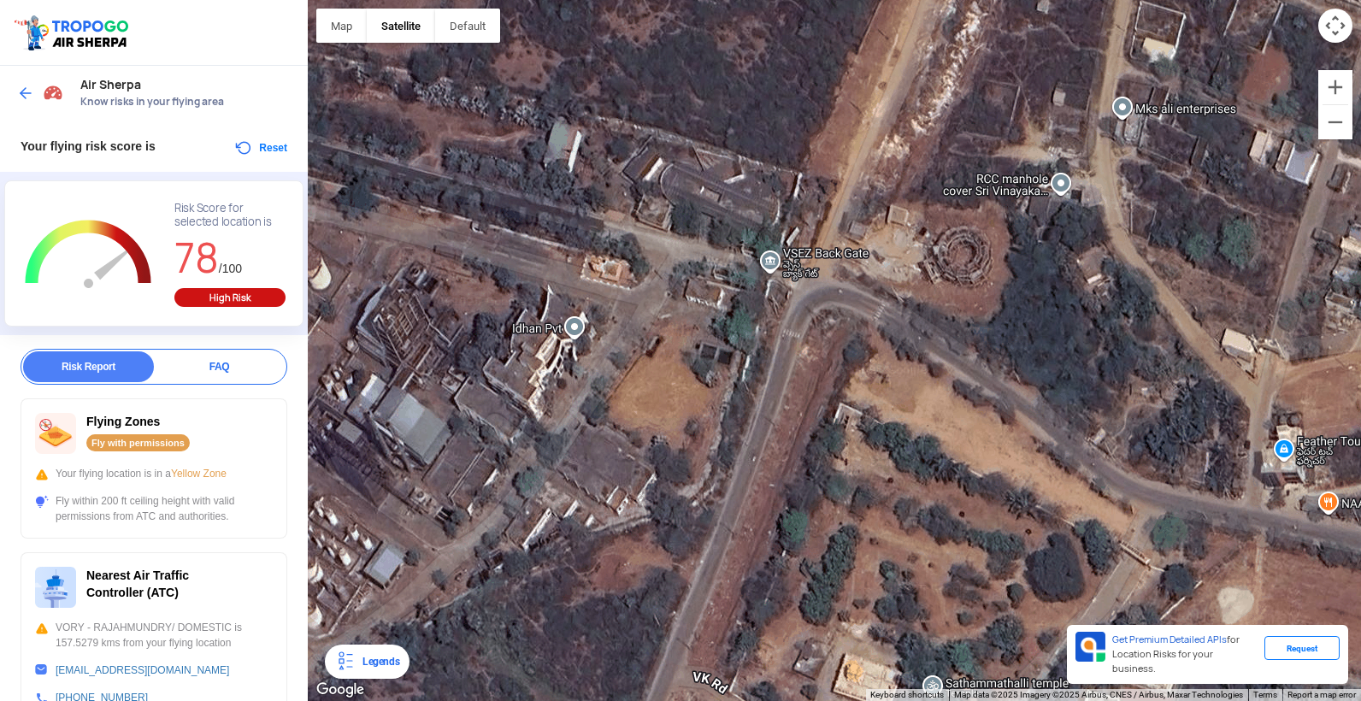
click at [760, 291] on div at bounding box center [834, 350] width 1053 height 701
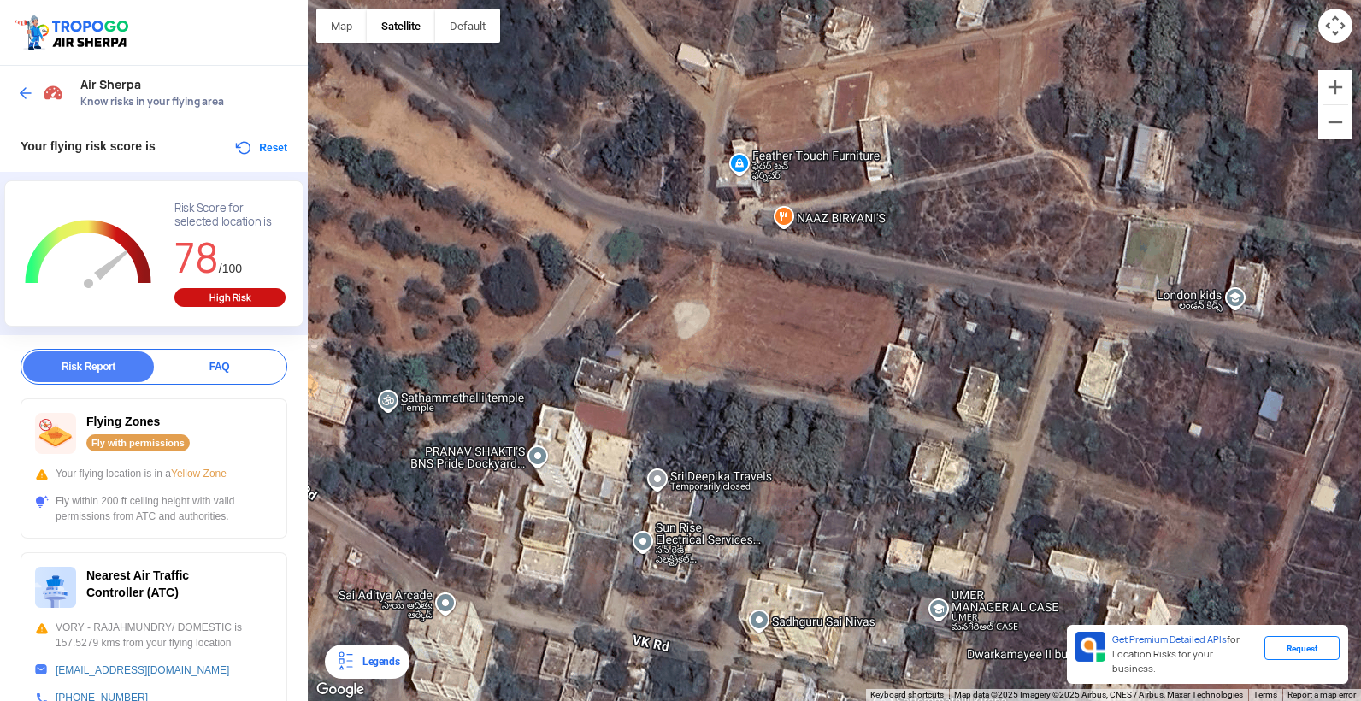
click at [435, 269] on div at bounding box center [834, 350] width 1053 height 701
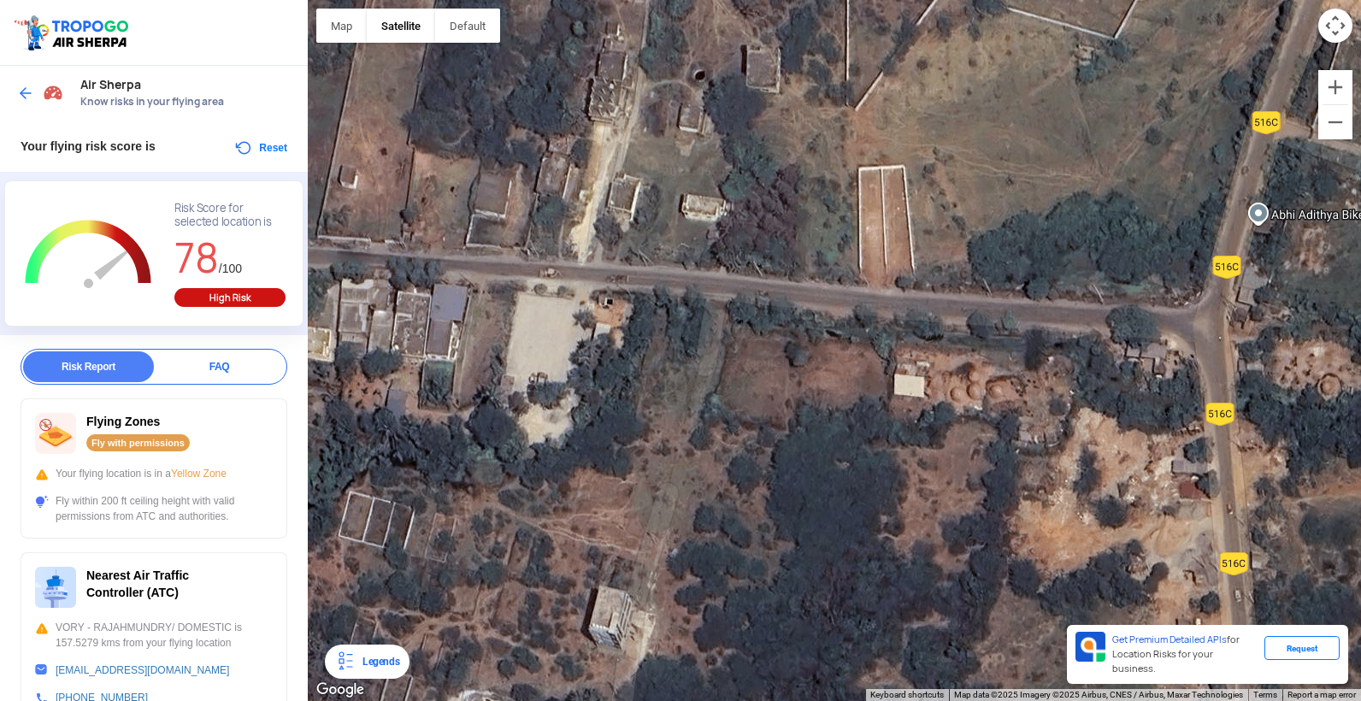
click at [514, 356] on div at bounding box center [834, 350] width 1053 height 701
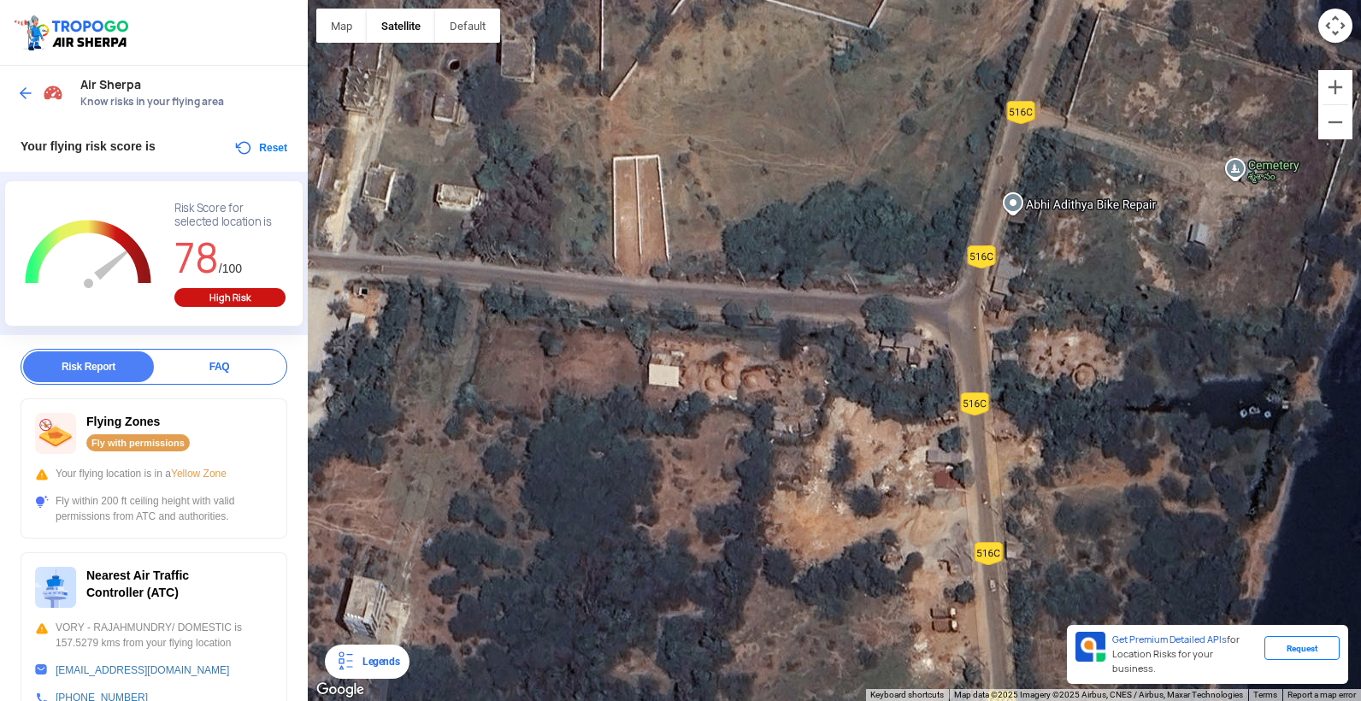
click at [718, 415] on div at bounding box center [834, 350] width 1053 height 701
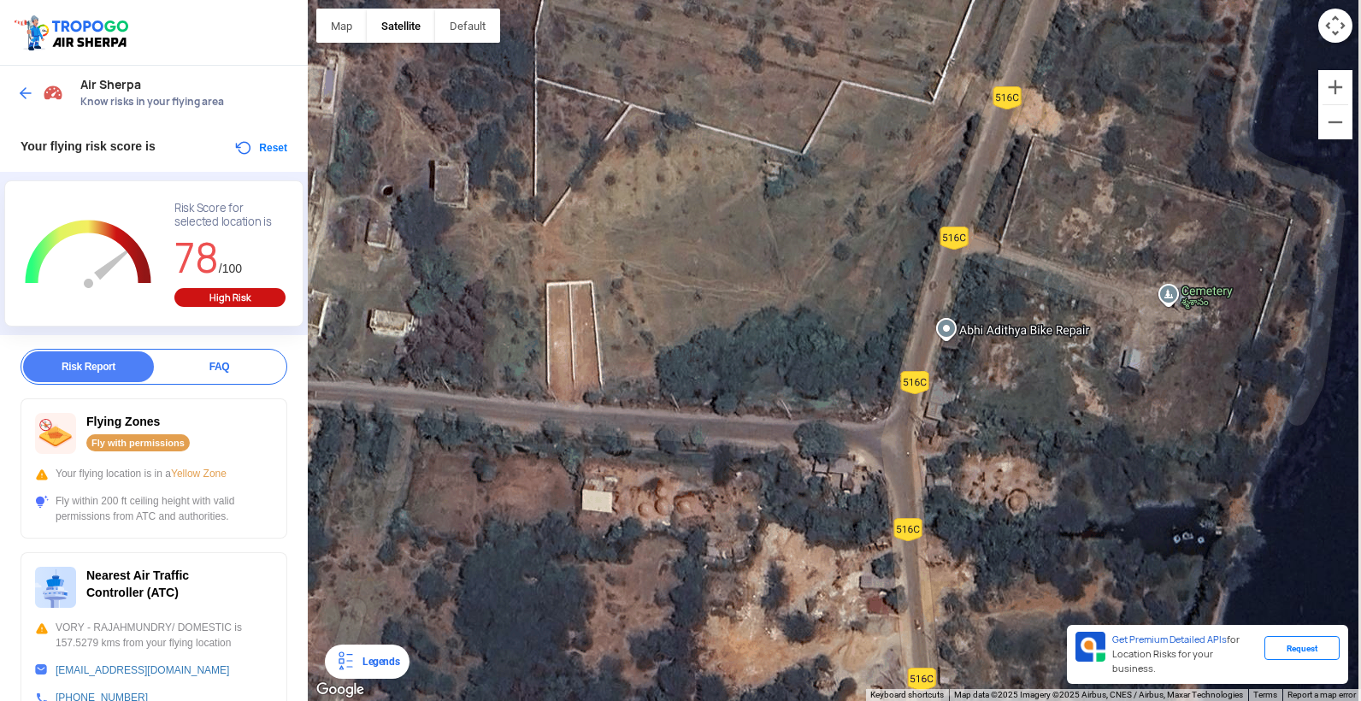
click at [833, 470] on div at bounding box center [834, 350] width 1053 height 701
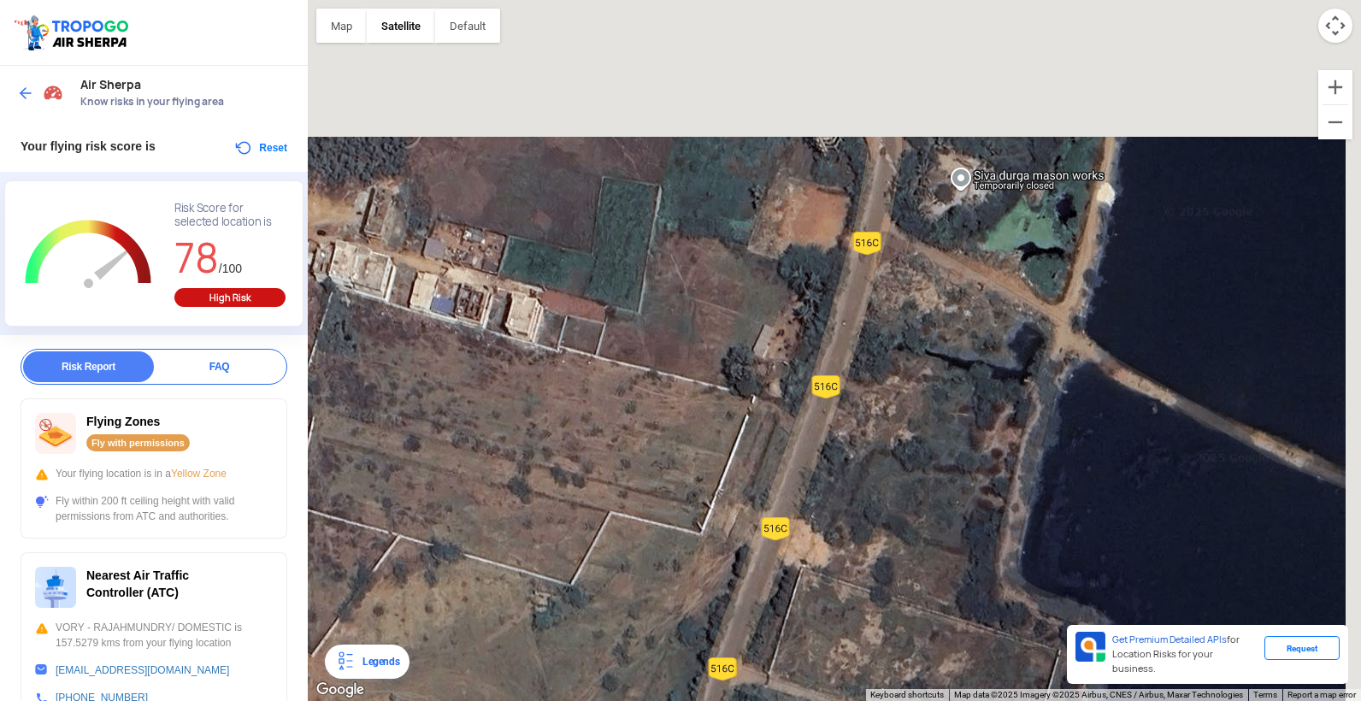
click at [909, 405] on div at bounding box center [834, 350] width 1053 height 701
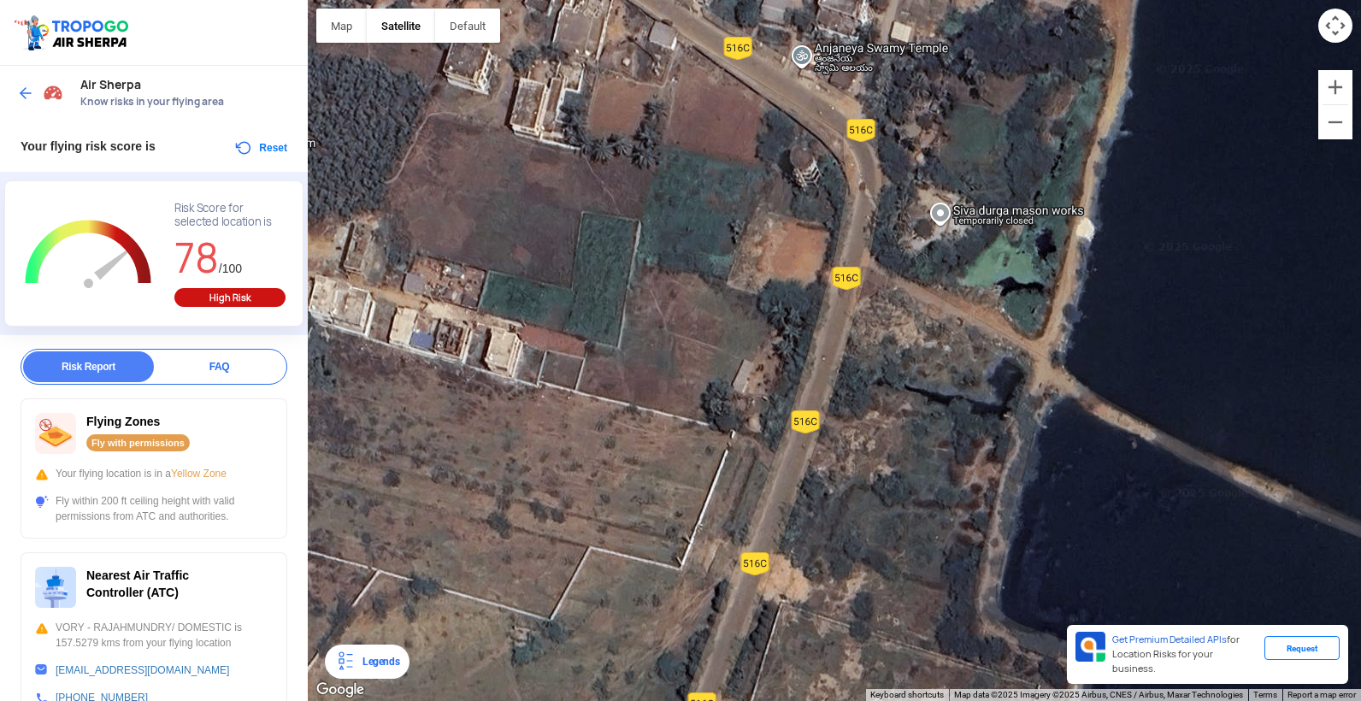
click at [850, 439] on div at bounding box center [834, 350] width 1053 height 701
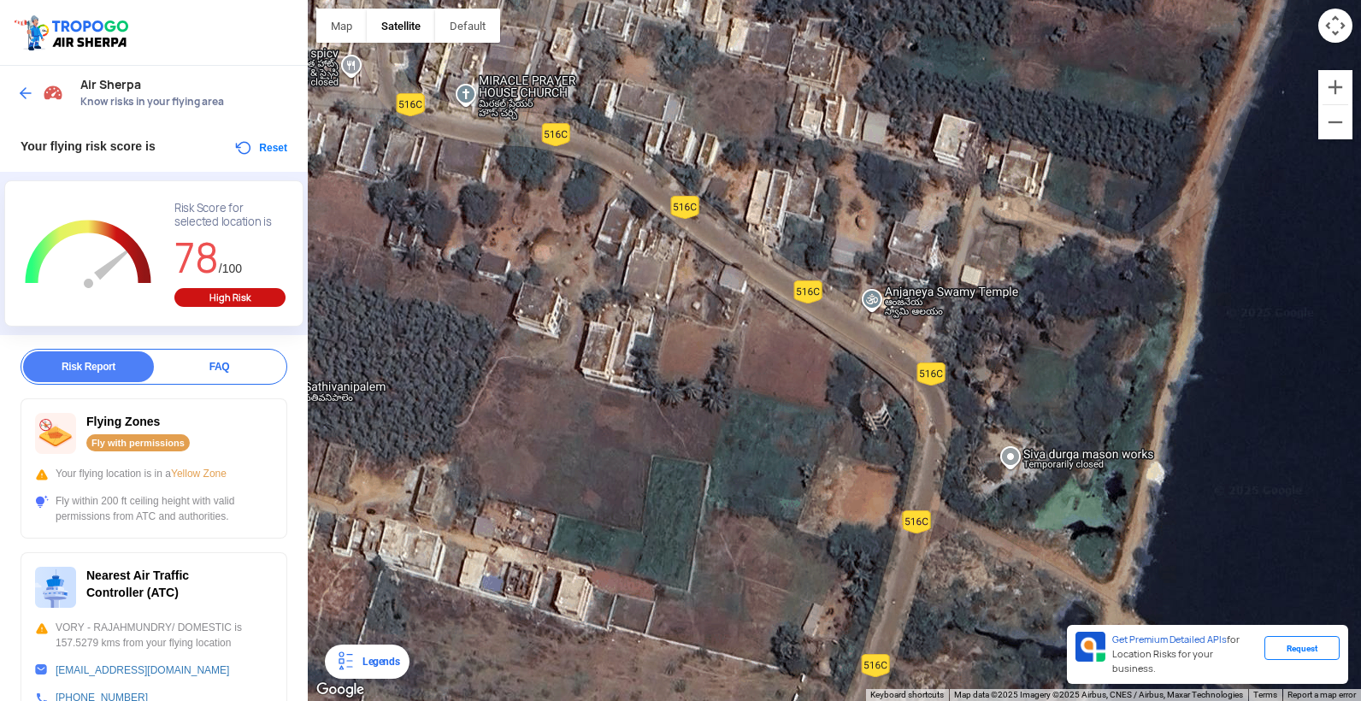
click at [914, 367] on div at bounding box center [834, 350] width 1053 height 701
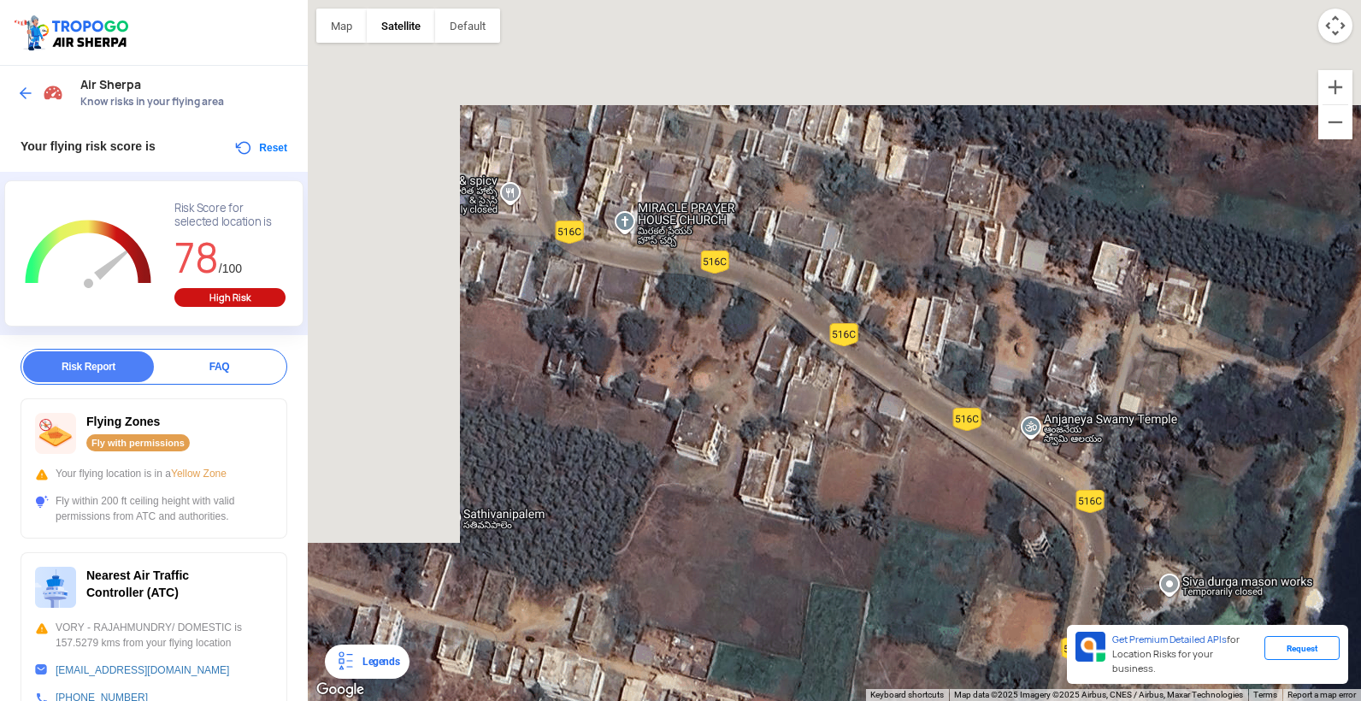
click at [983, 422] on div at bounding box center [834, 350] width 1053 height 701
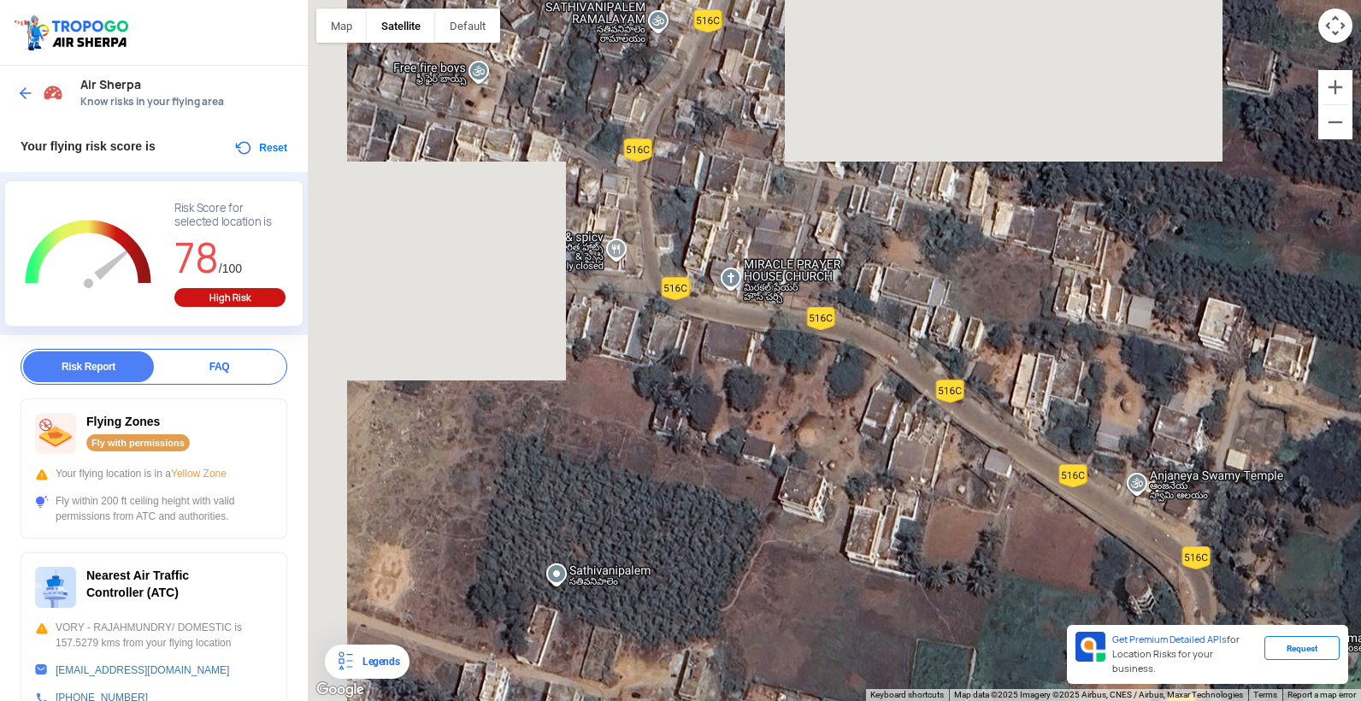
click at [896, 381] on div at bounding box center [834, 350] width 1053 height 701
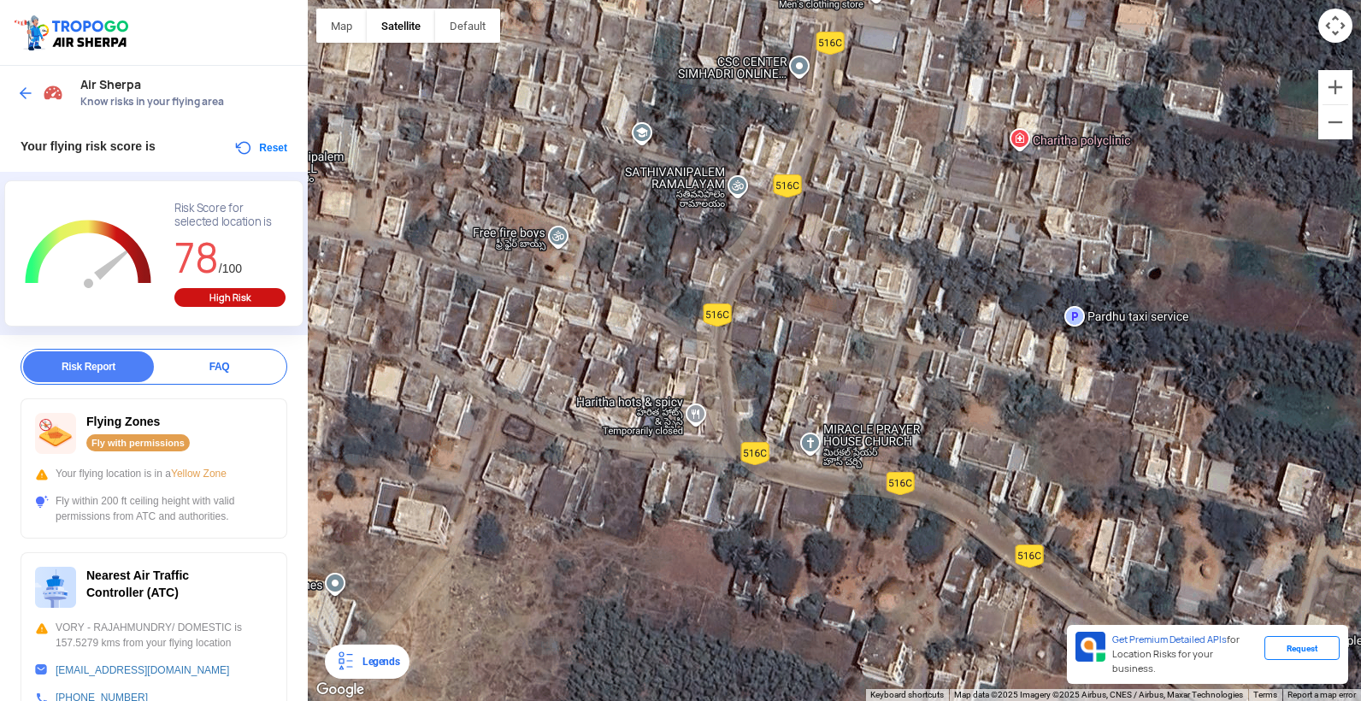
click at [770, 387] on div at bounding box center [834, 350] width 1053 height 701
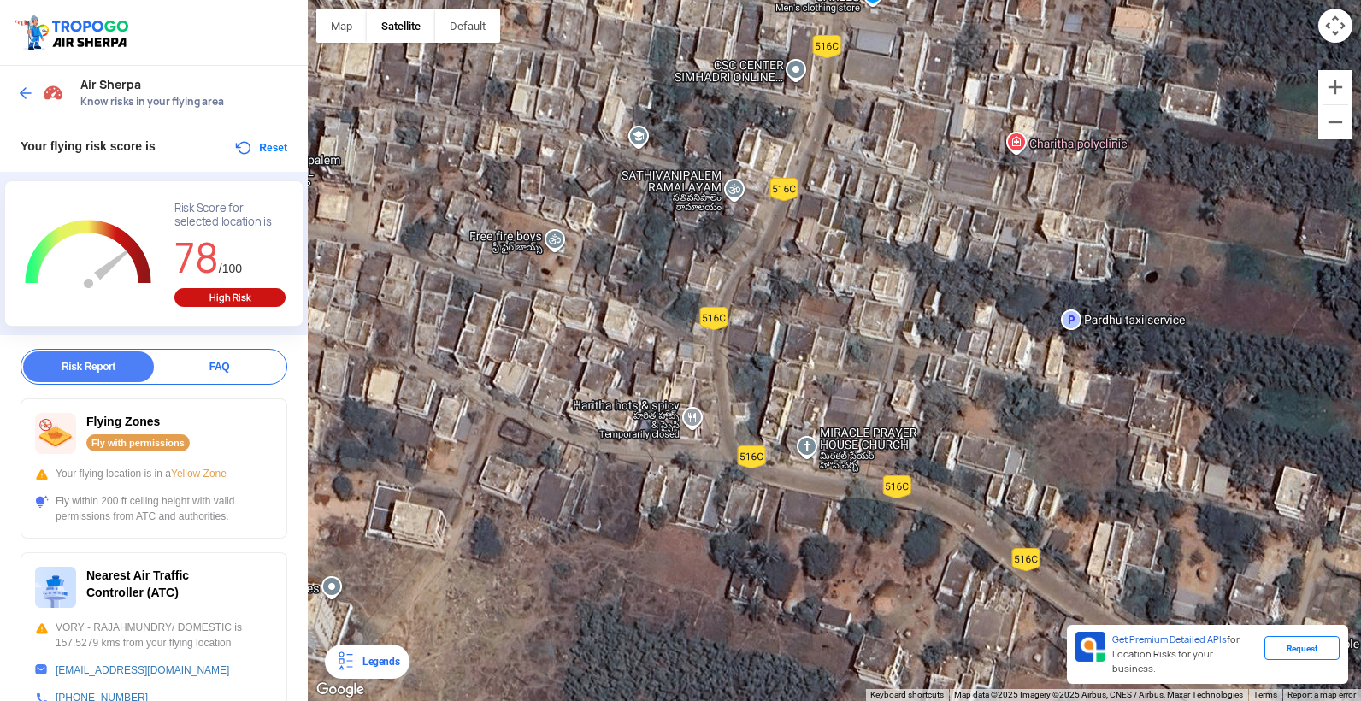
click at [752, 355] on div at bounding box center [834, 350] width 1053 height 701
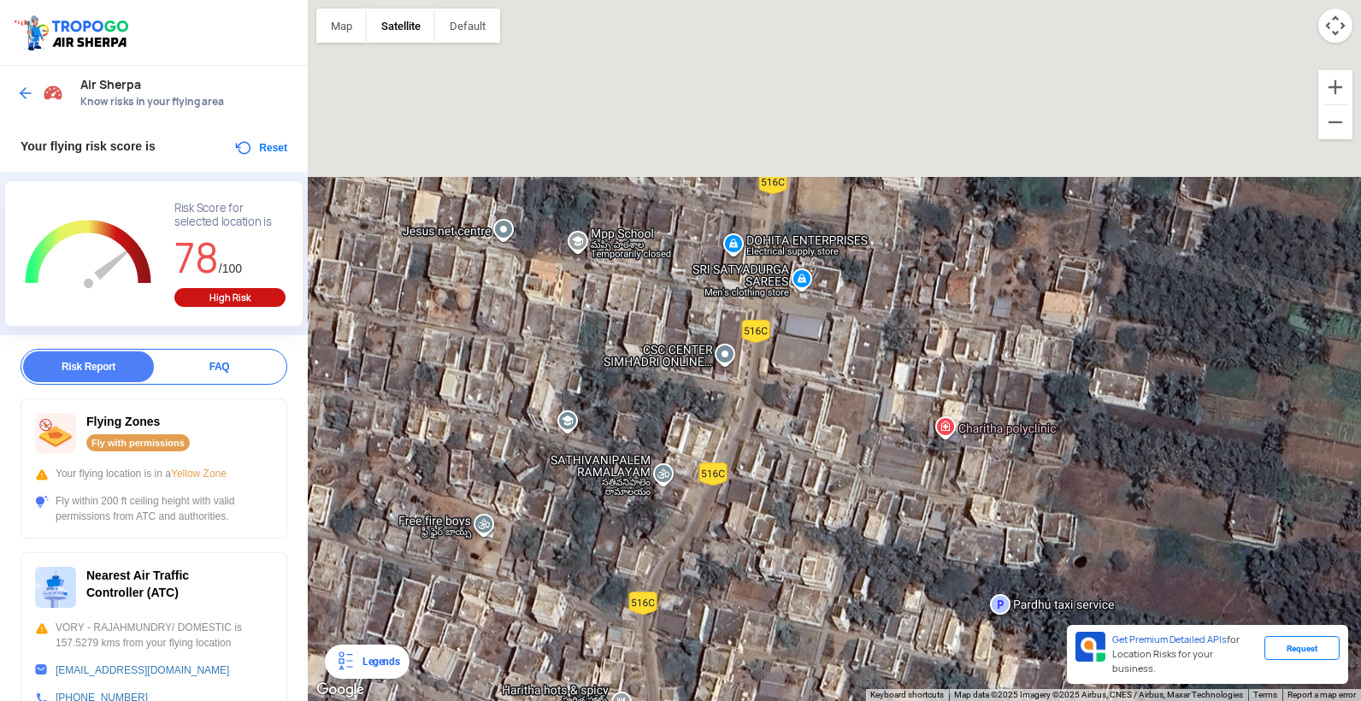
click at [765, 432] on div at bounding box center [834, 350] width 1053 height 701
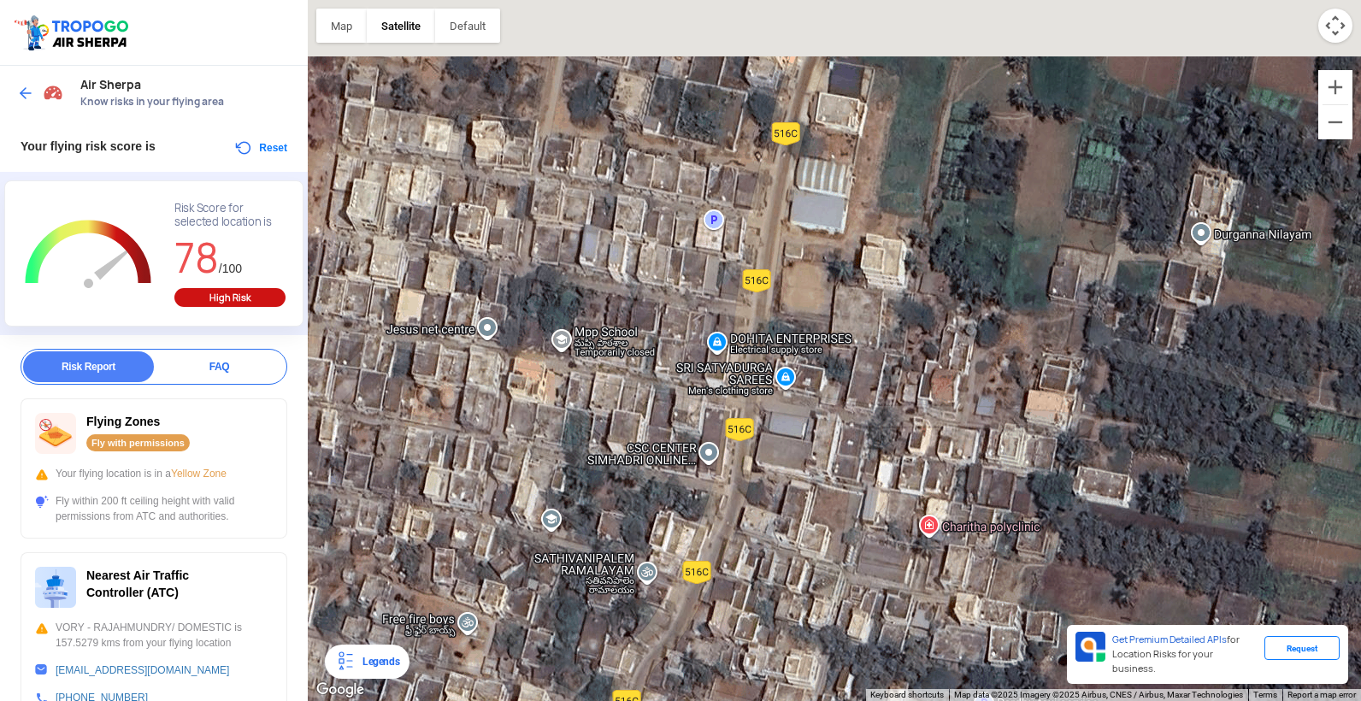
click at [776, 376] on div at bounding box center [834, 350] width 1053 height 701
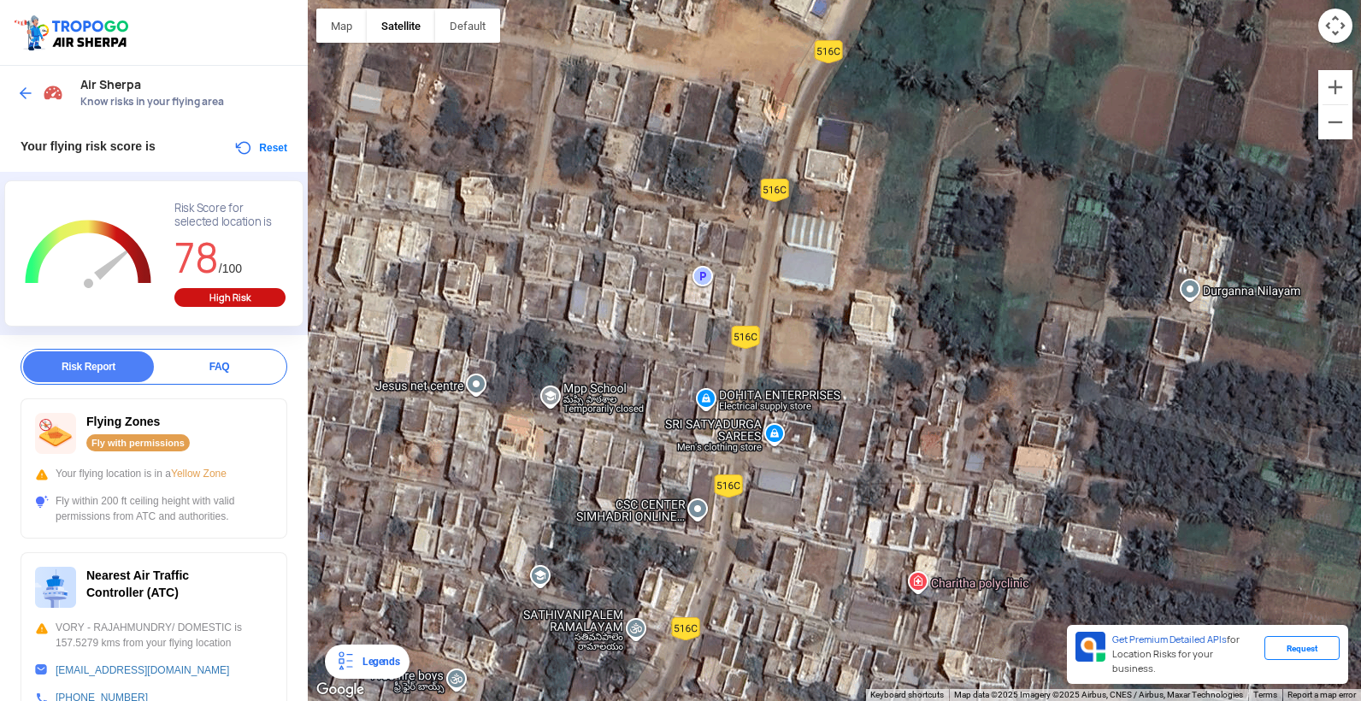
click at [767, 317] on div at bounding box center [834, 350] width 1053 height 701
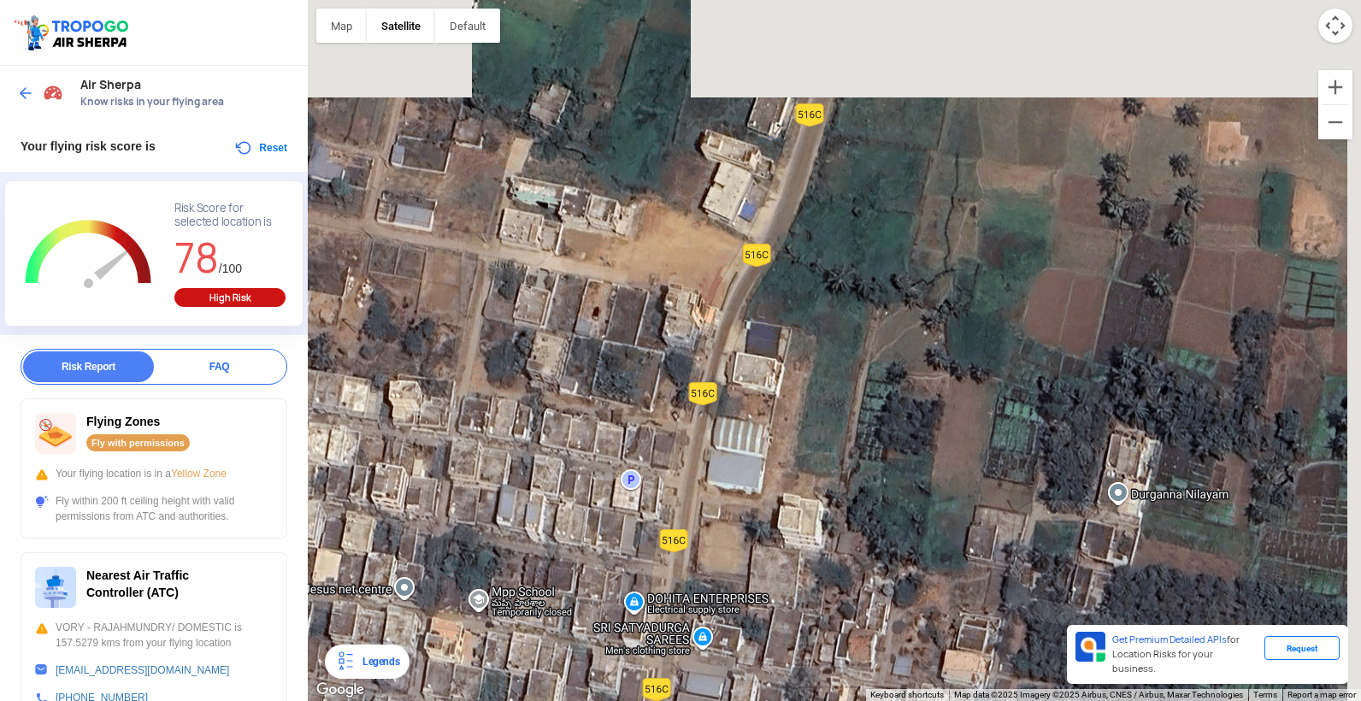
click at [723, 409] on div at bounding box center [834, 350] width 1053 height 701
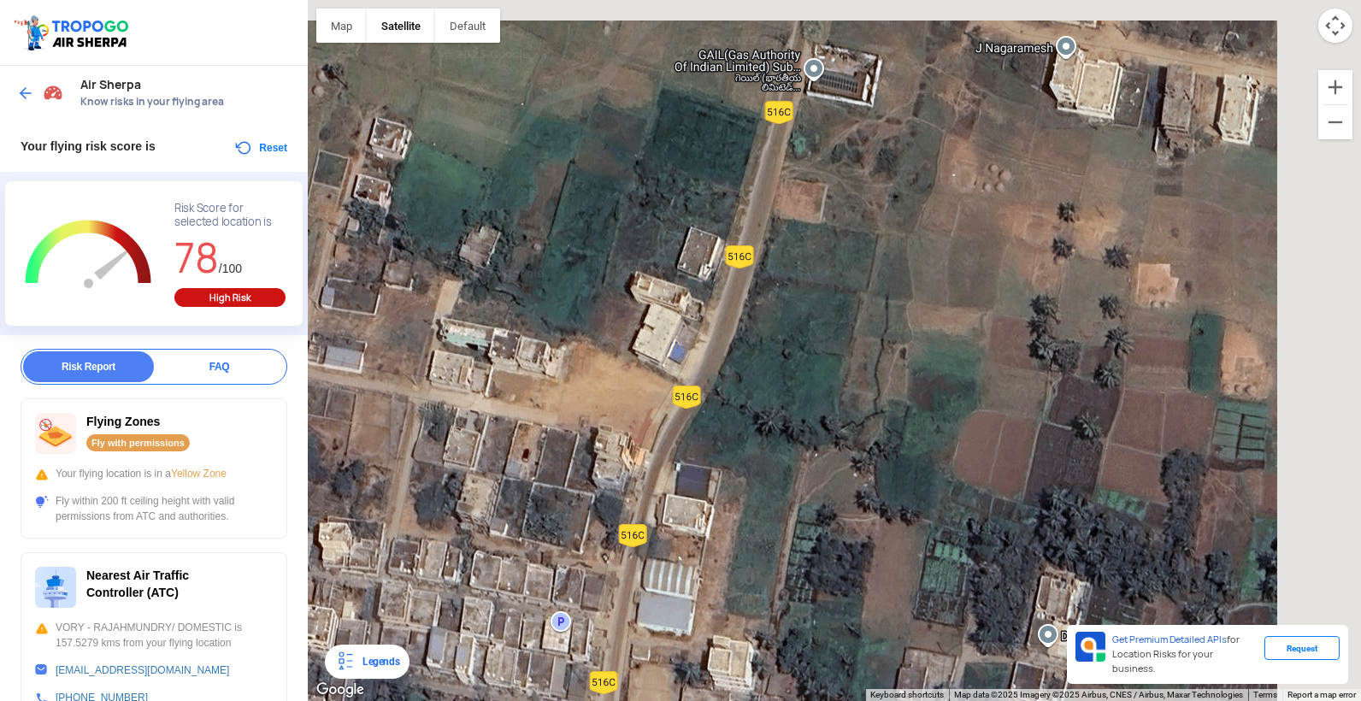
click at [732, 430] on div at bounding box center [834, 350] width 1053 height 701
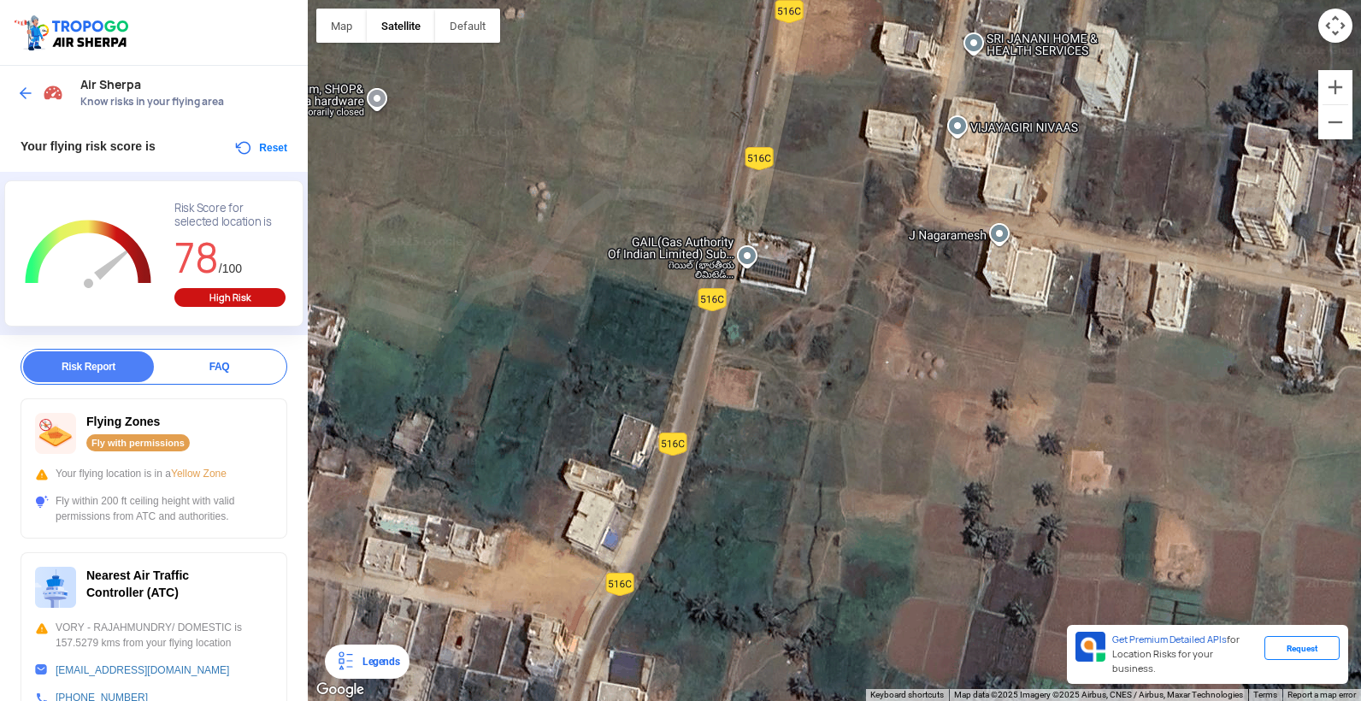
click at [719, 396] on div at bounding box center [834, 350] width 1053 height 701
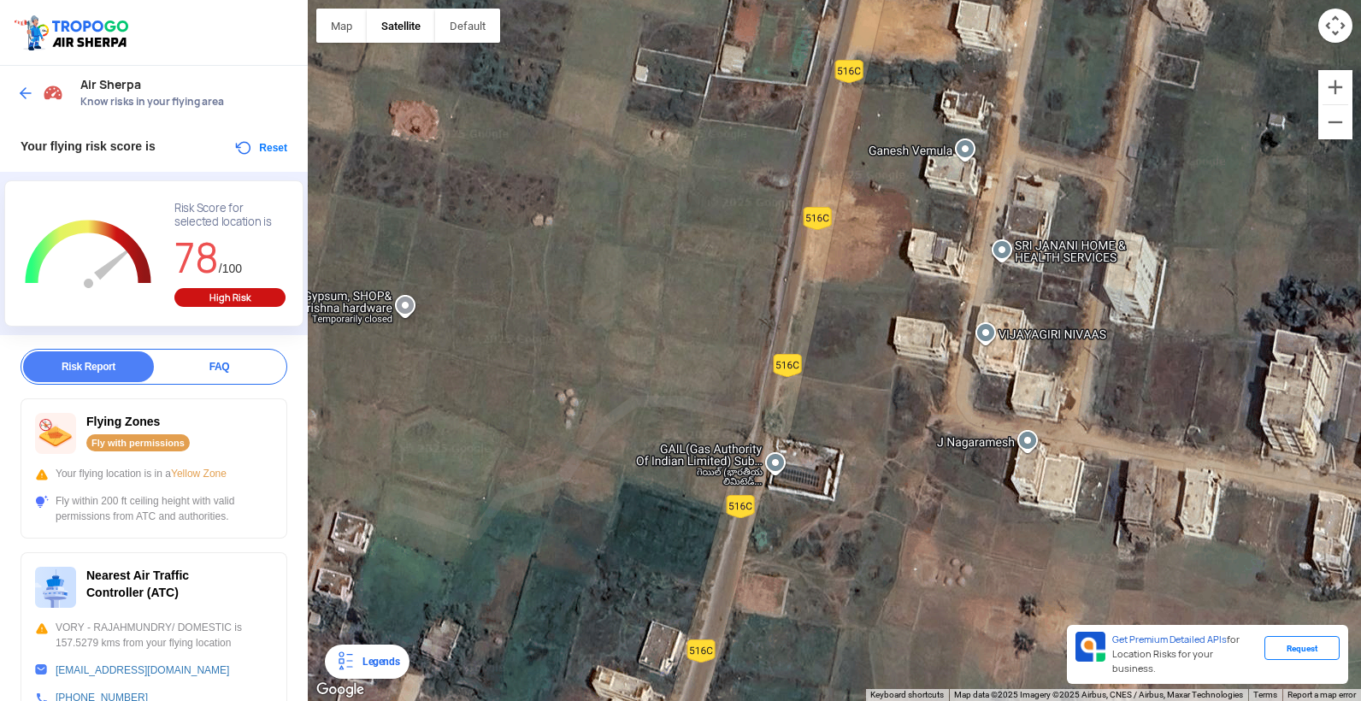
click at [827, 420] on div at bounding box center [834, 350] width 1053 height 701
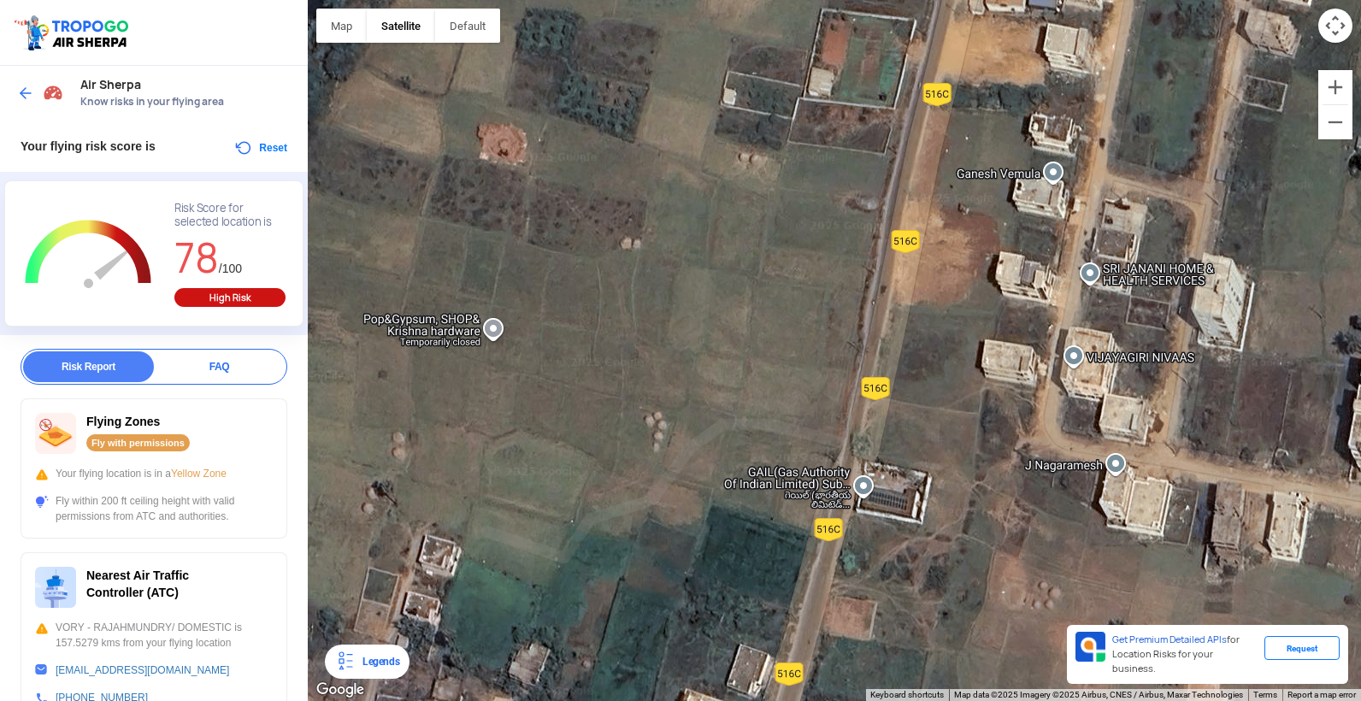
click at [807, 454] on div at bounding box center [834, 350] width 1053 height 701
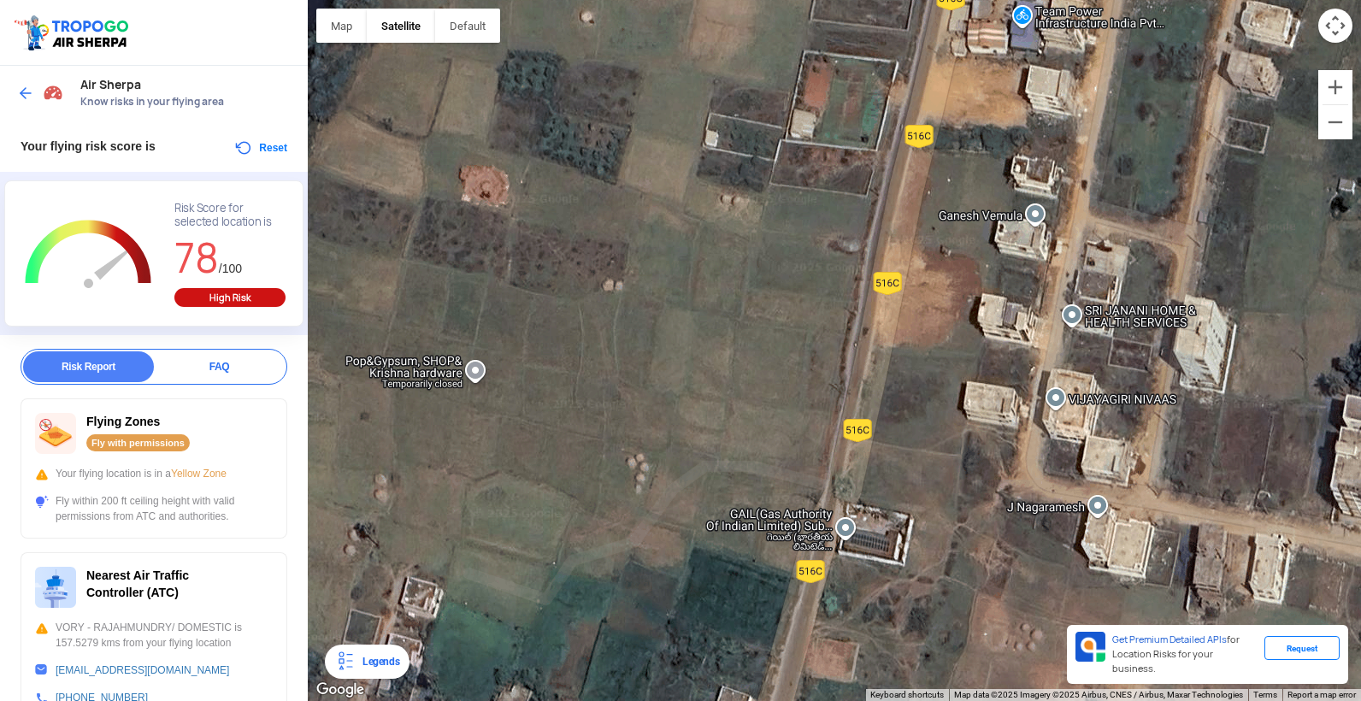
click at [829, 499] on div at bounding box center [834, 350] width 1053 height 701
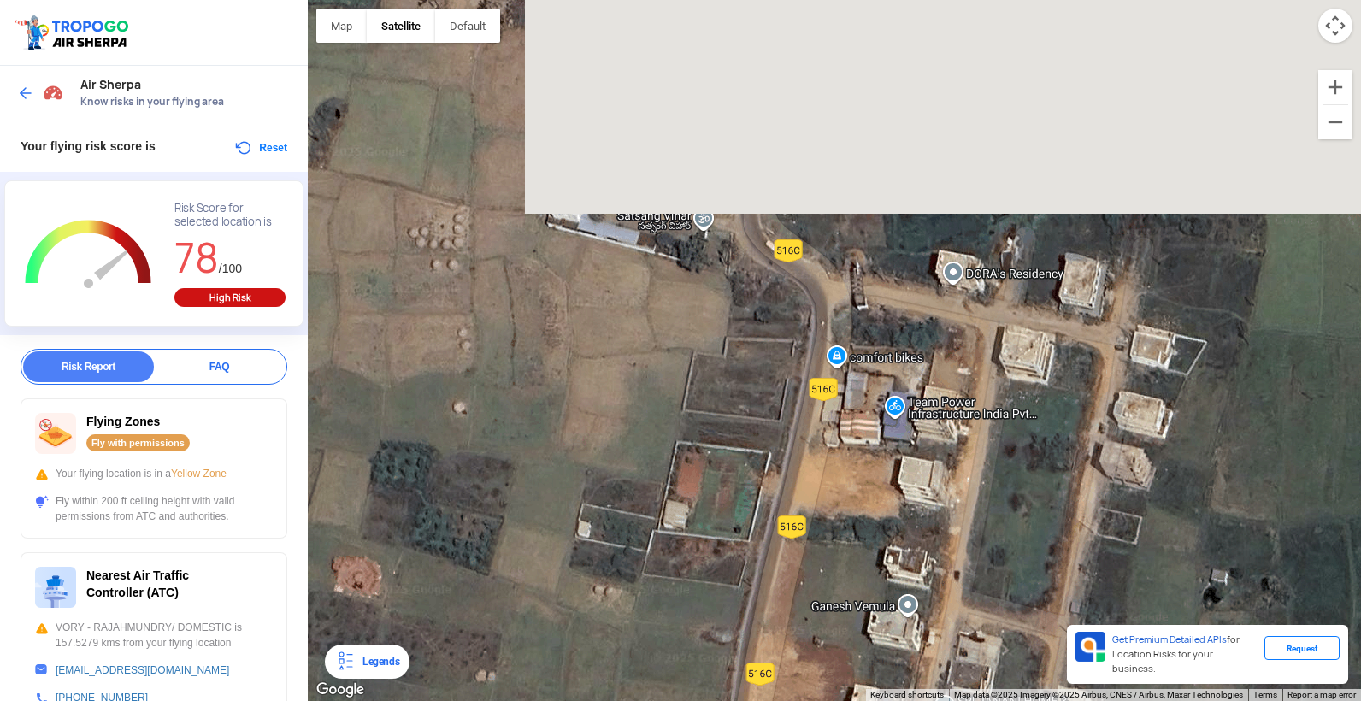
click at [823, 518] on div at bounding box center [834, 350] width 1053 height 701
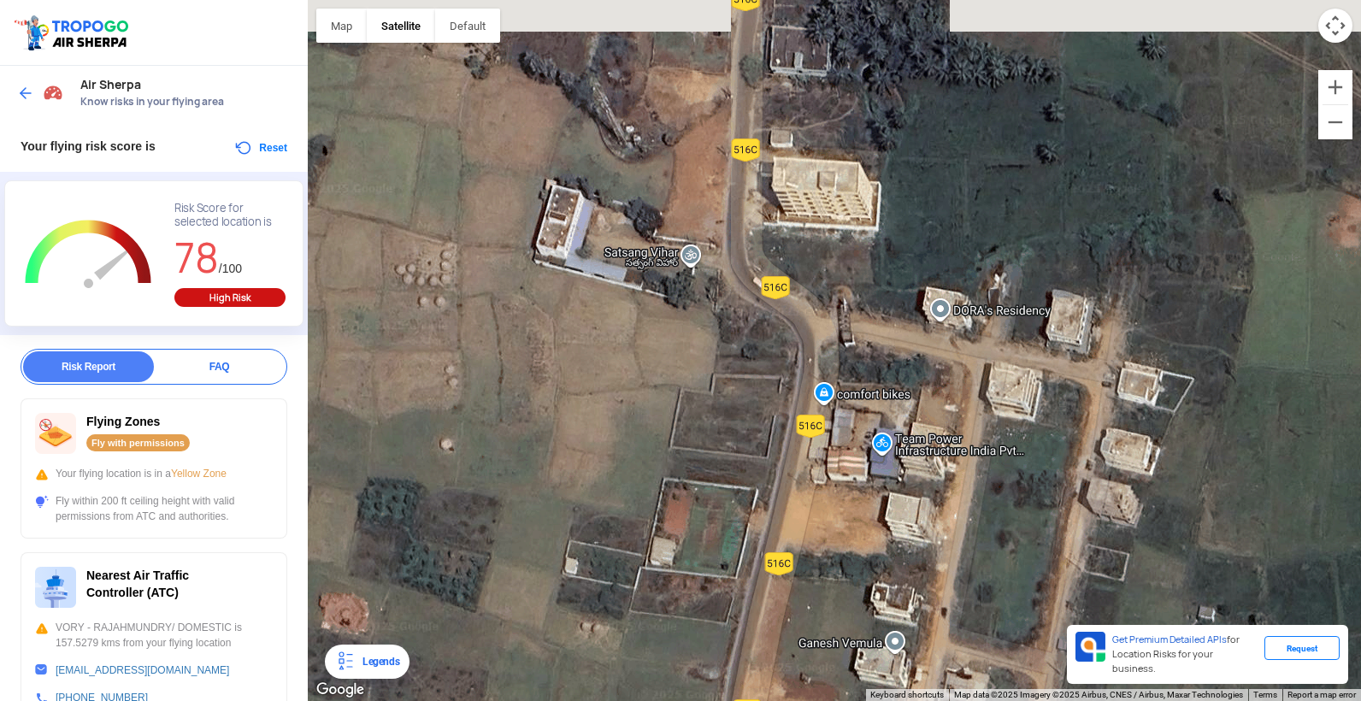
click at [844, 490] on div at bounding box center [834, 350] width 1053 height 701
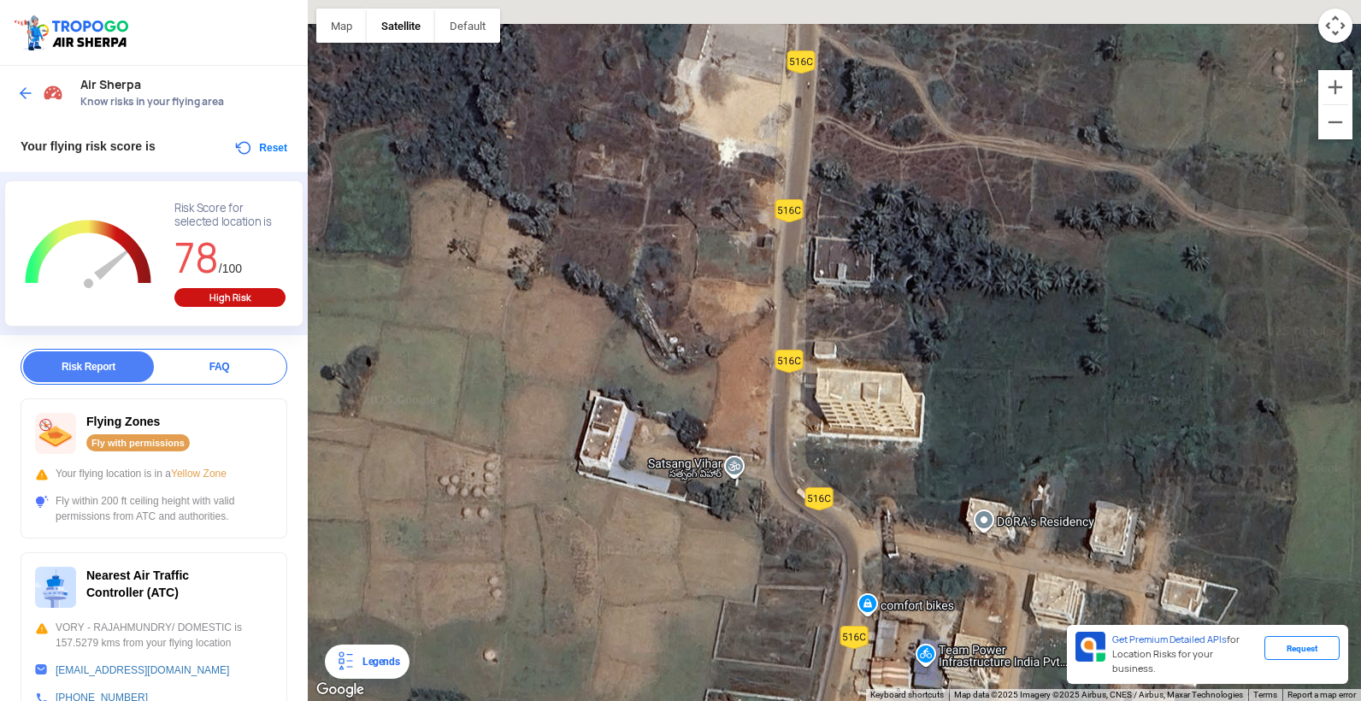
click at [824, 420] on div at bounding box center [834, 350] width 1053 height 701
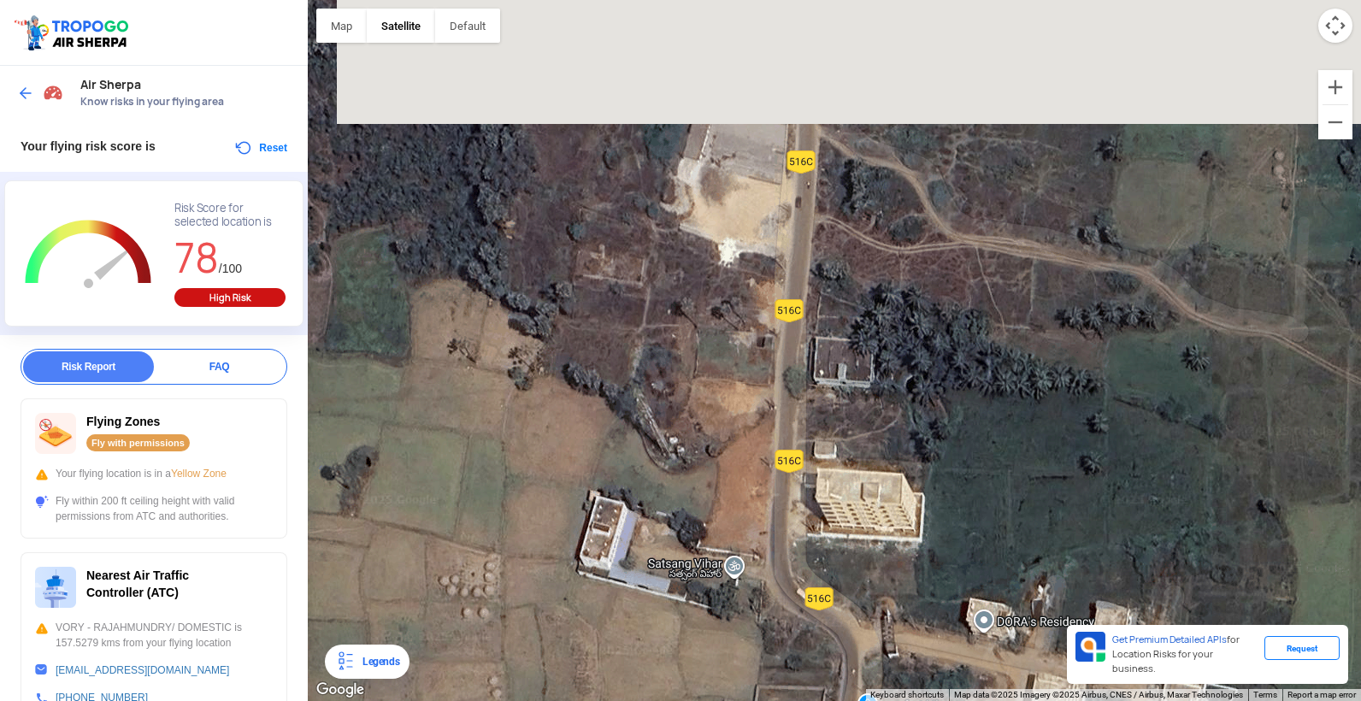
click at [791, 700] on html "Location Risk Score Air Sherpa Know risks in your flying area Your flying risk …" at bounding box center [680, 350] width 1361 height 701
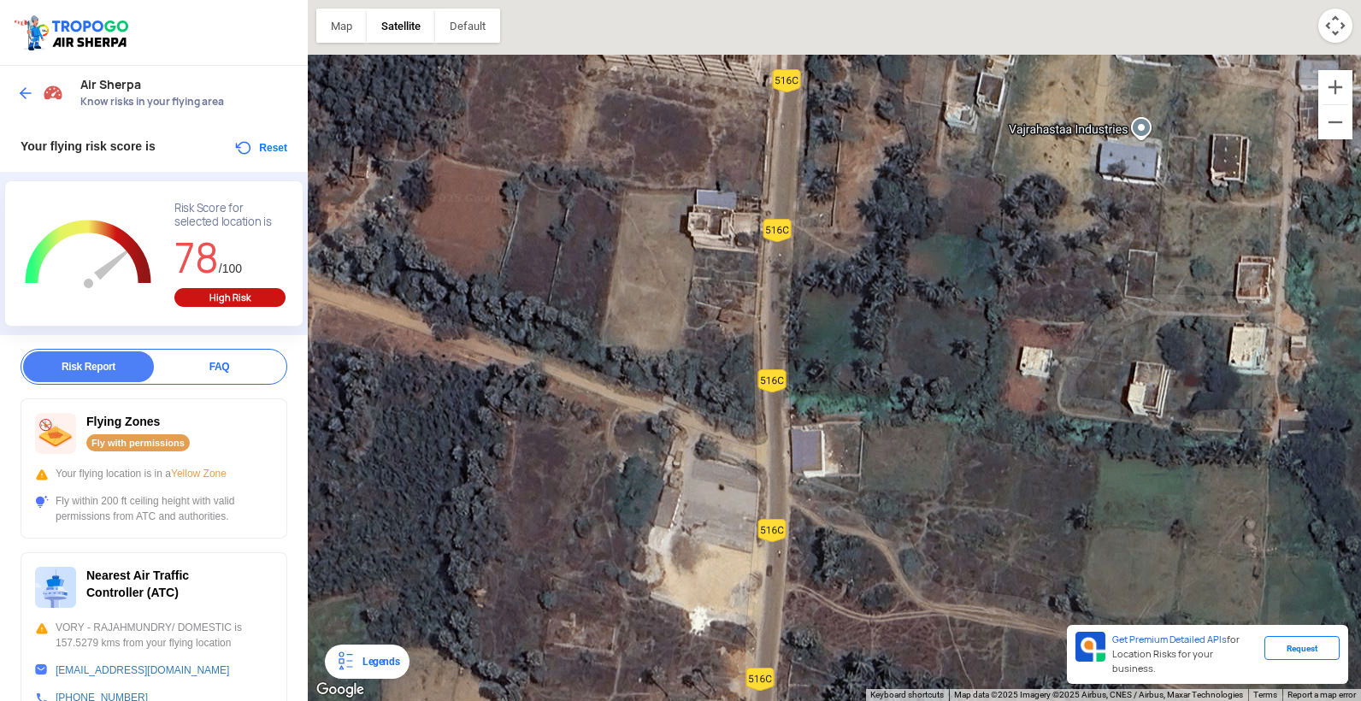
click at [804, 670] on div at bounding box center [834, 350] width 1053 height 701
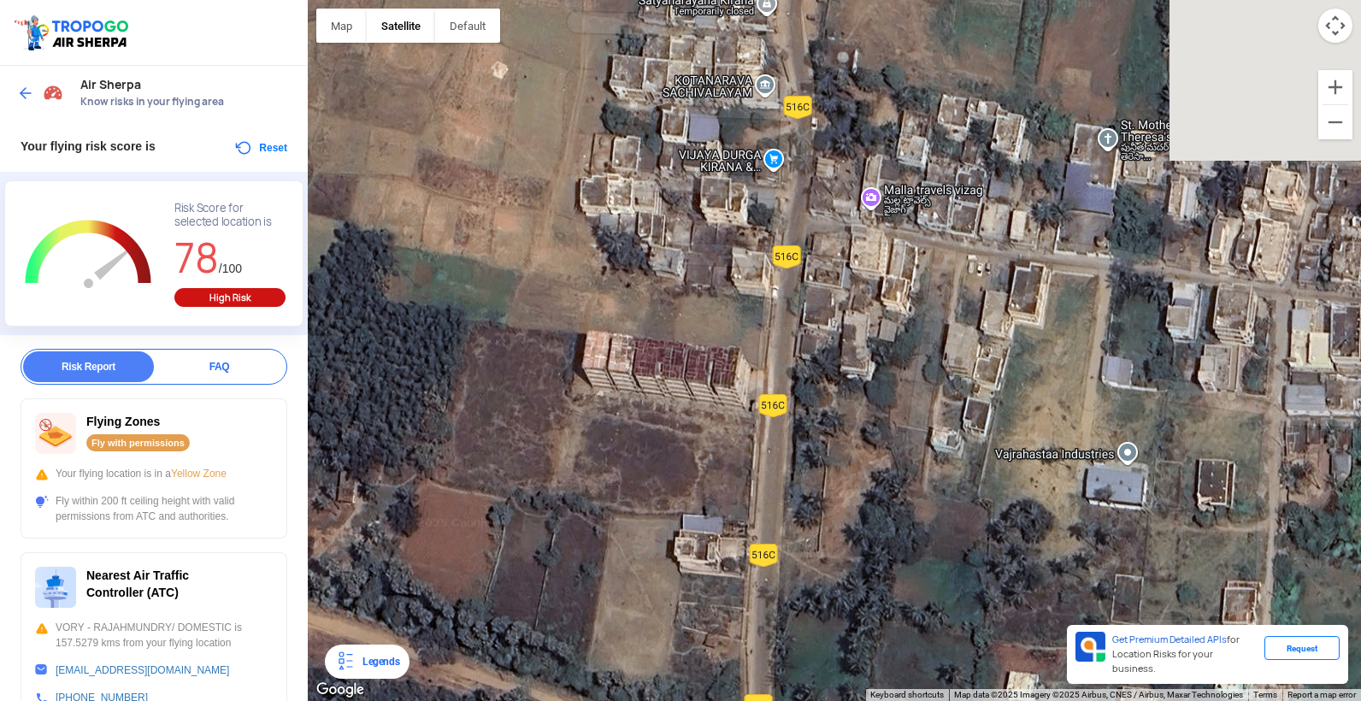
click at [786, 700] on html "Location Risk Score Air Sherpa Know risks in your flying area Your flying risk …" at bounding box center [680, 350] width 1361 height 701
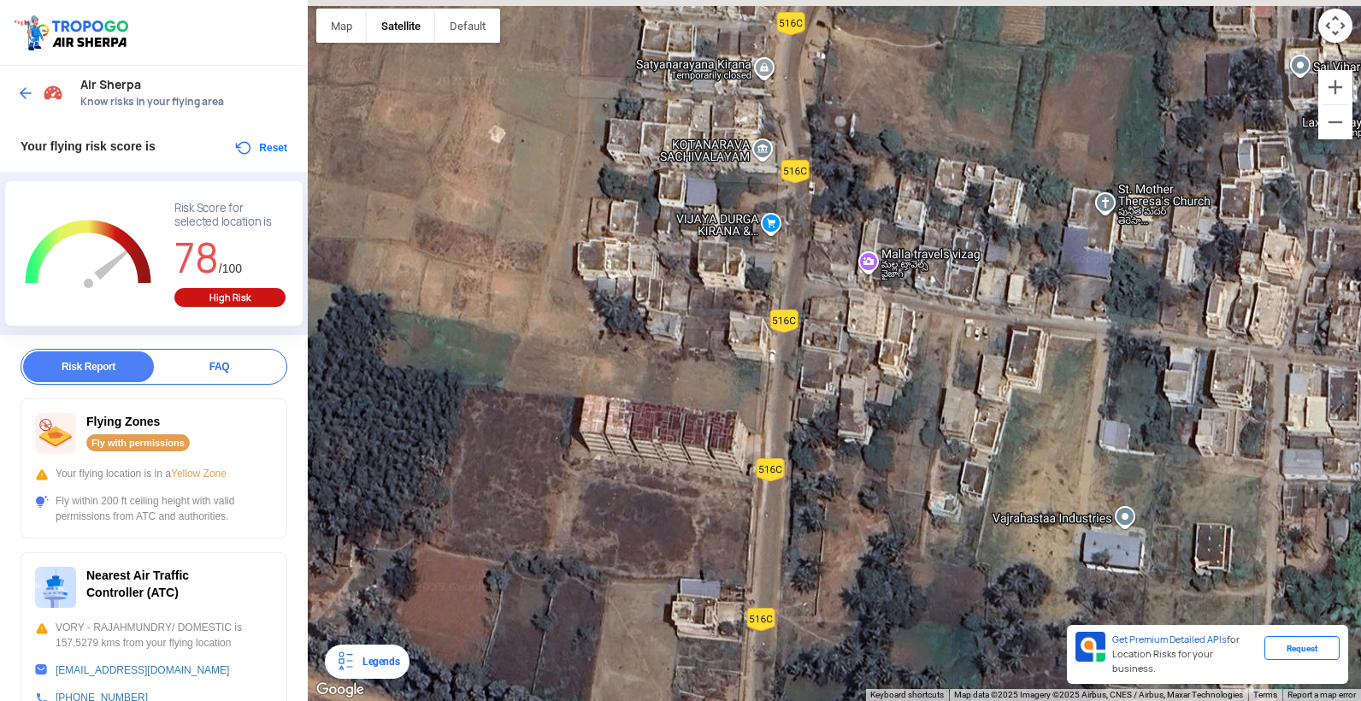
click at [784, 626] on div at bounding box center [834, 350] width 1053 height 701
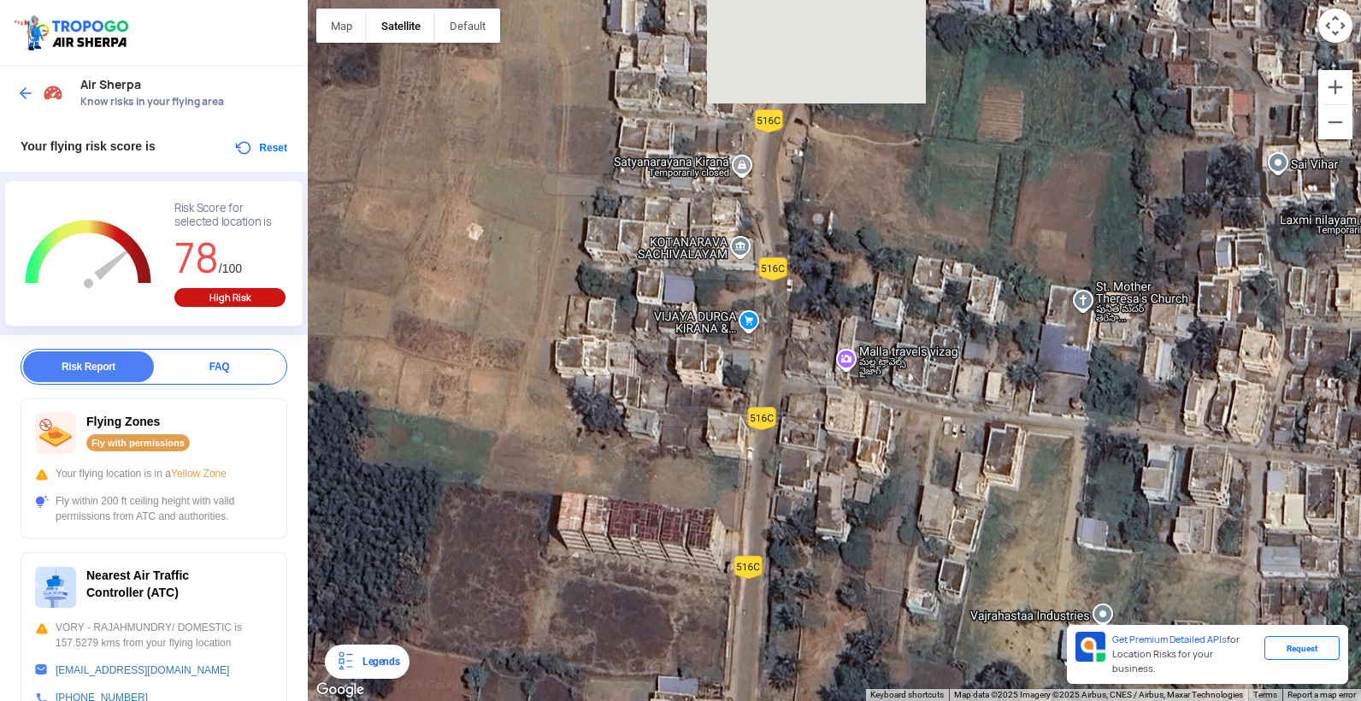
click at [759, 682] on div at bounding box center [834, 350] width 1053 height 701
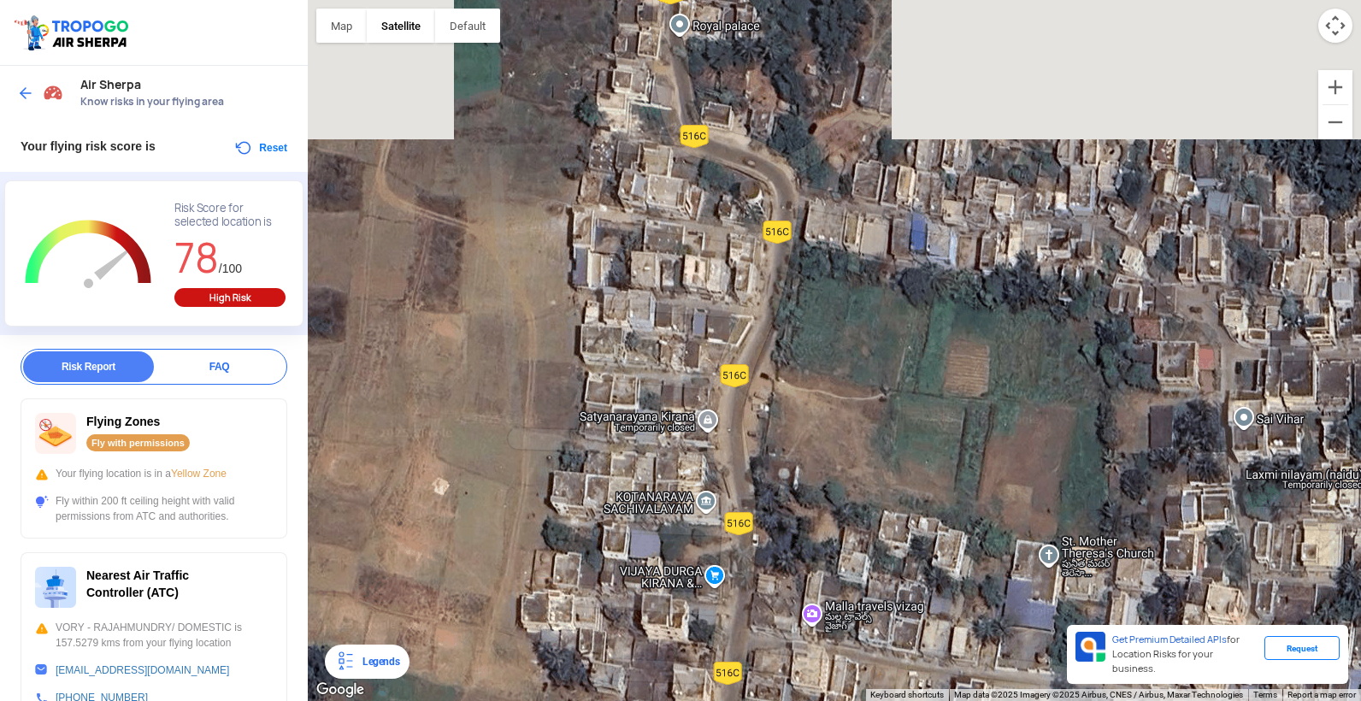
click at [744, 700] on html "Location Risk Score Air Sherpa Know risks in your flying area Your flying risk …" at bounding box center [680, 350] width 1361 height 701
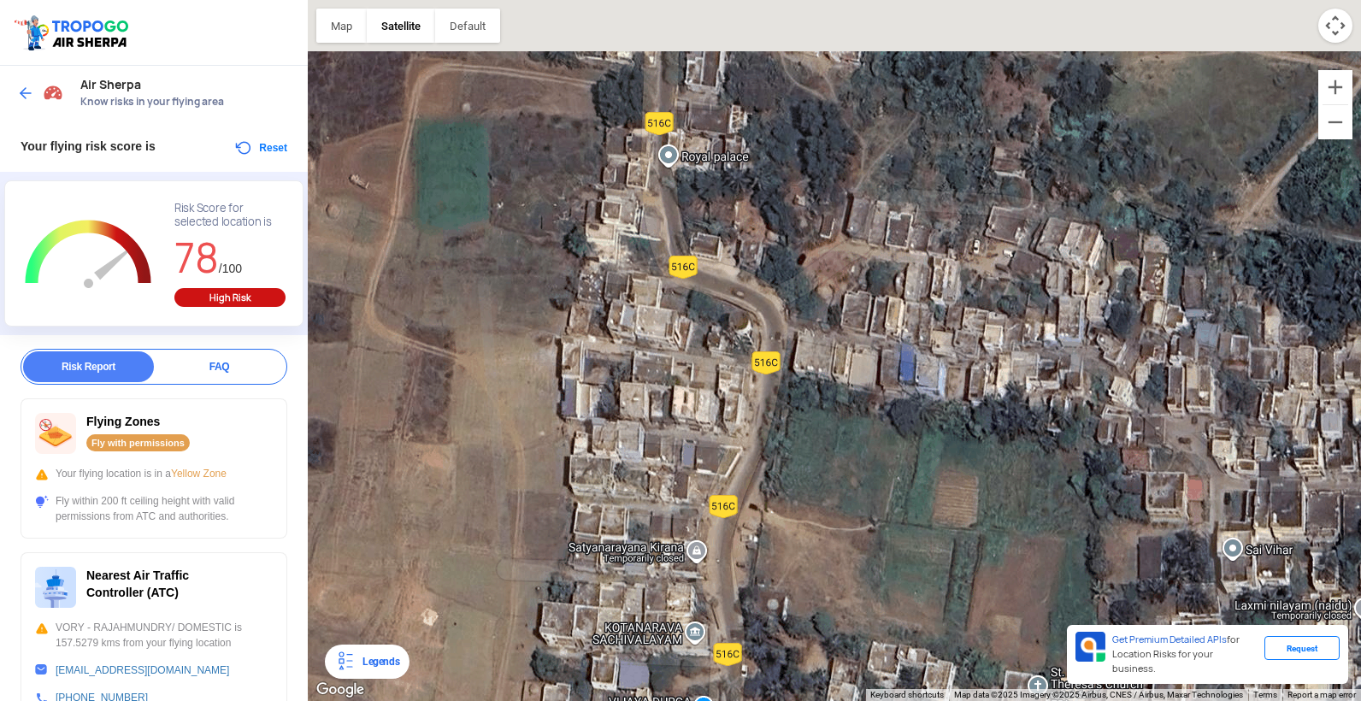
click at [742, 606] on div at bounding box center [834, 350] width 1053 height 701
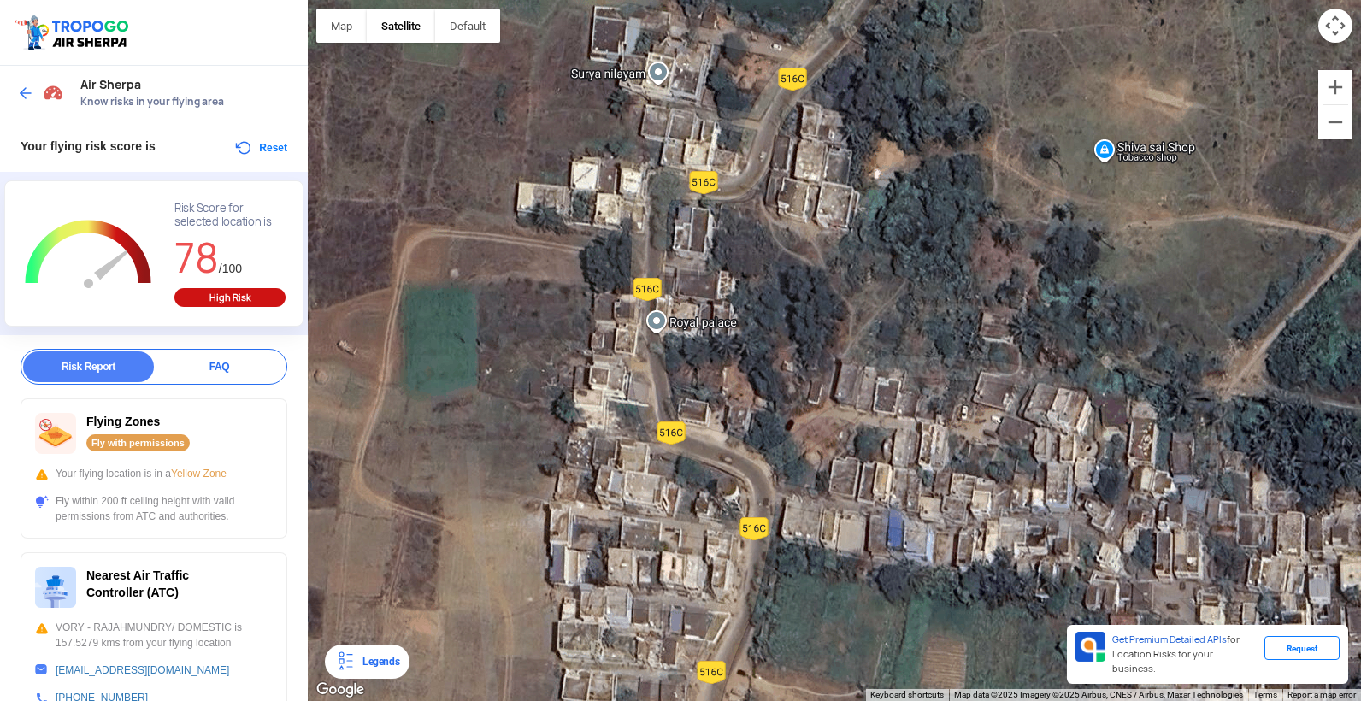
click at [742, 700] on html "Location Risk Score Air Sherpa Know risks in your flying area Your flying risk …" at bounding box center [680, 350] width 1361 height 701
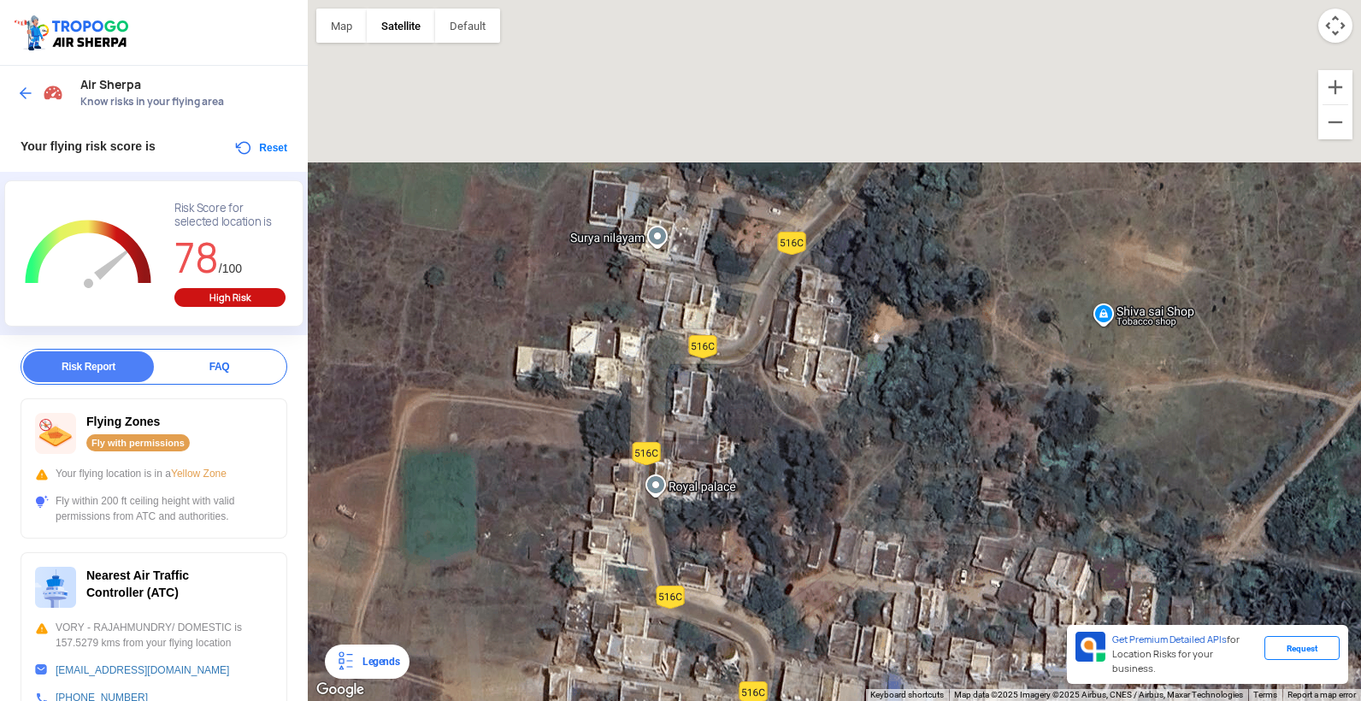
click at [730, 700] on html "Location Risk Score Air Sherpa Know risks in your flying area Your flying risk …" at bounding box center [680, 350] width 1361 height 701
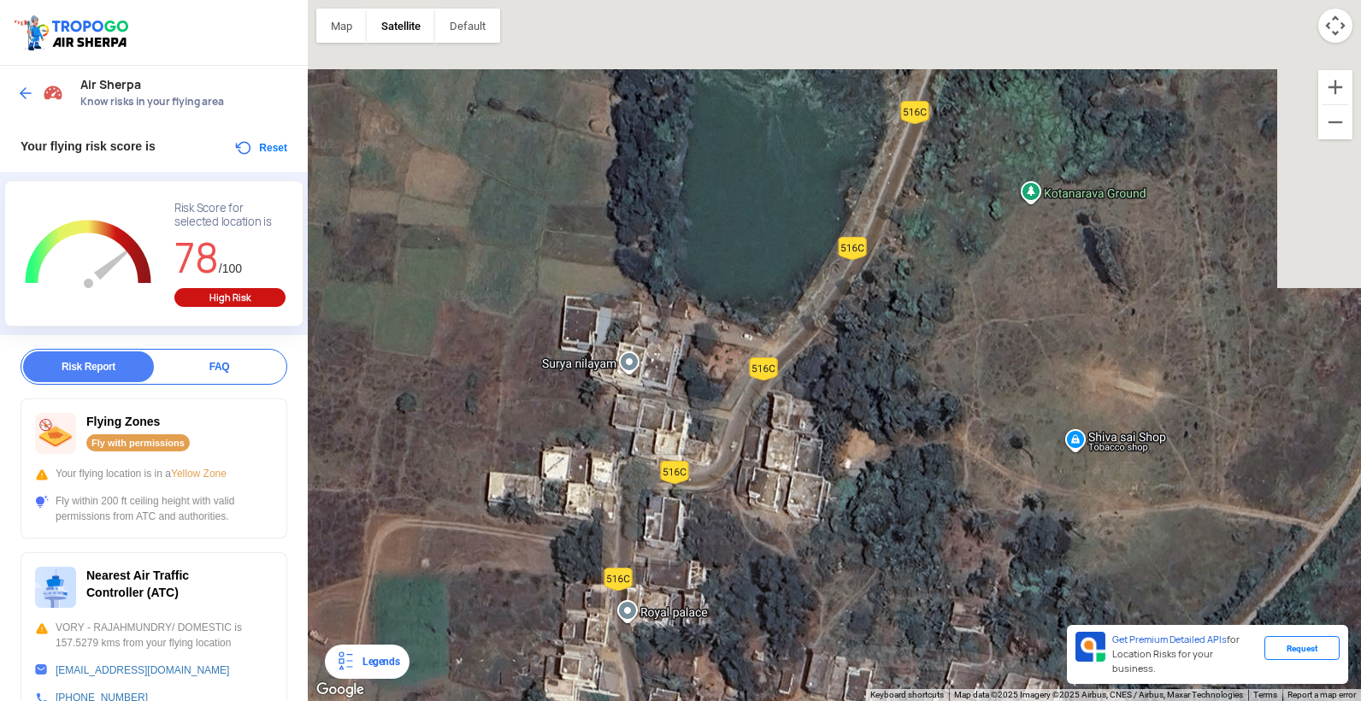
click at [705, 680] on div at bounding box center [834, 350] width 1053 height 701
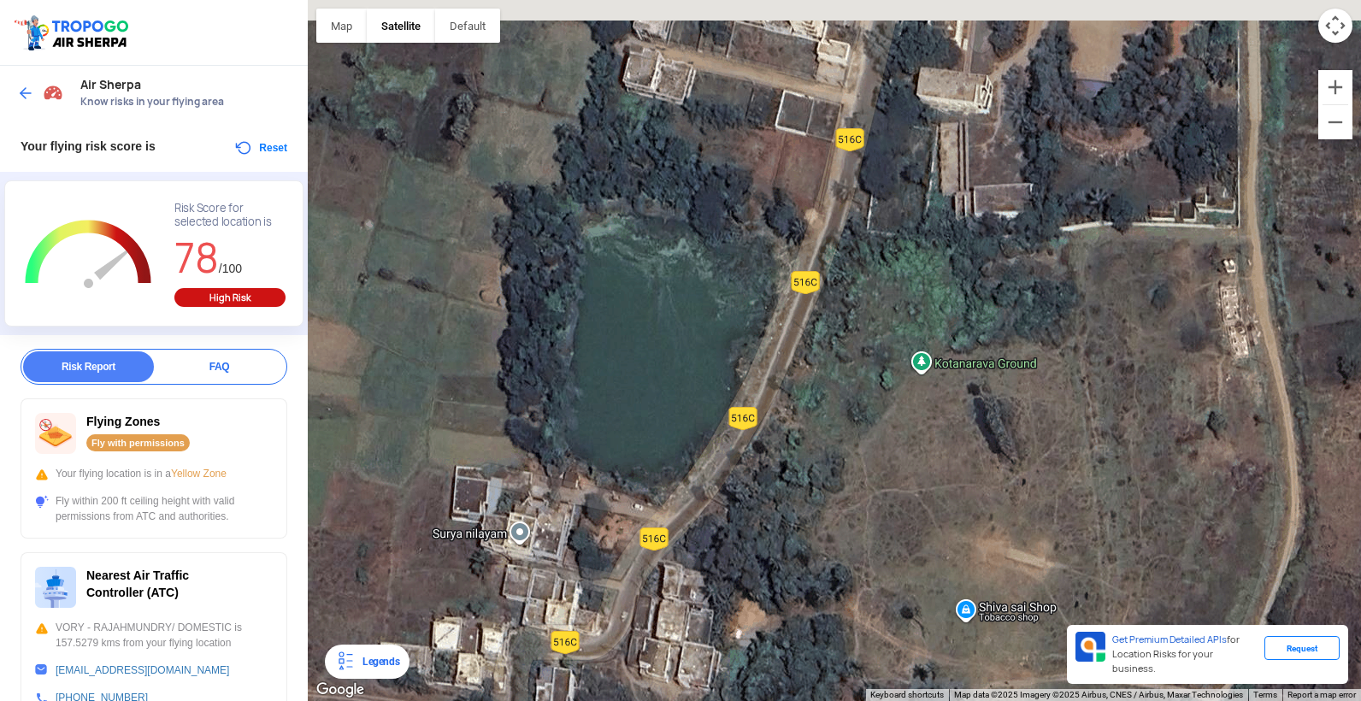
click at [634, 700] on html "Location Risk Score Air Sherpa Know risks in your flying area Your flying risk …" at bounding box center [680, 350] width 1361 height 701
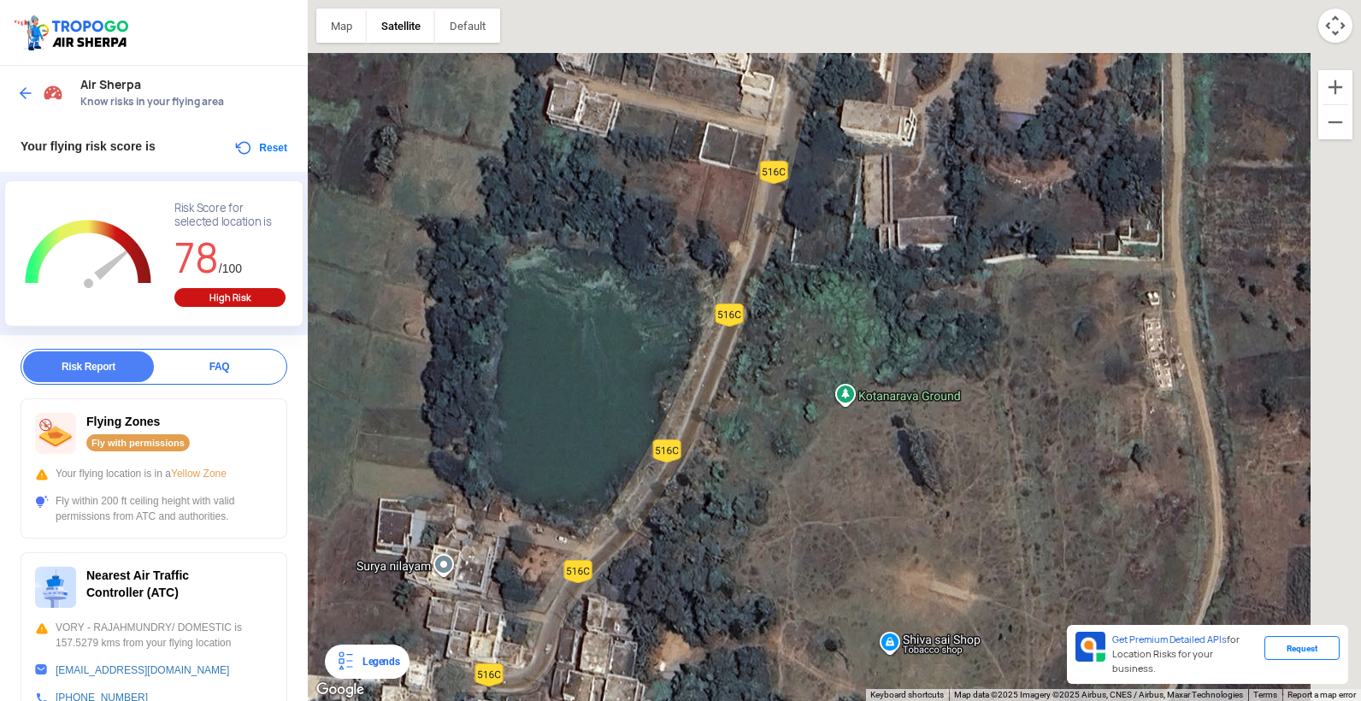
click at [662, 647] on div at bounding box center [834, 350] width 1053 height 701
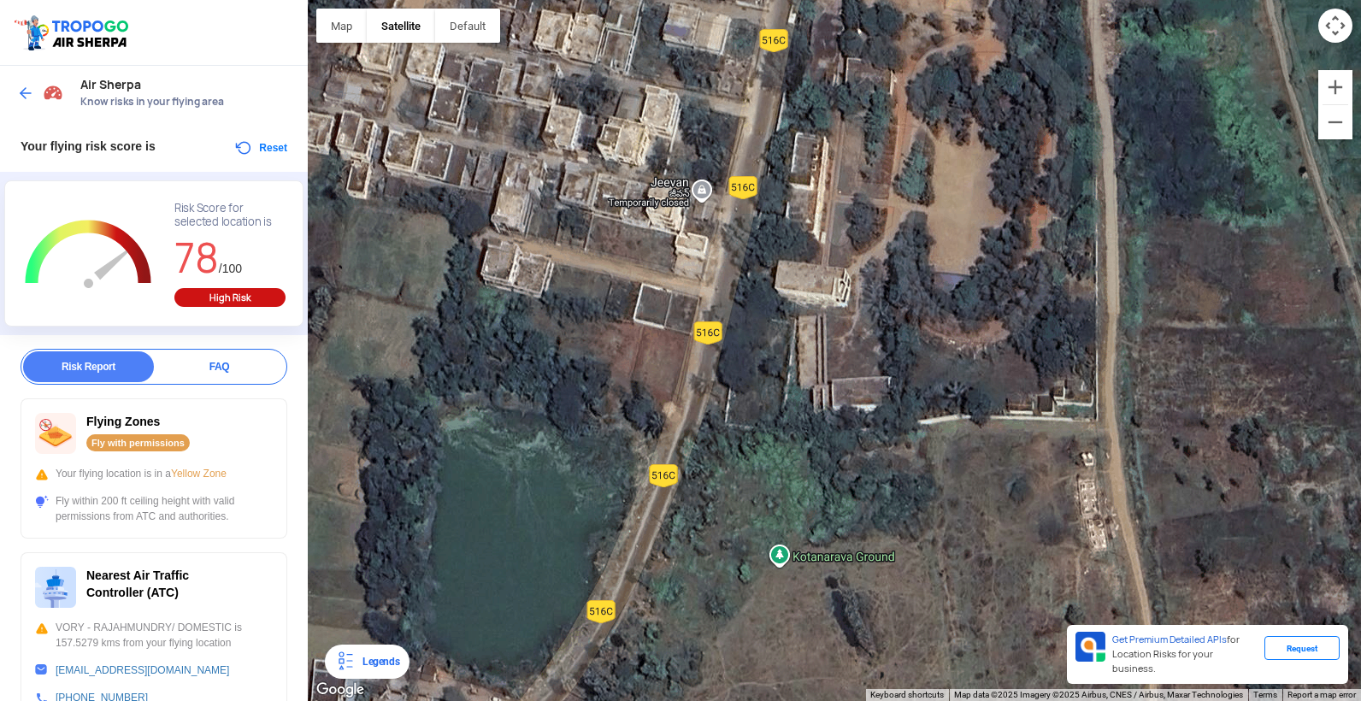
click at [641, 689] on div at bounding box center [834, 350] width 1053 height 701
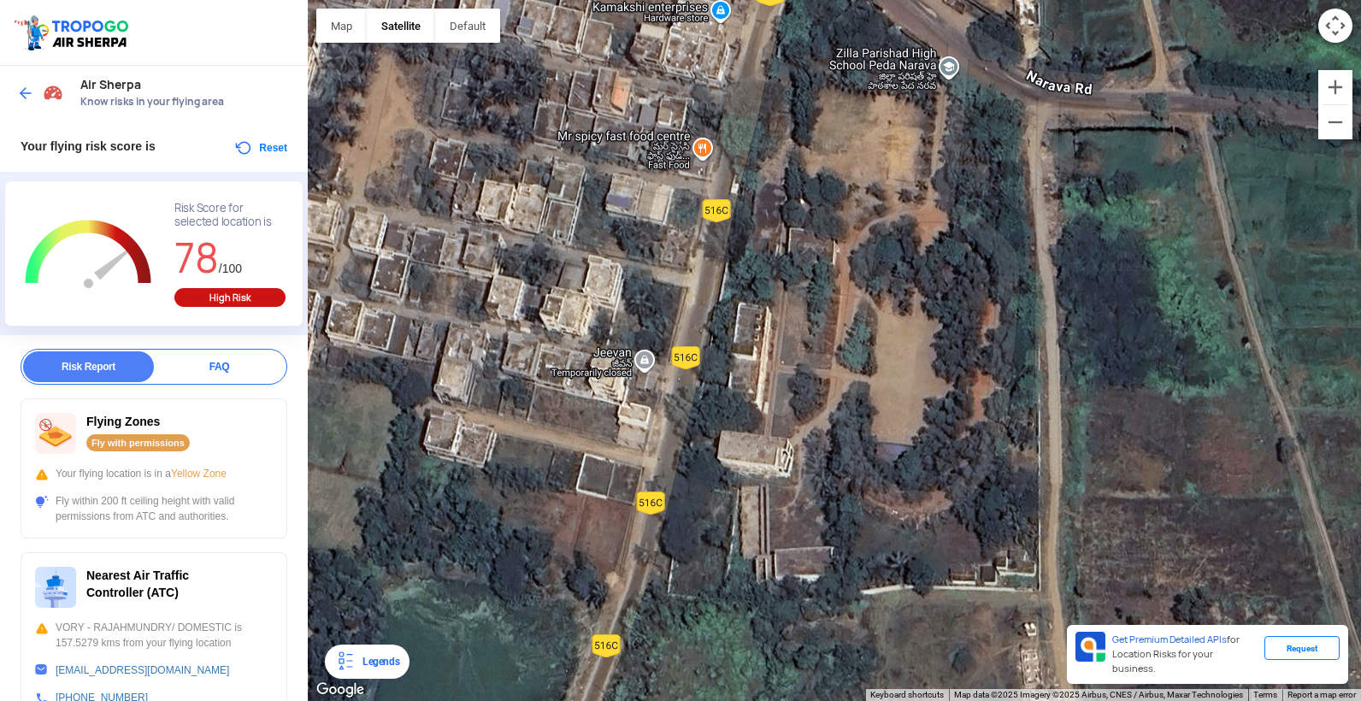
click at [652, 672] on div at bounding box center [834, 350] width 1053 height 701
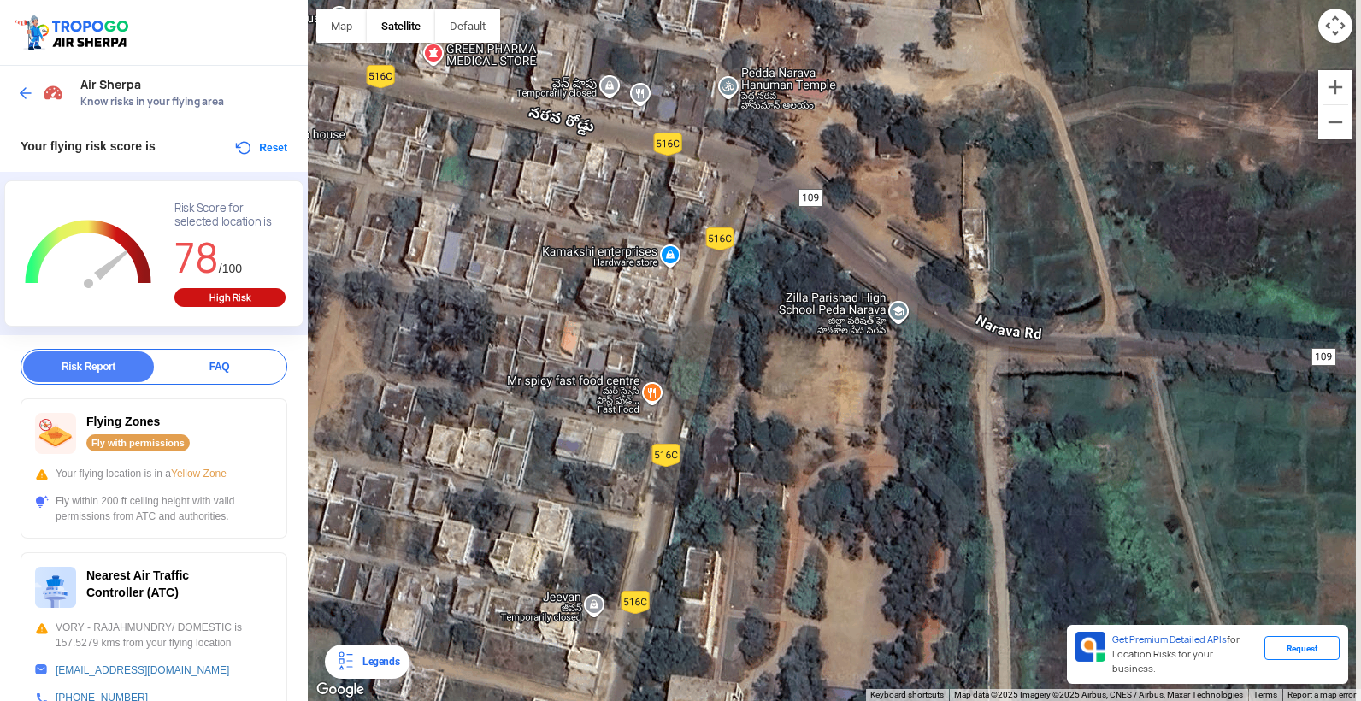
click at [653, 660] on div at bounding box center [834, 350] width 1053 height 701
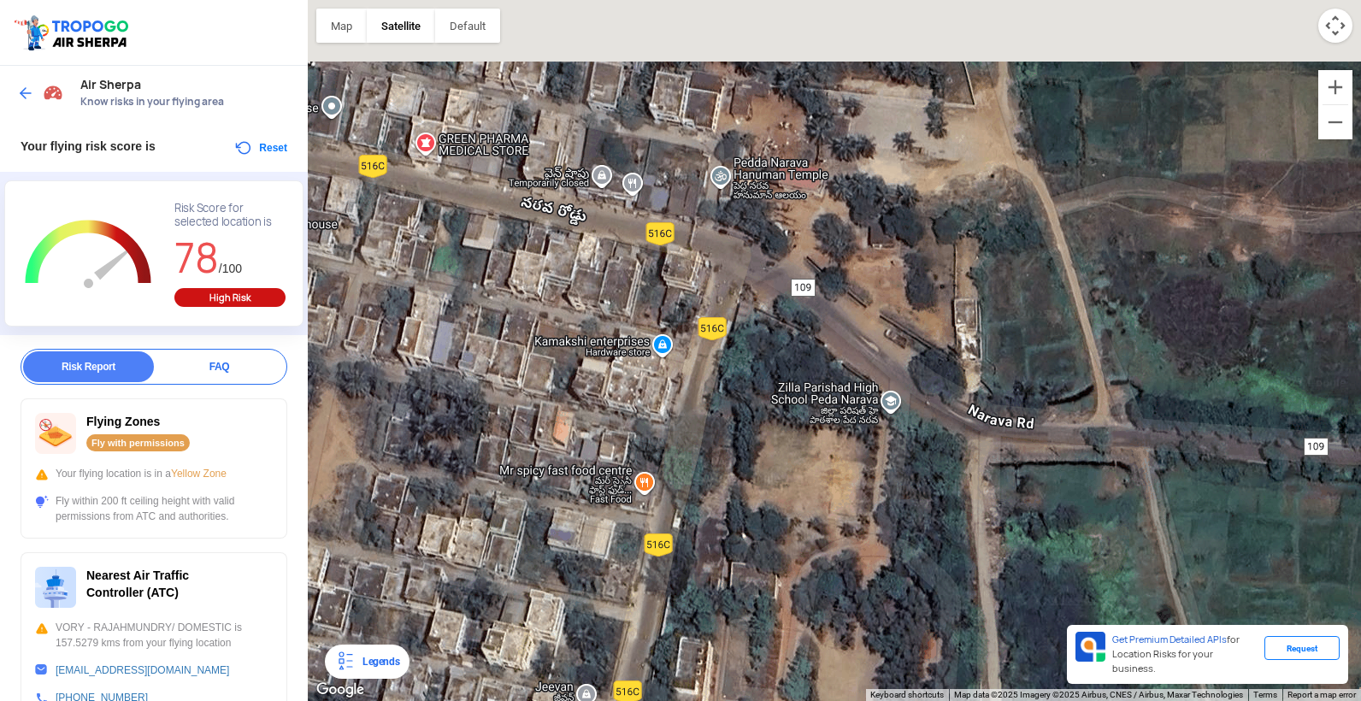
click at [695, 587] on div at bounding box center [834, 350] width 1053 height 701
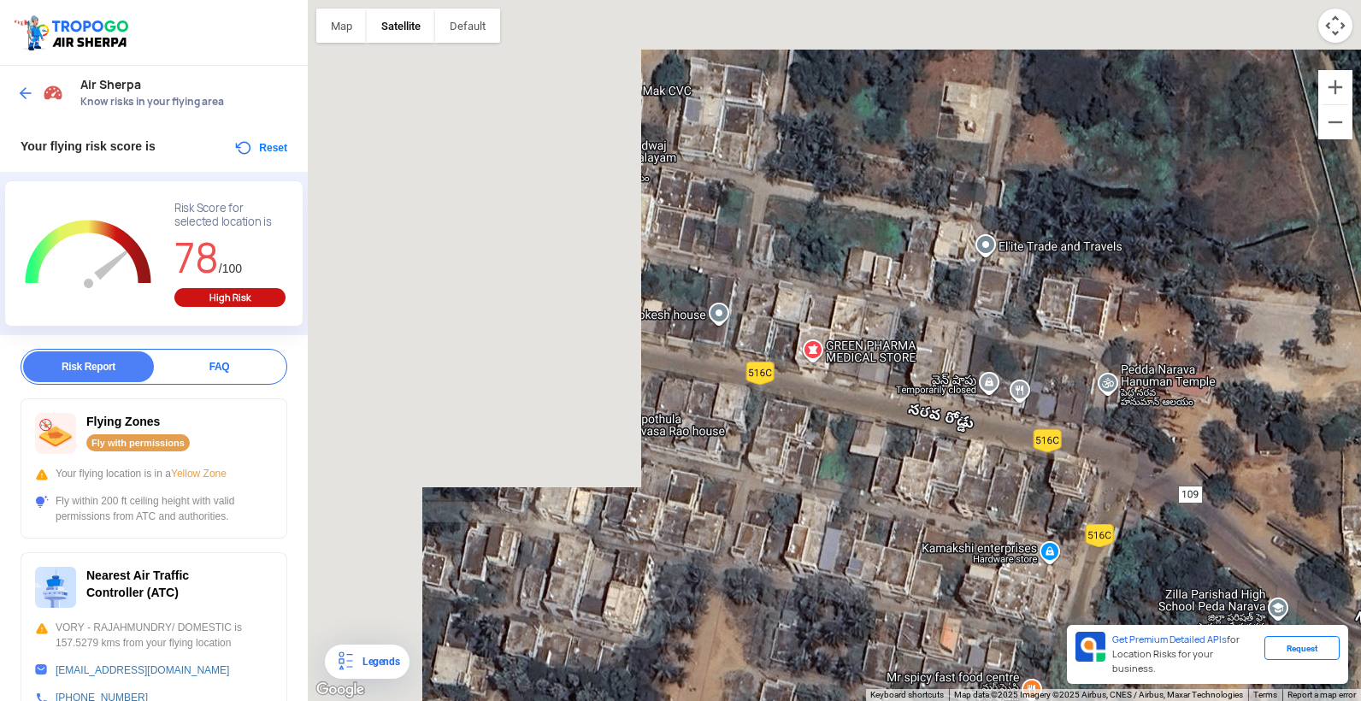
click at [1143, 503] on div at bounding box center [834, 350] width 1053 height 701
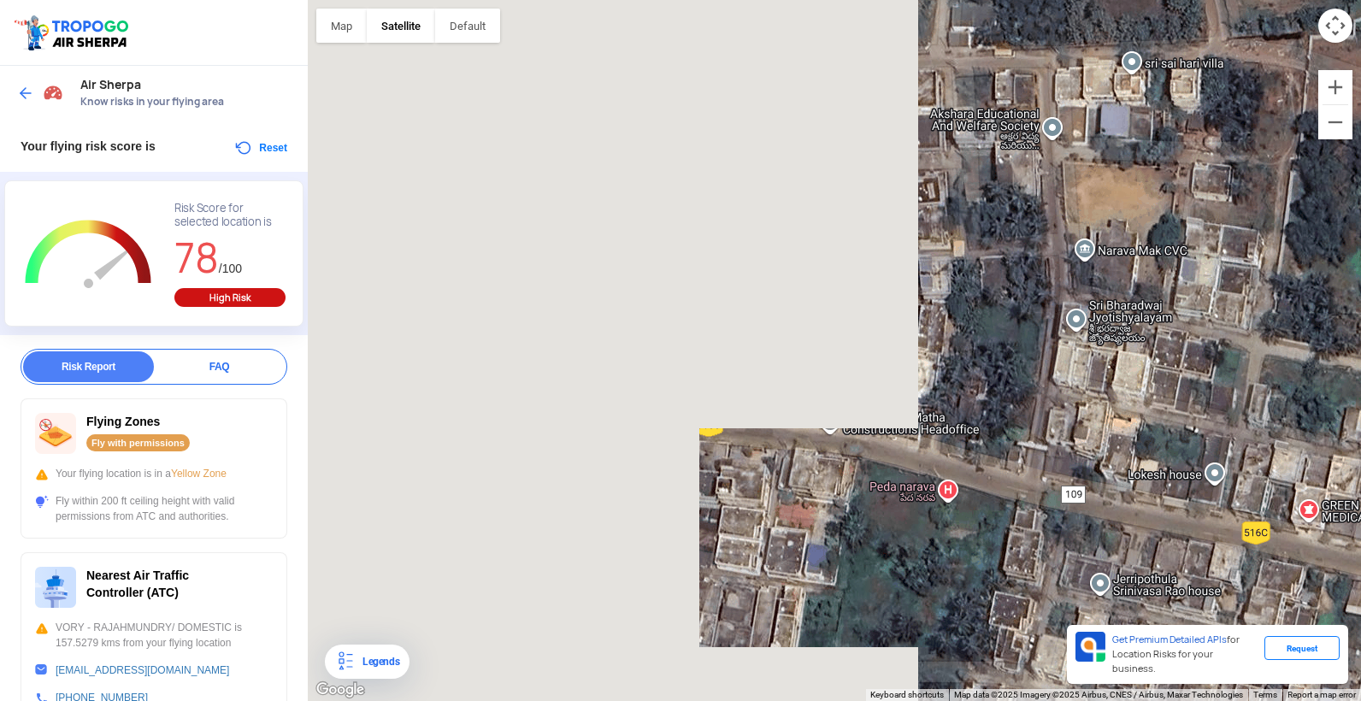
click at [906, 309] on div at bounding box center [834, 350] width 1053 height 701
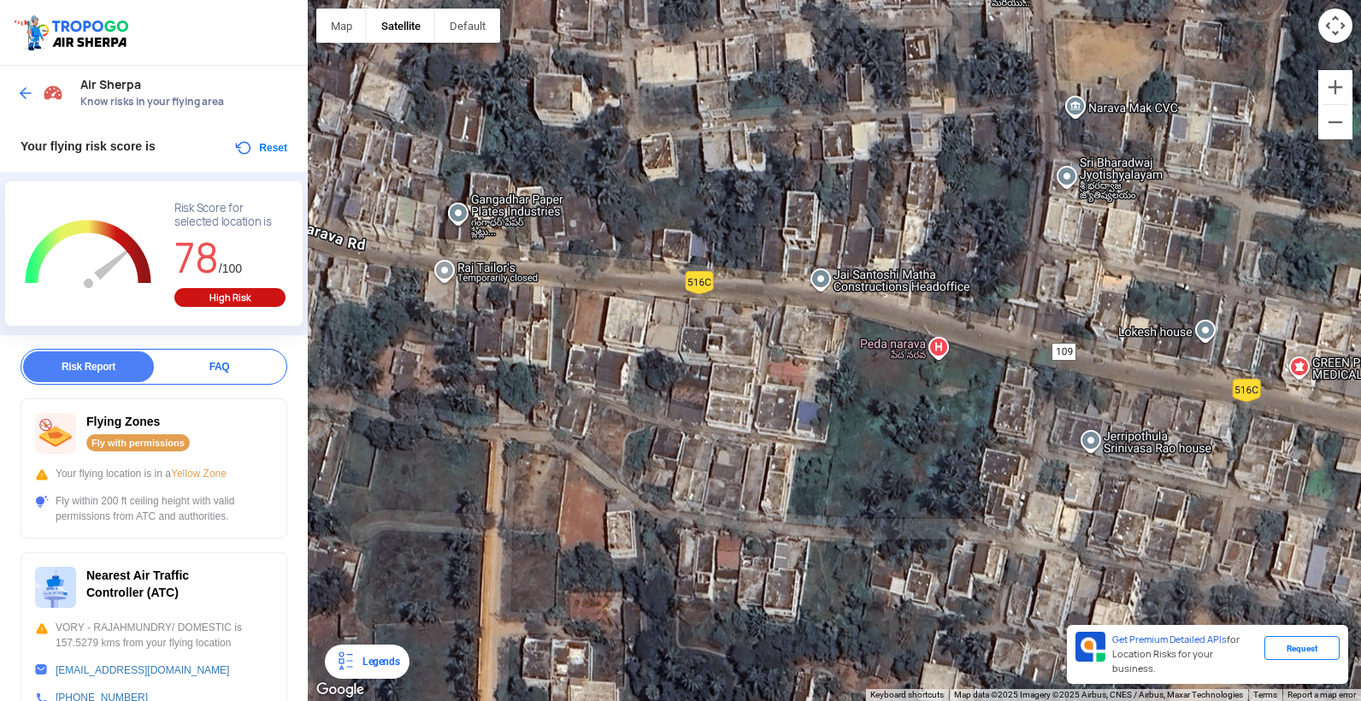
click at [1334, 492] on div at bounding box center [834, 350] width 1053 height 701
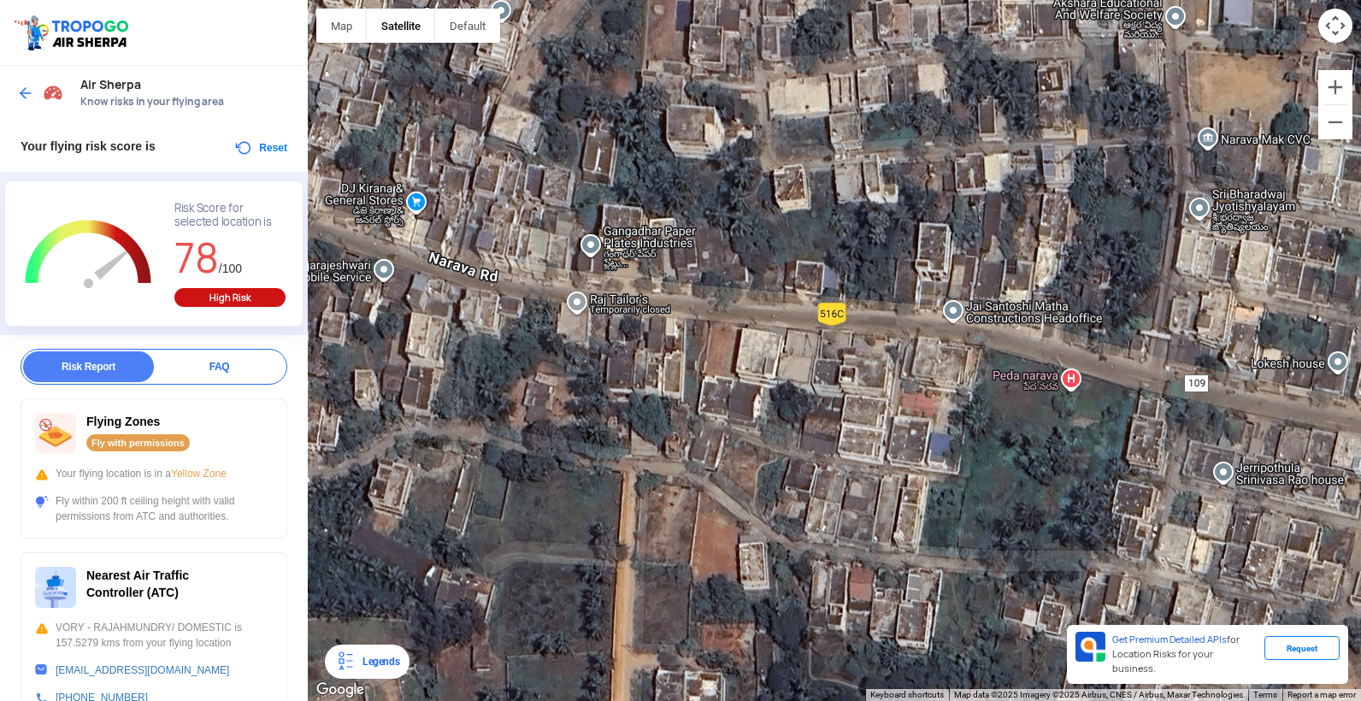
click at [1017, 441] on div at bounding box center [834, 350] width 1053 height 701
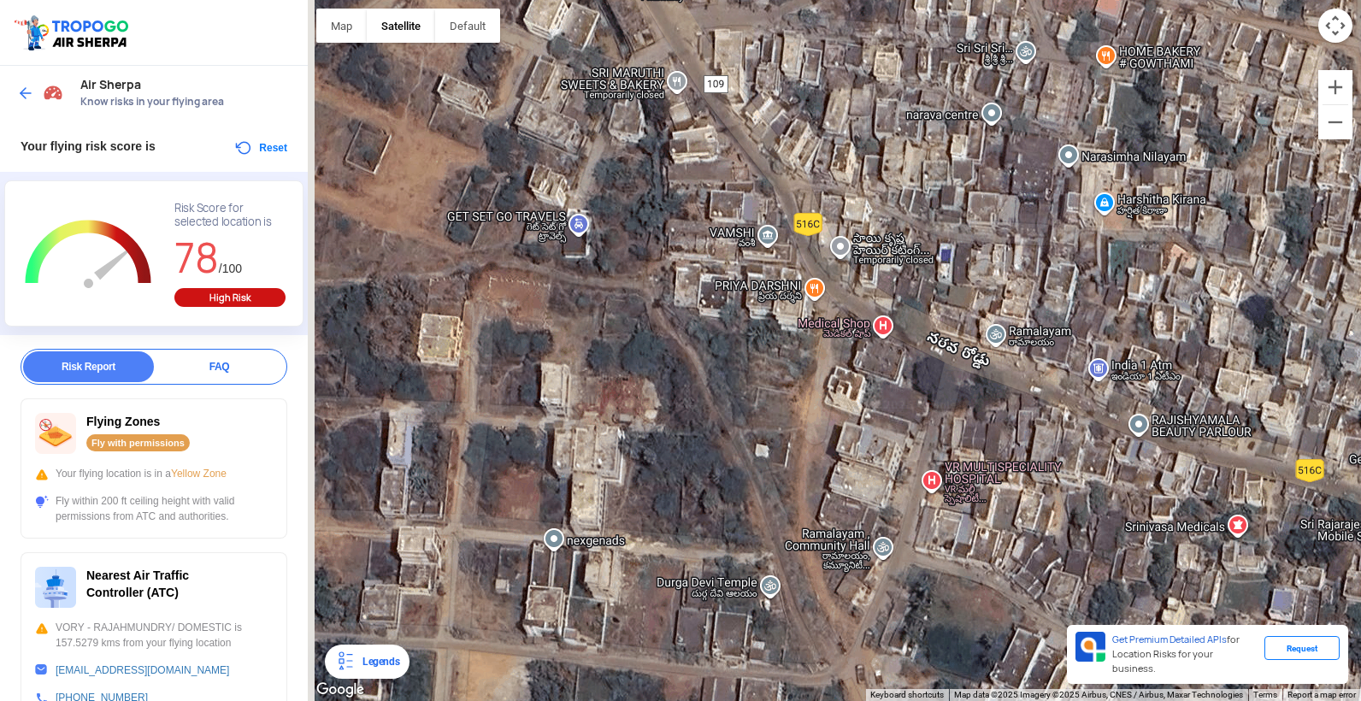
click at [993, 497] on div at bounding box center [834, 350] width 1053 height 701
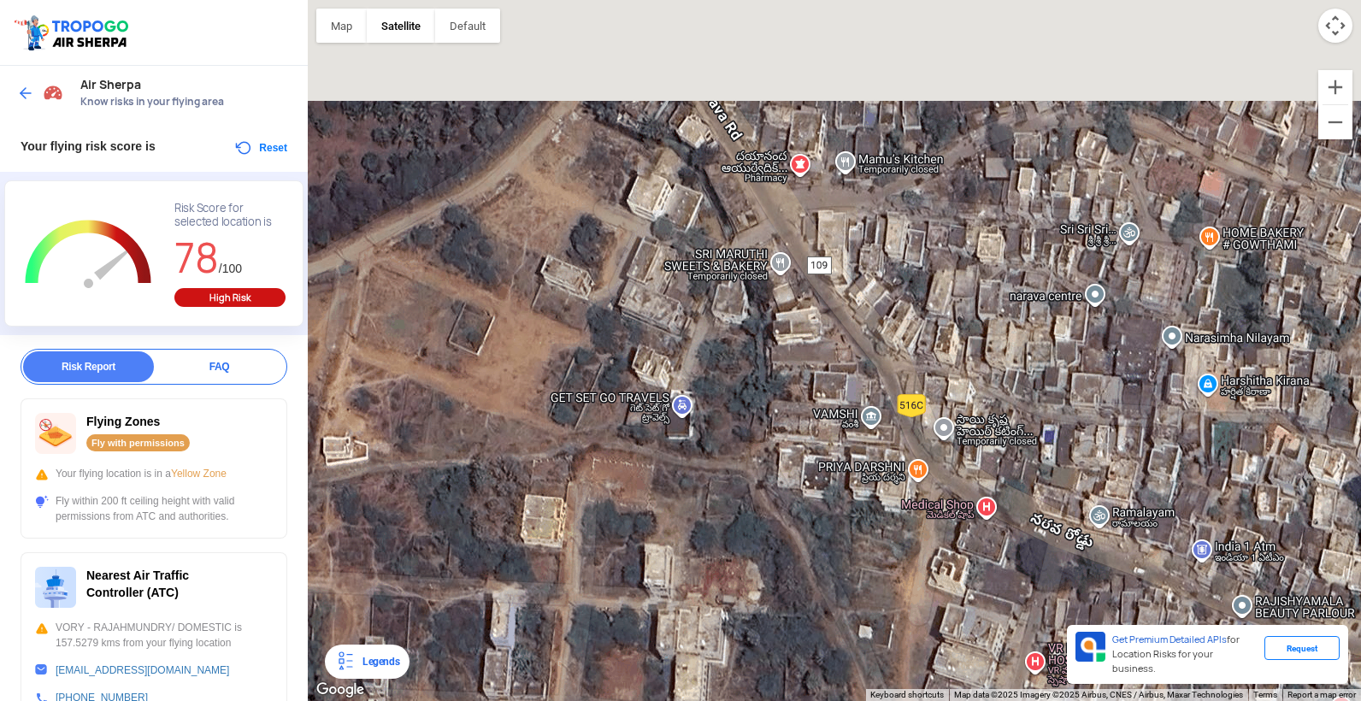
click at [926, 567] on div at bounding box center [834, 350] width 1053 height 701
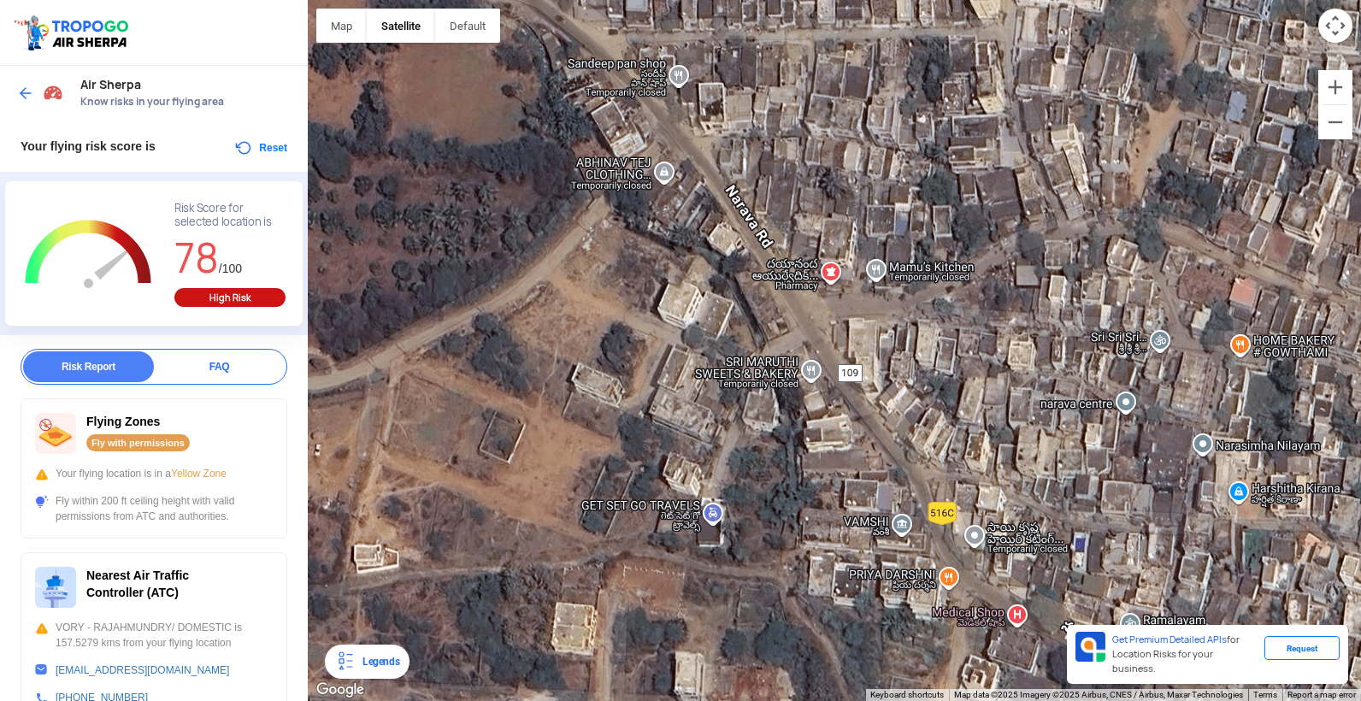
click at [880, 591] on div at bounding box center [834, 350] width 1053 height 701
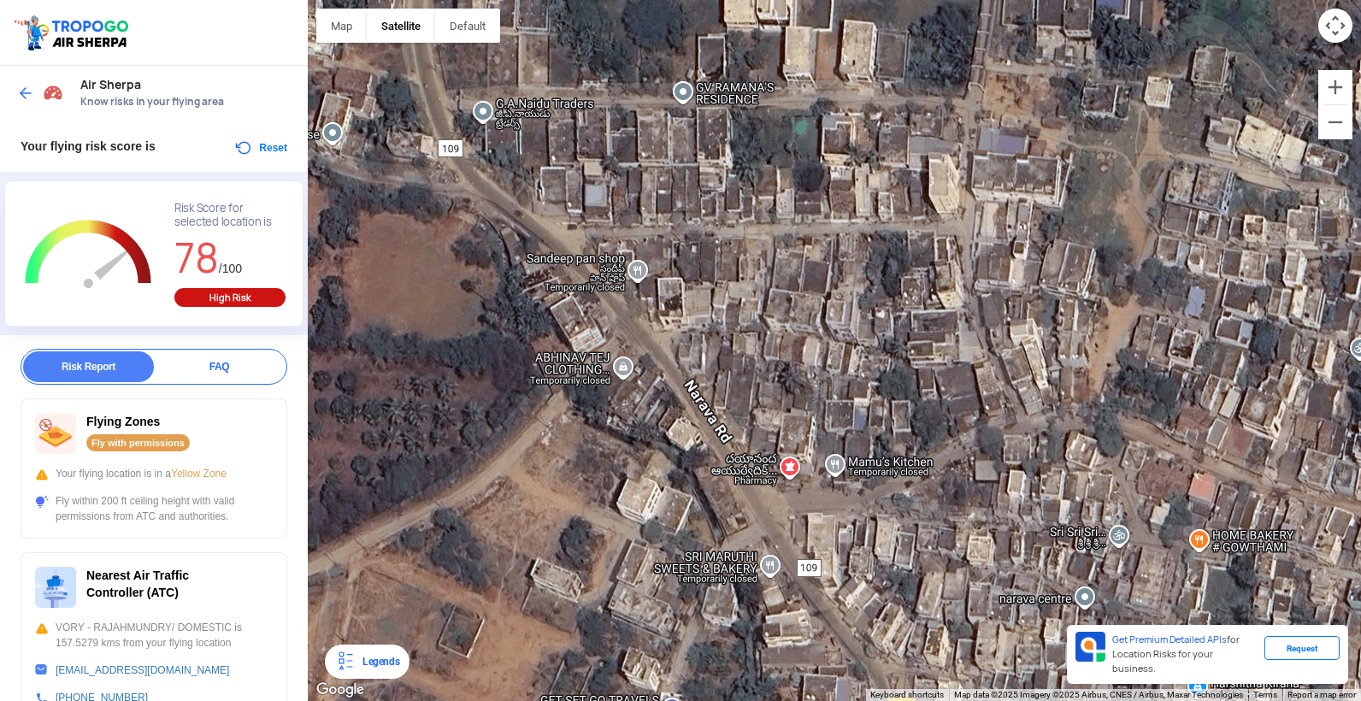
click at [802, 628] on div at bounding box center [834, 350] width 1053 height 701
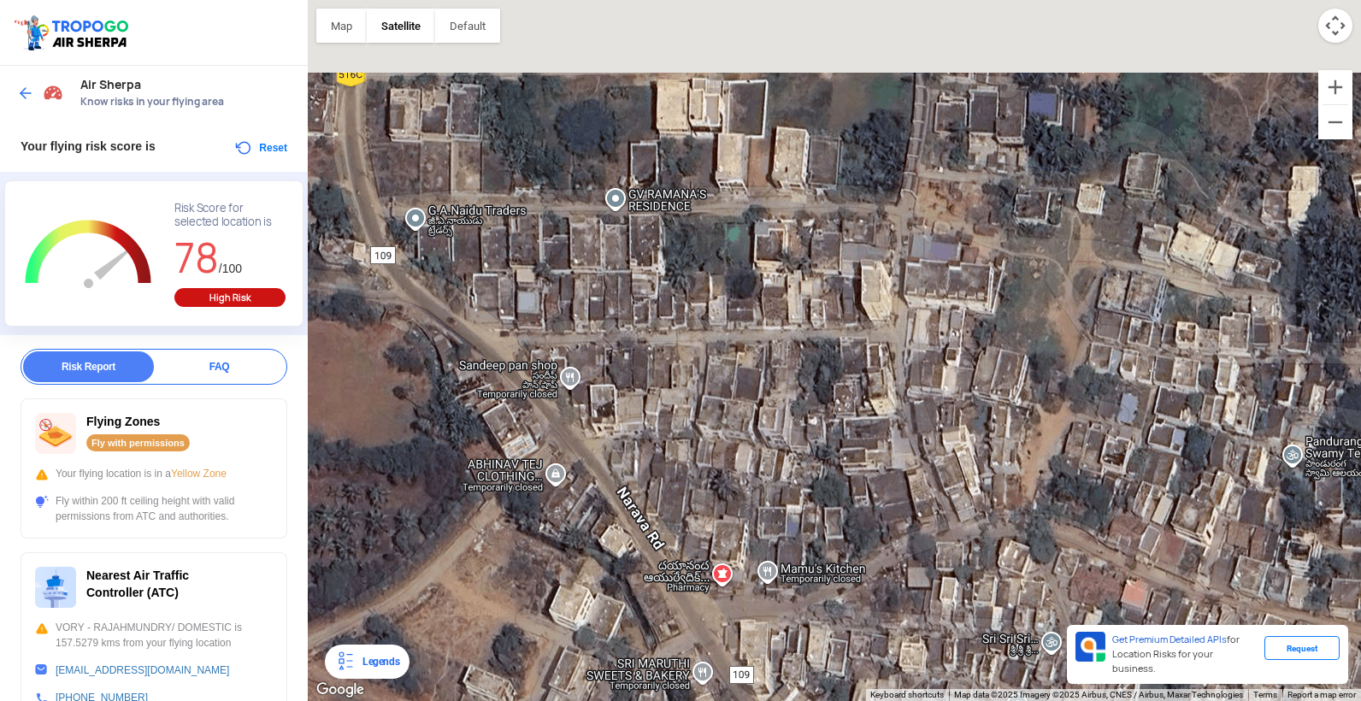
click at [838, 590] on div at bounding box center [834, 350] width 1053 height 701
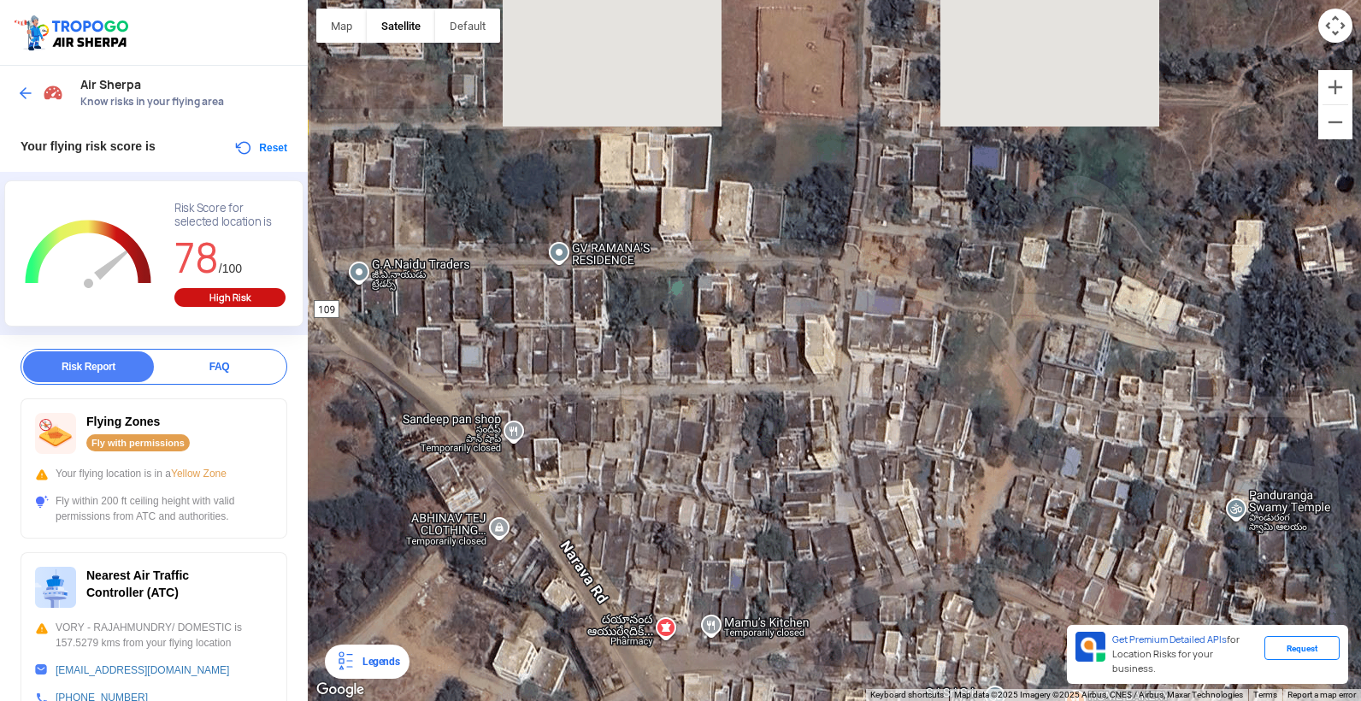
click at [814, 658] on div at bounding box center [834, 350] width 1053 height 701
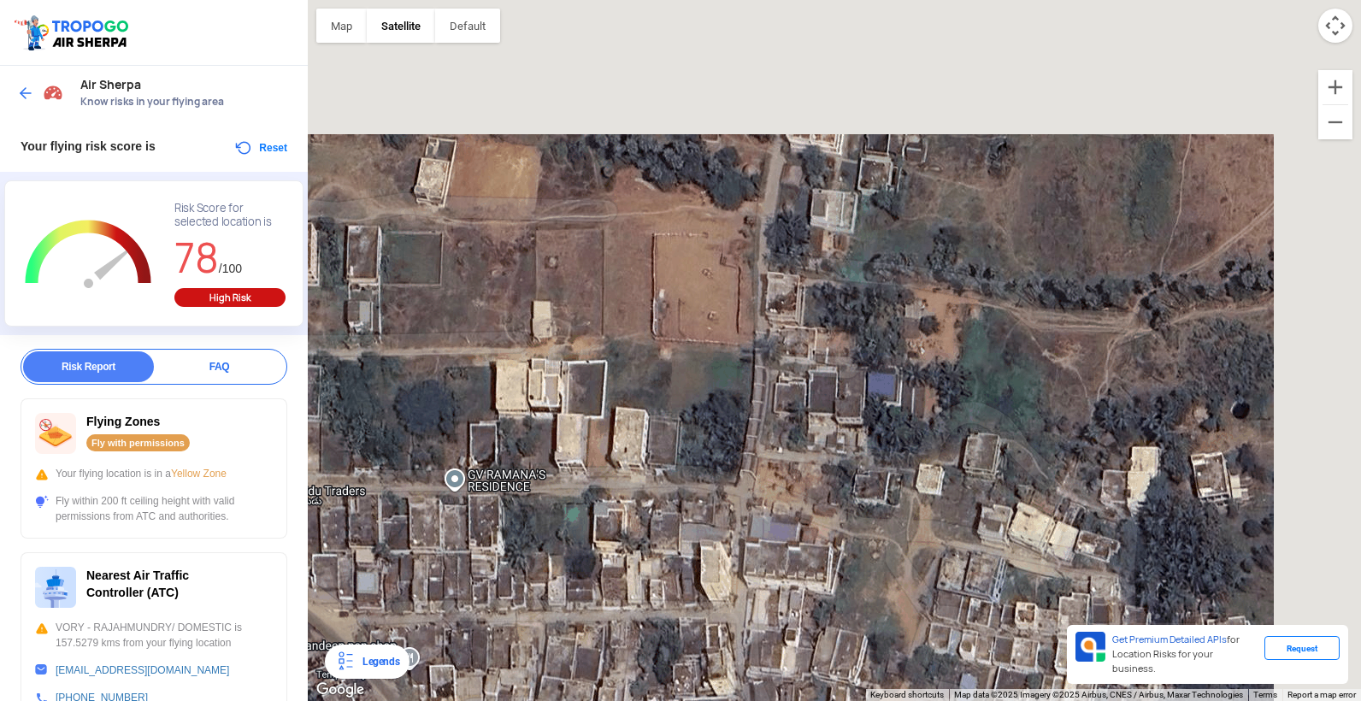
click at [822, 629] on div at bounding box center [834, 350] width 1053 height 701
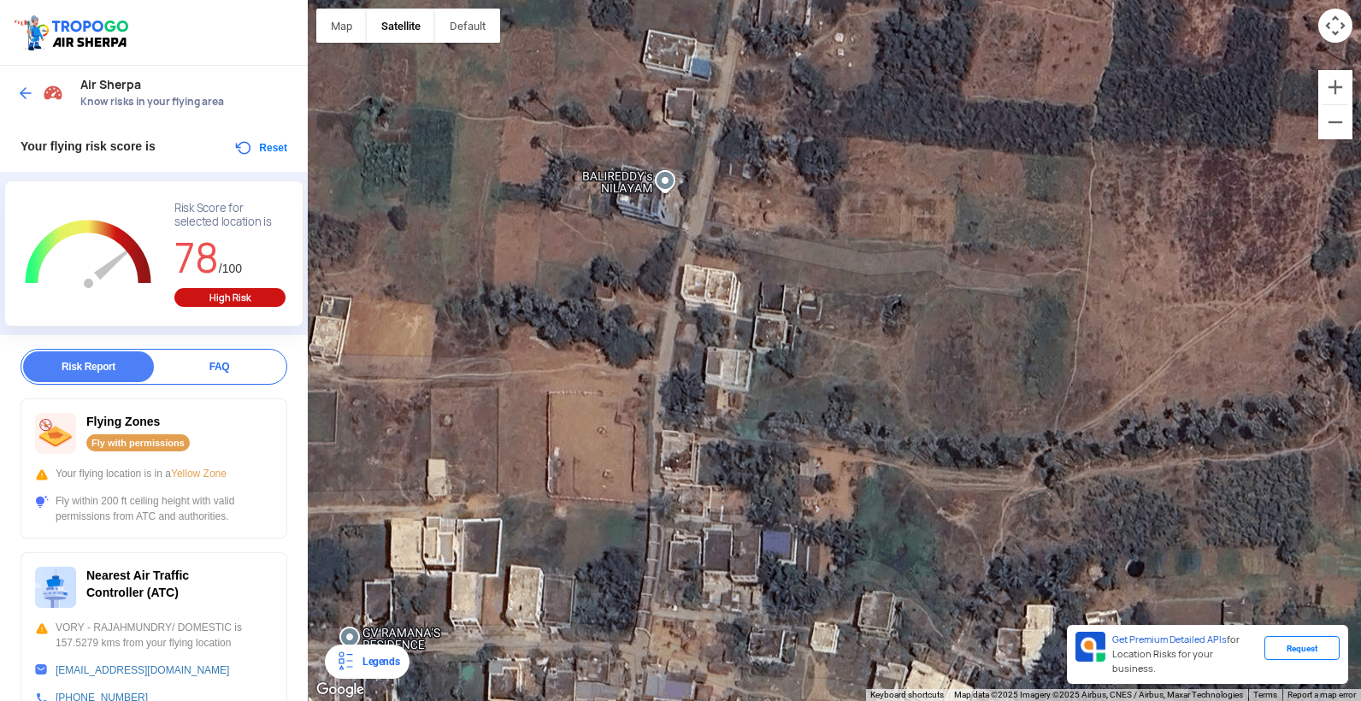
click at [805, 617] on div at bounding box center [834, 350] width 1053 height 701
